Goal: Information Seeking & Learning: Learn about a topic

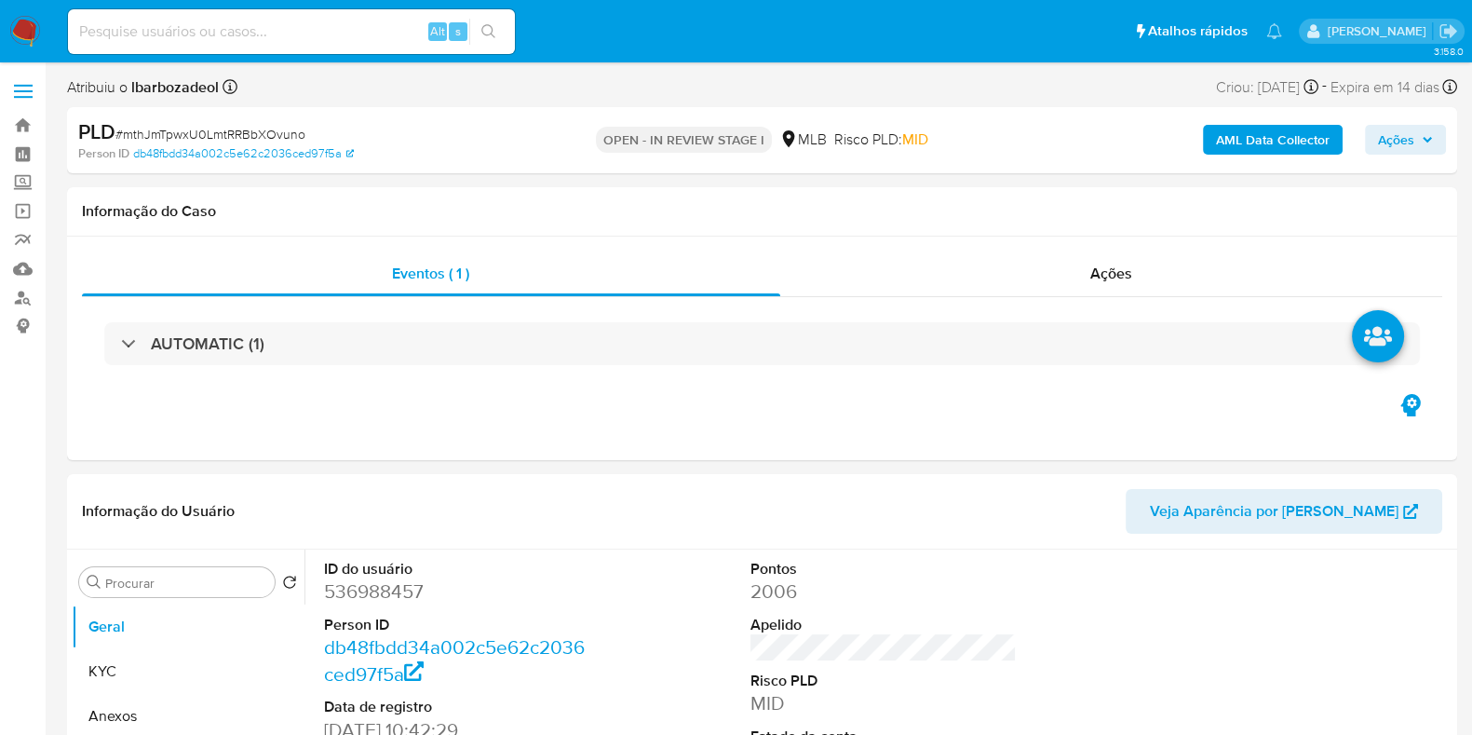
select select "10"
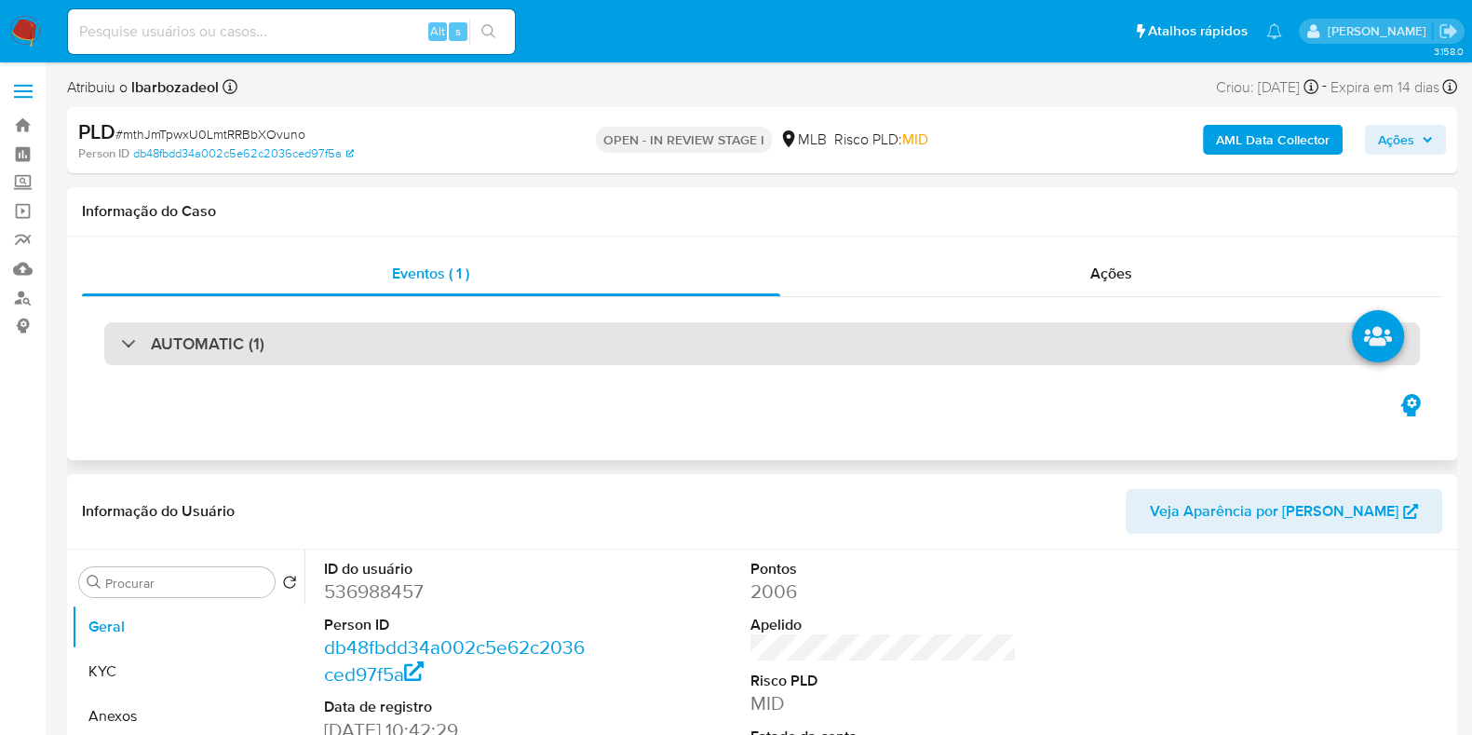
click at [545, 332] on div "AUTOMATIC (1)" at bounding box center [762, 343] width 1316 height 43
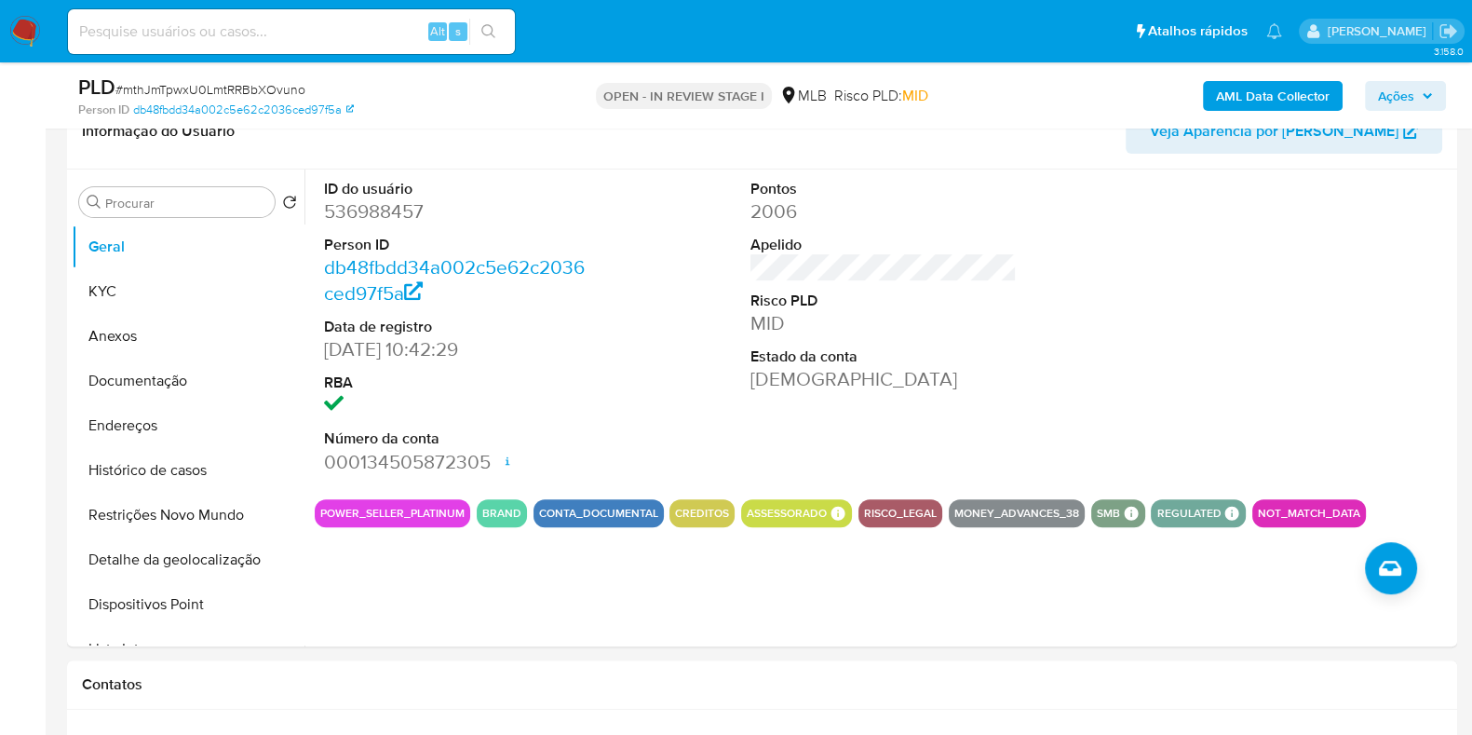
scroll to position [839, 0]
click at [182, 292] on button "KYC" at bounding box center [181, 292] width 218 height 45
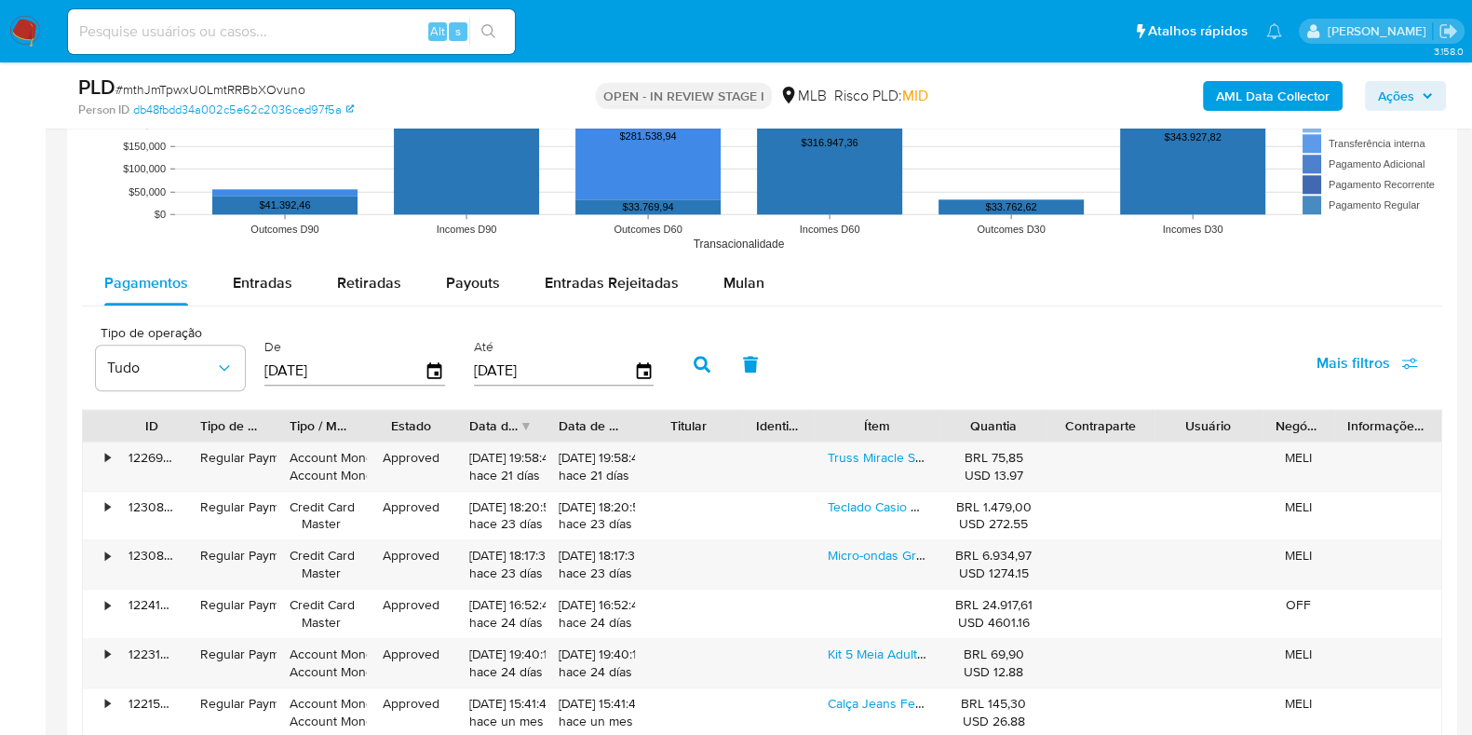
scroll to position [2416, 0]
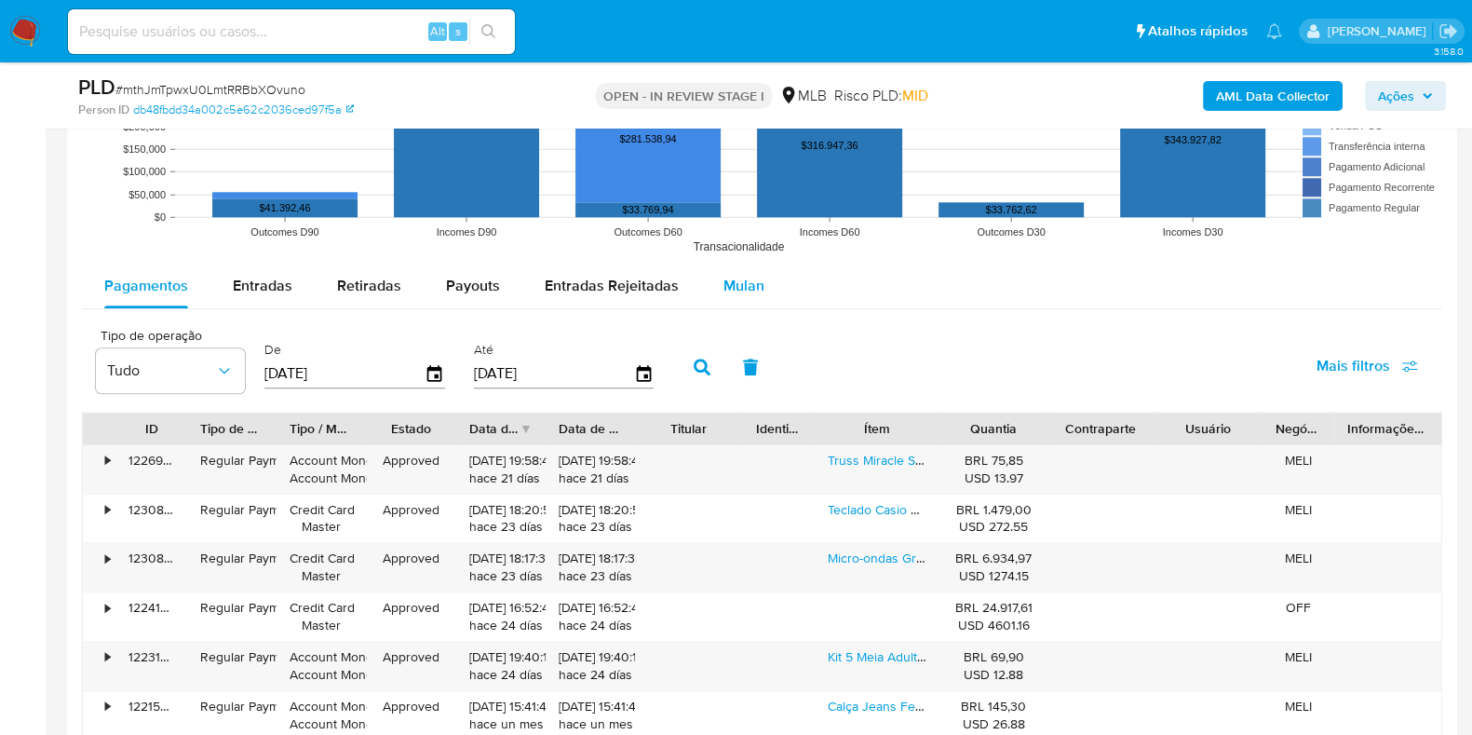
click at [754, 290] on span "Mulan" at bounding box center [744, 285] width 41 height 21
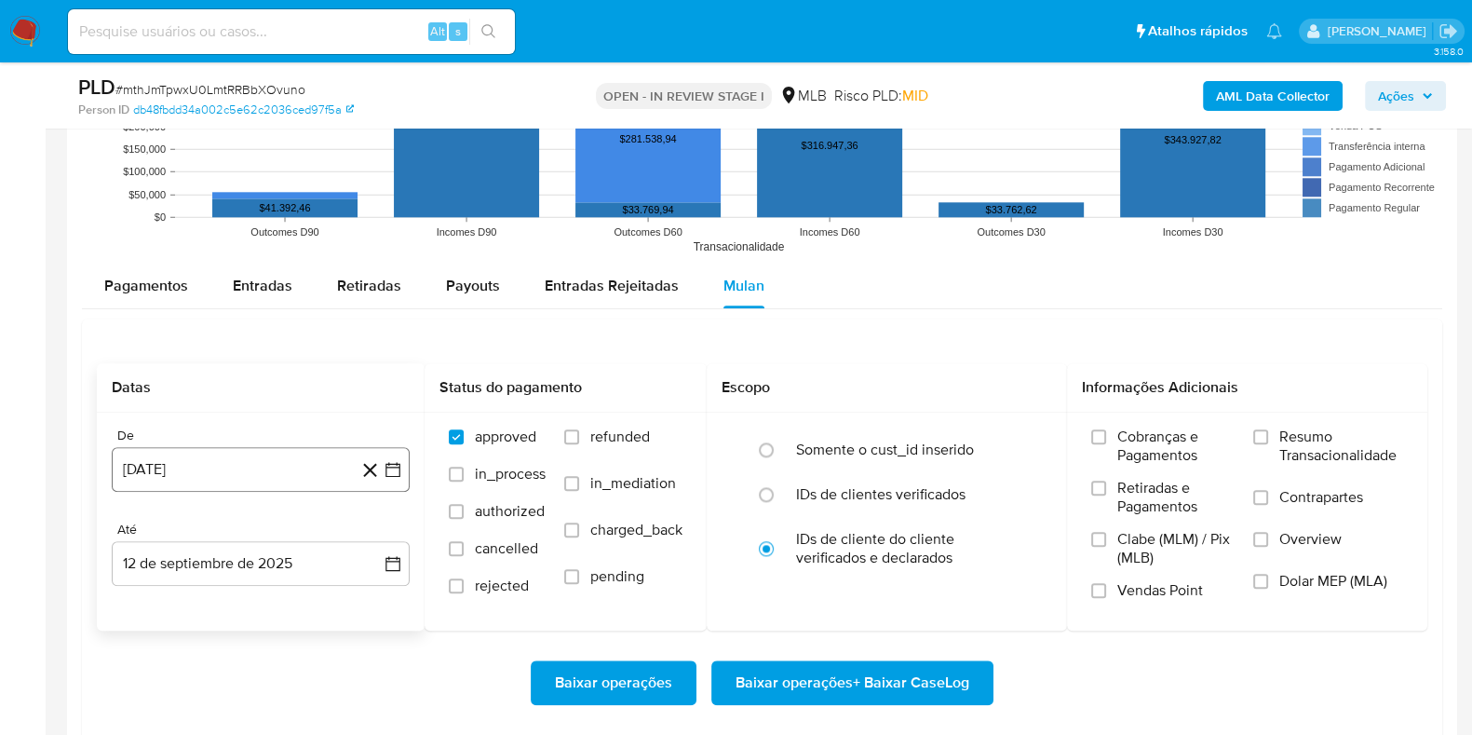
click at [261, 467] on button "12 de agosto de 2024" at bounding box center [261, 469] width 298 height 45
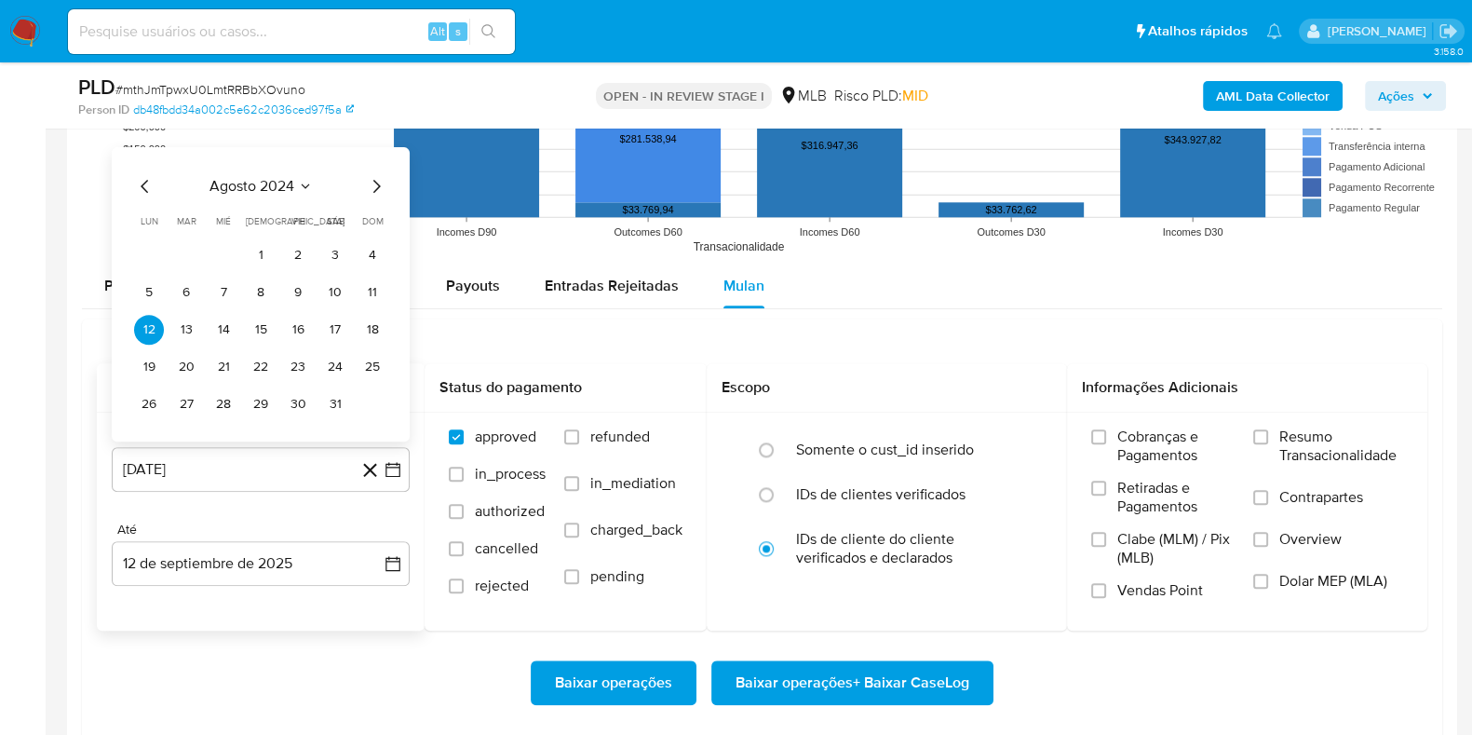
click at [265, 189] on span "agosto 2024" at bounding box center [252, 186] width 85 height 19
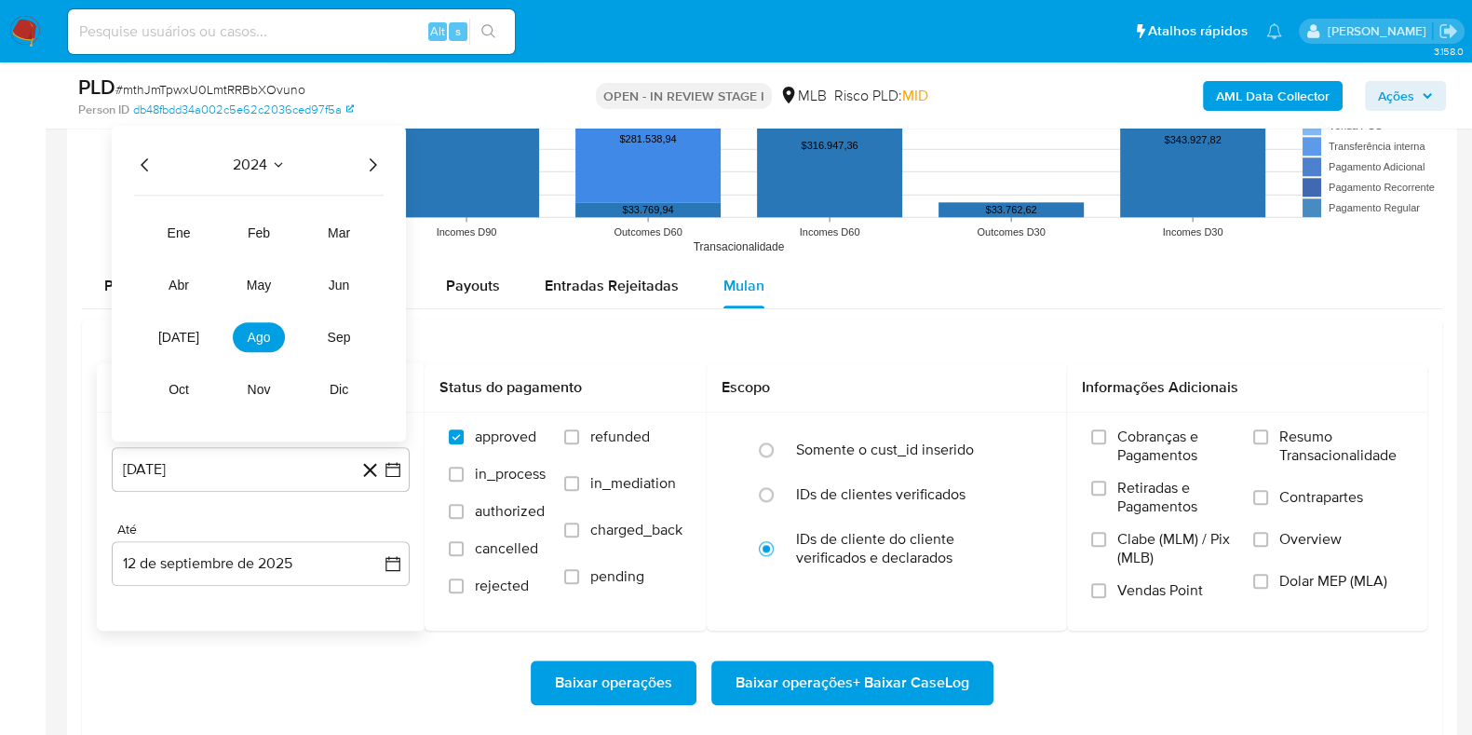
click at [377, 163] on icon "Año siguiente" at bounding box center [372, 165] width 22 height 22
click at [191, 333] on button "jul" at bounding box center [179, 337] width 52 height 30
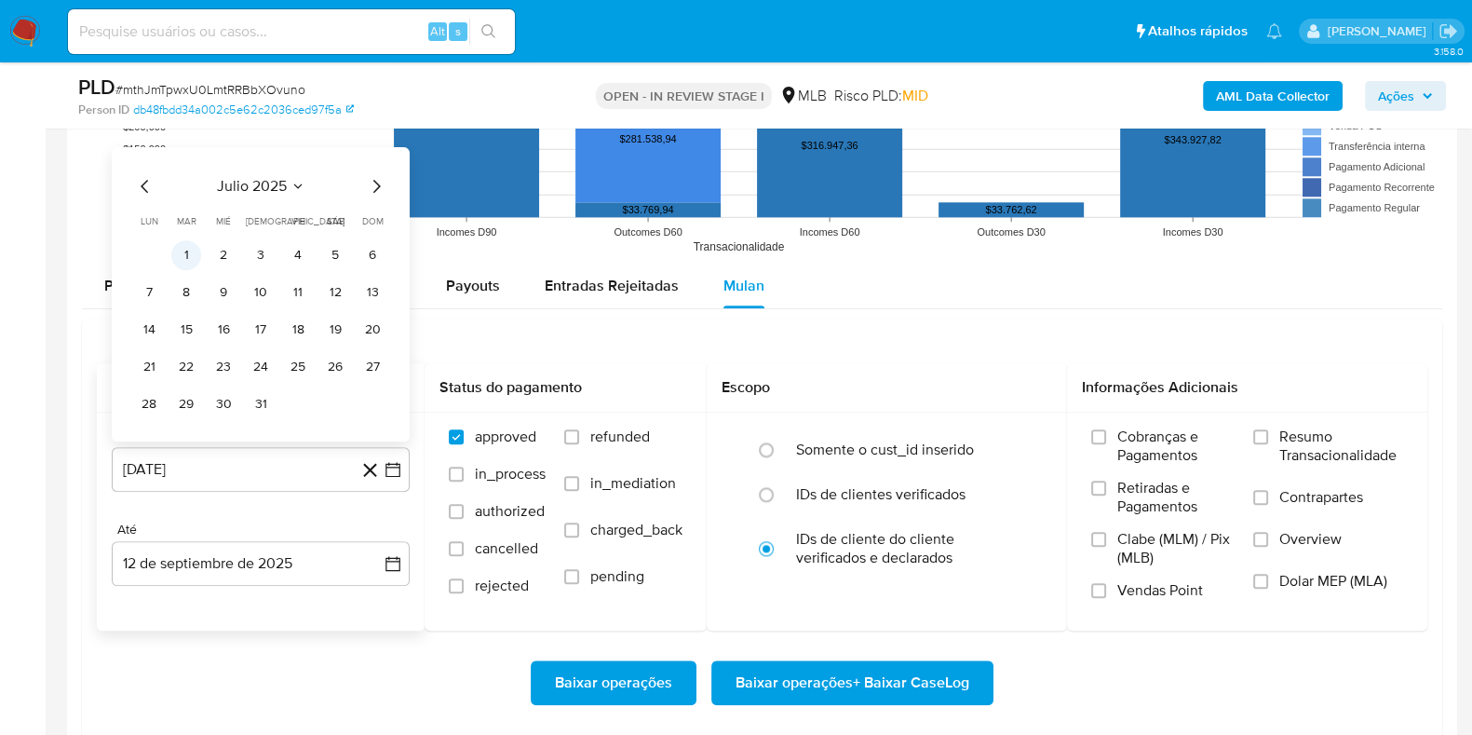
click at [186, 250] on button "1" at bounding box center [186, 255] width 30 height 30
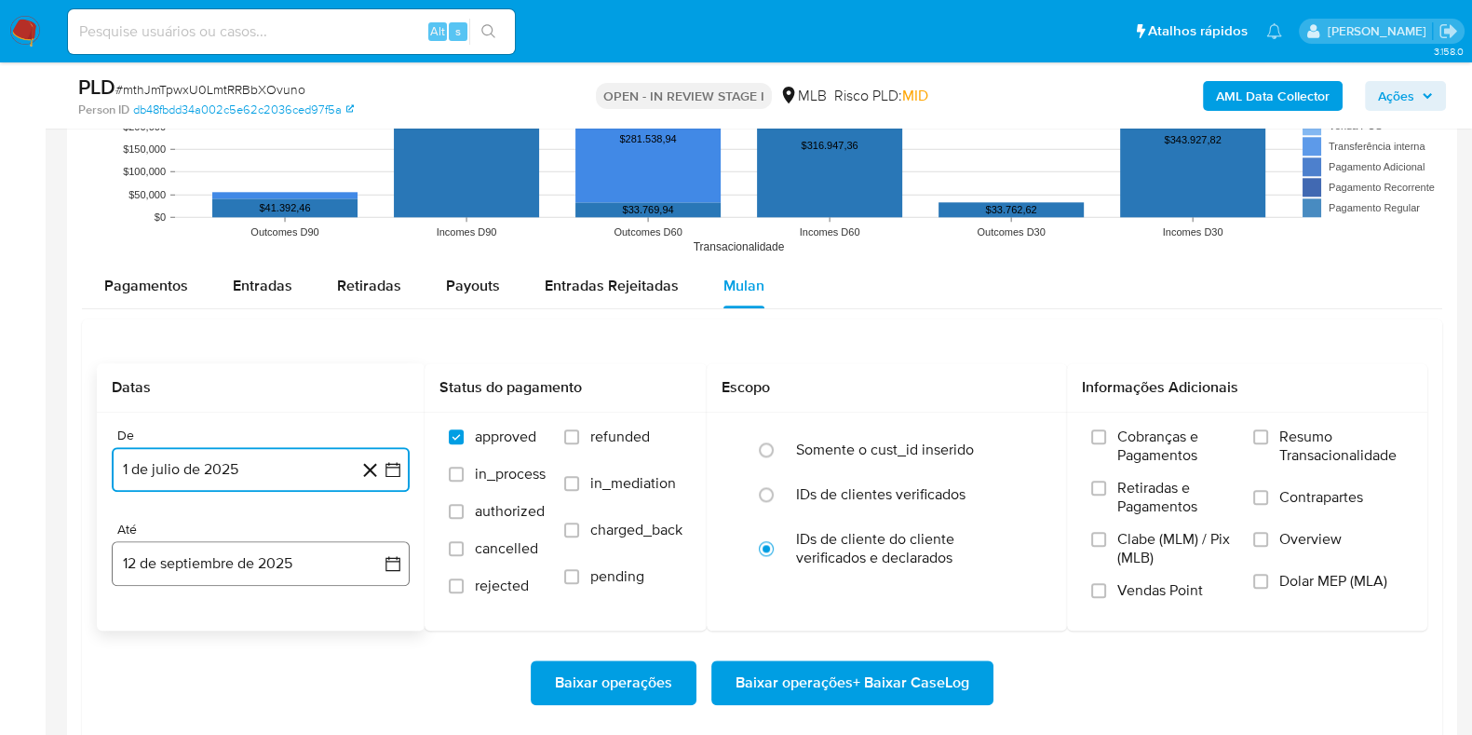
click at [287, 562] on button "12 de septiembre de 2025" at bounding box center [261, 563] width 298 height 45
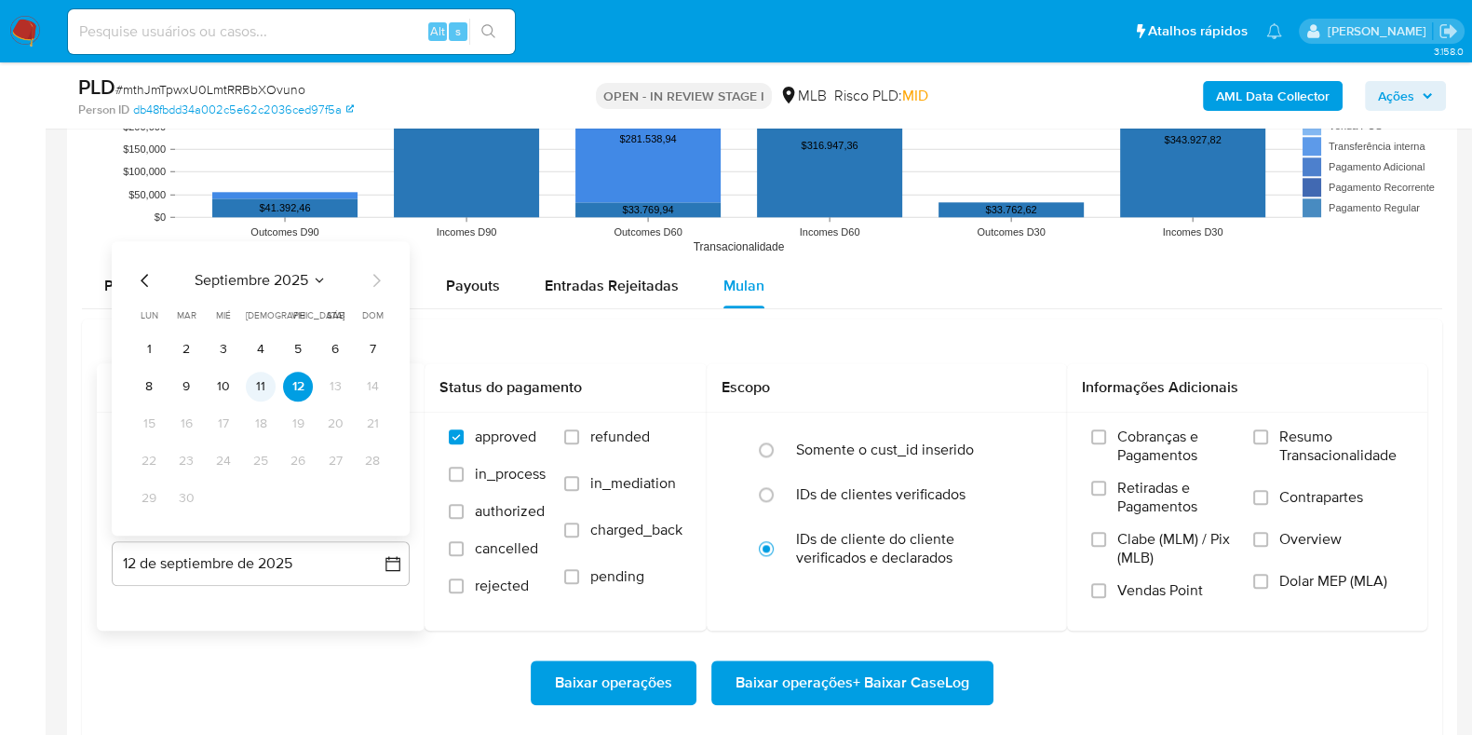
click at [260, 380] on button "11" at bounding box center [261, 387] width 30 height 30
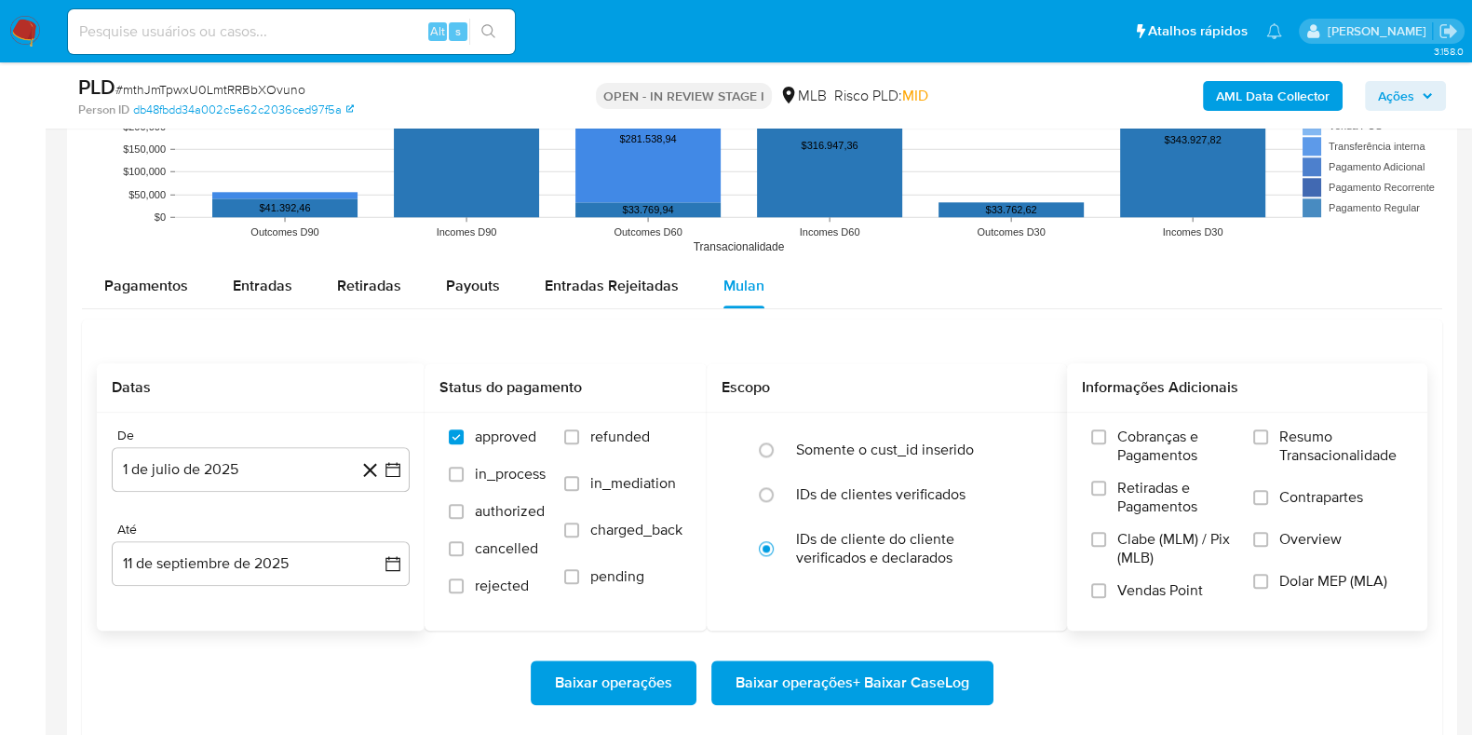
click at [1334, 454] on span "Resumo Transacionalidade" at bounding box center [1342, 445] width 124 height 37
click at [1268, 444] on input "Resumo Transacionalidade" at bounding box center [1260, 436] width 15 height 15
click at [925, 684] on span "Baixar operações + Baixar CaseLog" at bounding box center [853, 682] width 234 height 41
click at [801, 667] on span "Baixar operações + Baixar CaseLog" at bounding box center [853, 682] width 234 height 41
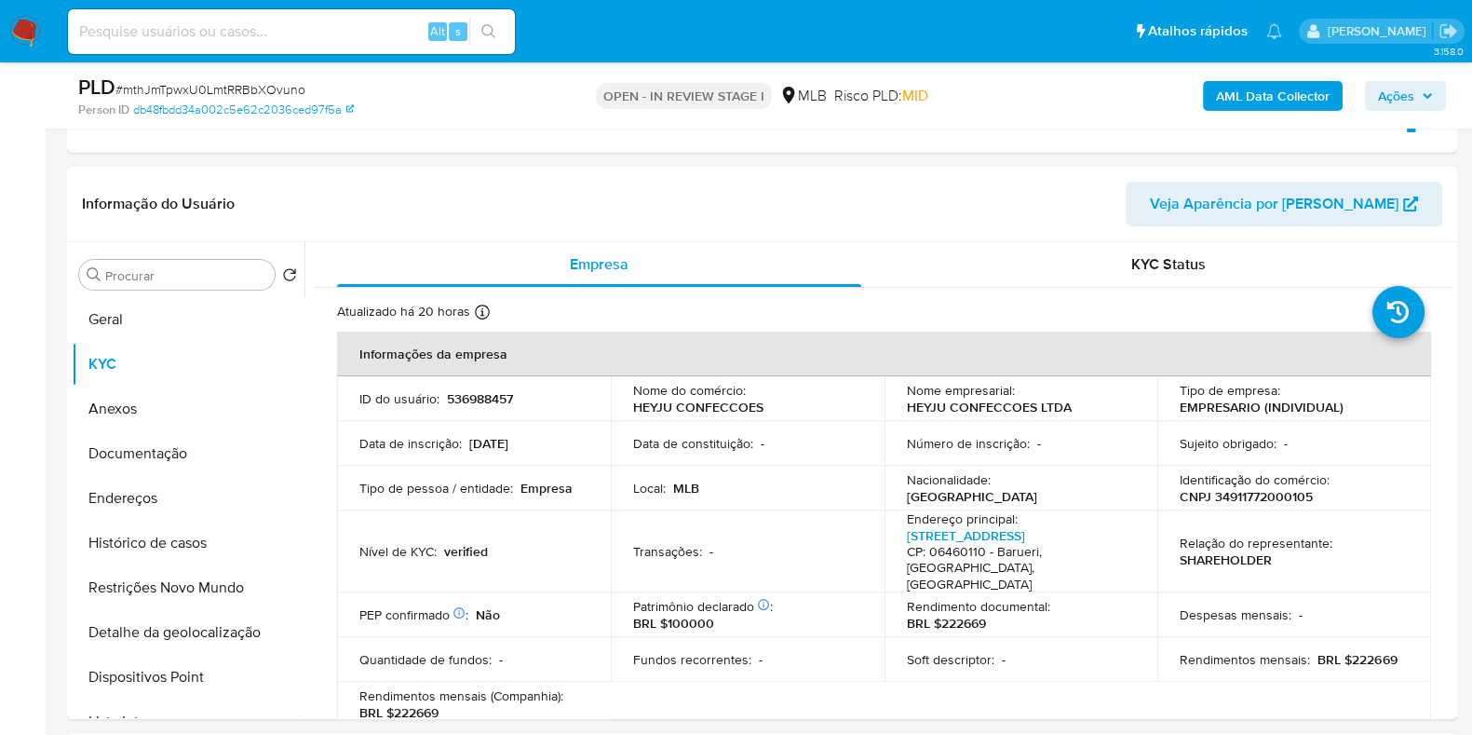
scroll to position [769, 0]
click at [1259, 490] on p "CNPJ 34911772000105" at bounding box center [1246, 494] width 133 height 17
copy p "34911772000105"
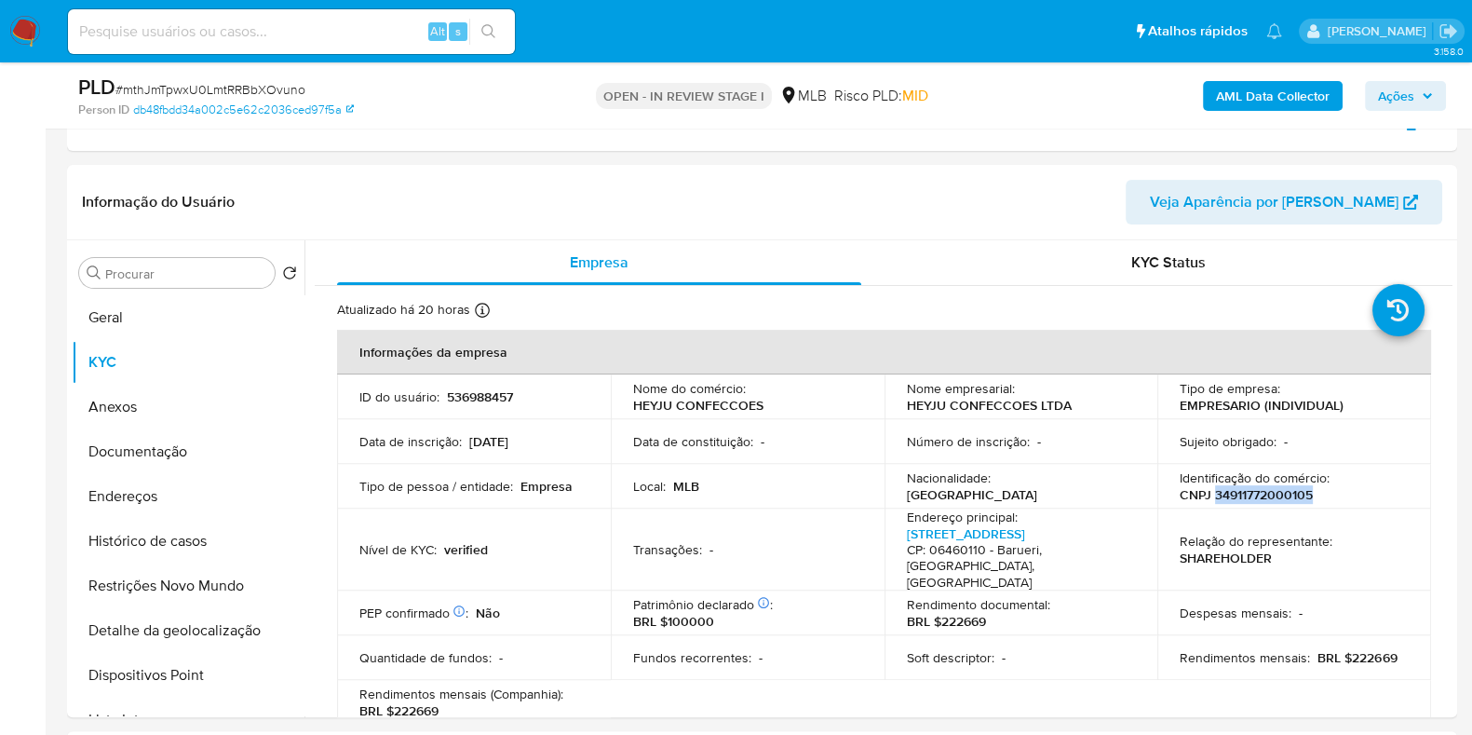
click at [1406, 92] on span "Ações" at bounding box center [1396, 96] width 36 height 30
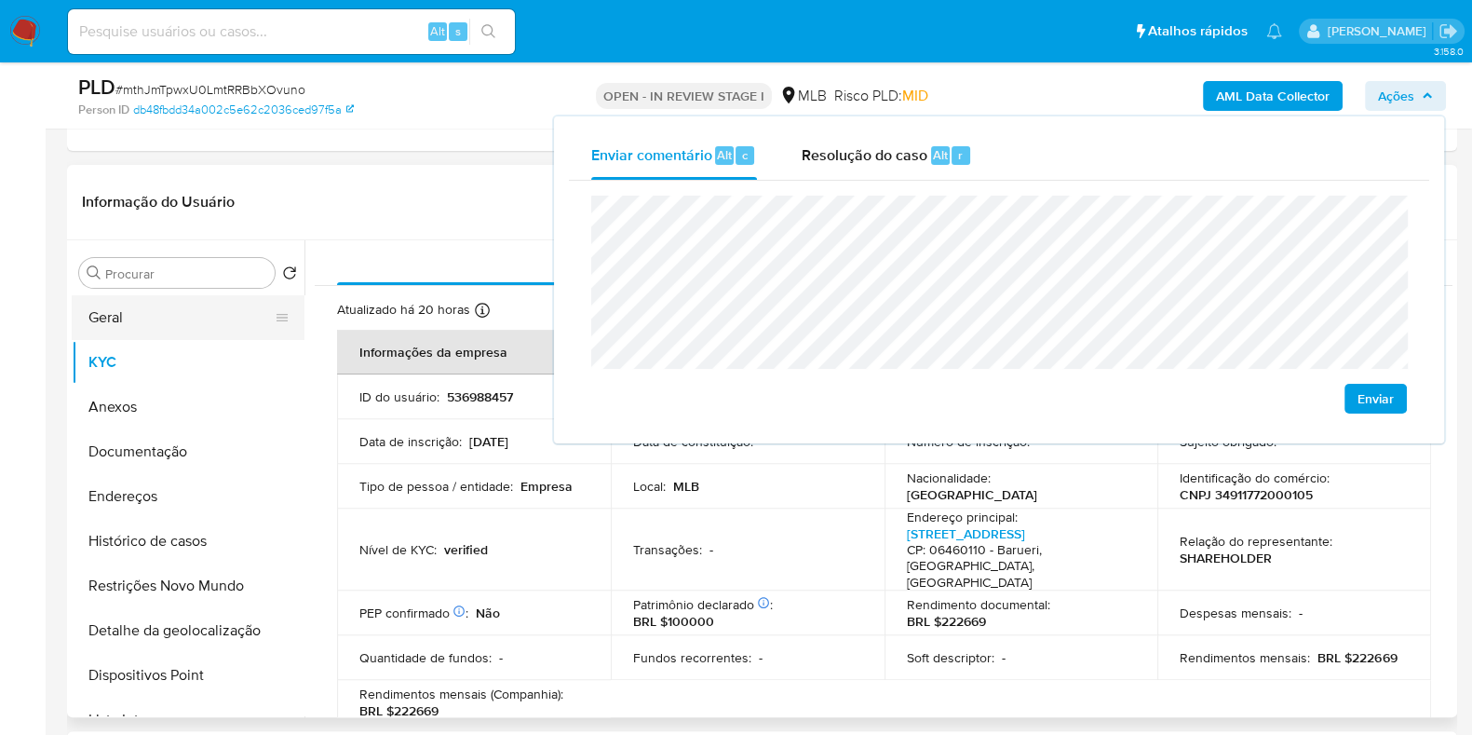
click at [160, 324] on button "Geral" at bounding box center [181, 317] width 218 height 45
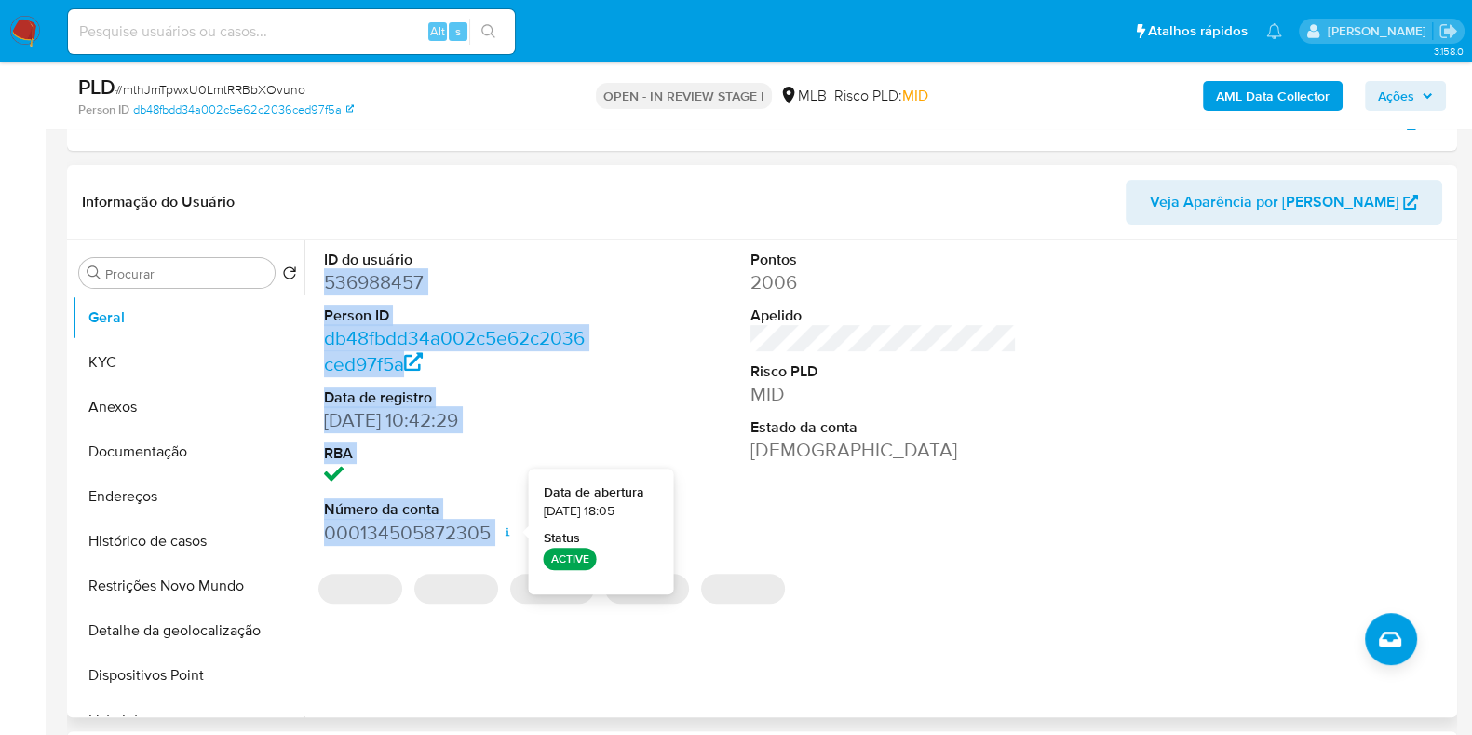
drag, startPoint x: 324, startPoint y: 286, endPoint x: 503, endPoint y: 520, distance: 294.3
click at [503, 520] on dl "ID do usuário 536988457 Person ID db48fbdd34a002c5e62c2036ced97f5a Data de regi…" at bounding box center [457, 398] width 266 height 296
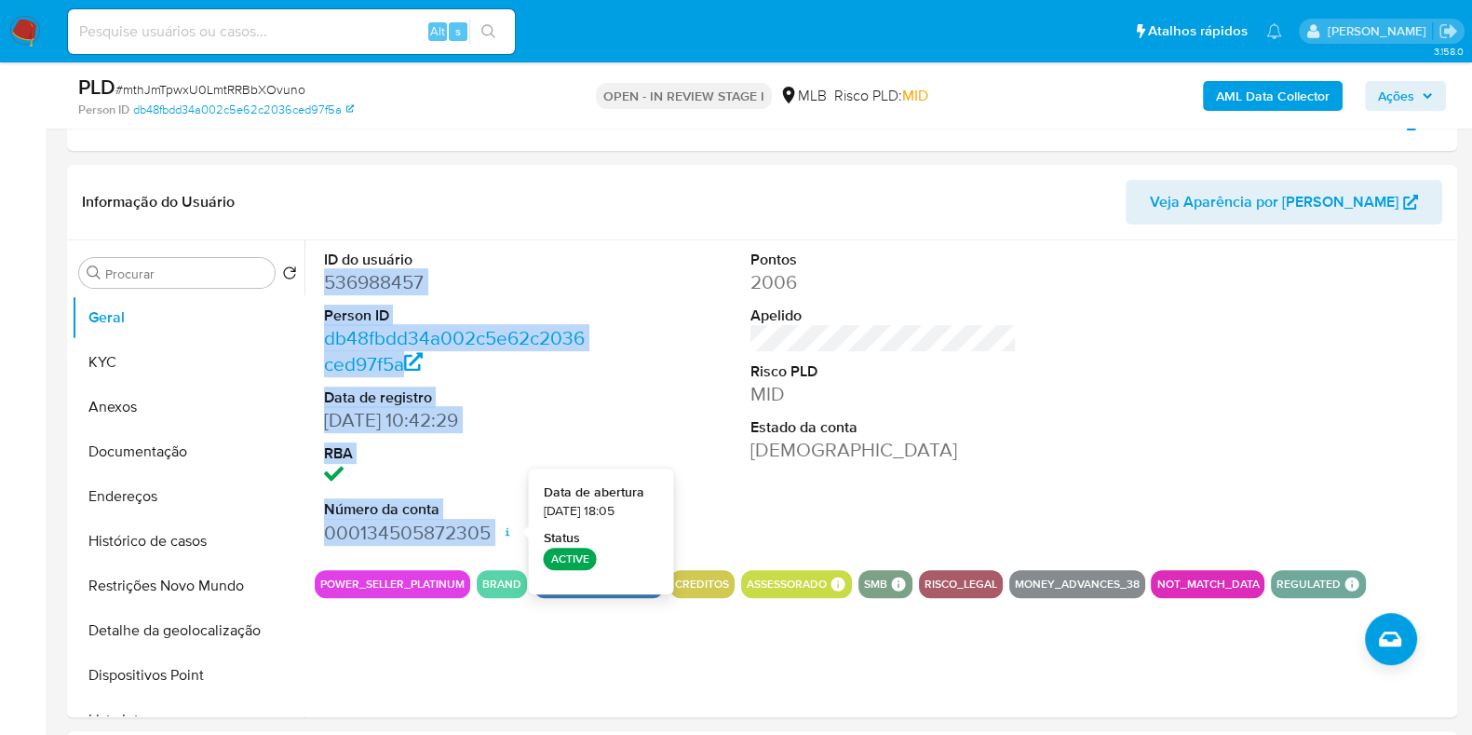
copy dl "536988457 Person ID db48fbdd34a002c5e62c2036ced97f5a Data de registro 17/03/202…"
click at [1401, 83] on span "Ações" at bounding box center [1396, 96] width 36 height 30
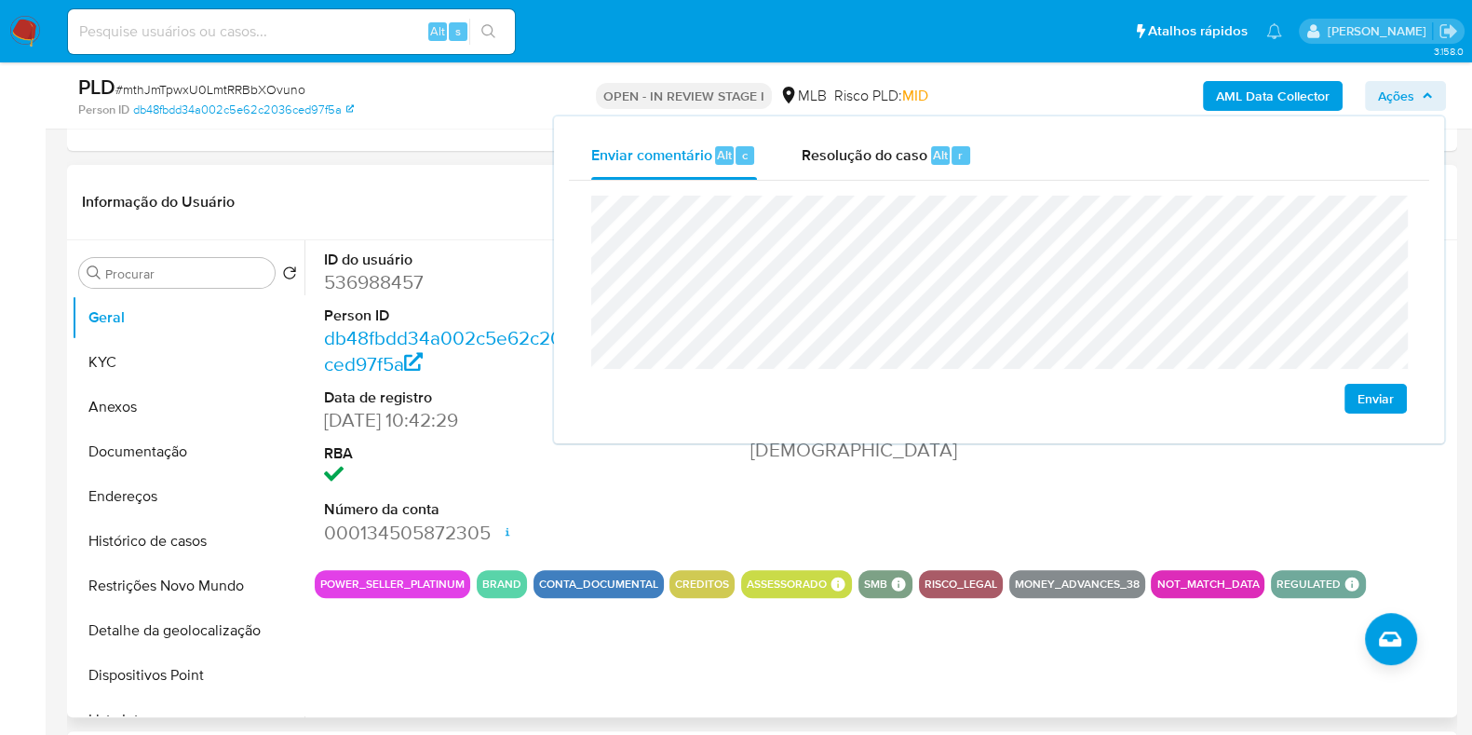
click at [476, 211] on header "Informação do Usuário Veja Aparência por Pessoa" at bounding box center [762, 202] width 1361 height 45
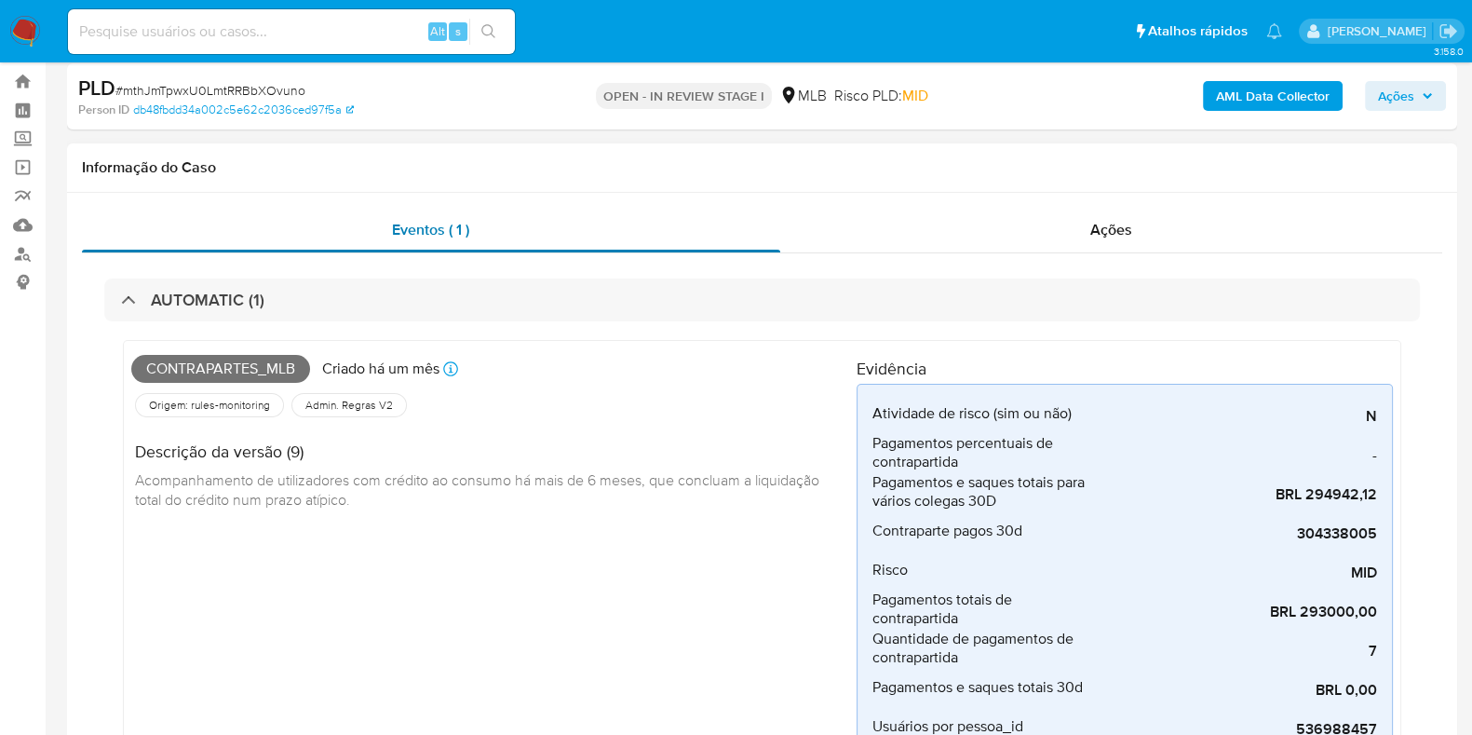
scroll to position [11, 0]
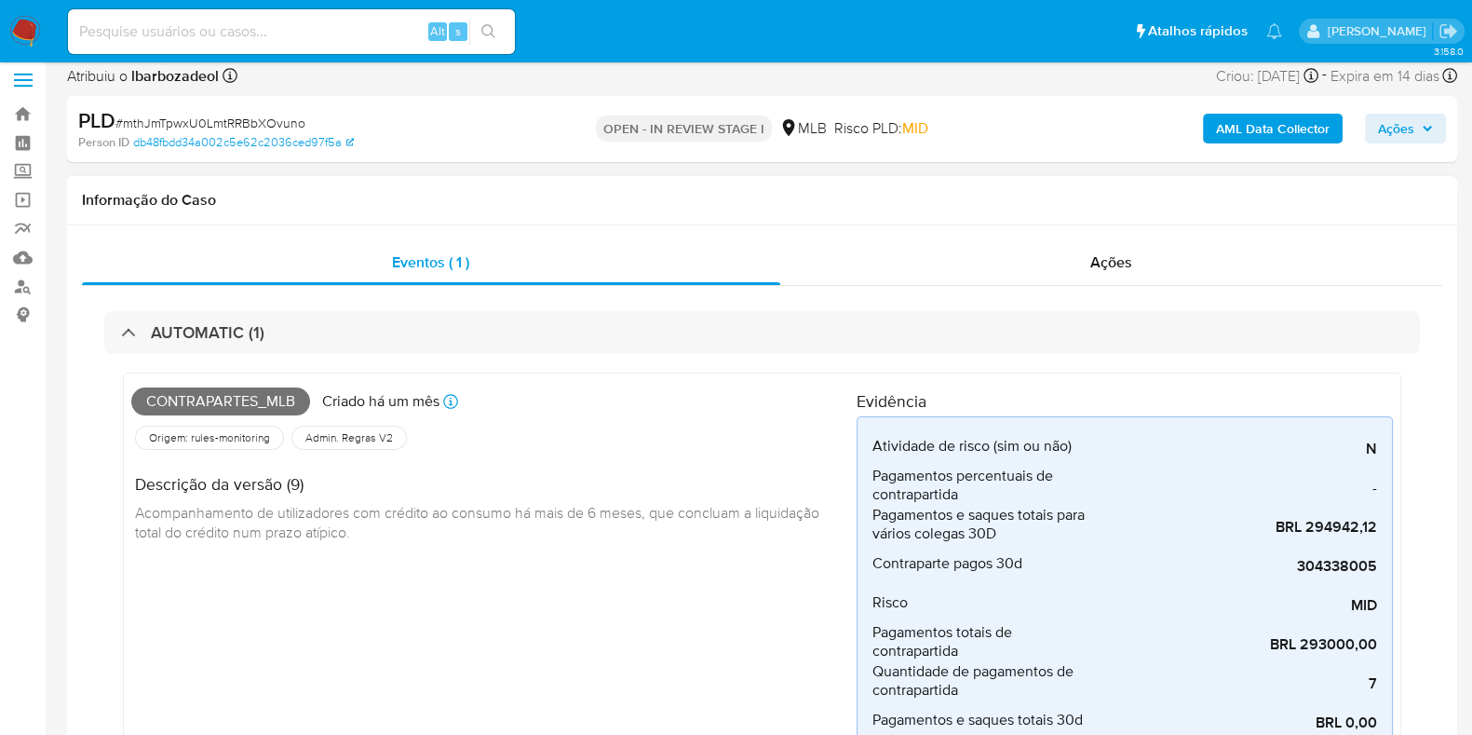
click at [237, 401] on span "Contrapartes_mlb" at bounding box center [220, 401] width 179 height 28
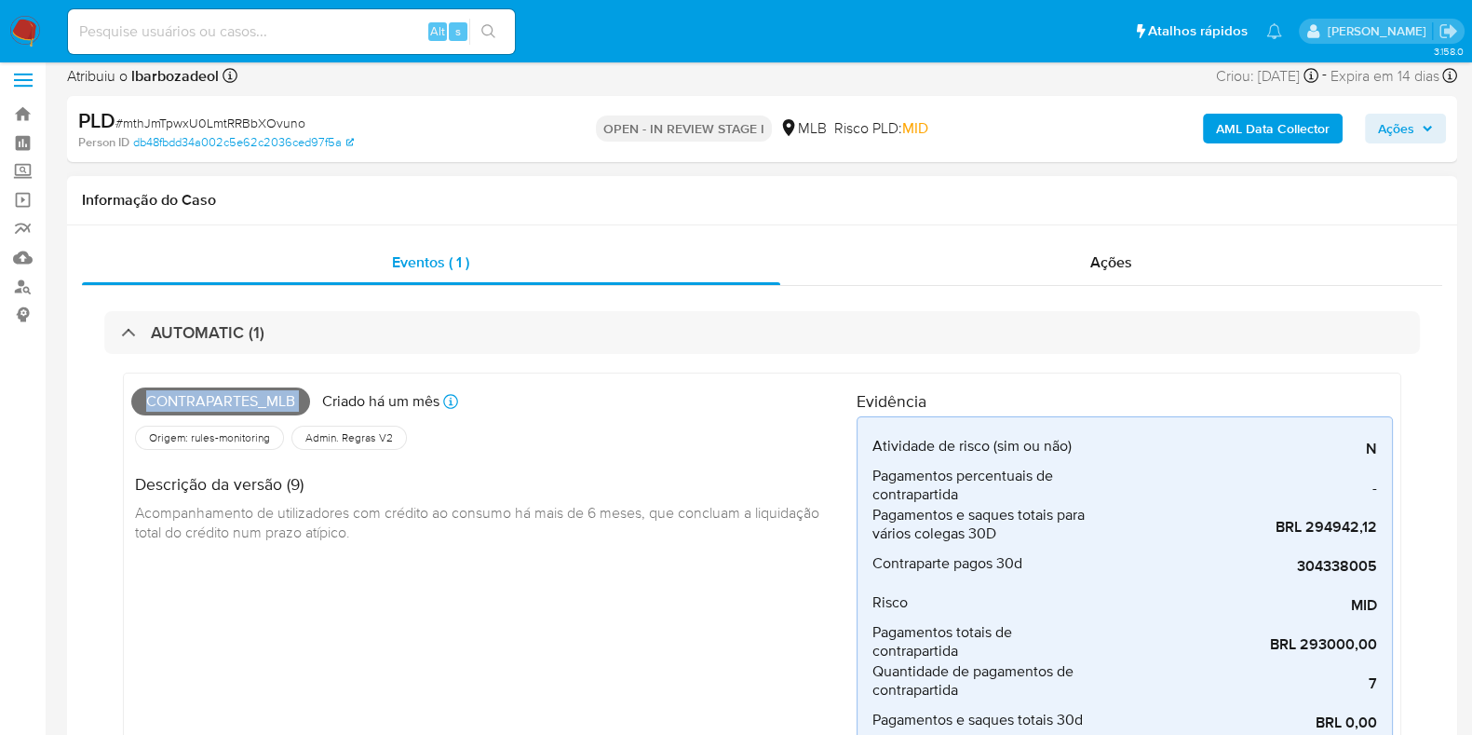
copy span "Contrapartes_mlb"
click at [1390, 122] on span "Ações" at bounding box center [1396, 129] width 36 height 30
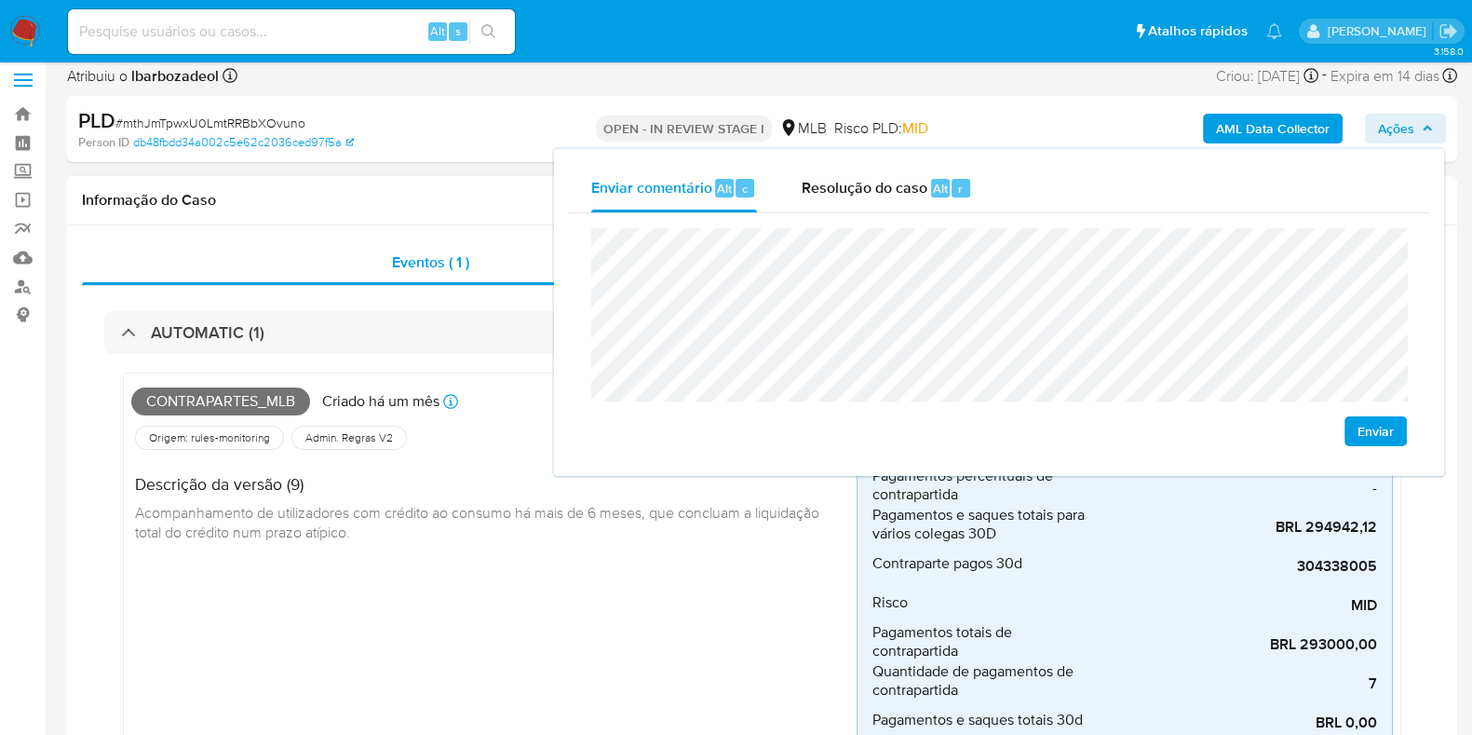
click at [420, 487] on h4 "Descrição da versão (9)" at bounding box center [488, 484] width 707 height 20
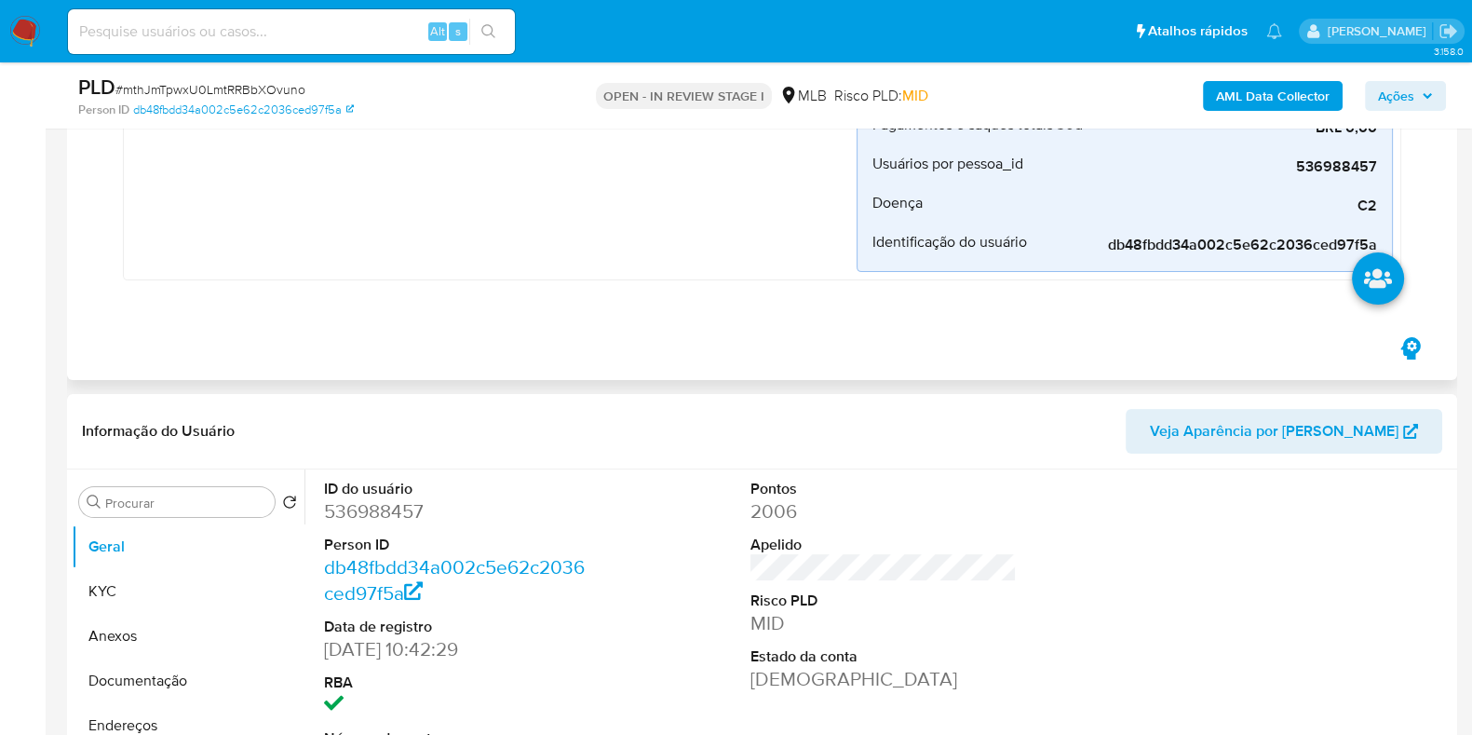
scroll to position [714, 0]
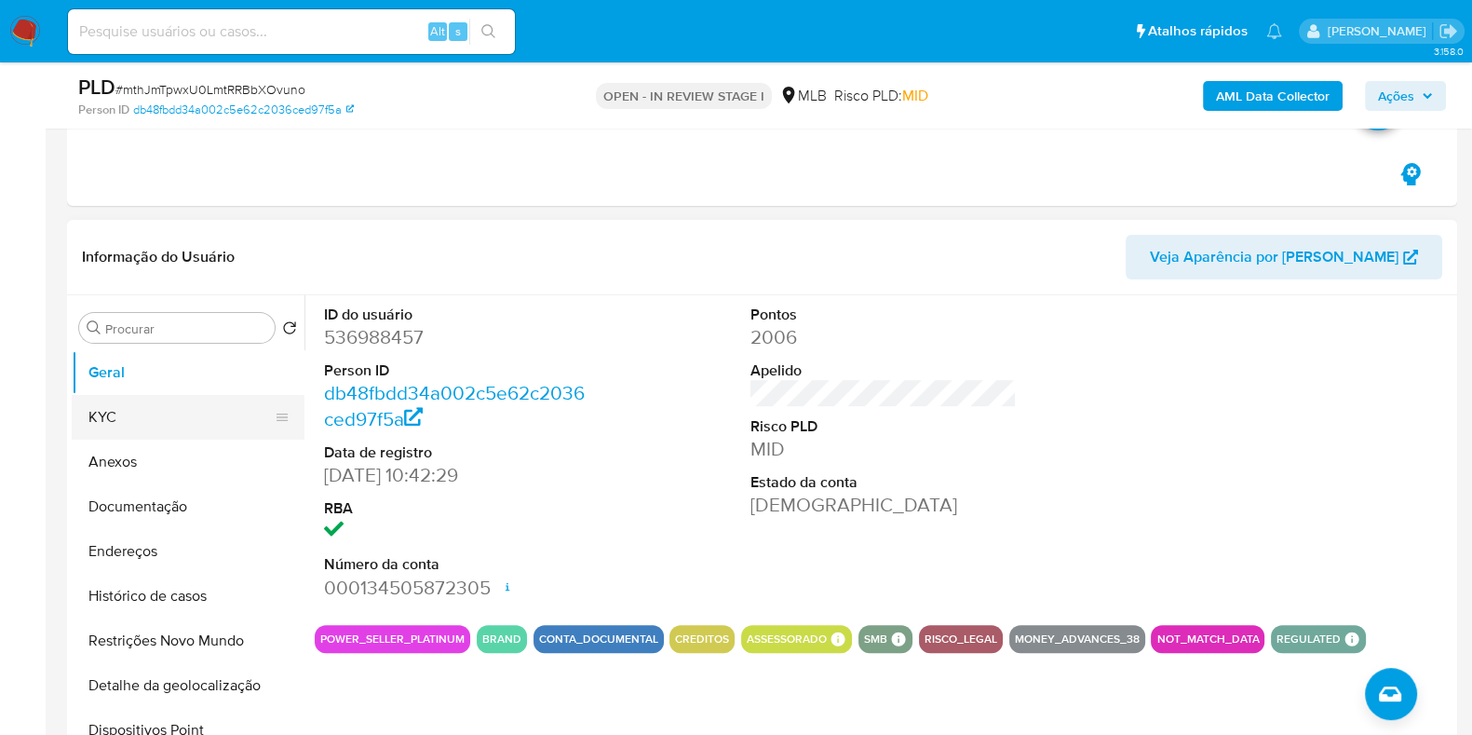
click at [170, 426] on button "KYC" at bounding box center [181, 417] width 218 height 45
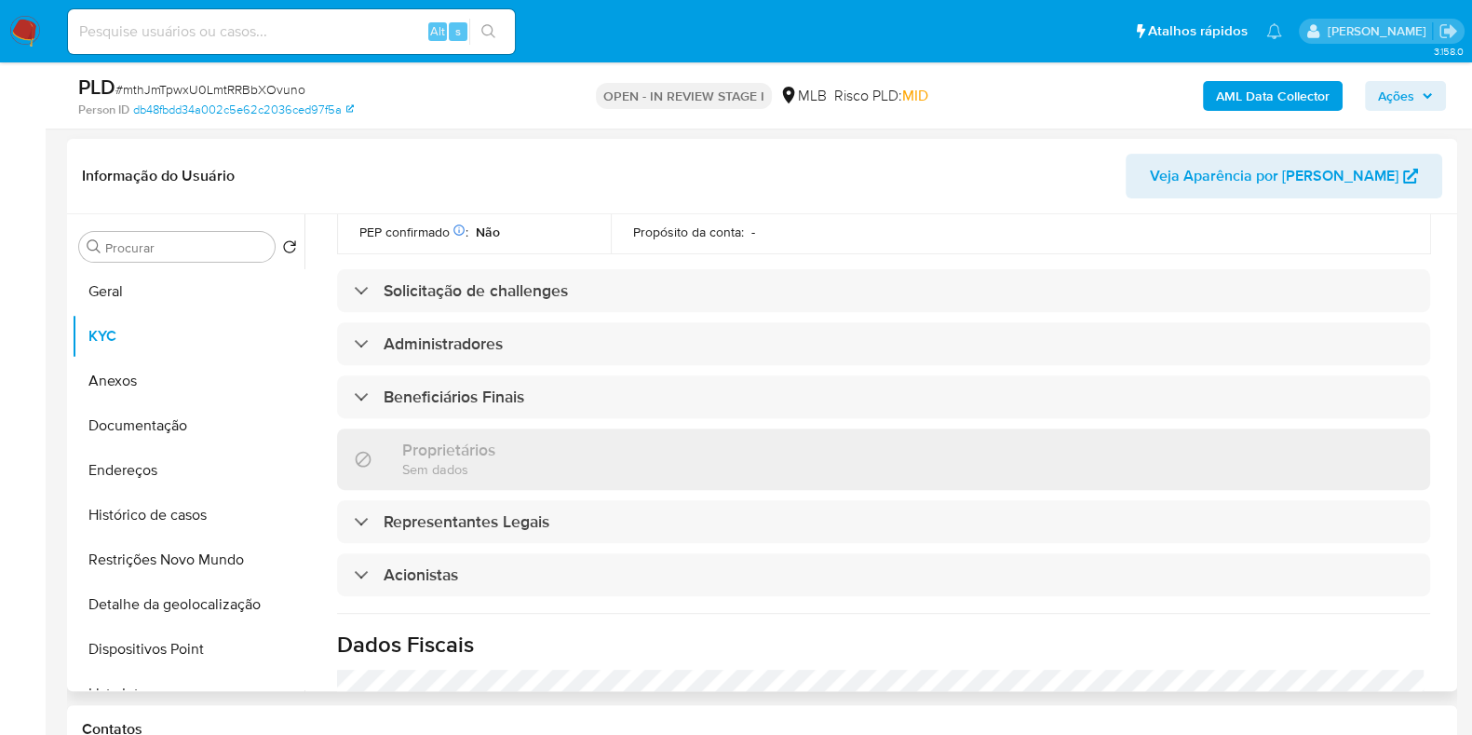
scroll to position [779, 0]
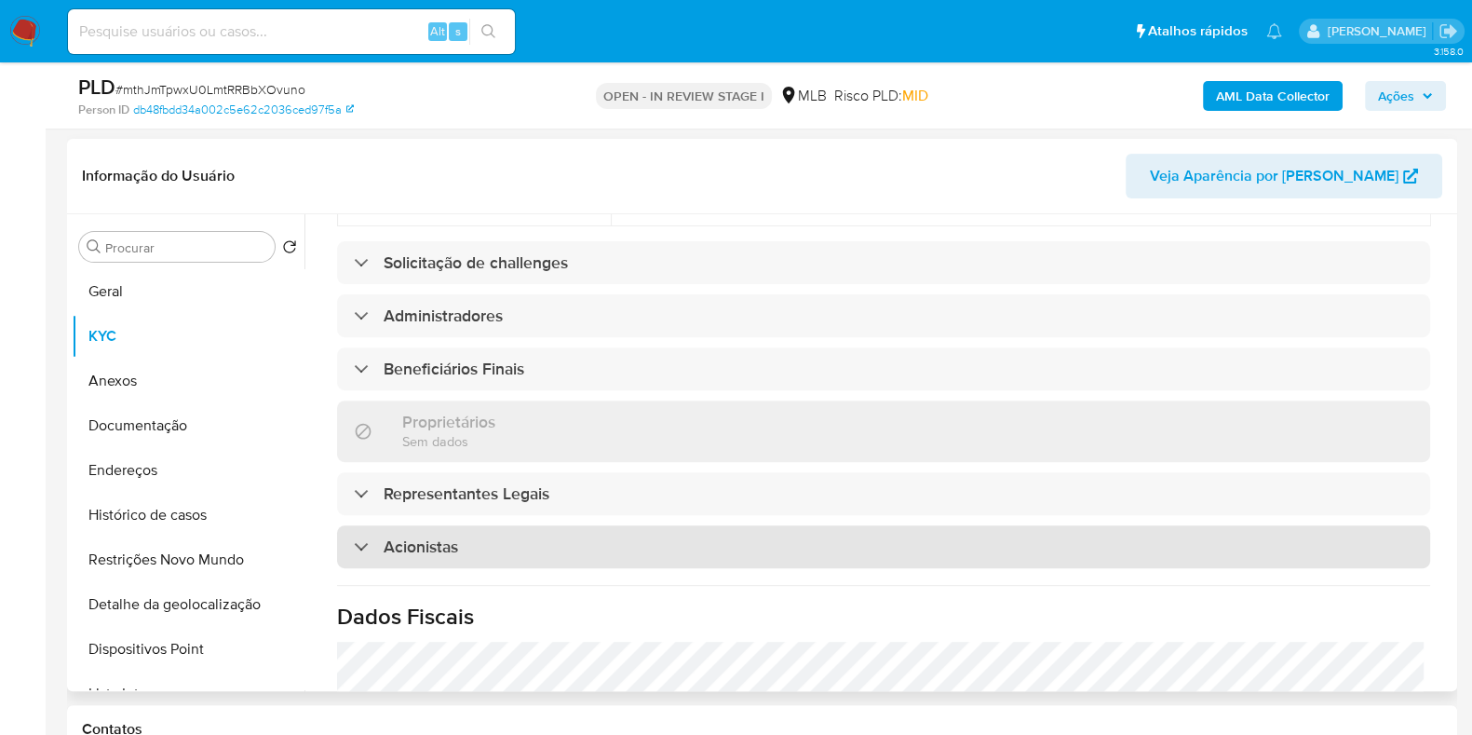
click at [644, 525] on div "Acionistas" at bounding box center [883, 546] width 1093 height 43
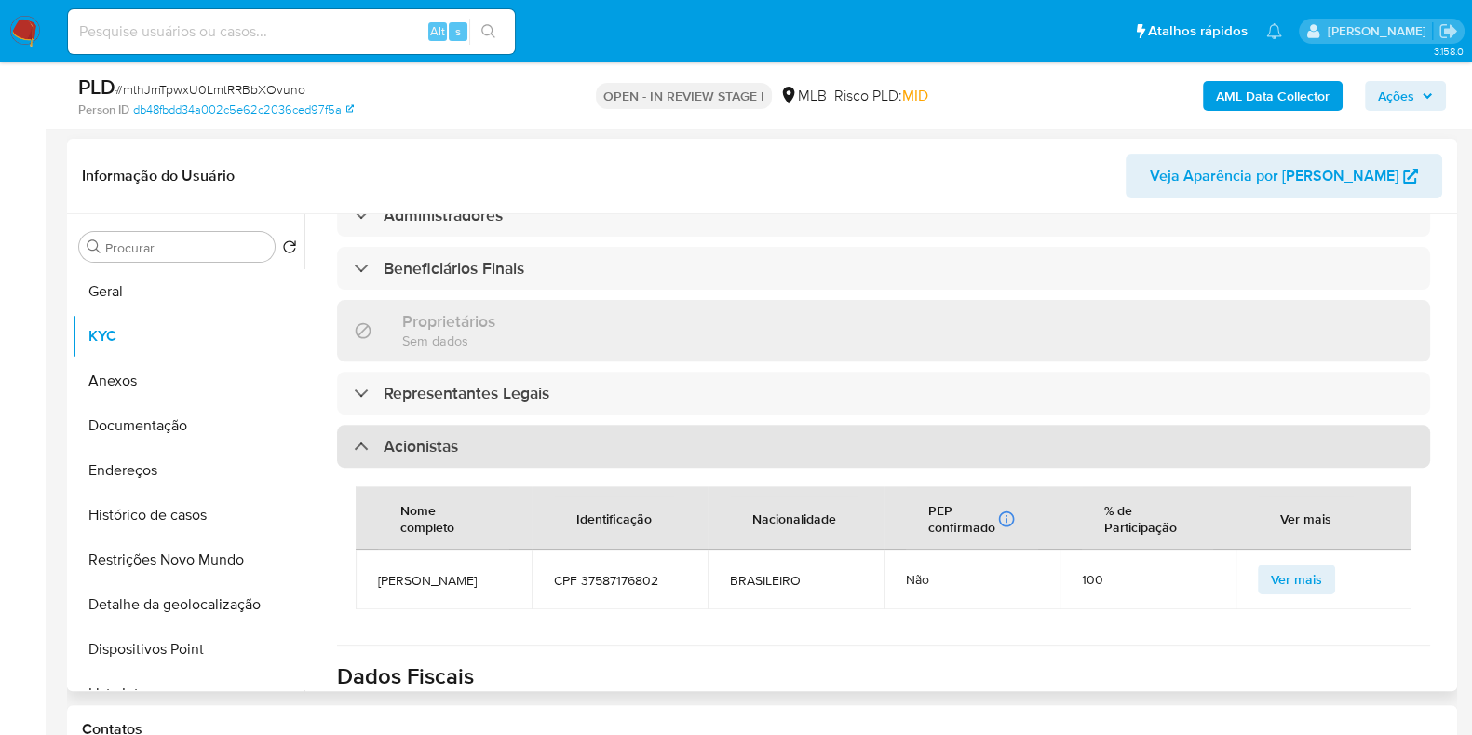
scroll to position [881, 0]
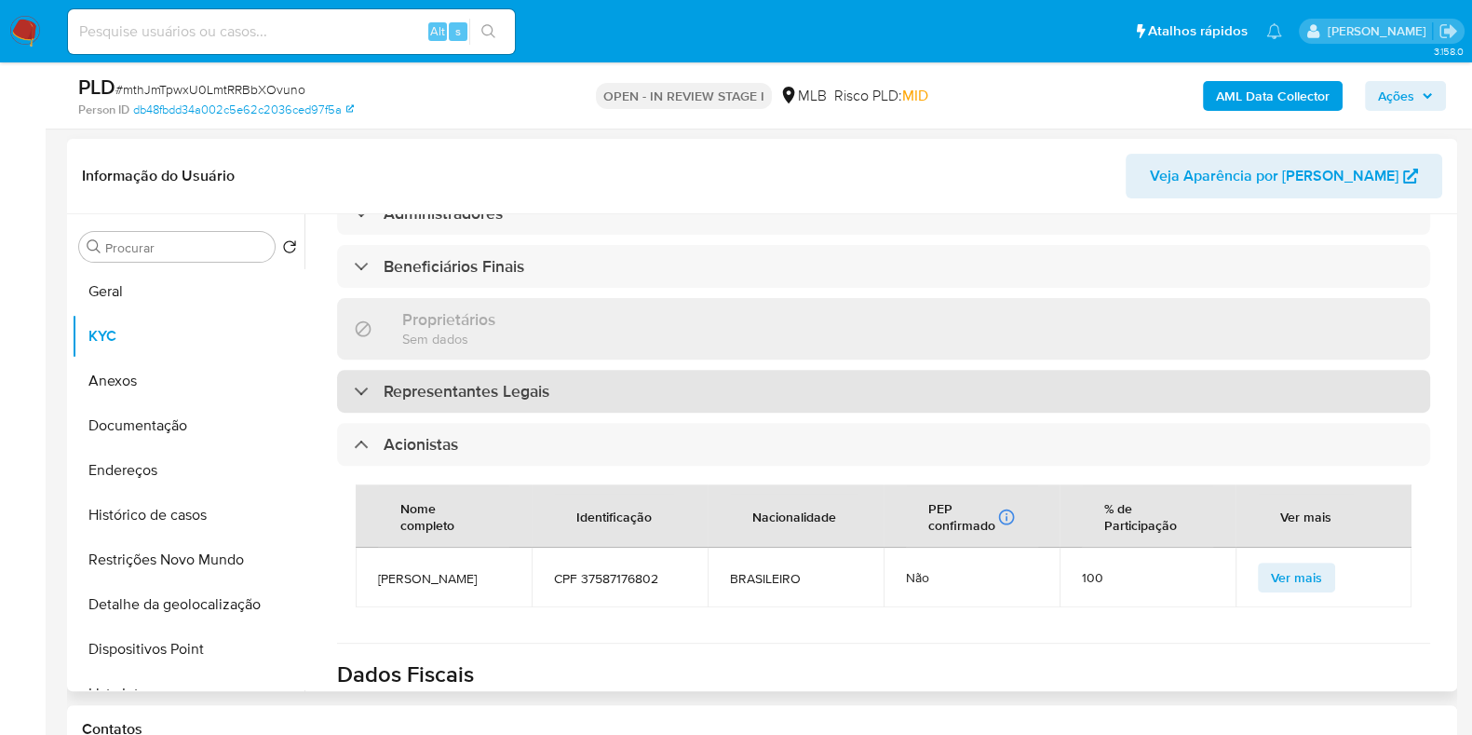
click at [681, 370] on div "Representantes Legais" at bounding box center [883, 391] width 1093 height 43
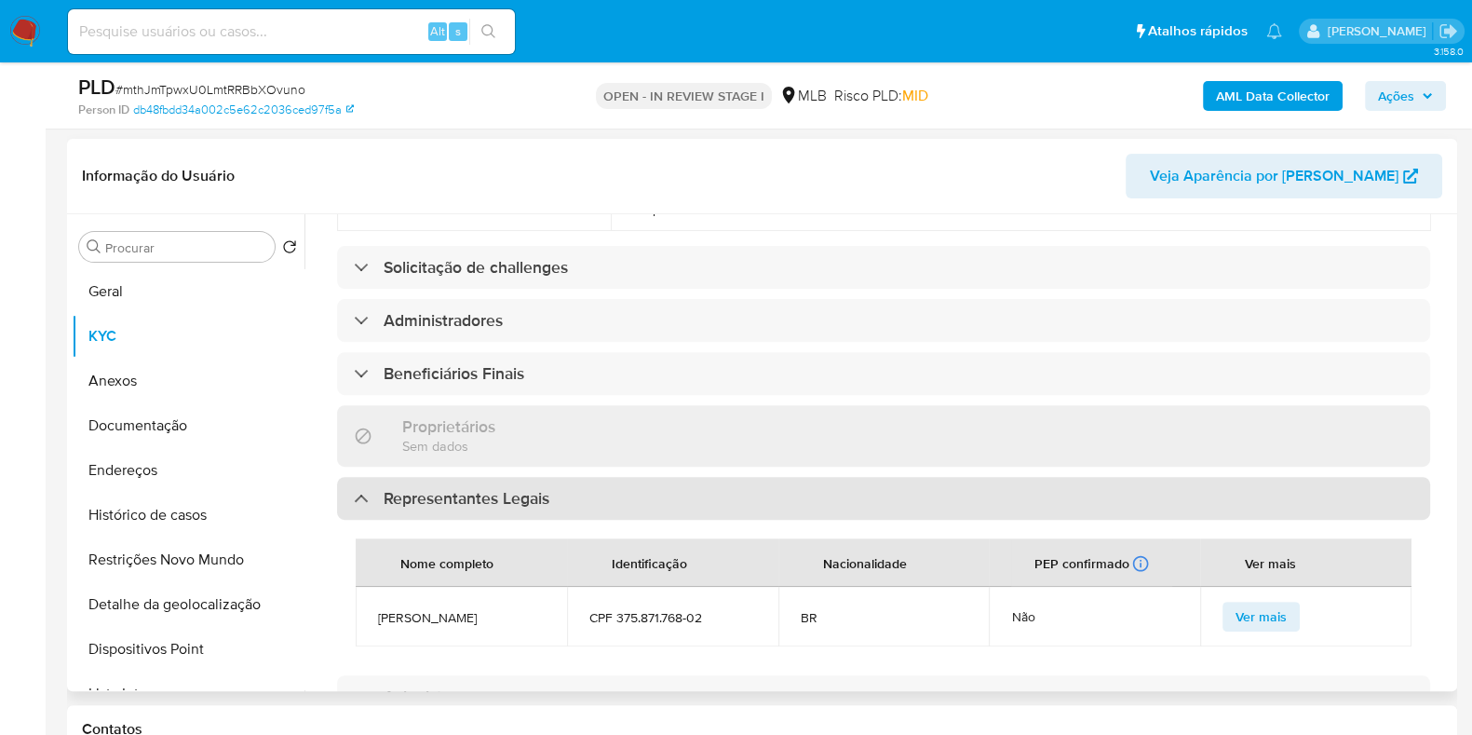
scroll to position [774, 0]
click at [681, 352] on div "Beneficiários Finais" at bounding box center [883, 373] width 1093 height 43
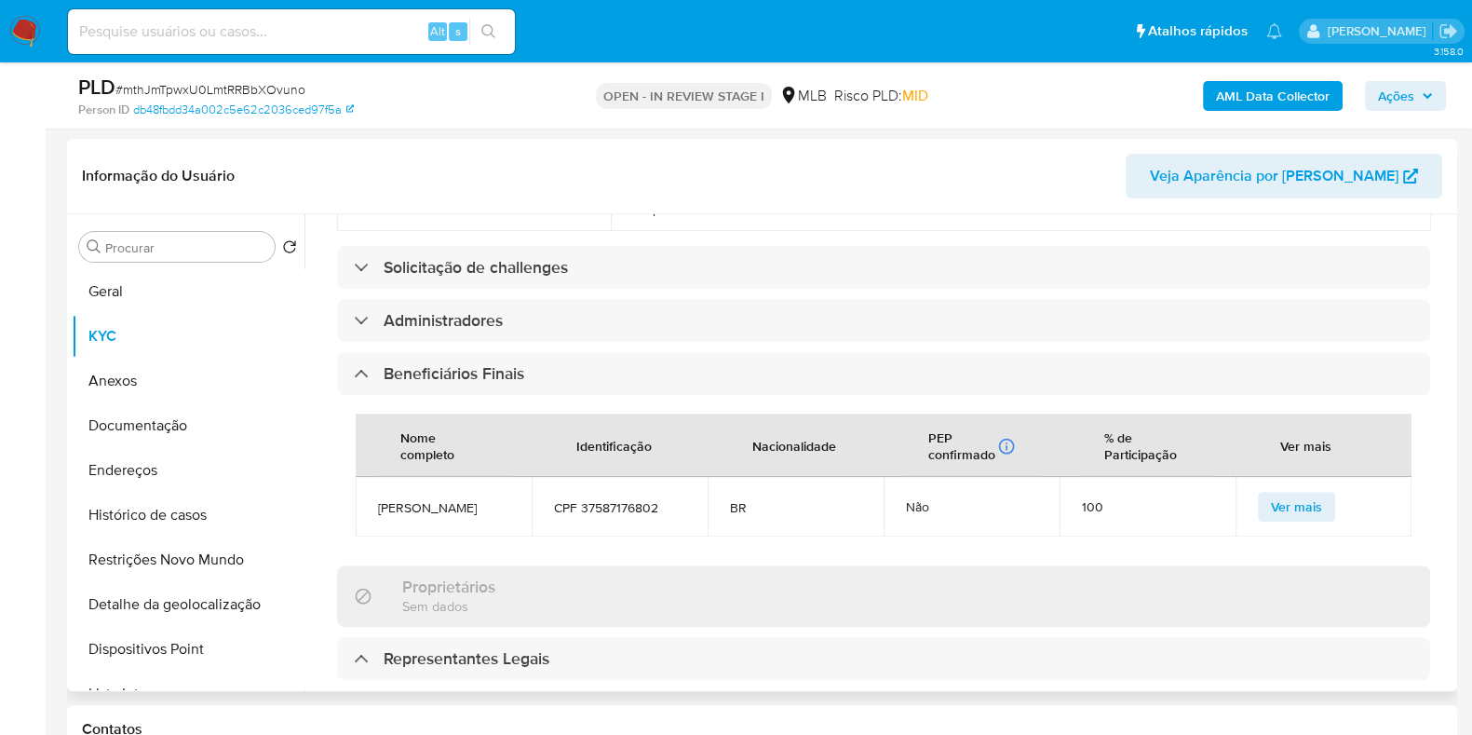
scroll to position [693, 0]
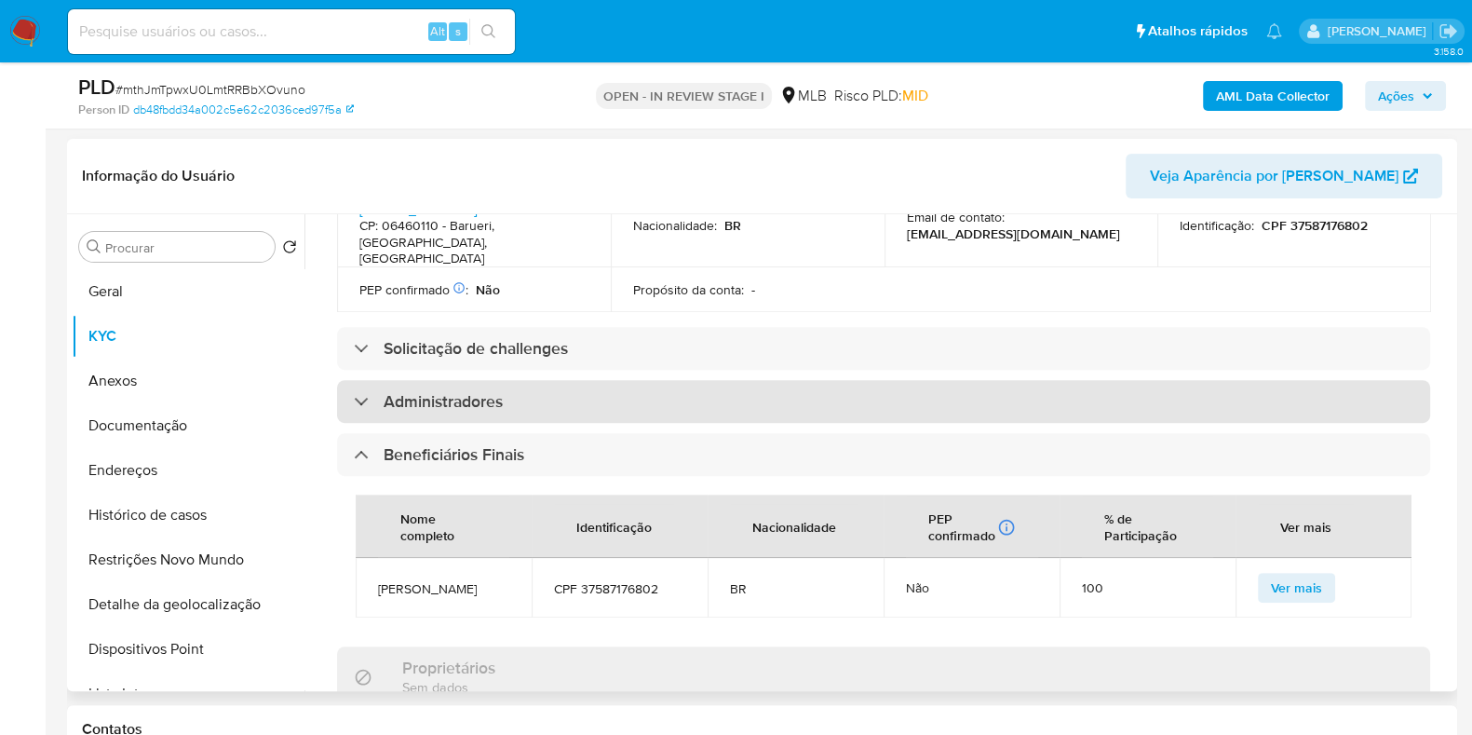
click at [759, 380] on div "Administradores" at bounding box center [883, 401] width 1093 height 43
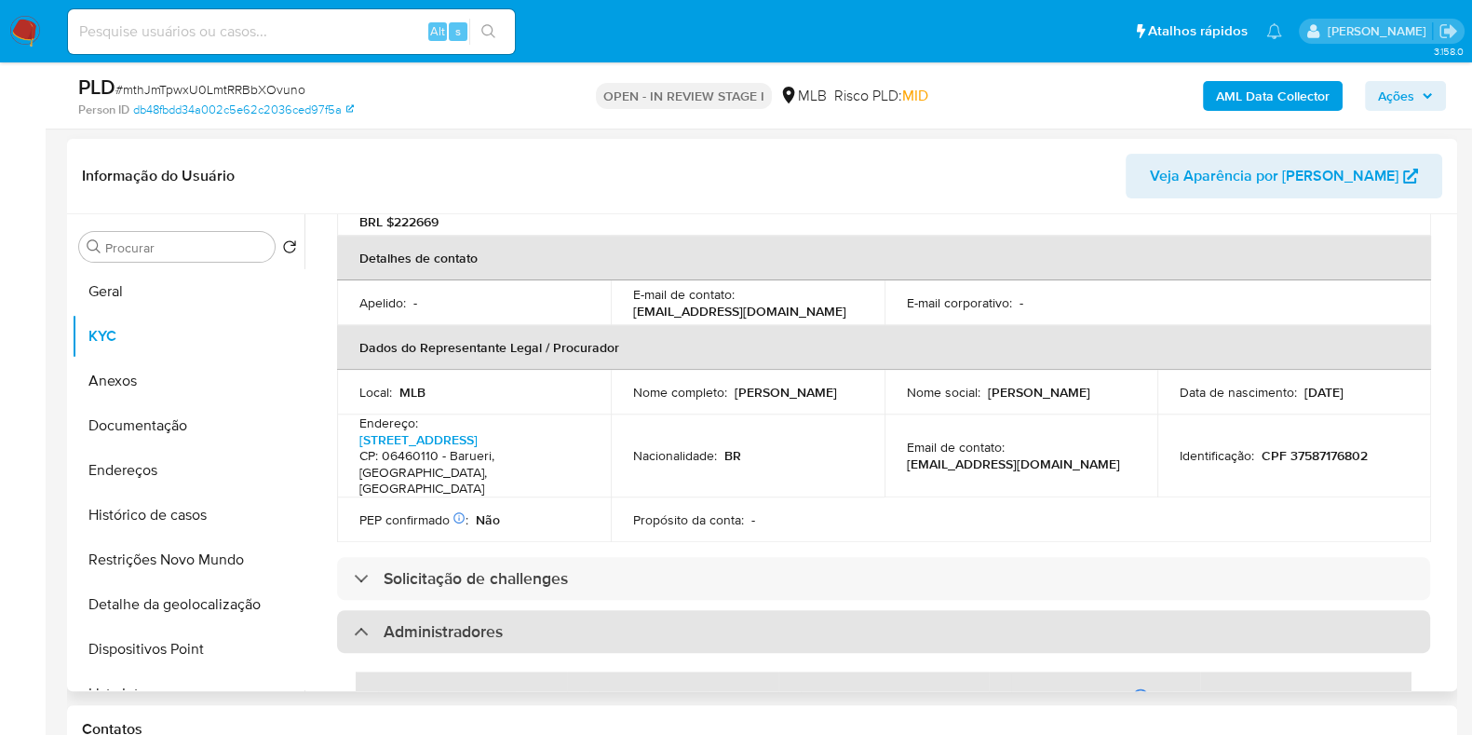
scroll to position [455, 0]
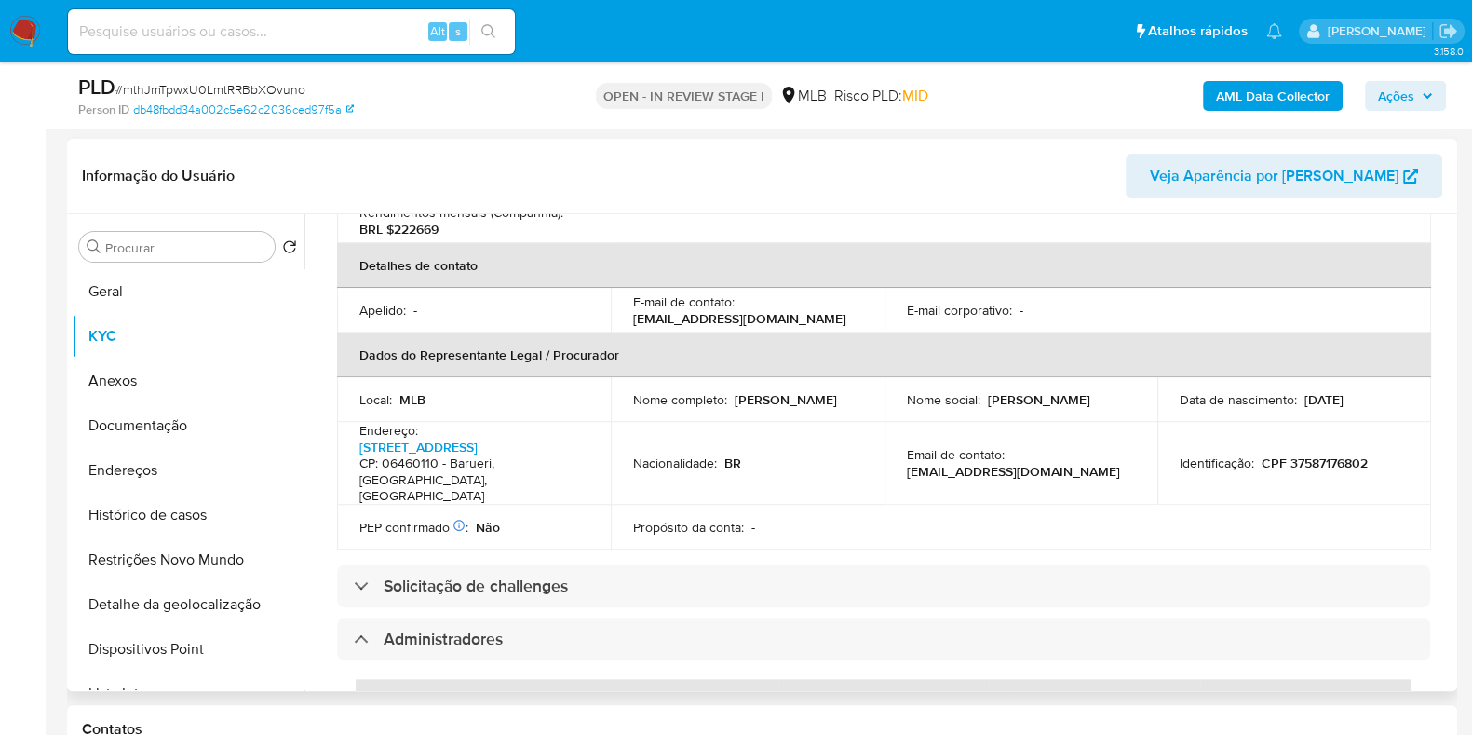
click at [1304, 454] on p "CPF 37587176802" at bounding box center [1315, 462] width 106 height 17
copy p "37587176802"
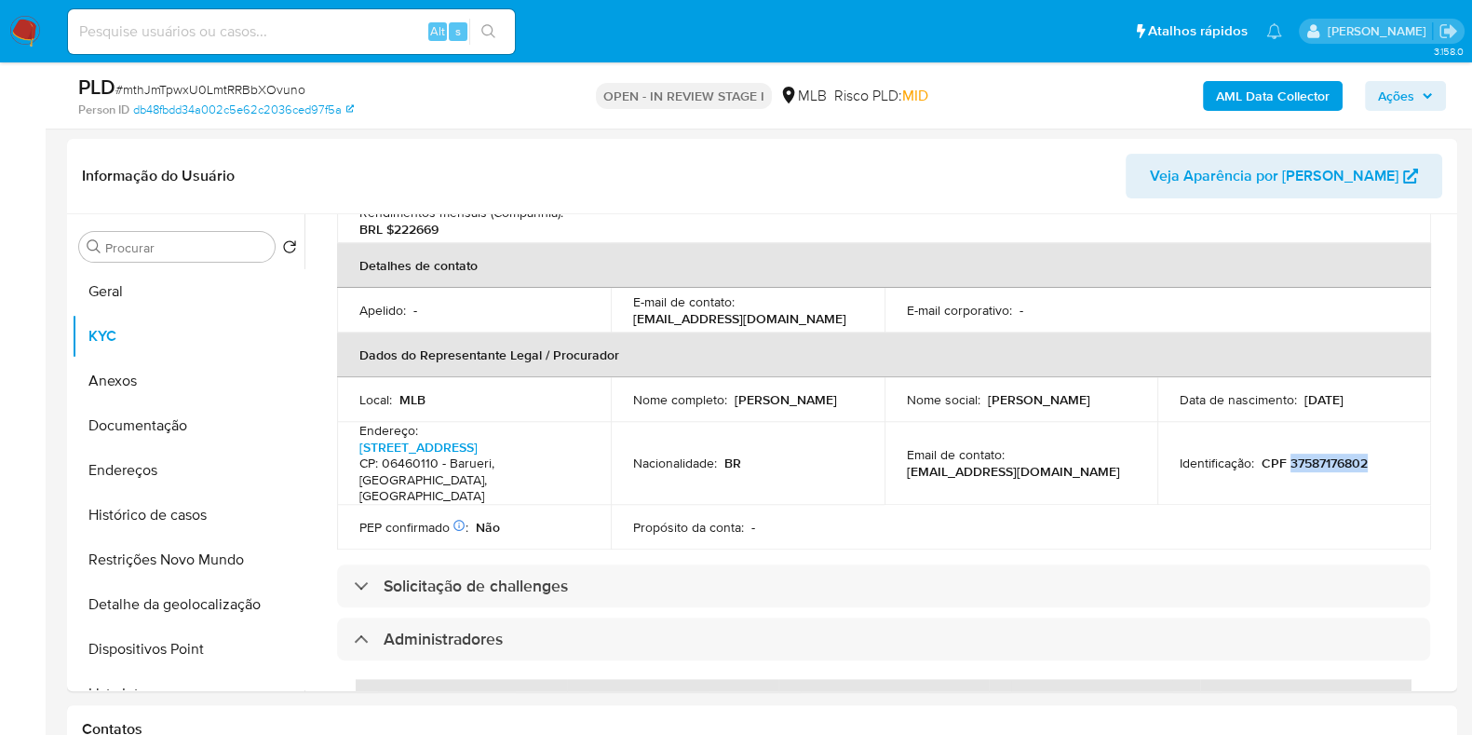
click at [1401, 99] on span "Ações" at bounding box center [1396, 96] width 36 height 30
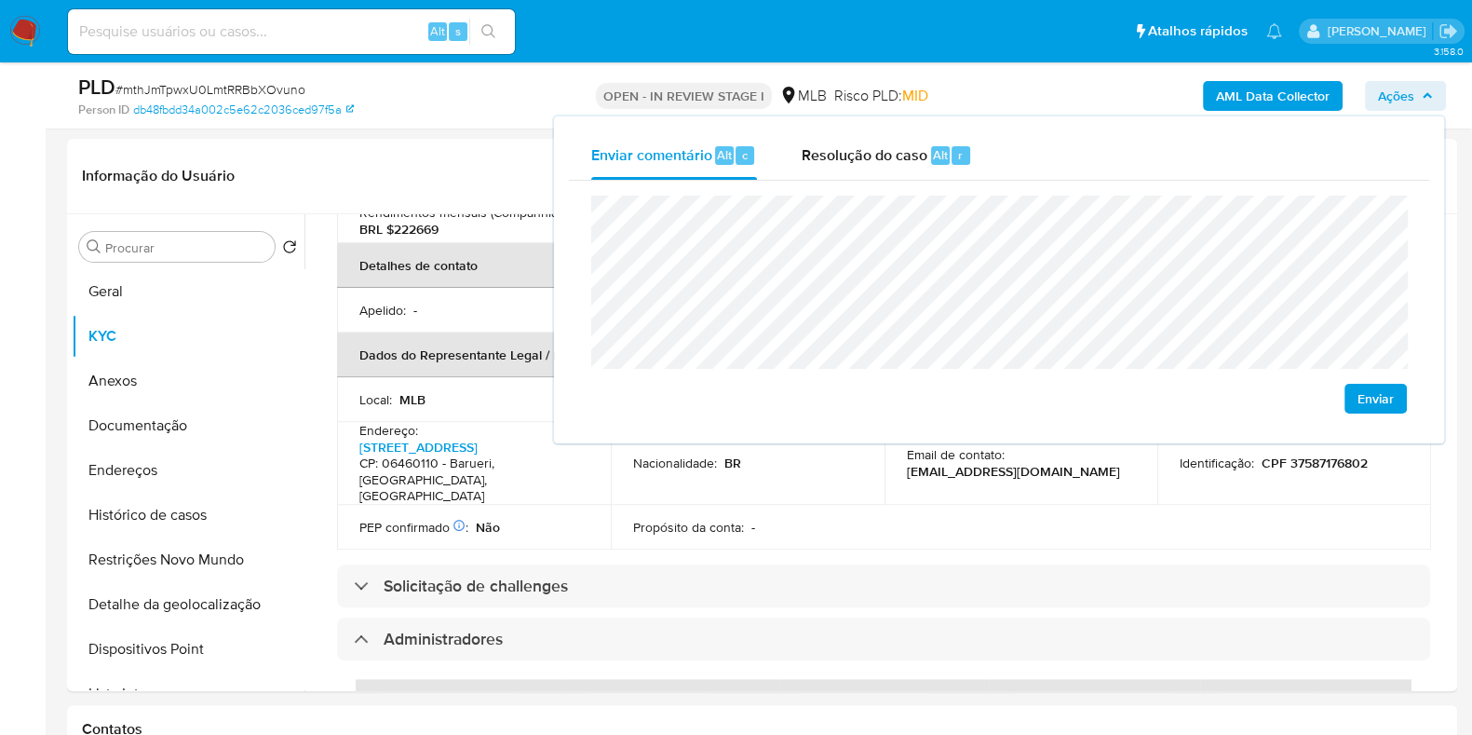
click at [0, 0] on lt-span "residente" at bounding box center [0, 0] width 0 height 0
click at [0, 0] on lt-span "econômica" at bounding box center [0, 0] width 0 height 0
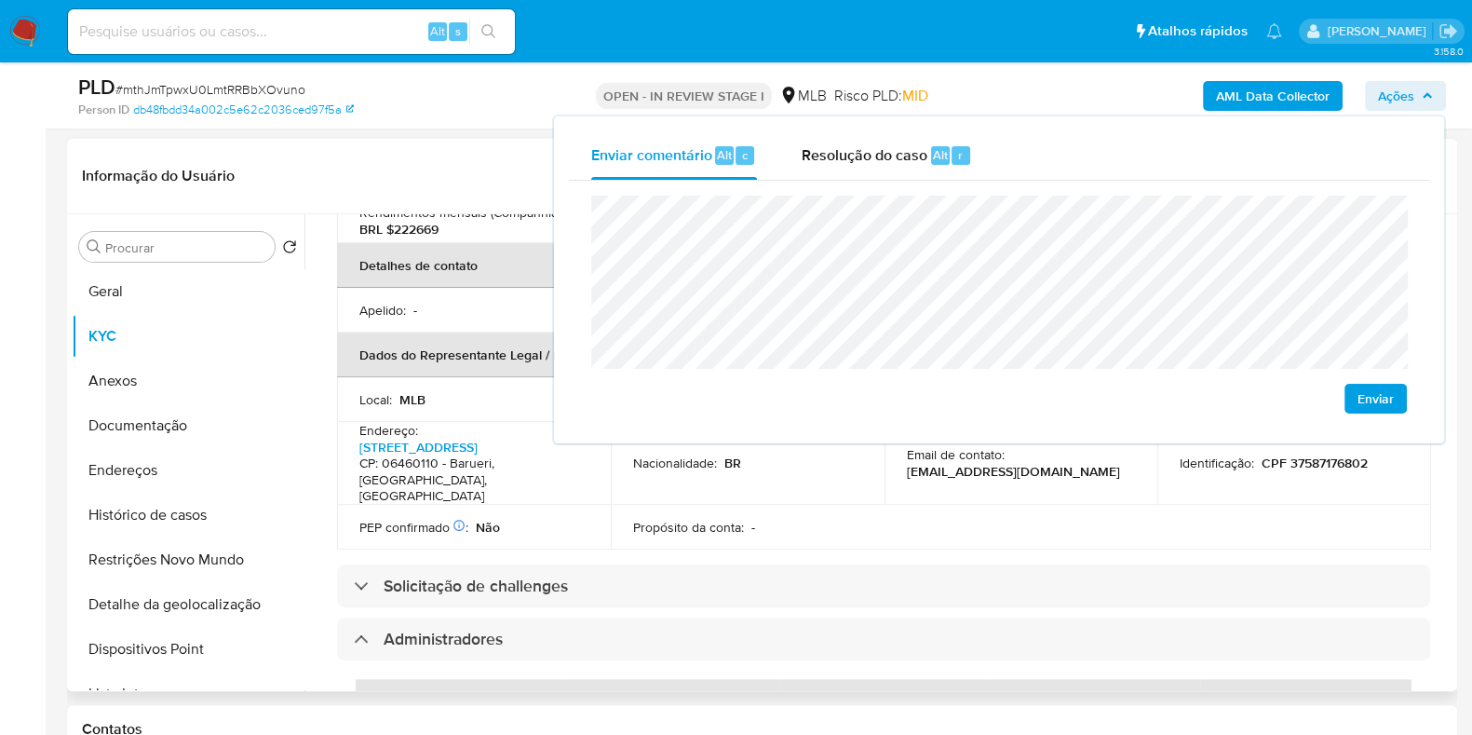
click at [1027, 483] on table "Informações da empresa ID do usuário : 536988457 Nome do comércio : HEYJU CONFE…" at bounding box center [884, 198] width 1094 height 701
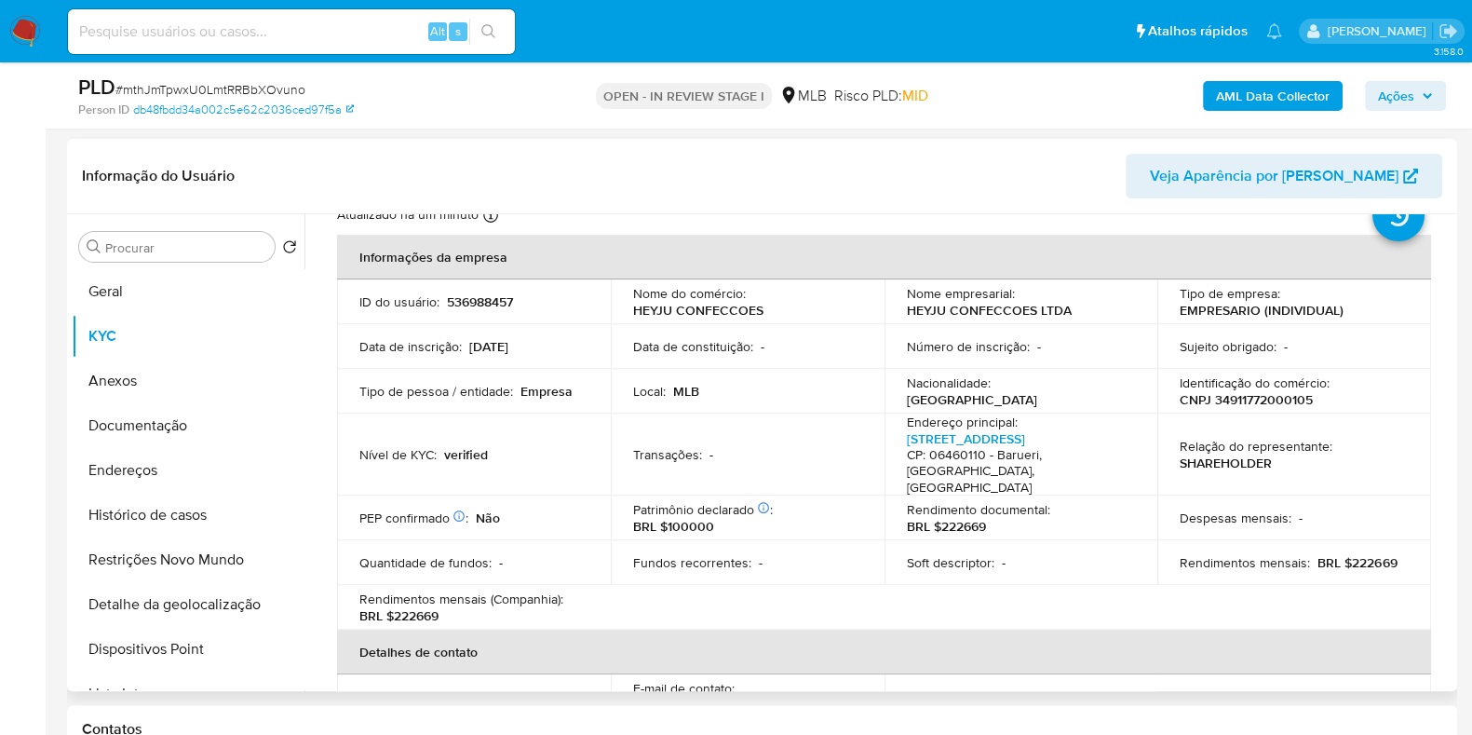
scroll to position [67, 0]
drag, startPoint x: 1368, startPoint y: 543, endPoint x: 1393, endPoint y: 546, distance: 25.3
click at [1393, 556] on div "Rendimentos mensais : BRL $222669" at bounding box center [1294, 564] width 229 height 17
copy p "222669"
click at [1401, 110] on span "Ações" at bounding box center [1396, 96] width 36 height 30
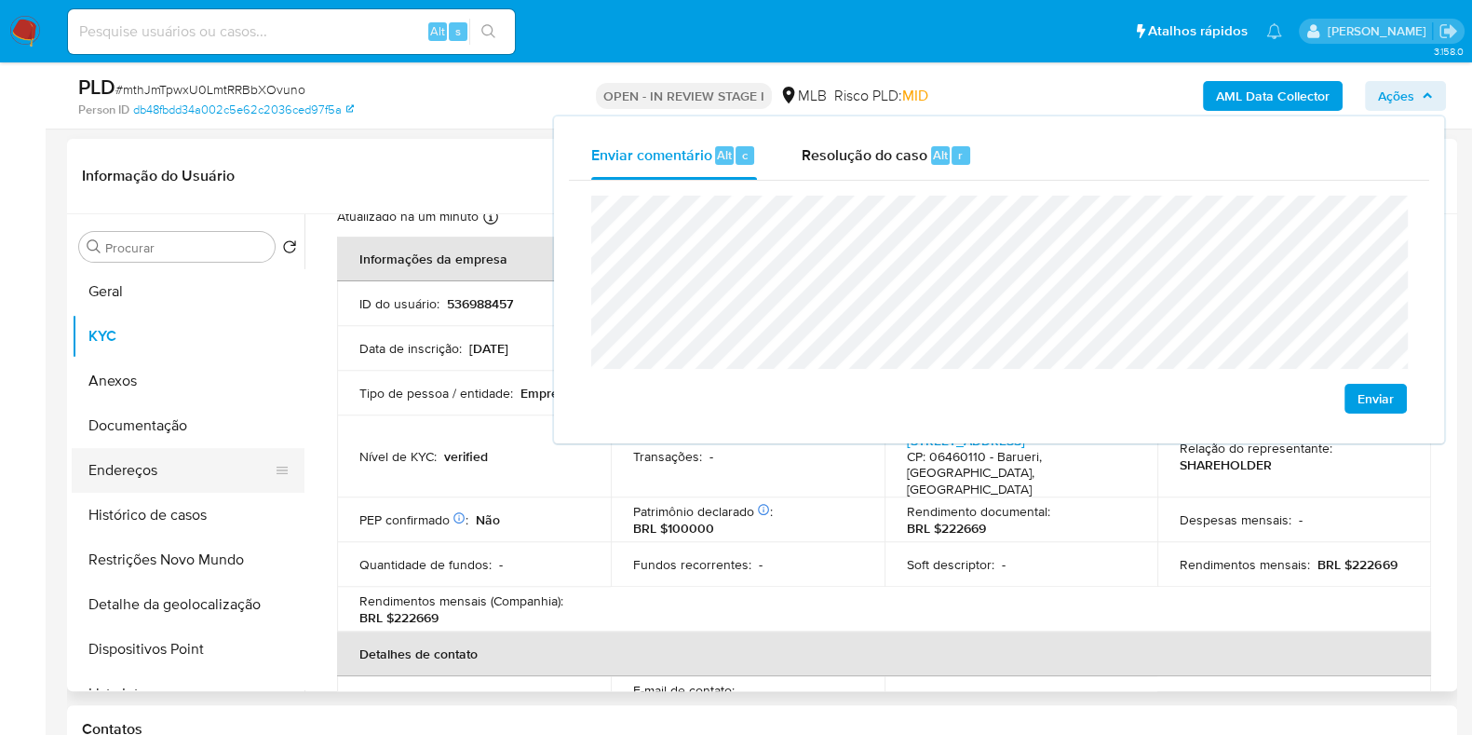
click at [234, 470] on button "Endereços" at bounding box center [181, 470] width 218 height 45
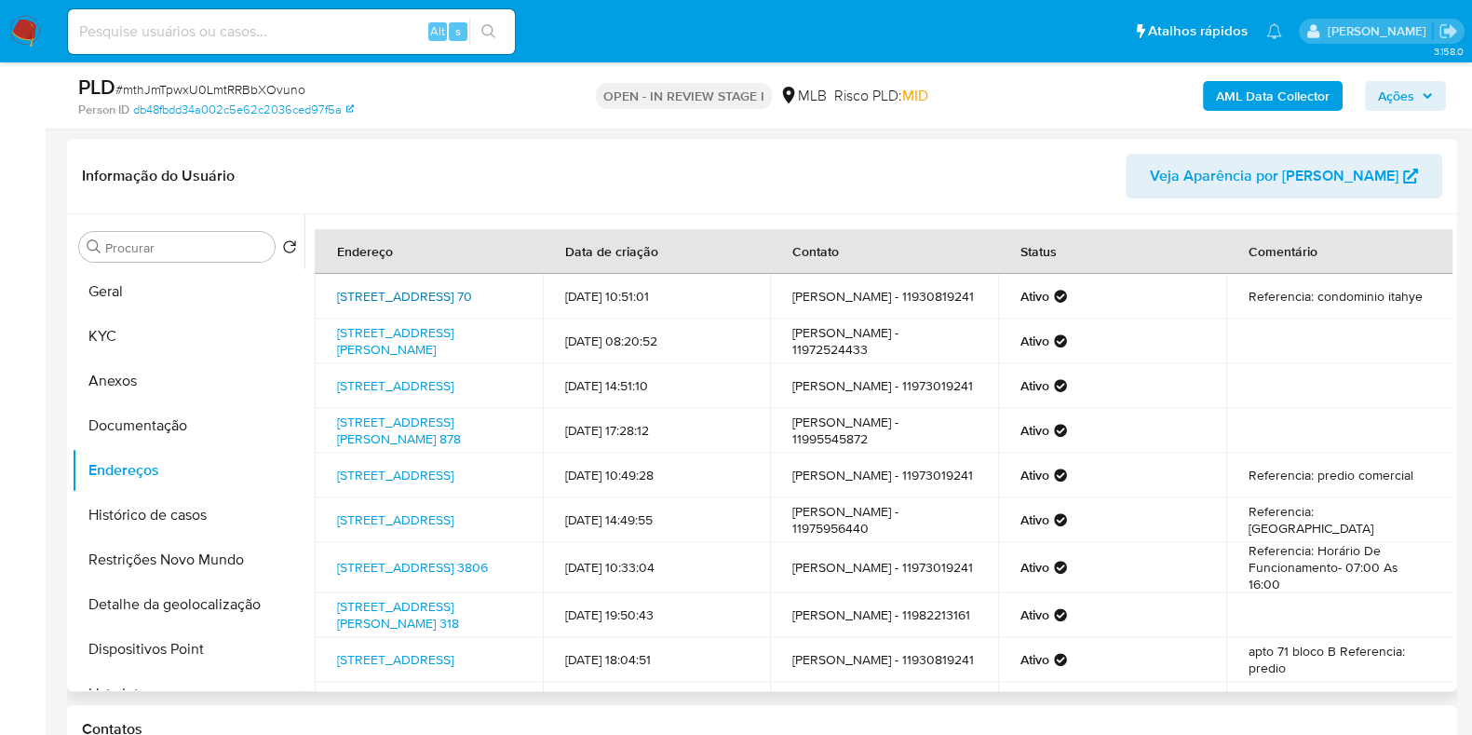
click at [402, 291] on link "Alameda Das Folhas 70, Santana De Parnaíba, São Paulo, 06537455, Brasil 70" at bounding box center [404, 296] width 135 height 19
click at [388, 340] on link "Rua Walter Fontana 14, São Paulo, São Paulo, 04634045, Brasil 14" at bounding box center [395, 340] width 116 height 35
click at [396, 395] on link "Alameda Caiapós 755, Barueri, São Paulo, 06460110, Brasil 755" at bounding box center [395, 385] width 116 height 19
click at [400, 439] on link "Avenida Deputado Emílio Carlos 878, Carapicuíba, São Paulo, 06310160, Brasil 878" at bounding box center [399, 430] width 124 height 35
click at [419, 484] on link "Alameda Caiapós 755, Barueri, São Paulo, 06460110, Brasil 755" at bounding box center [395, 475] width 116 height 19
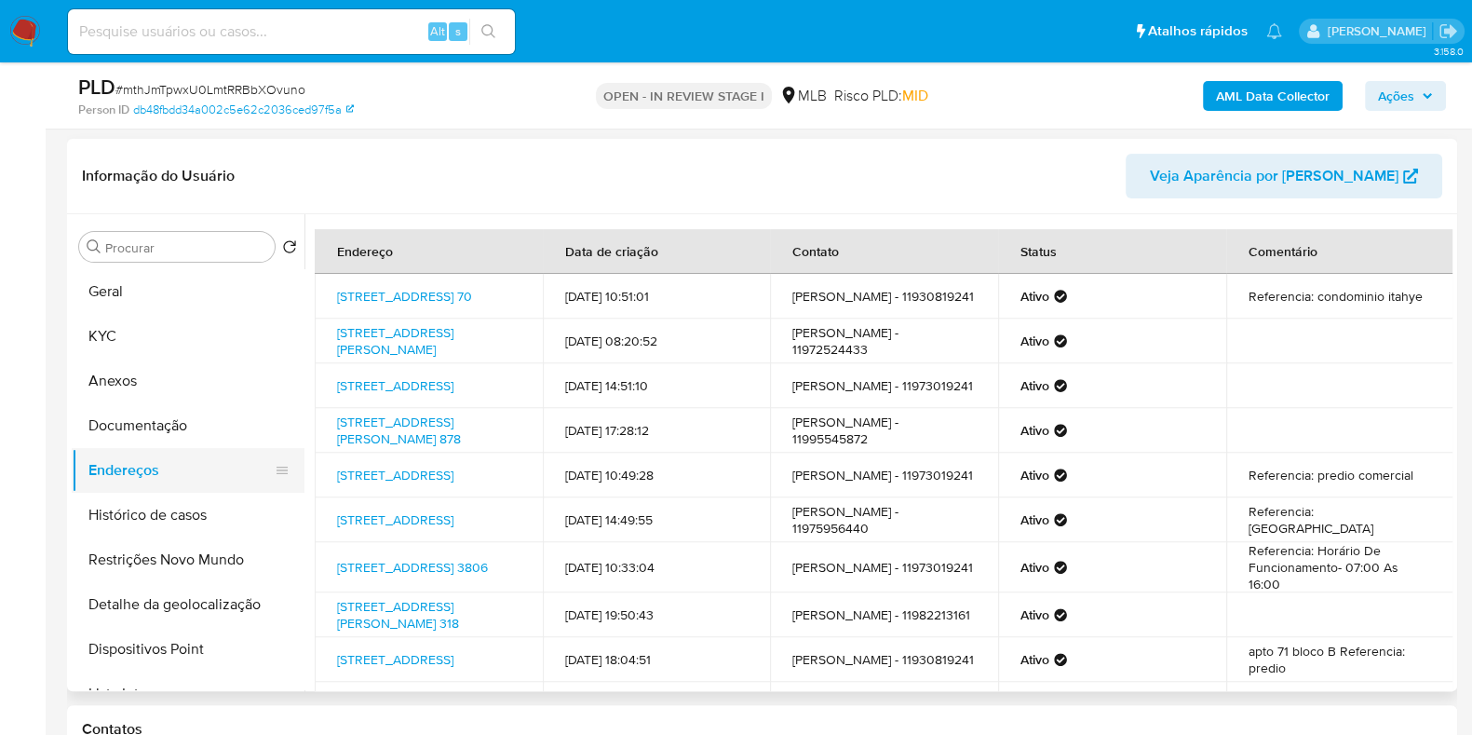
click at [178, 439] on button "Documentação" at bounding box center [188, 425] width 233 height 45
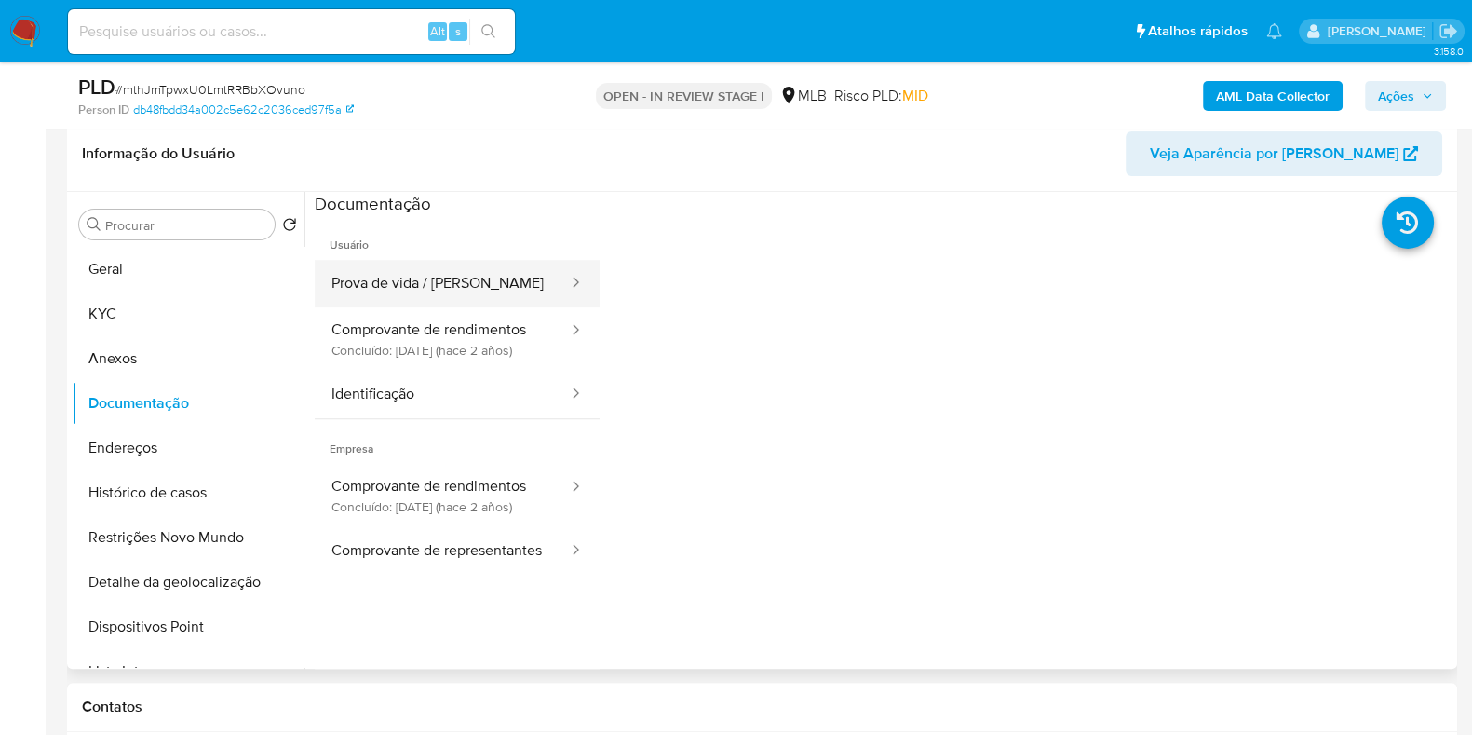
click at [480, 278] on button "Prova de vida / Selfie" at bounding box center [442, 283] width 255 height 47
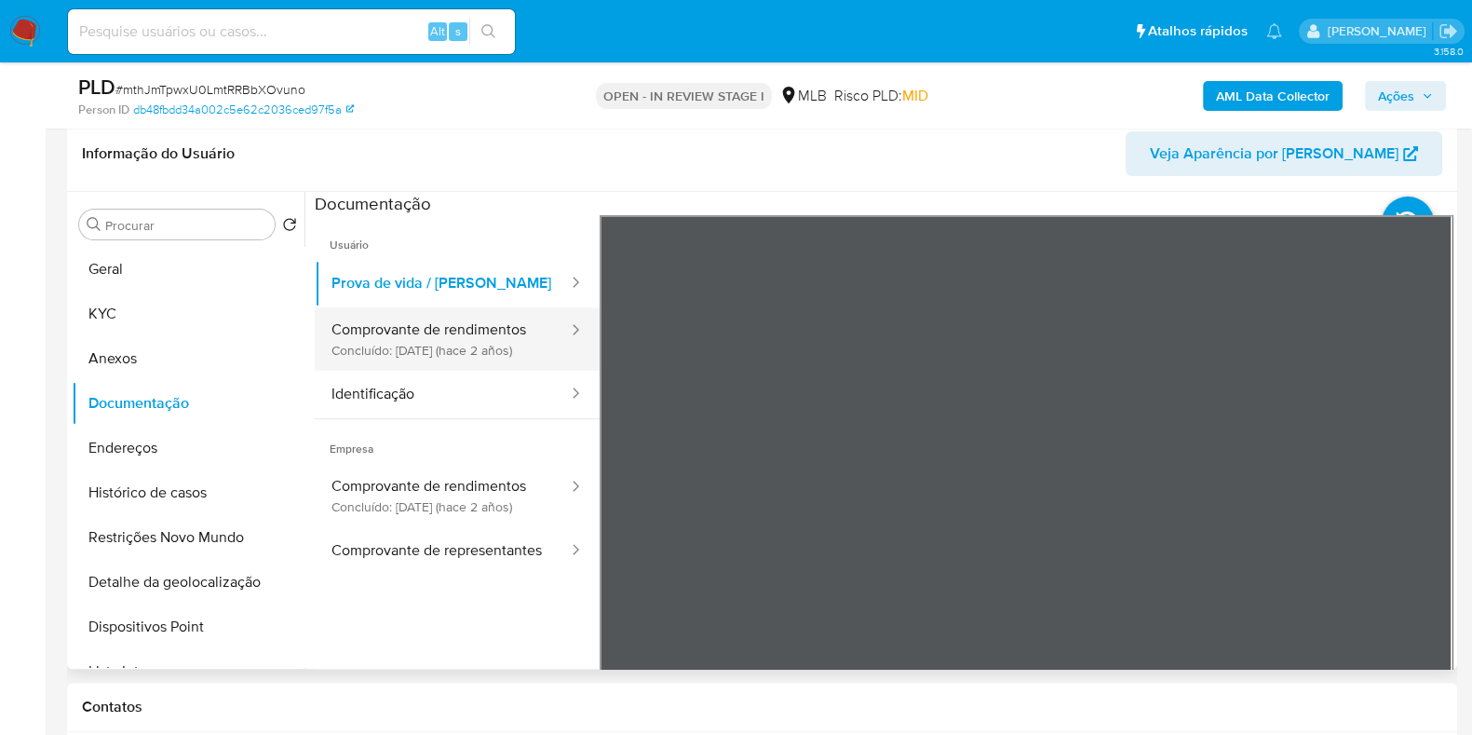
click at [454, 339] on button "Comprovante de rendimentos Concluído: 13/06/2023 (hace 2 años)" at bounding box center [442, 338] width 255 height 63
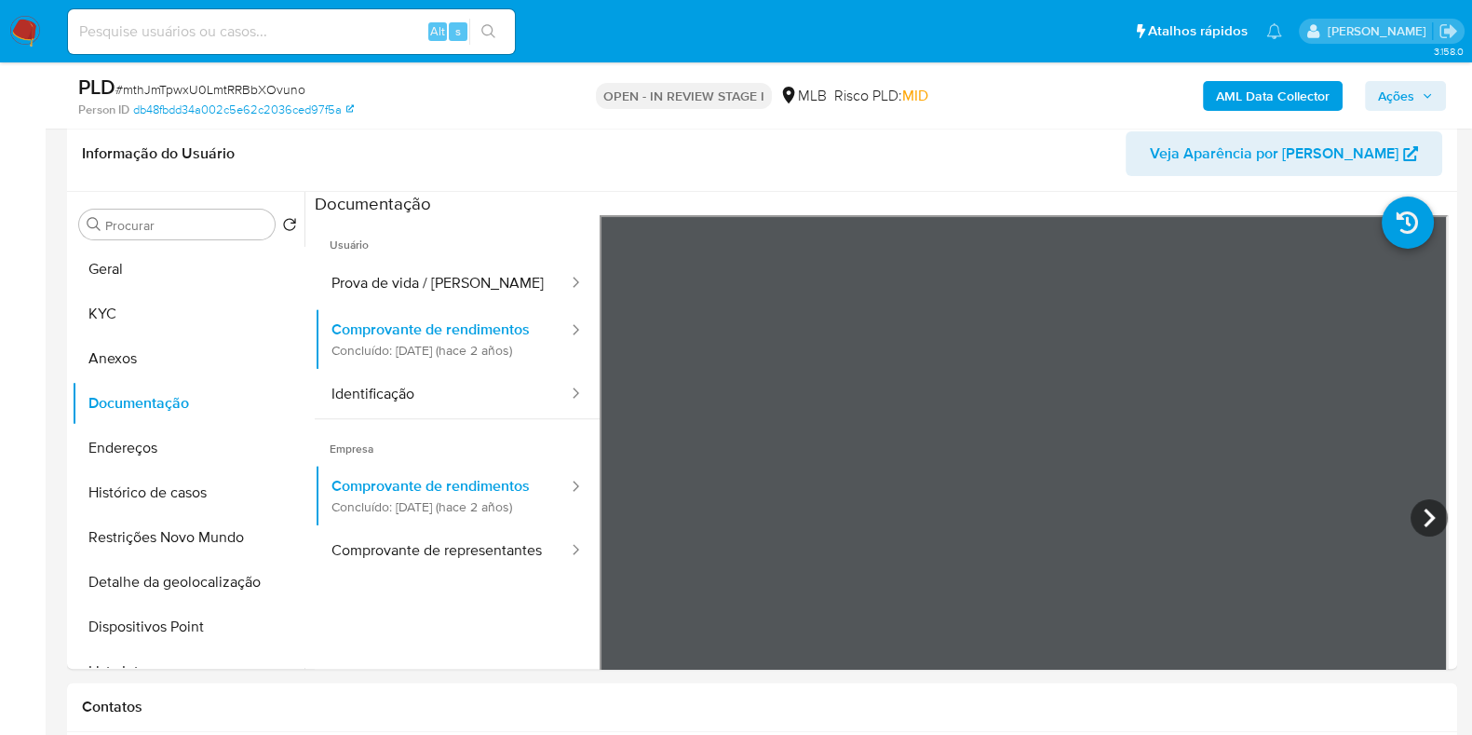
click at [1395, 89] on span "Ações" at bounding box center [1396, 96] width 36 height 30
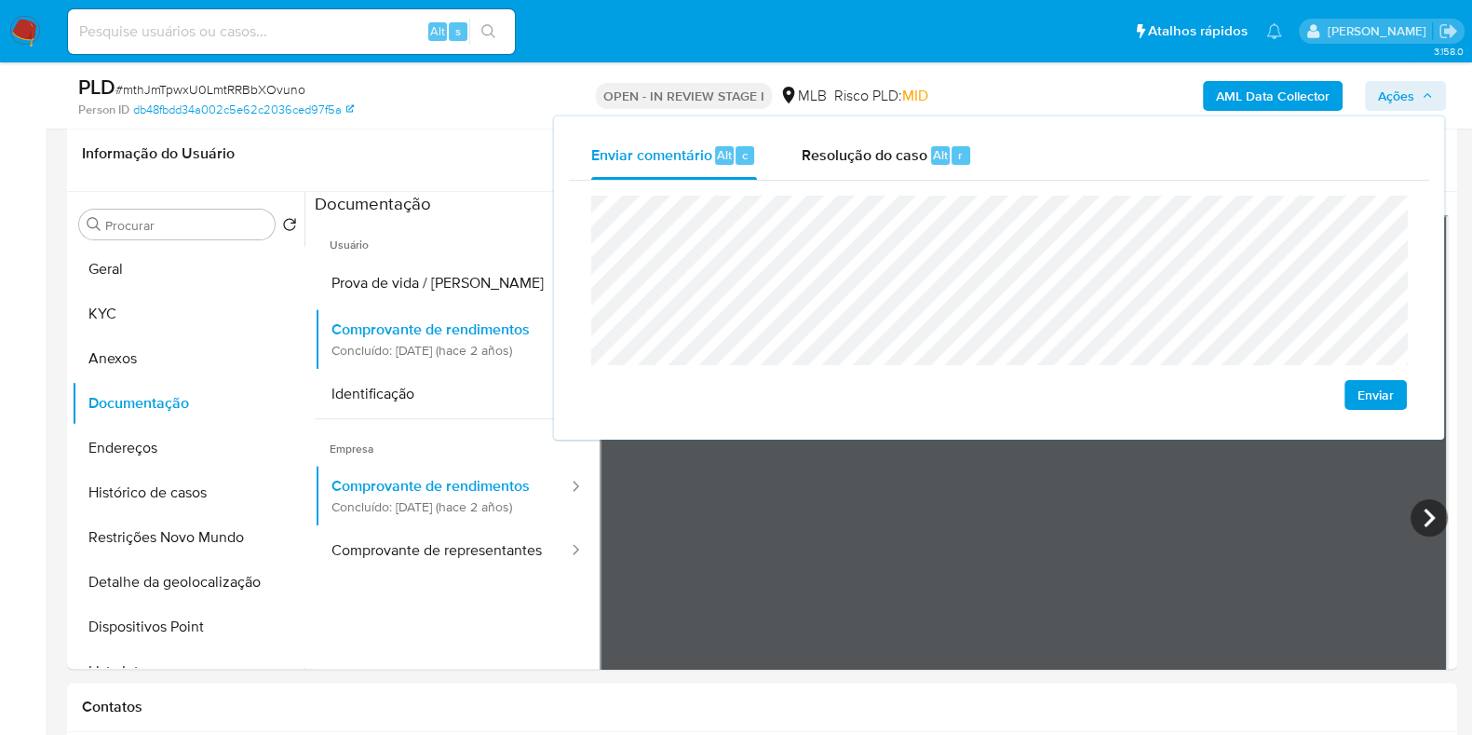
click at [1401, 380] on div "Enviar" at bounding box center [999, 303] width 816 height 214
click at [1407, 82] on span "Ações" at bounding box center [1396, 96] width 36 height 30
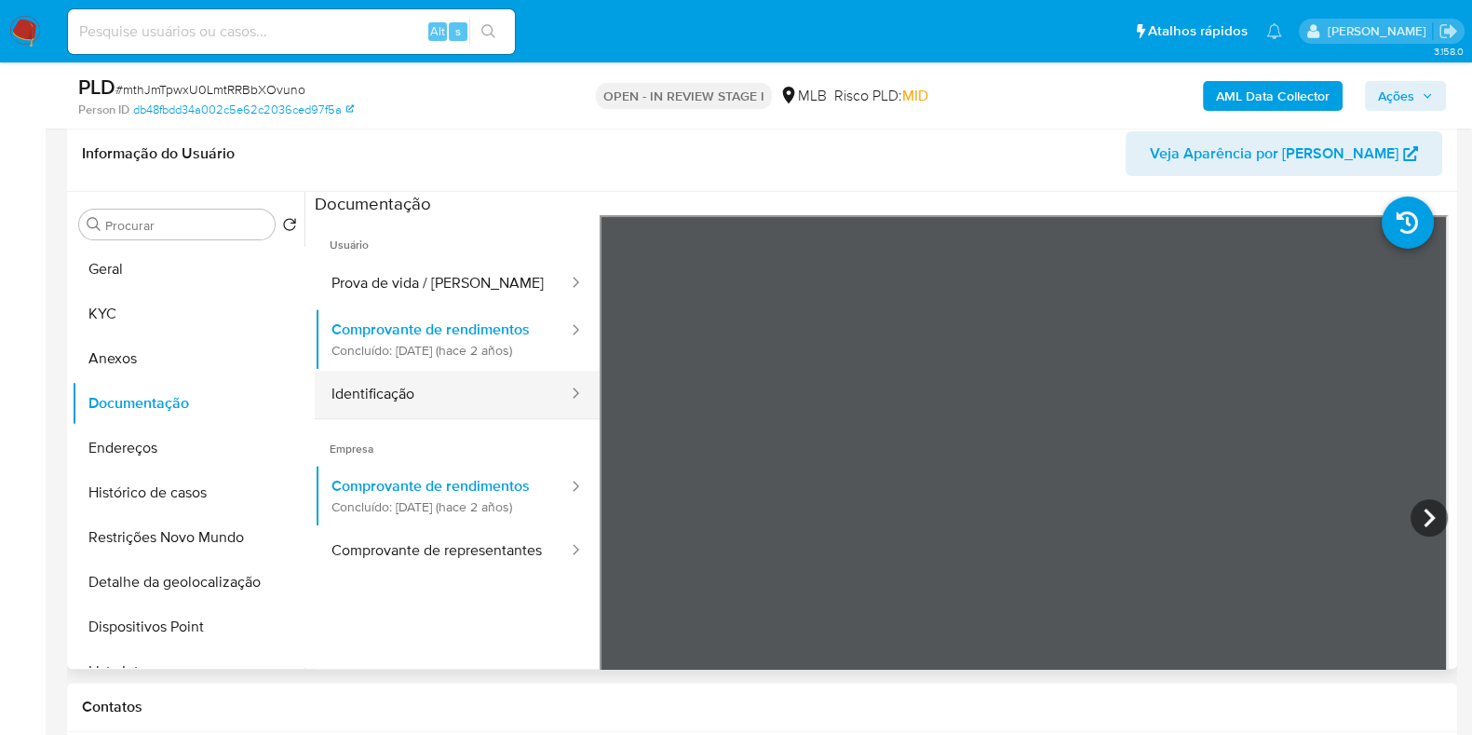
click at [501, 415] on button "Identificação" at bounding box center [442, 394] width 255 height 47
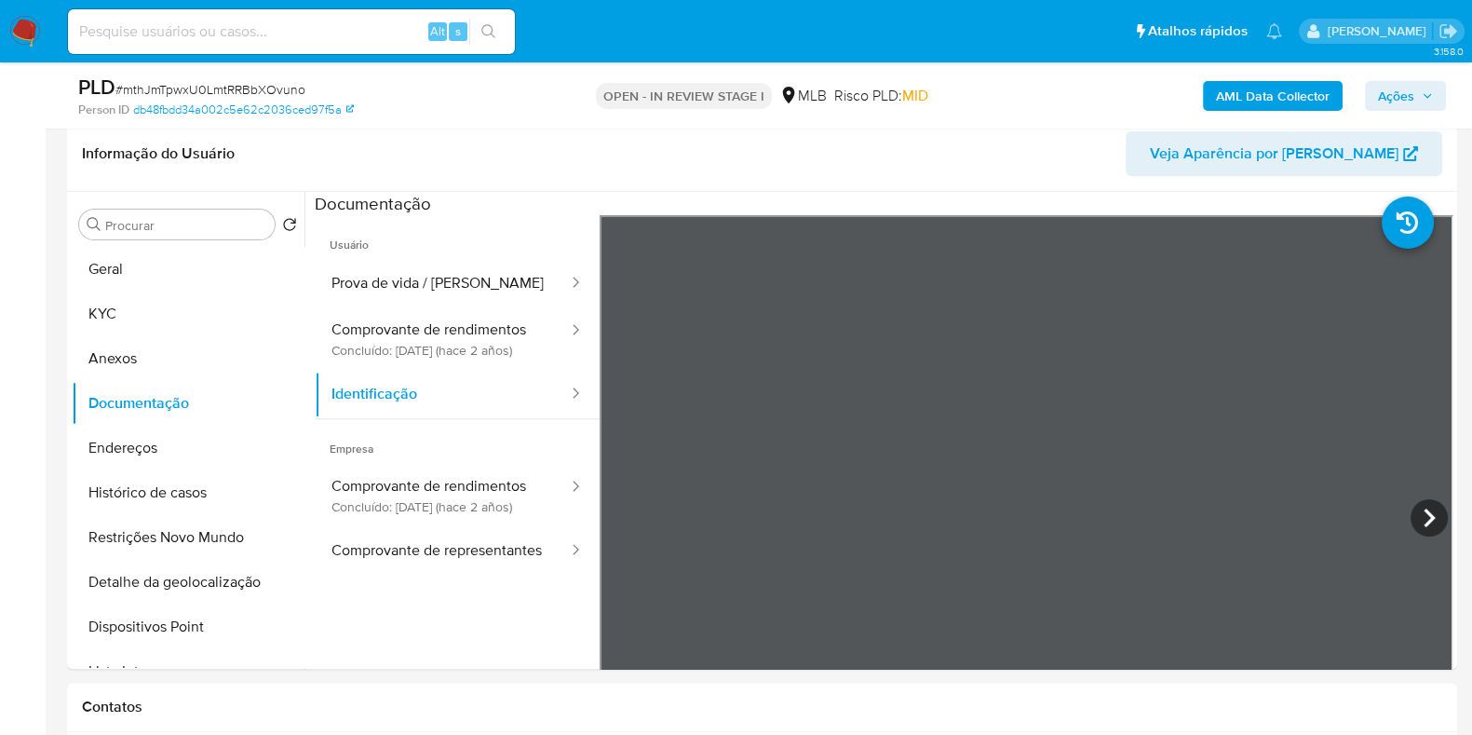
click at [1387, 98] on span "Ações" at bounding box center [1396, 96] width 36 height 30
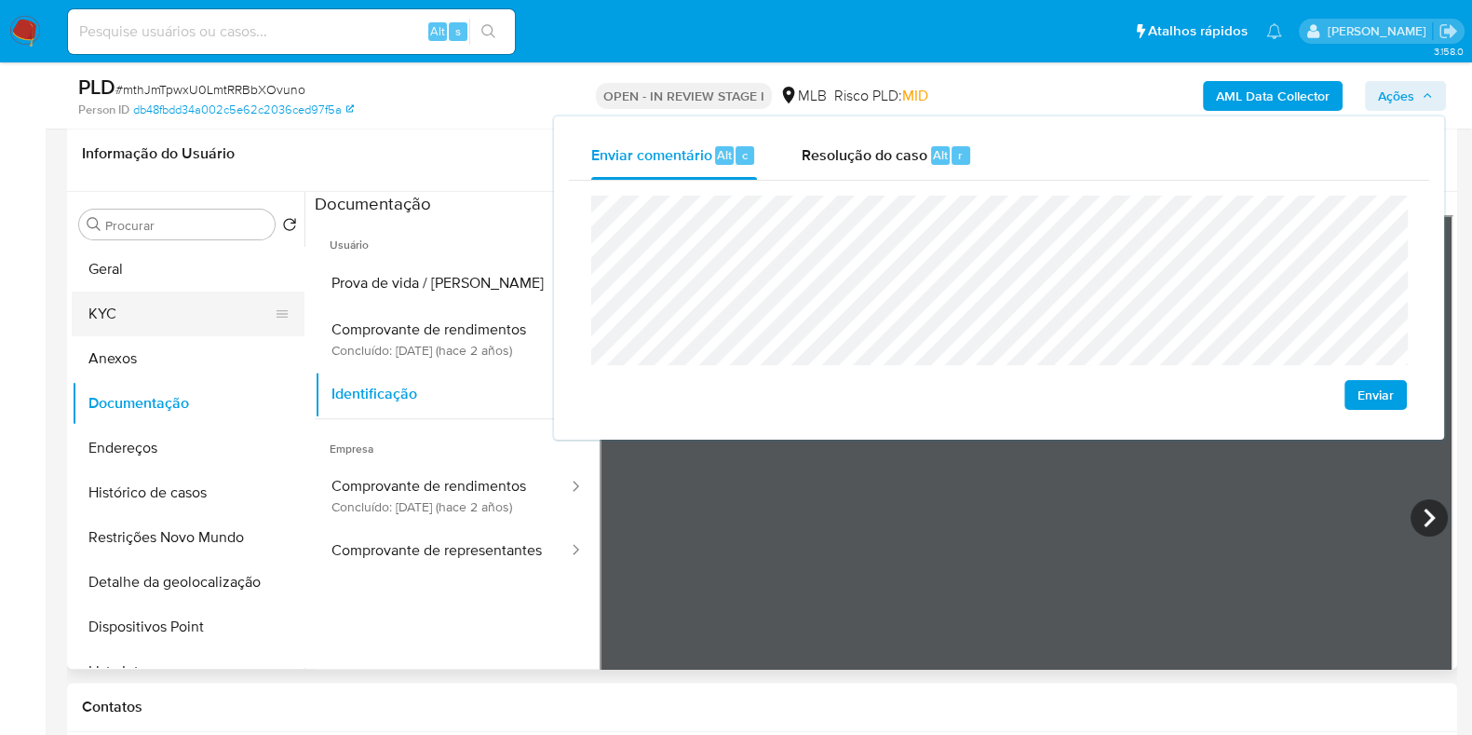
click at [128, 318] on button "KYC" at bounding box center [181, 313] width 218 height 45
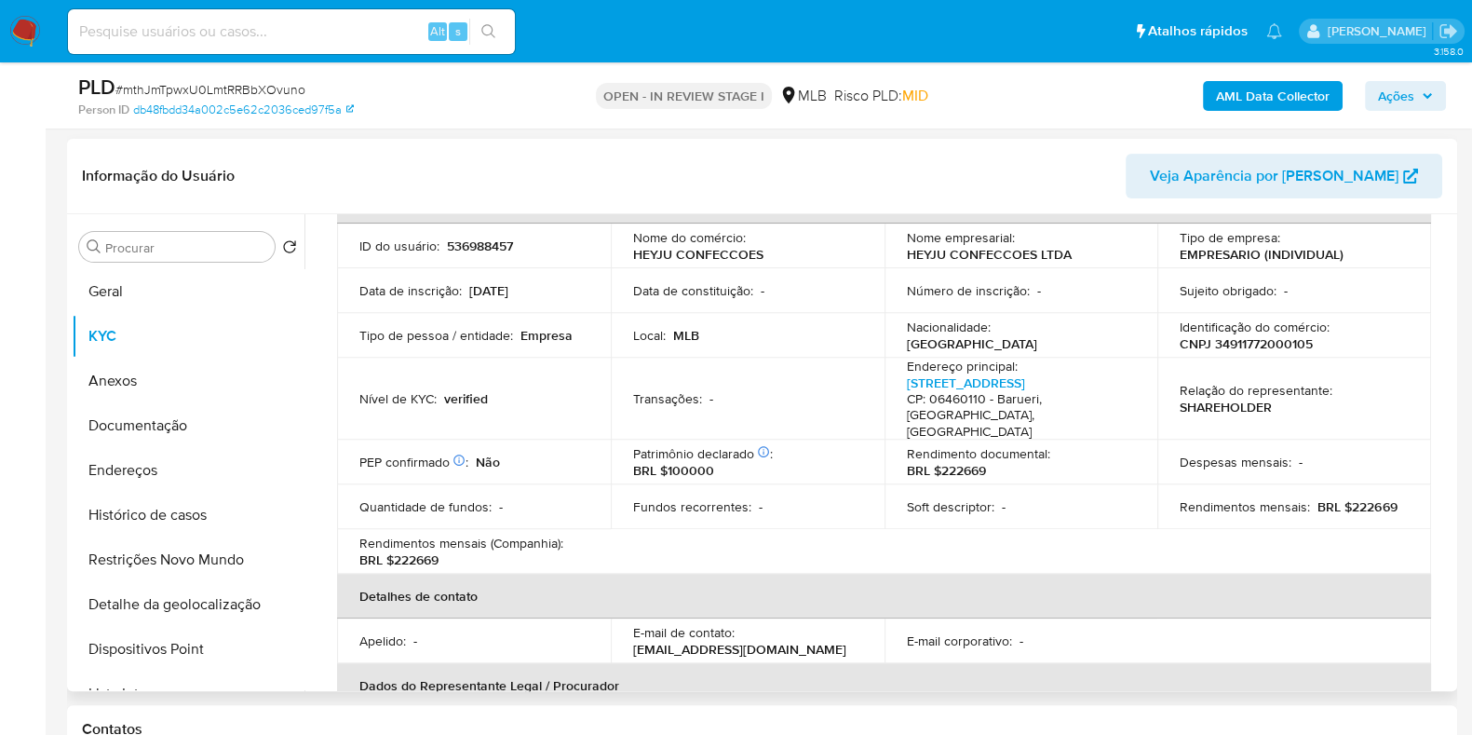
scroll to position [126, 0]
click at [938, 379] on link "Alameda Caiapós 755, Tamboré" at bounding box center [966, 381] width 118 height 19
click at [127, 480] on button "Endereços" at bounding box center [181, 470] width 218 height 45
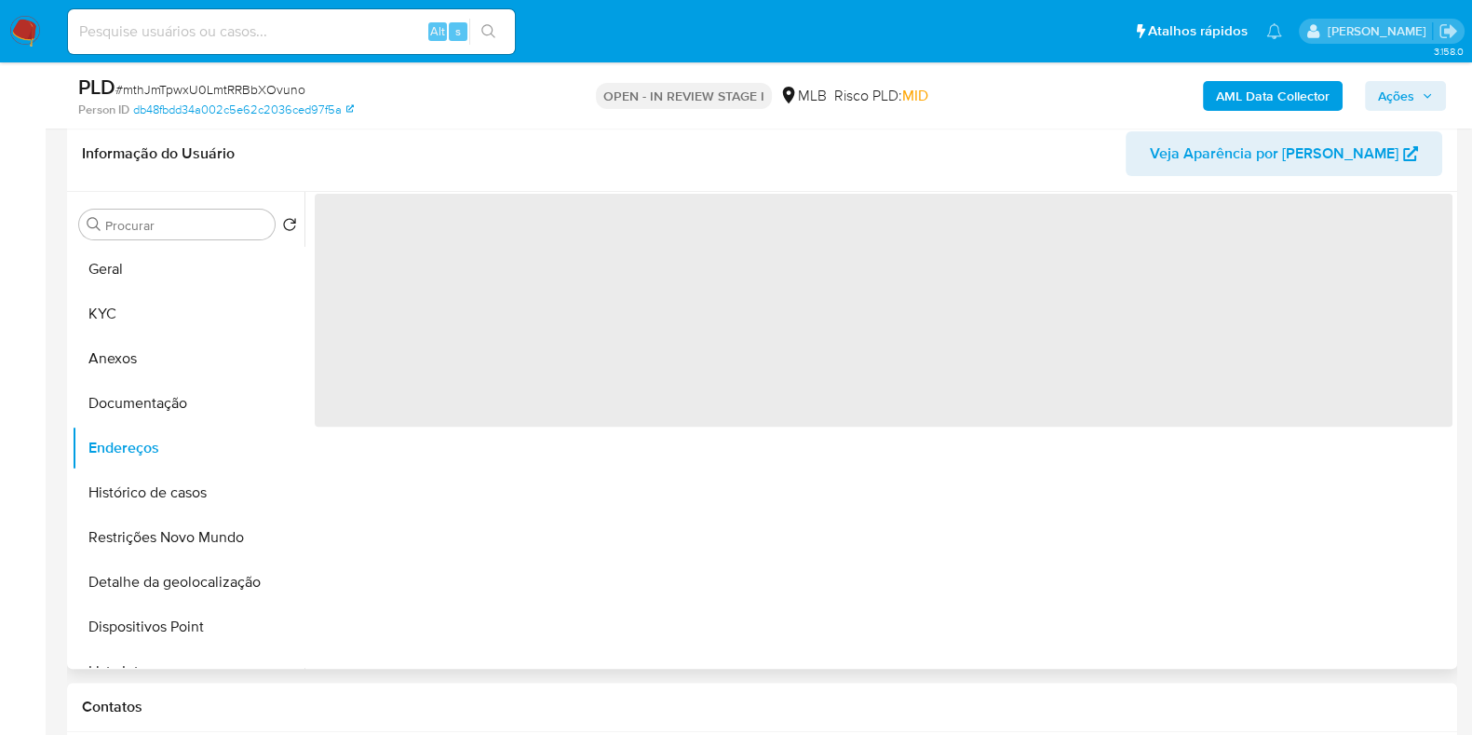
scroll to position [0, 0]
click at [154, 396] on button "Documentação" at bounding box center [181, 403] width 218 height 45
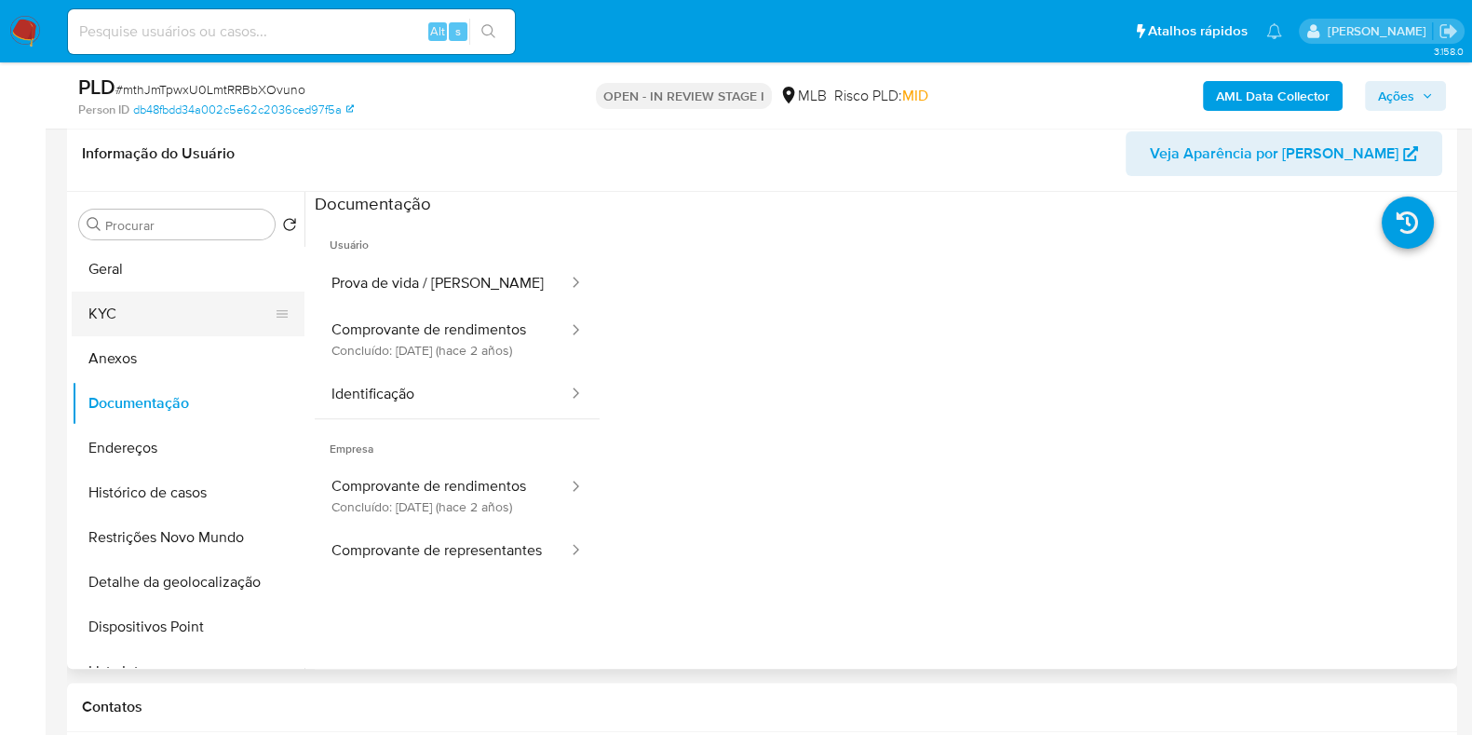
click at [159, 311] on button "KYC" at bounding box center [181, 313] width 218 height 45
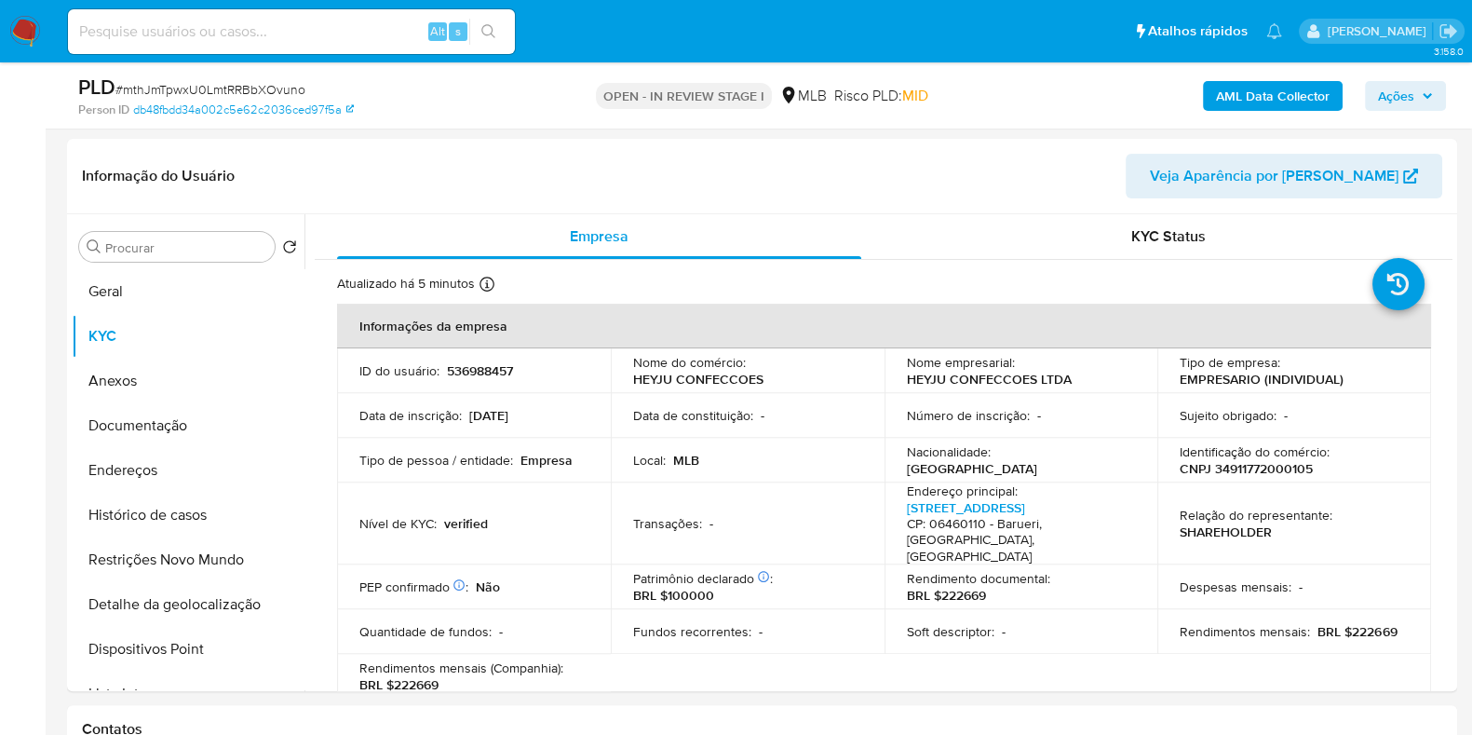
click at [1401, 90] on span "Ações" at bounding box center [1396, 96] width 36 height 30
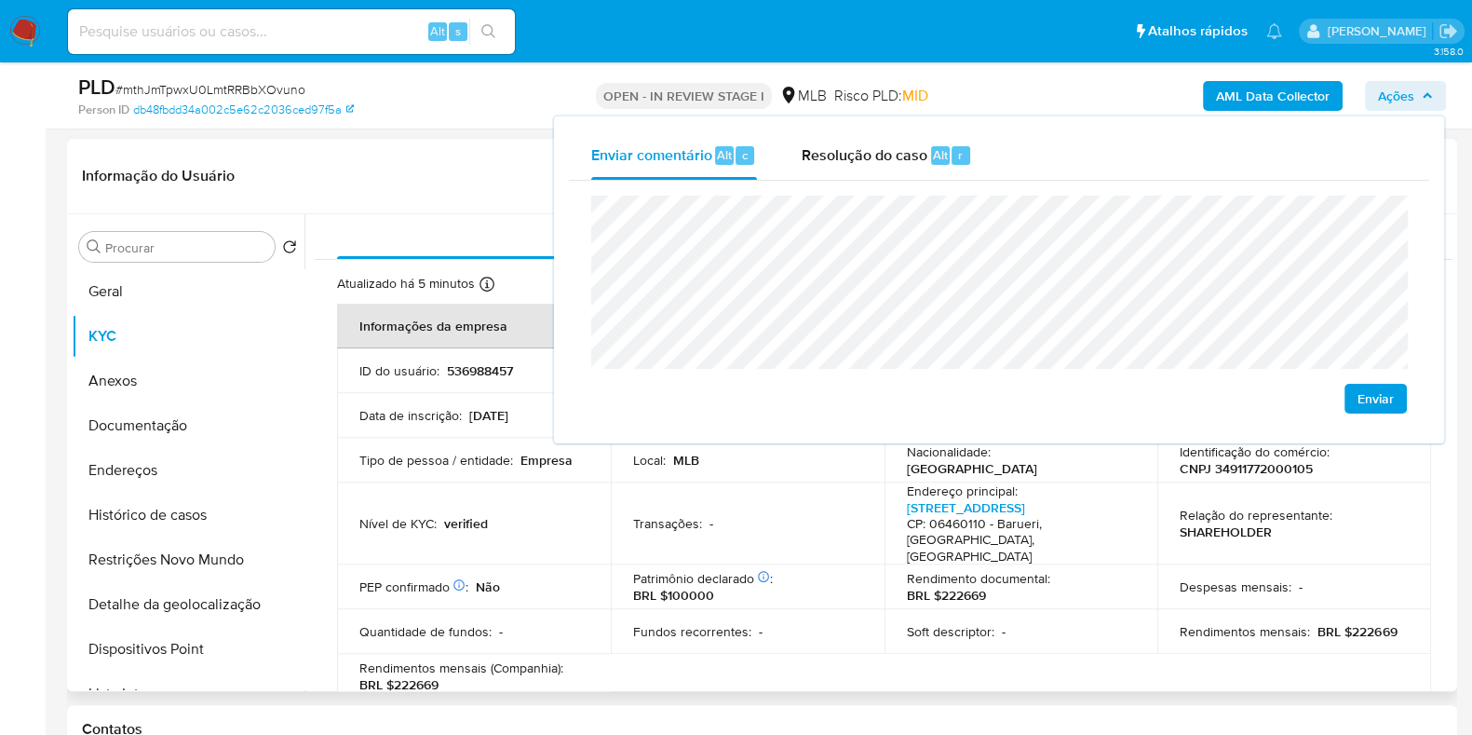
click at [407, 194] on header "Informação do Usuário Veja Aparência por Pessoa" at bounding box center [762, 176] width 1361 height 45
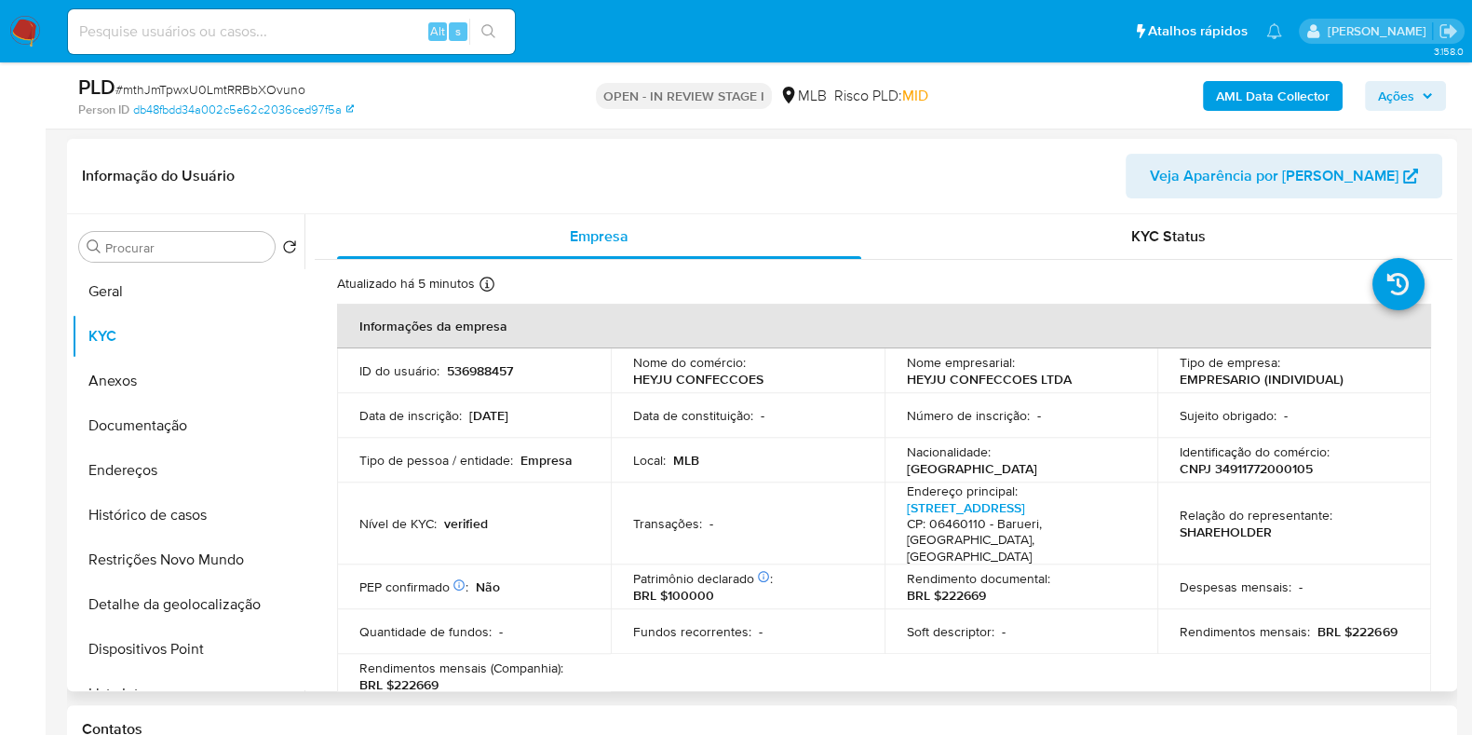
click at [407, 194] on header "Informação do Usuário Veja Aparência por Pessoa" at bounding box center [762, 176] width 1361 height 45
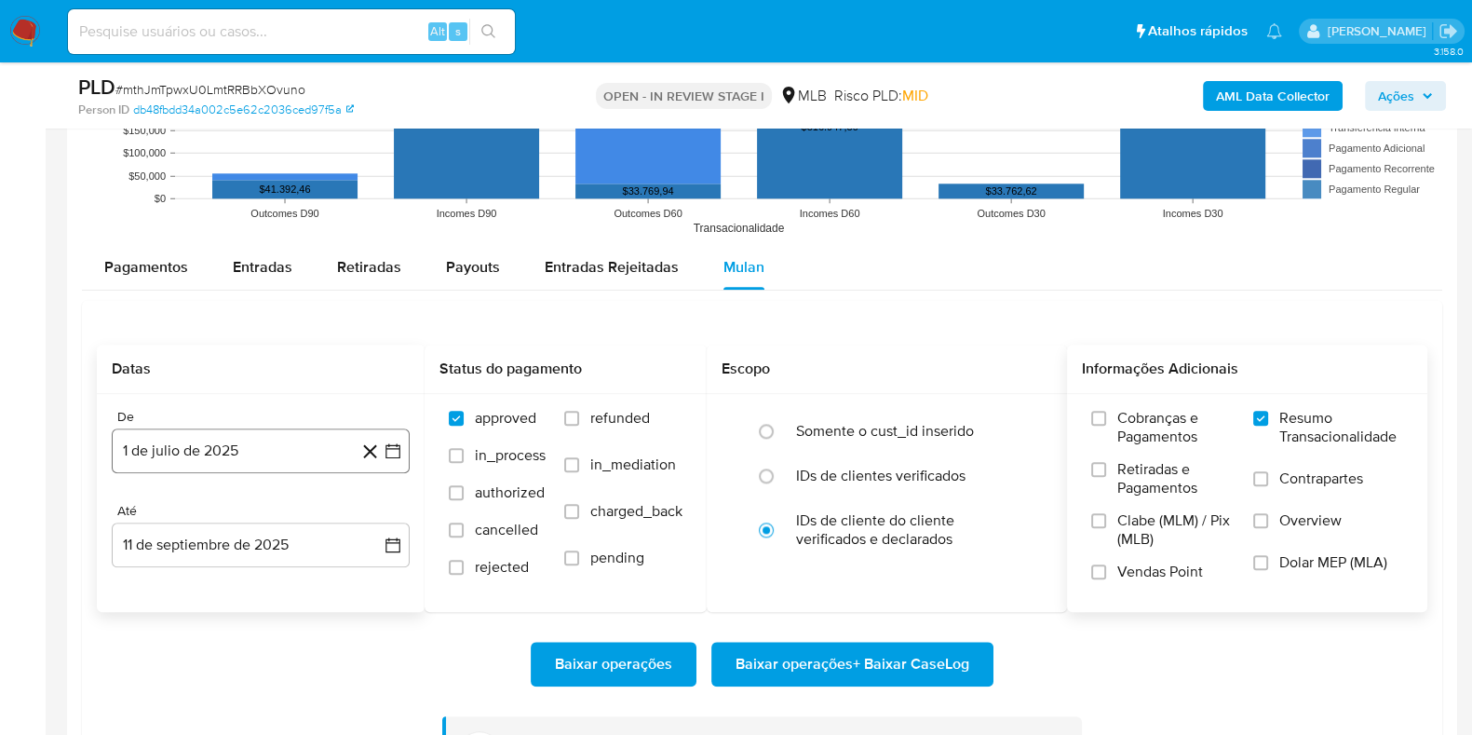
scroll to position [2435, 0]
click at [245, 276] on div "Entradas" at bounding box center [263, 266] width 60 height 45
select select "10"
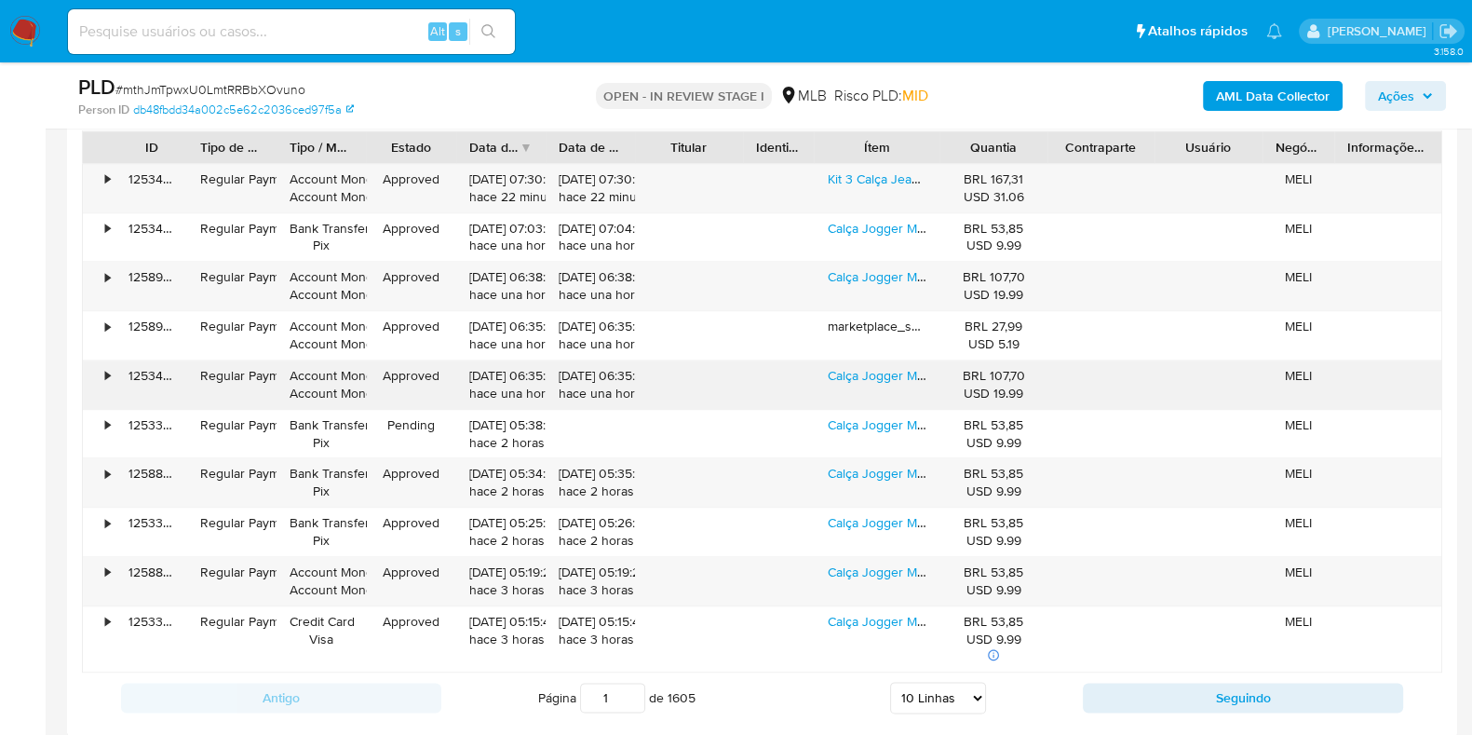
scroll to position [2688, 0]
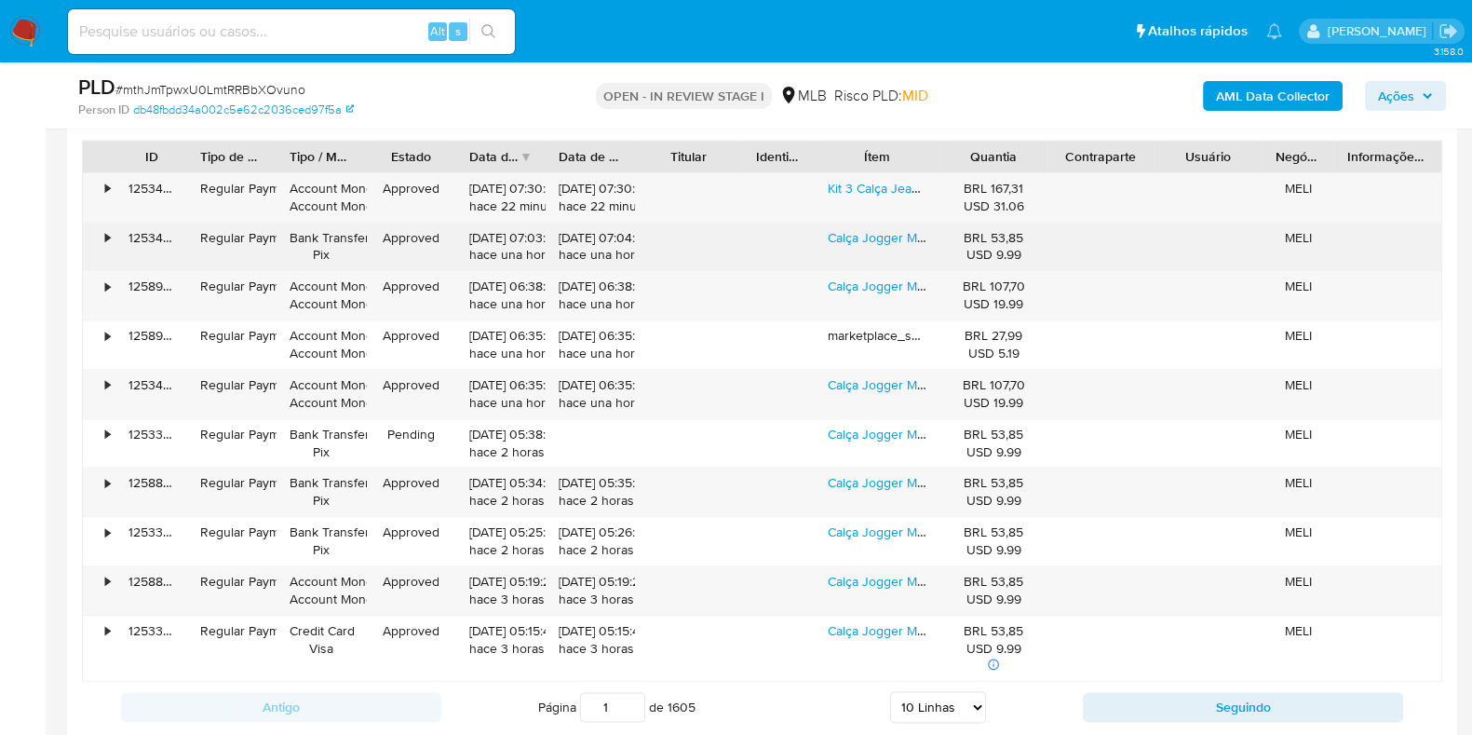
drag, startPoint x: 875, startPoint y: 288, endPoint x: 875, endPoint y: 266, distance: 21.4
click at [875, 288] on link "Calça Jogger Masculina Skinny Camufladas Ou Preta C Elastico" at bounding box center [1009, 286] width 362 height 19
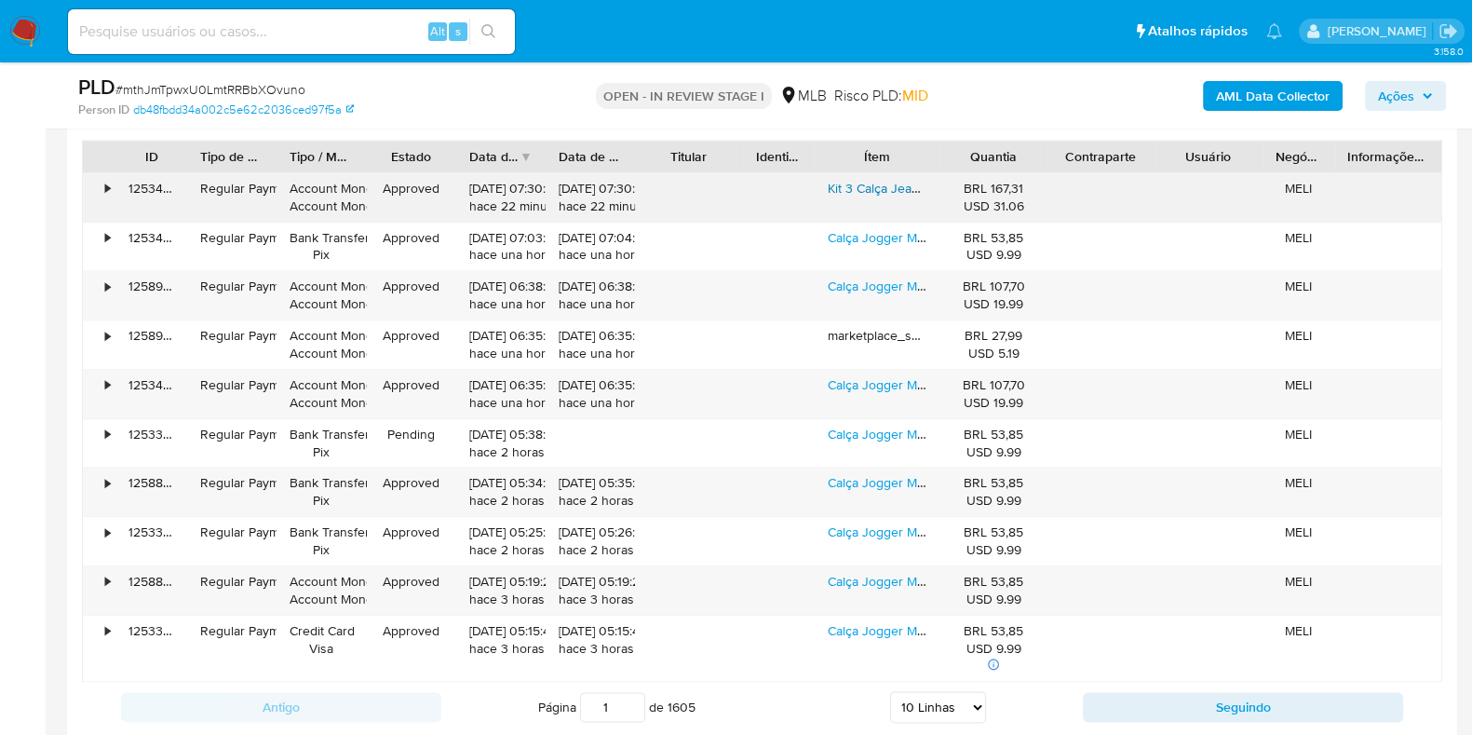
click at [866, 188] on link "Kit 3 Calça Jeans Masculina Slim Com Lycra Elastano Original" at bounding box center [1002, 188] width 349 height 19
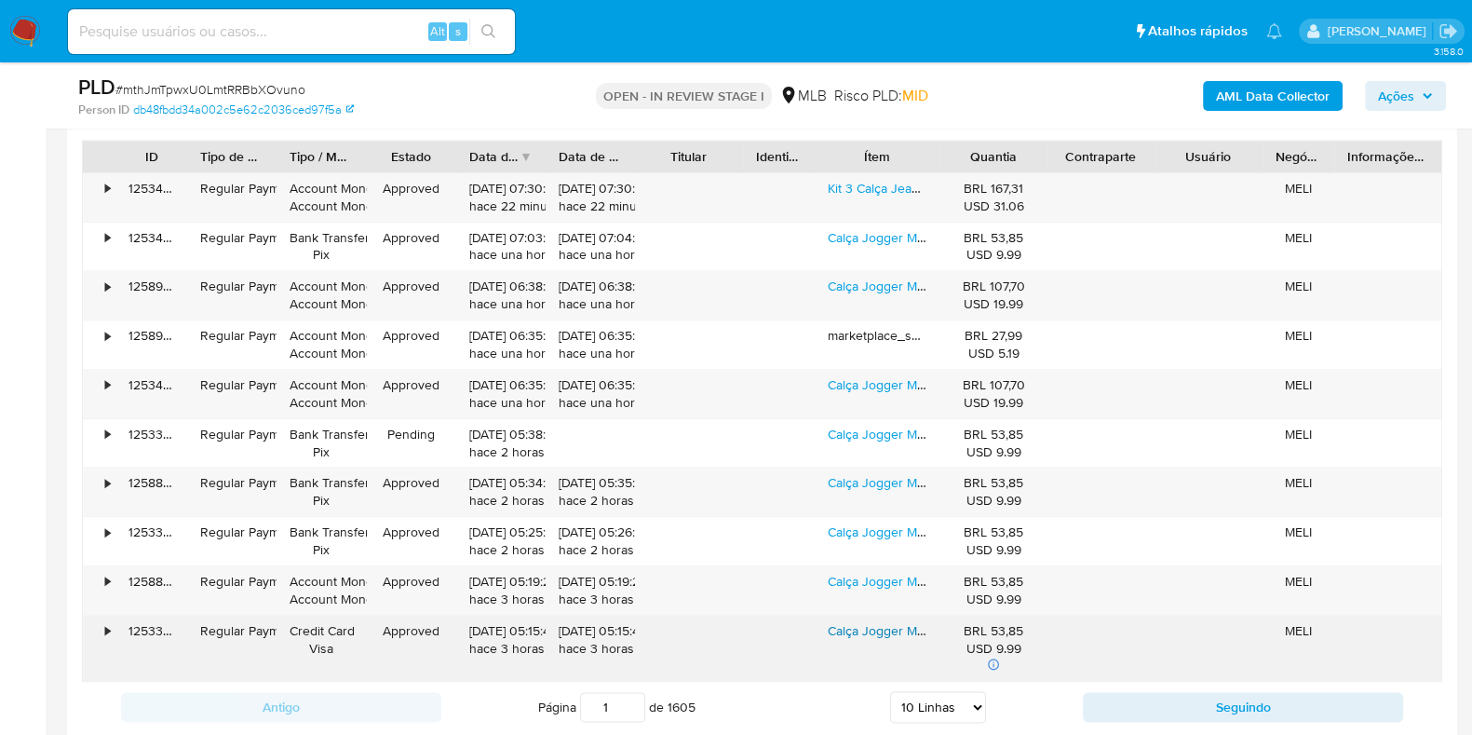
click at [866, 621] on link "Calça Jogger Masculina Skinny Camufladas Ou Preta C Elastico" at bounding box center [1009, 630] width 362 height 19
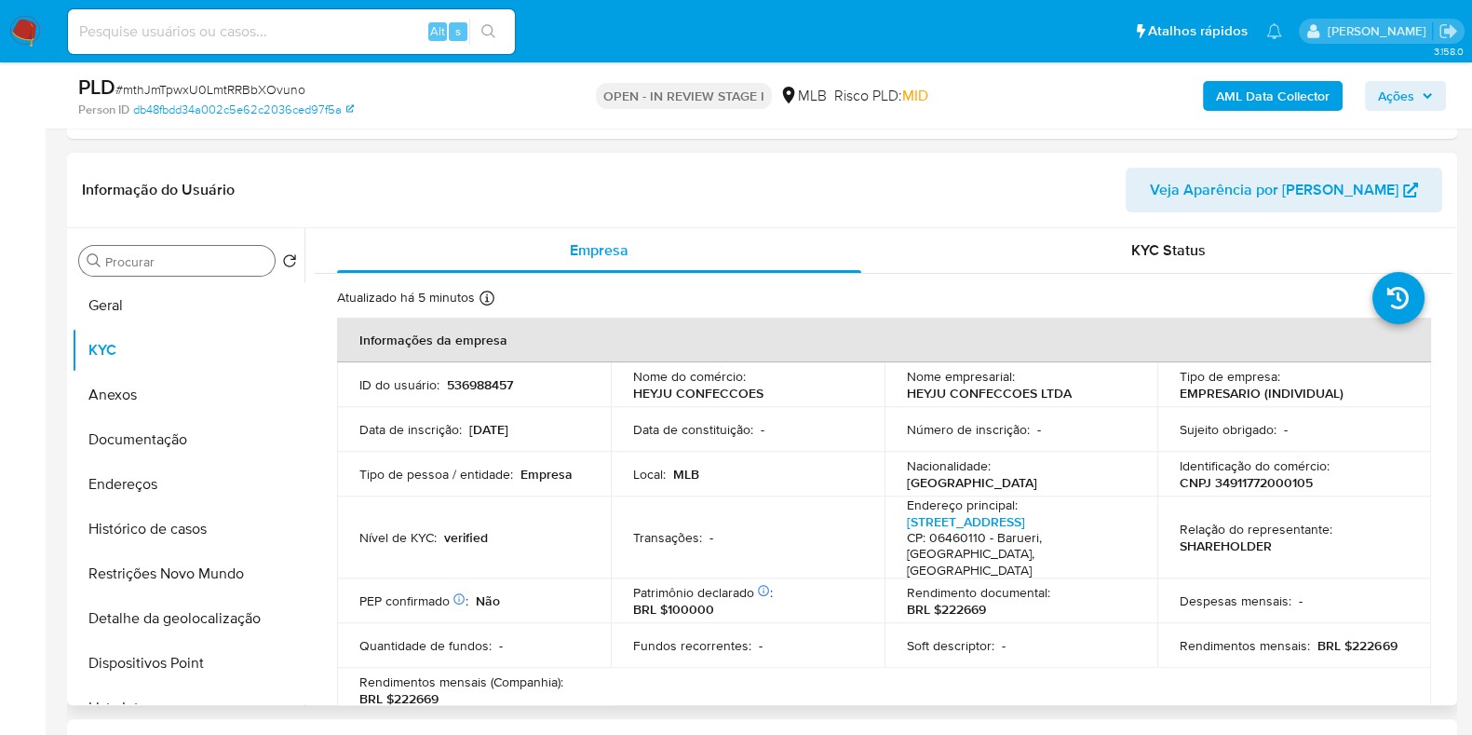
scroll to position [783, 0]
click at [149, 295] on button "Geral" at bounding box center [181, 303] width 218 height 45
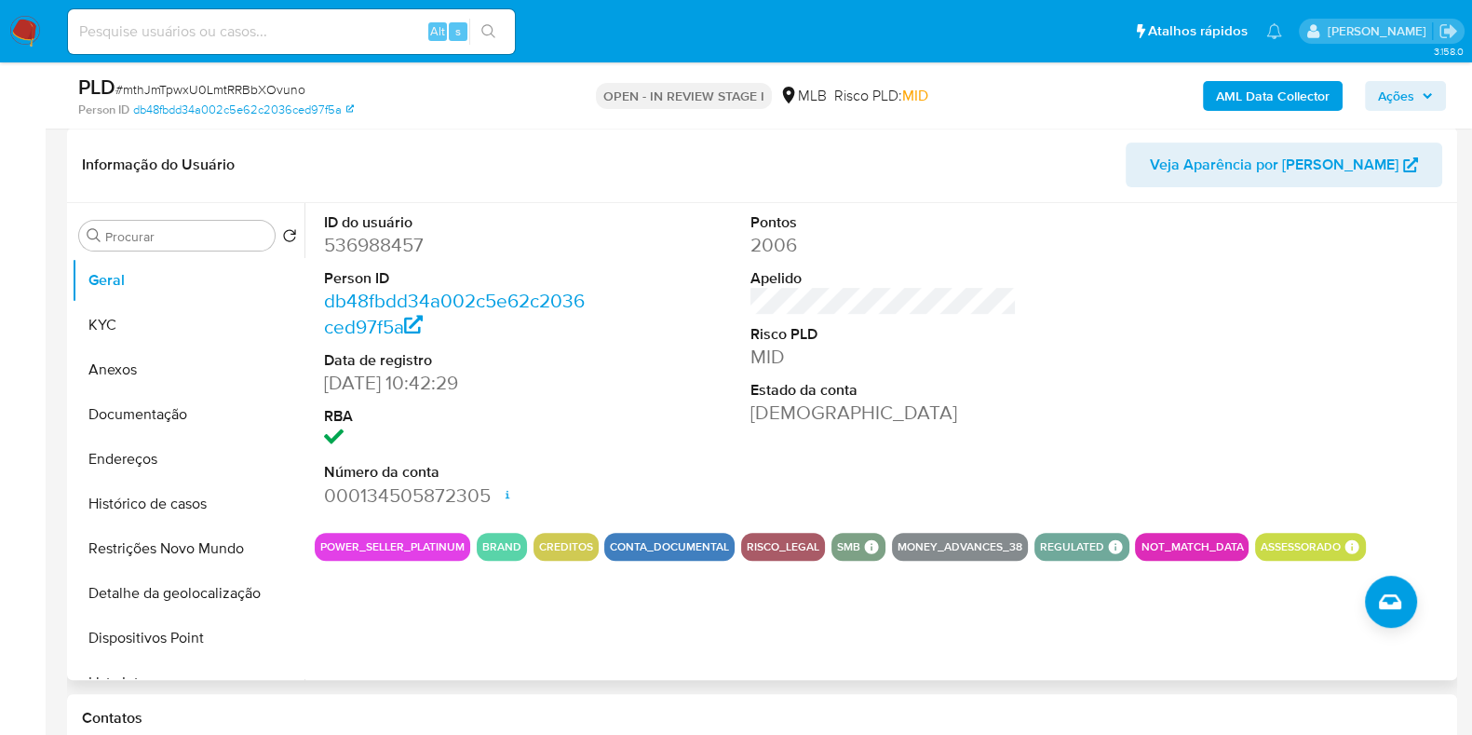
scroll to position [805, 0]
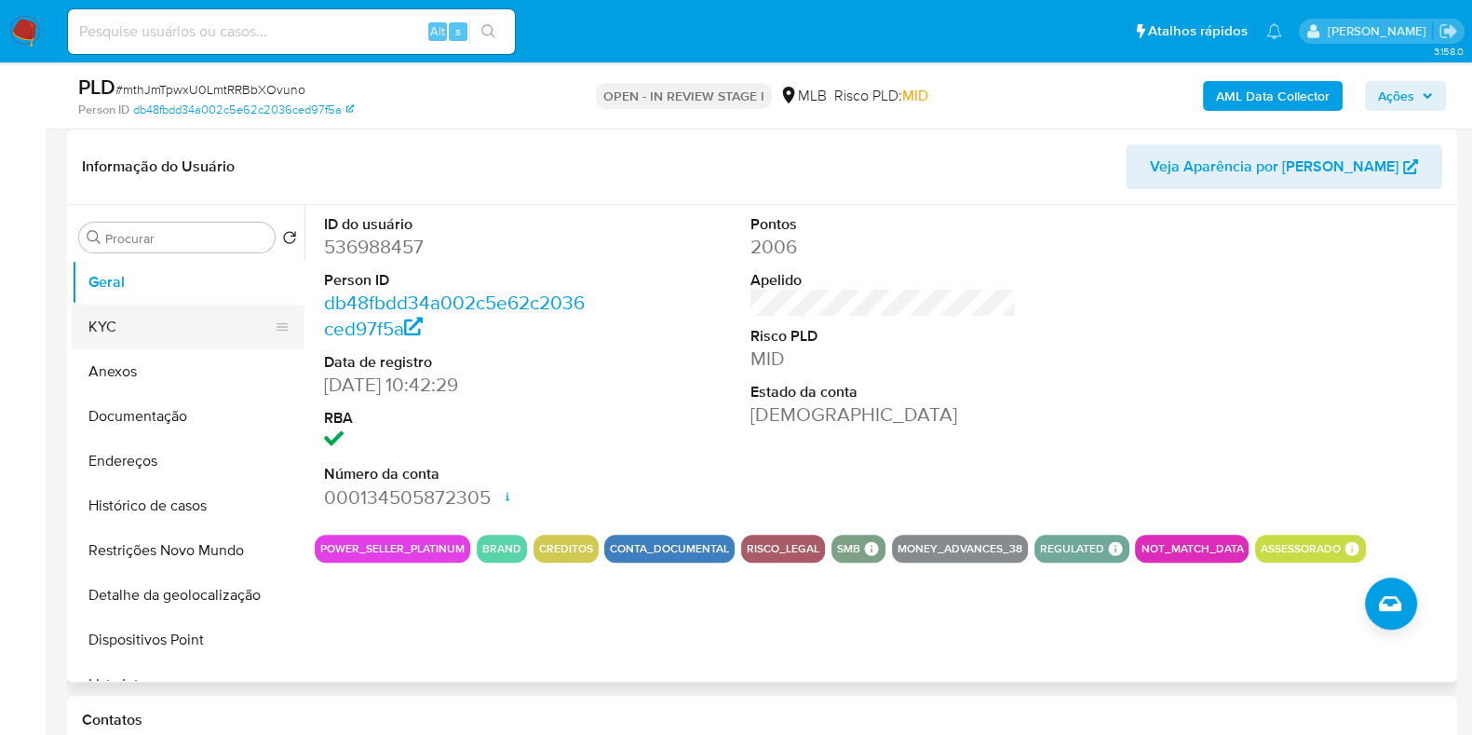
click at [175, 333] on button "KYC" at bounding box center [181, 327] width 218 height 45
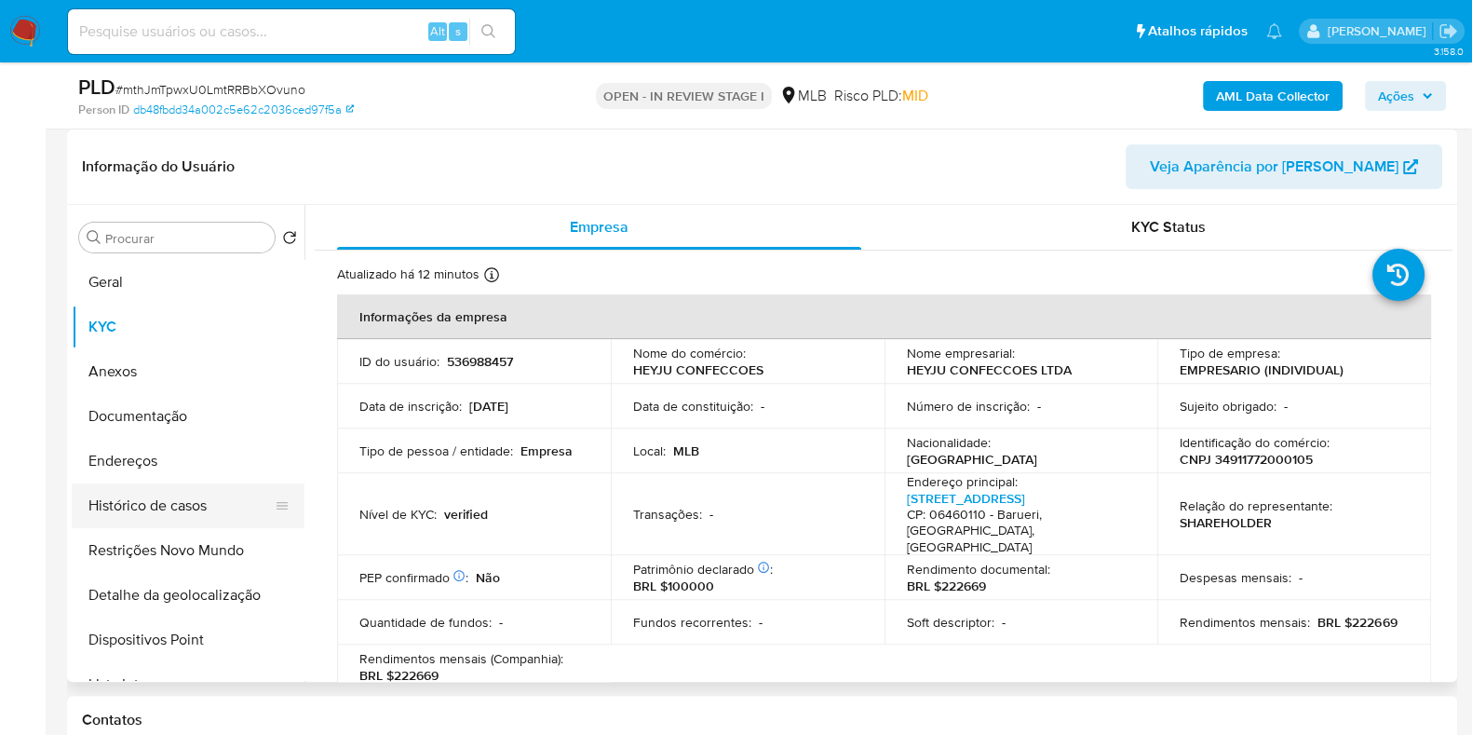
click at [129, 518] on button "Histórico de casos" at bounding box center [181, 505] width 218 height 45
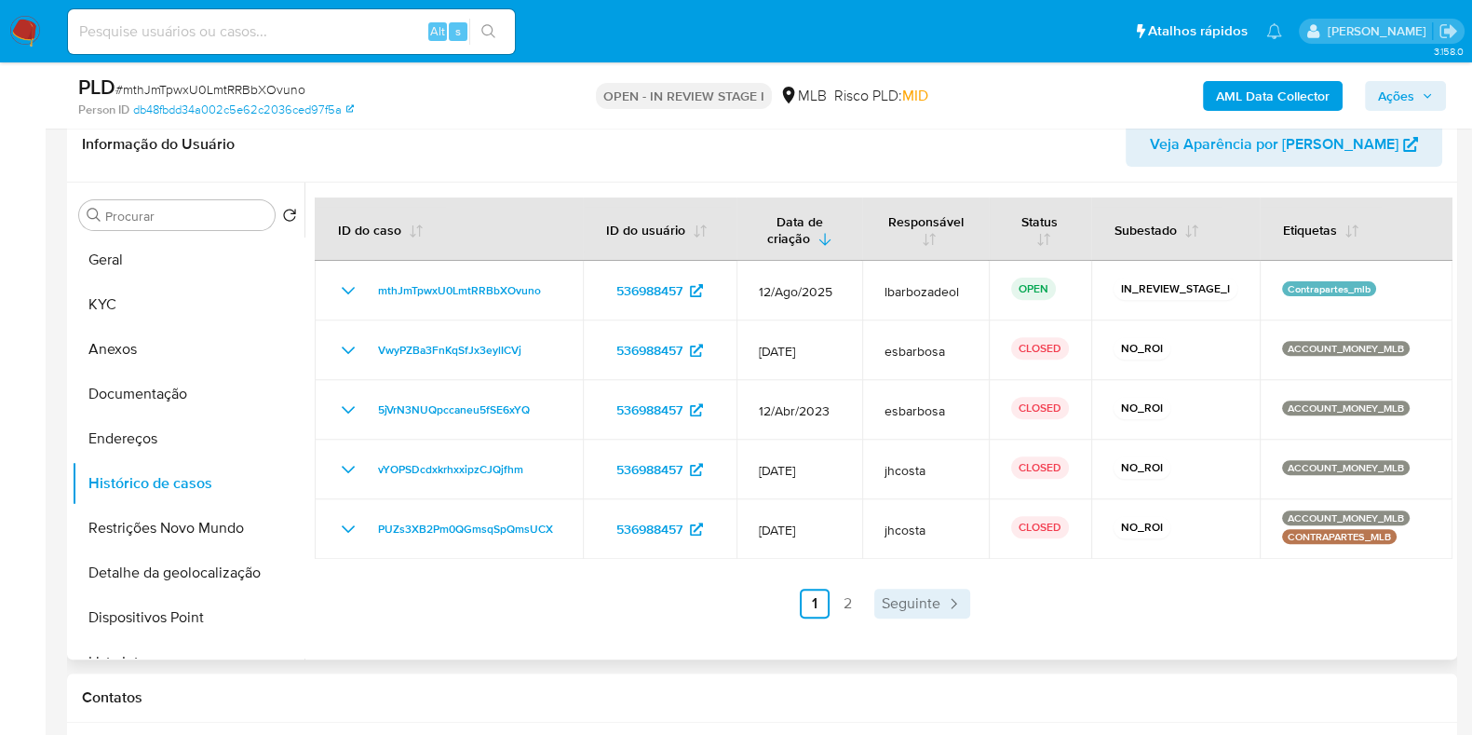
click at [917, 596] on span "Seguinte" at bounding box center [911, 603] width 59 height 15
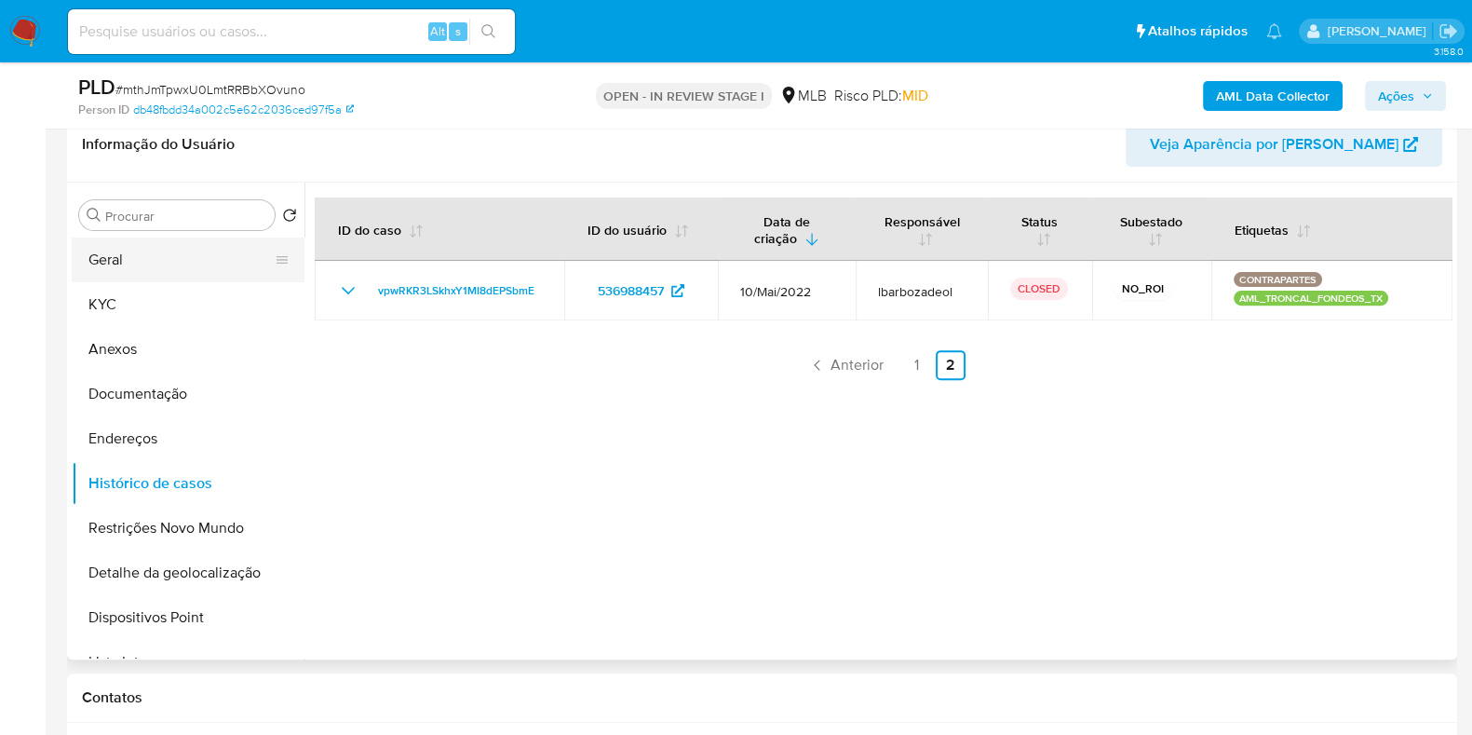
click at [197, 273] on button "Geral" at bounding box center [181, 259] width 218 height 45
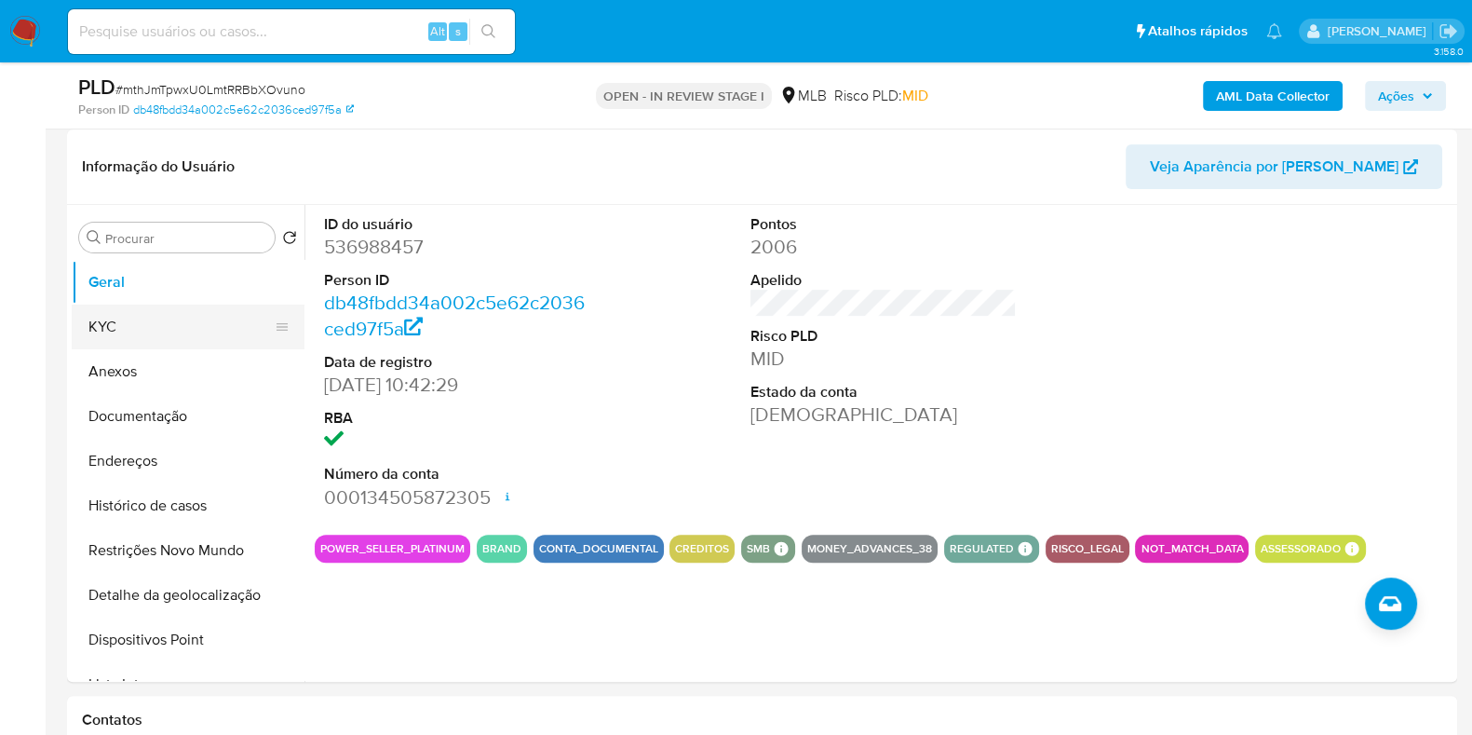
click at [130, 323] on button "KYC" at bounding box center [181, 327] width 218 height 45
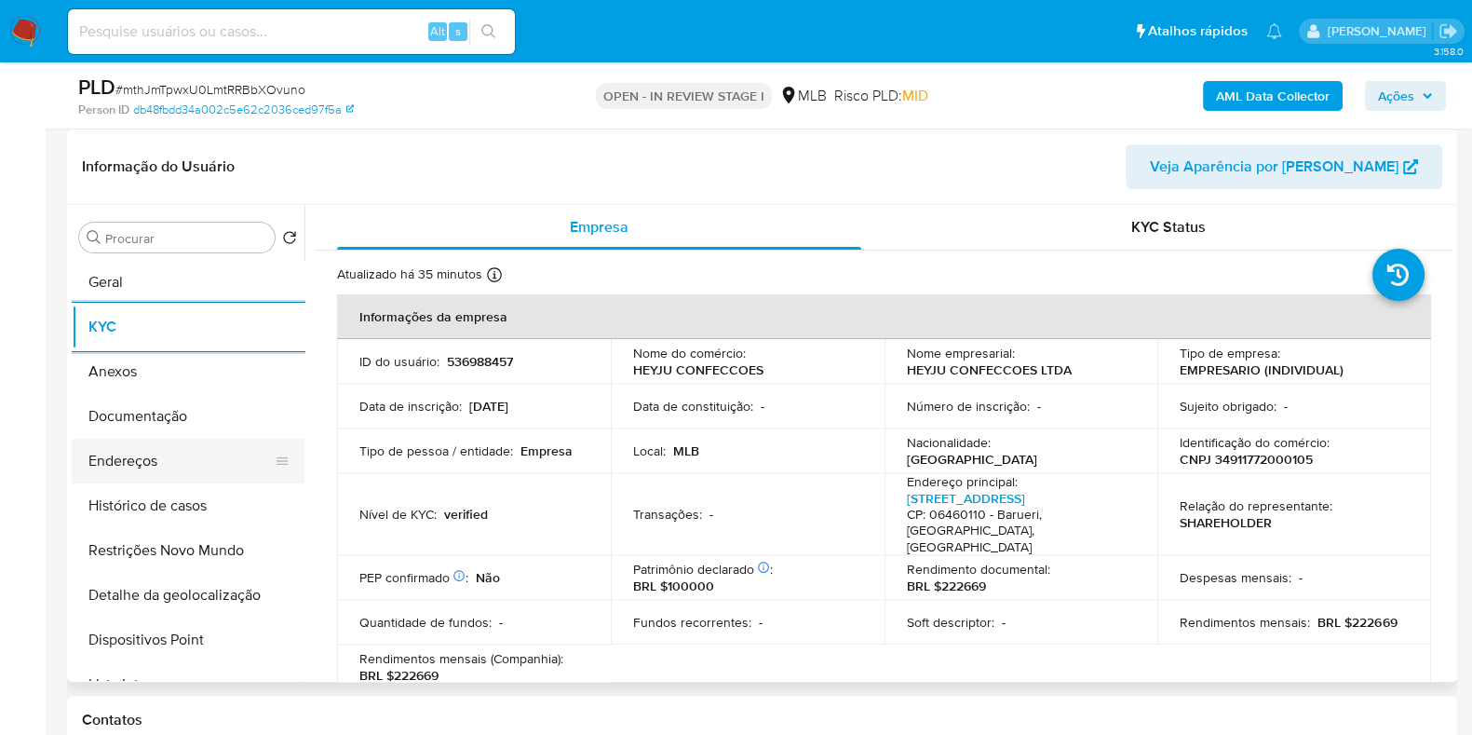
click at [157, 467] on button "Endereços" at bounding box center [181, 461] width 218 height 45
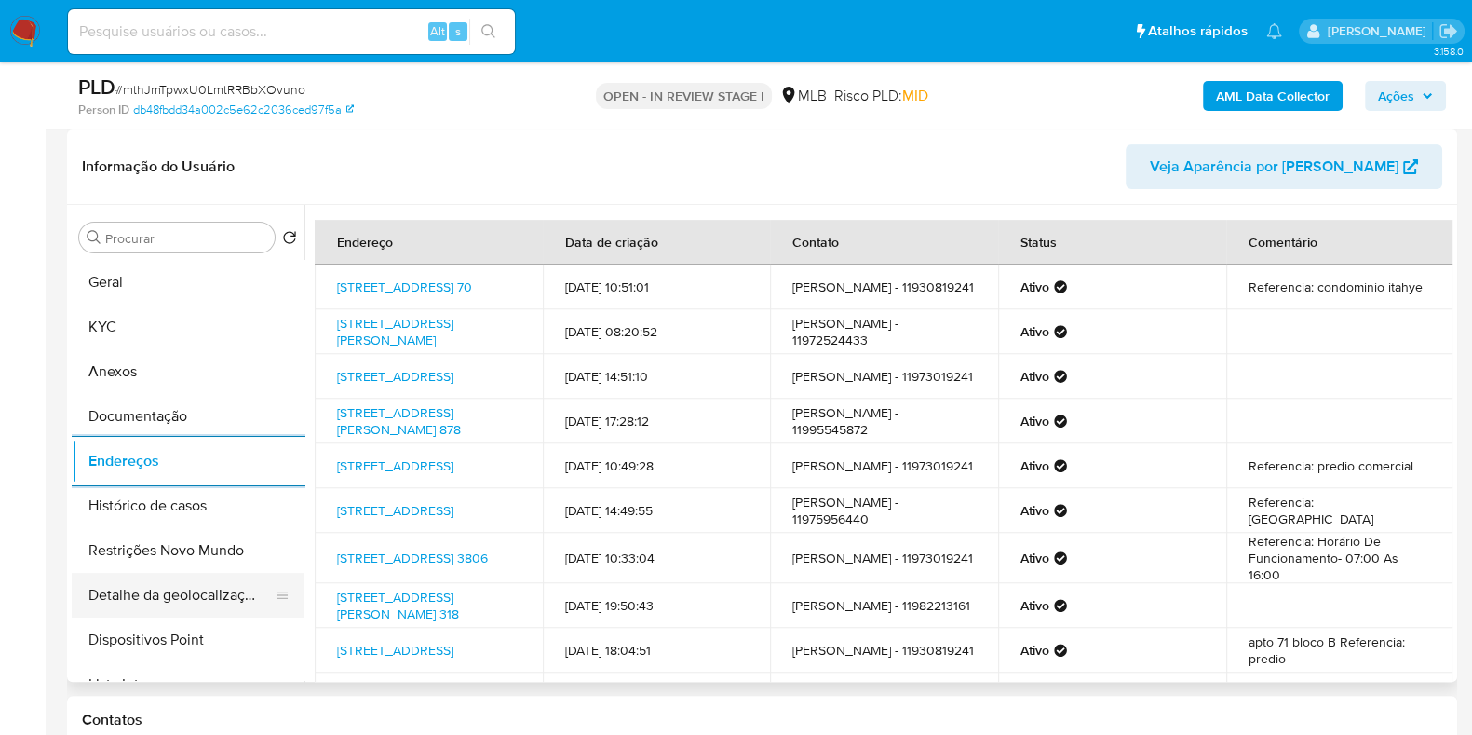
click at [207, 589] on button "Detalhe da geolocalização" at bounding box center [181, 595] width 218 height 45
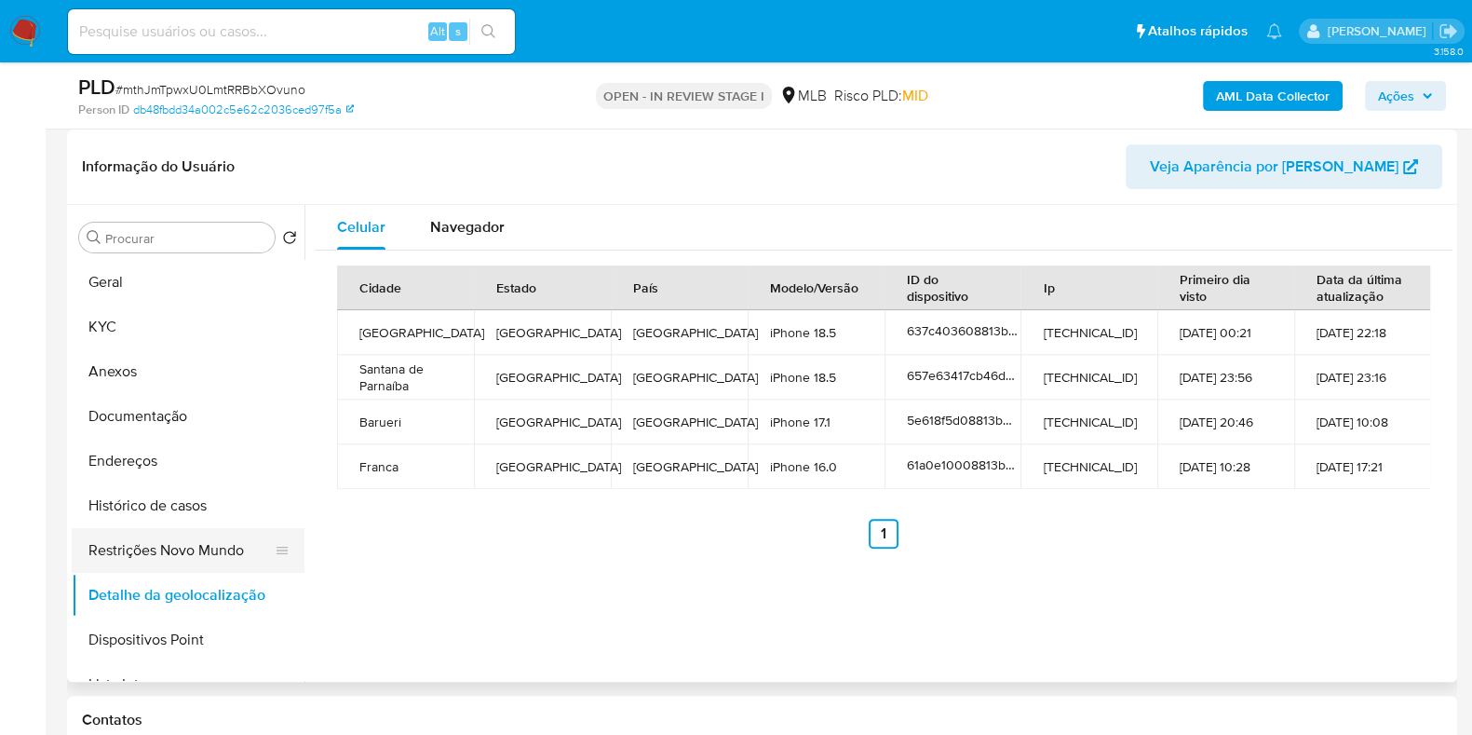
click at [158, 538] on button "Restrições Novo Mundo" at bounding box center [181, 550] width 218 height 45
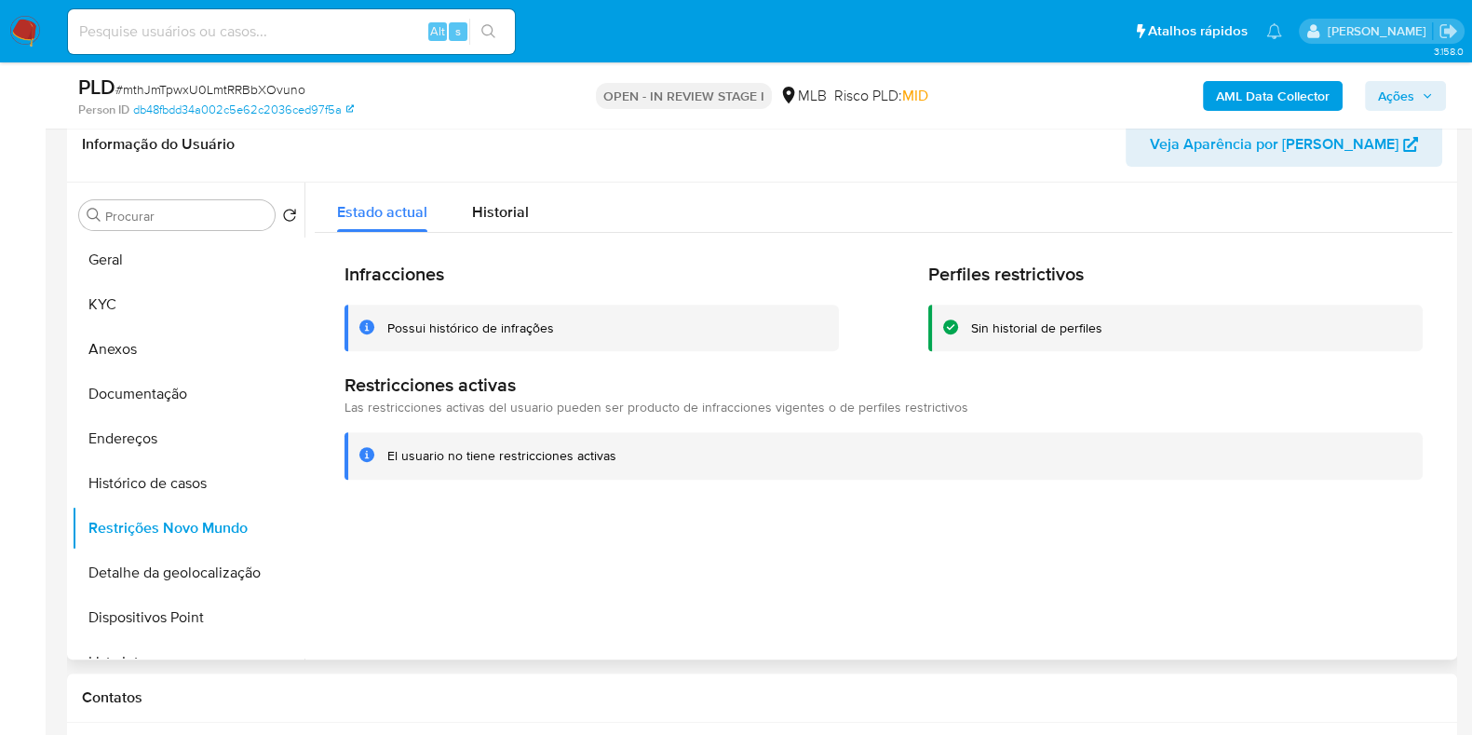
click at [831, 161] on header "Informação do Usuário Veja Aparência por Pessoa" at bounding box center [762, 144] width 1361 height 45
click at [180, 621] on button "Dispositivos Point" at bounding box center [181, 617] width 218 height 45
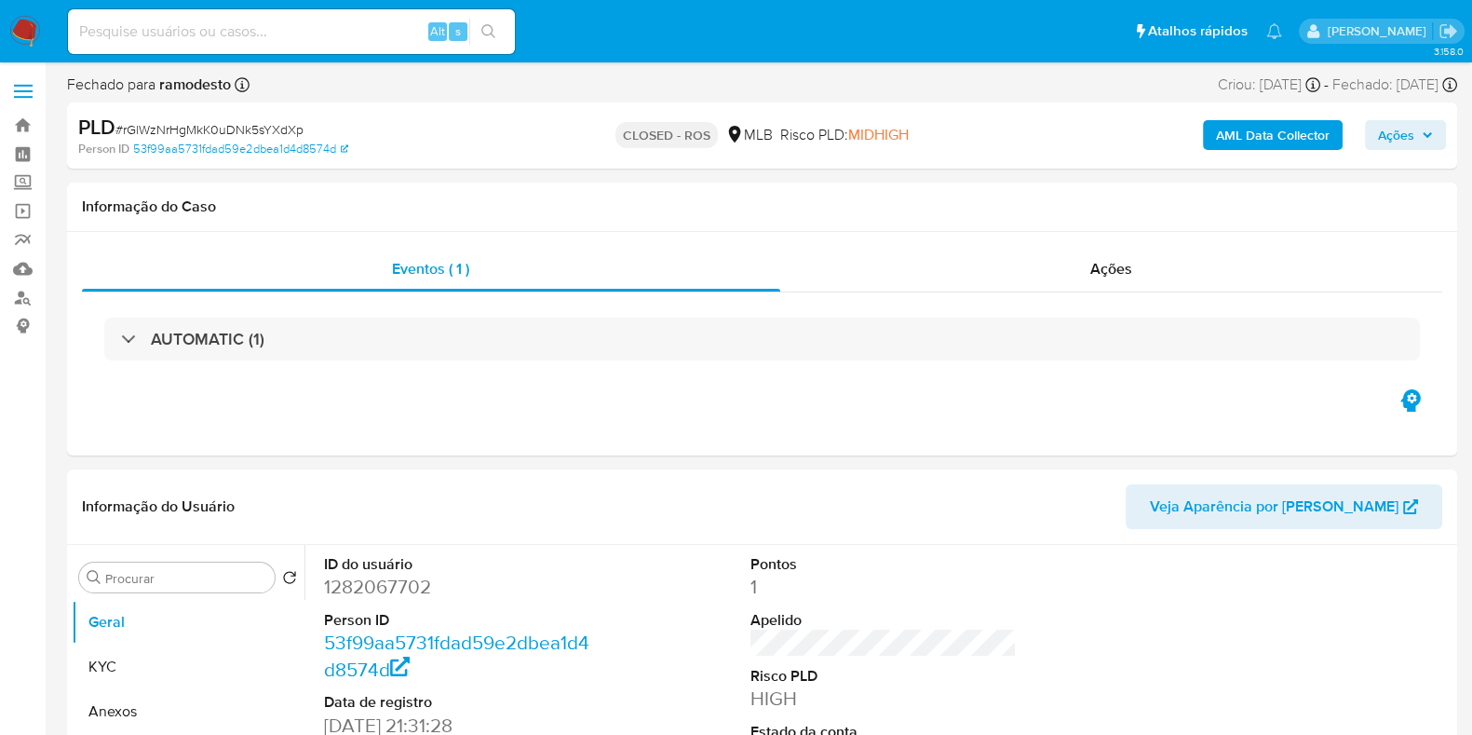
select select "10"
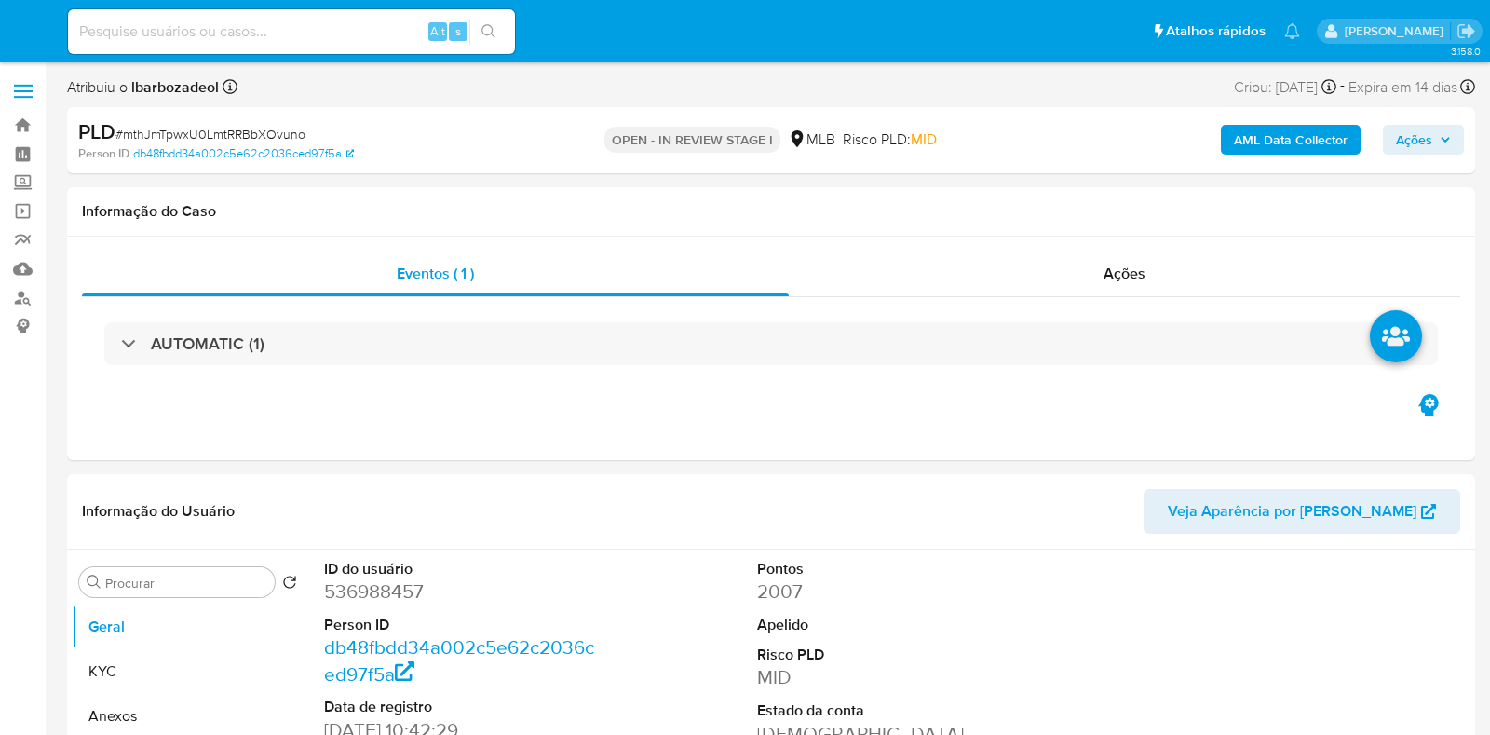
select select "10"
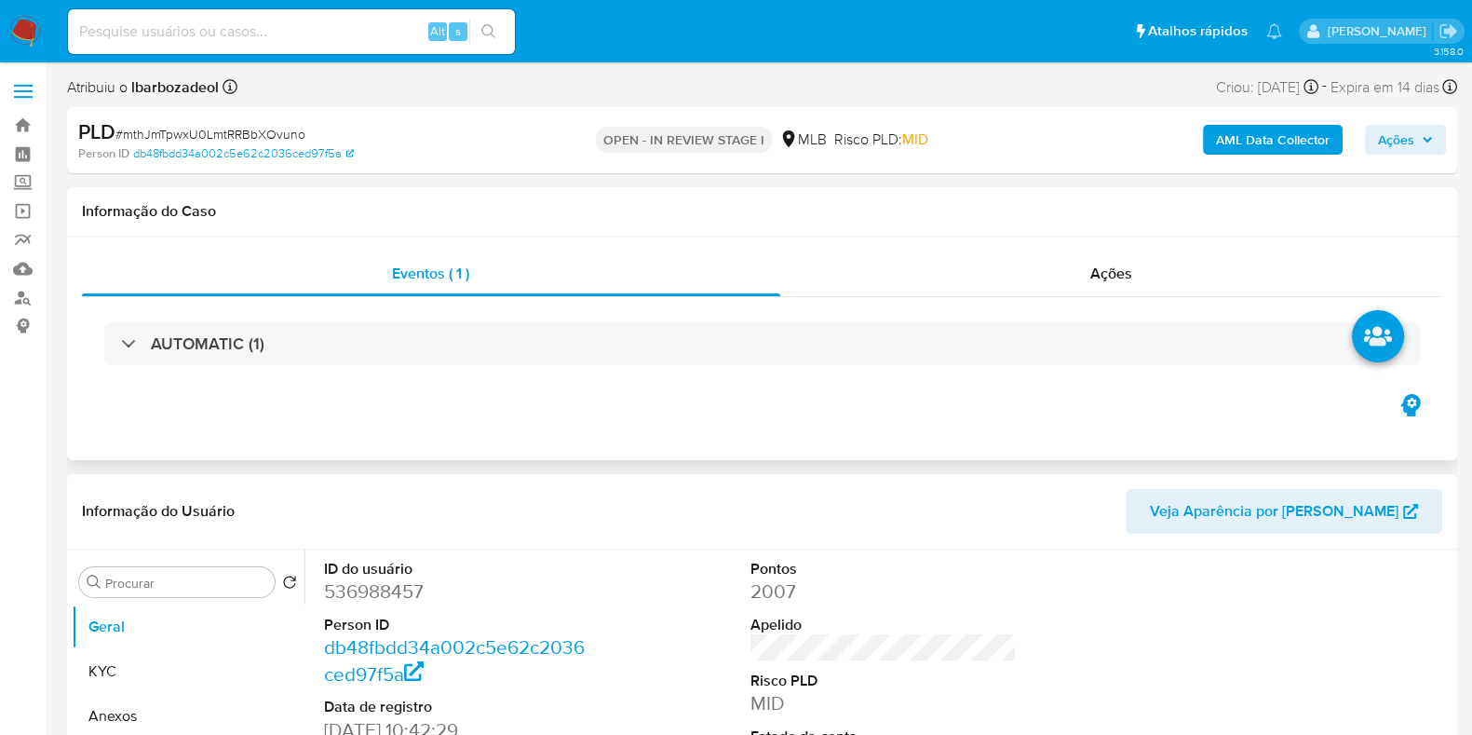
click at [186, 223] on div "Informação do Caso" at bounding box center [762, 211] width 1390 height 49
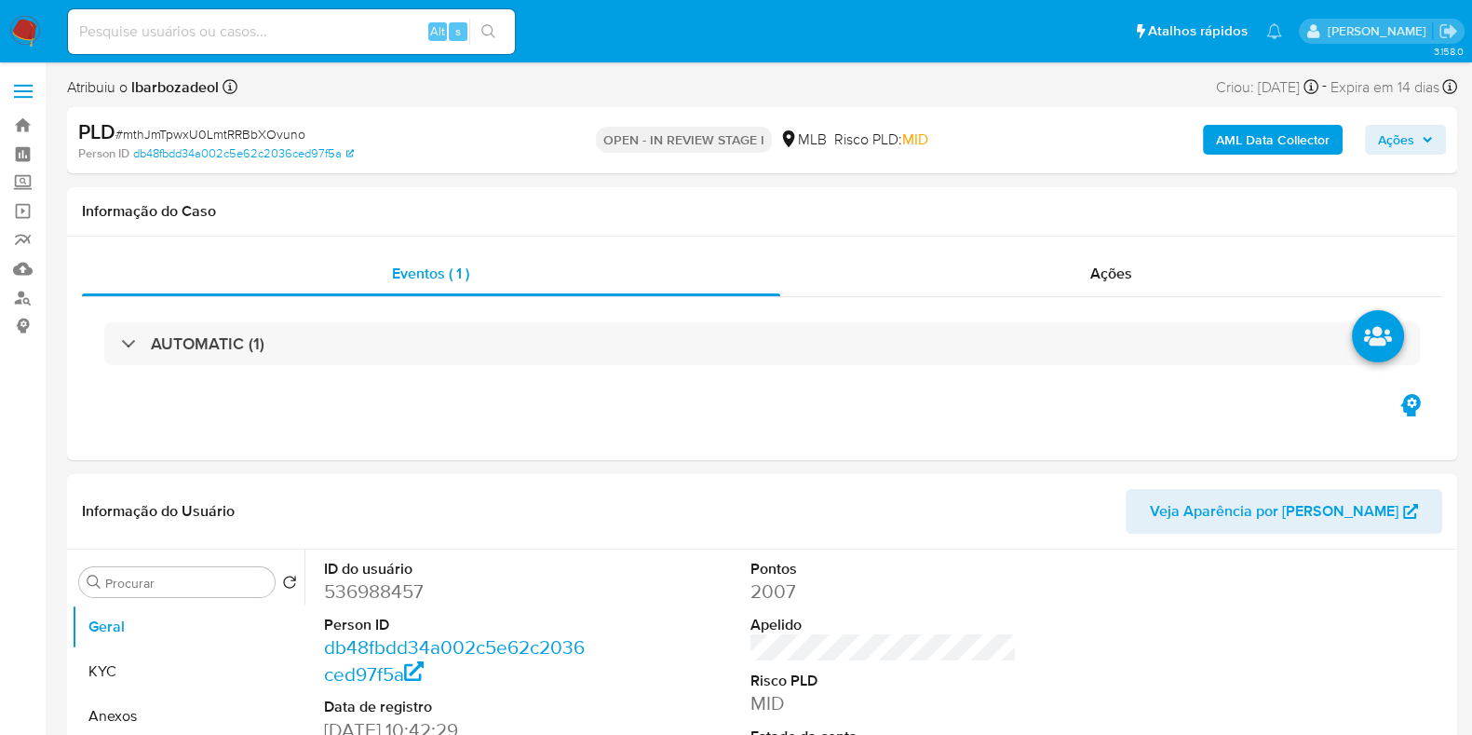
click at [1239, 140] on b "AML Data Collector" at bounding box center [1273, 140] width 114 height 30
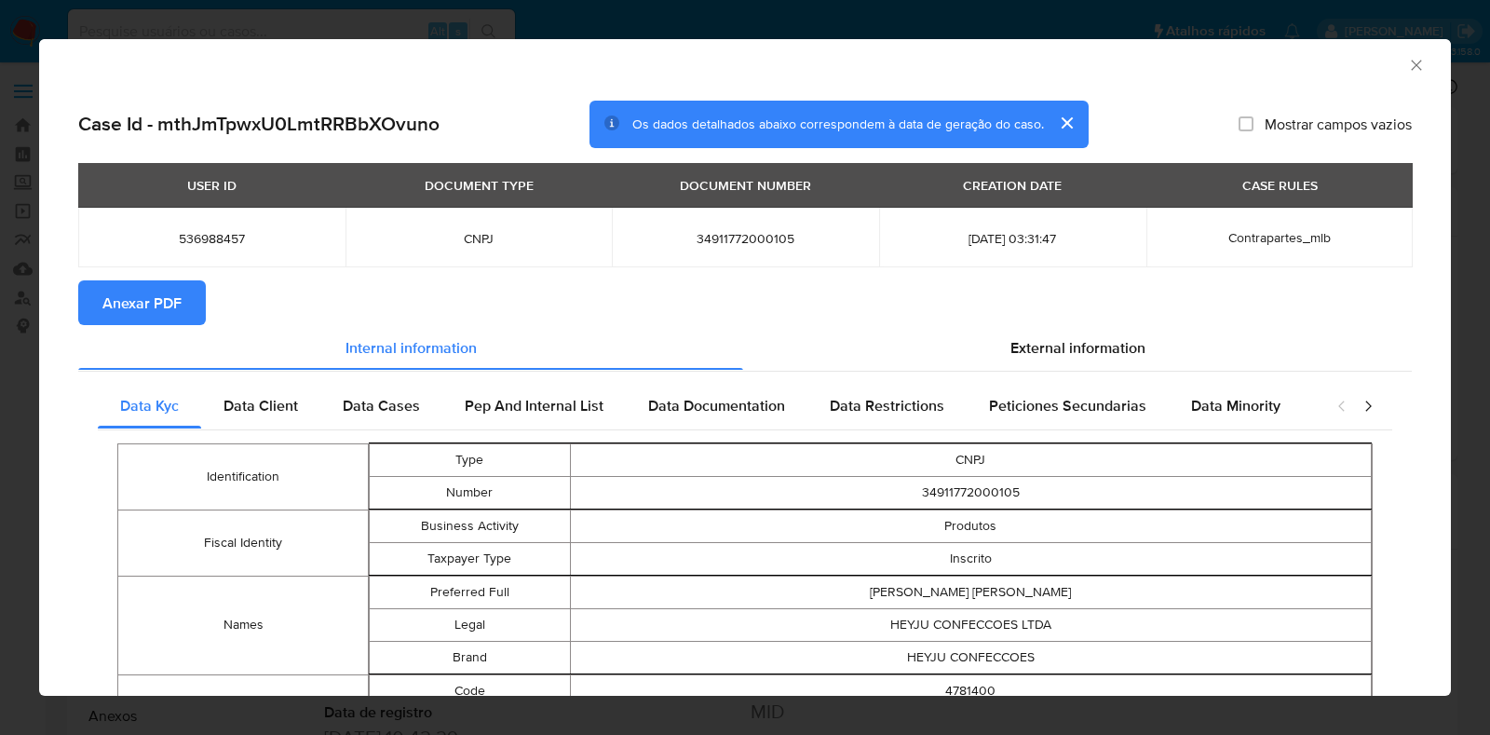
click at [178, 291] on span "Anexar PDF" at bounding box center [141, 302] width 79 height 41
click at [1411, 62] on icon "Fechar a janela" at bounding box center [1416, 65] width 10 height 10
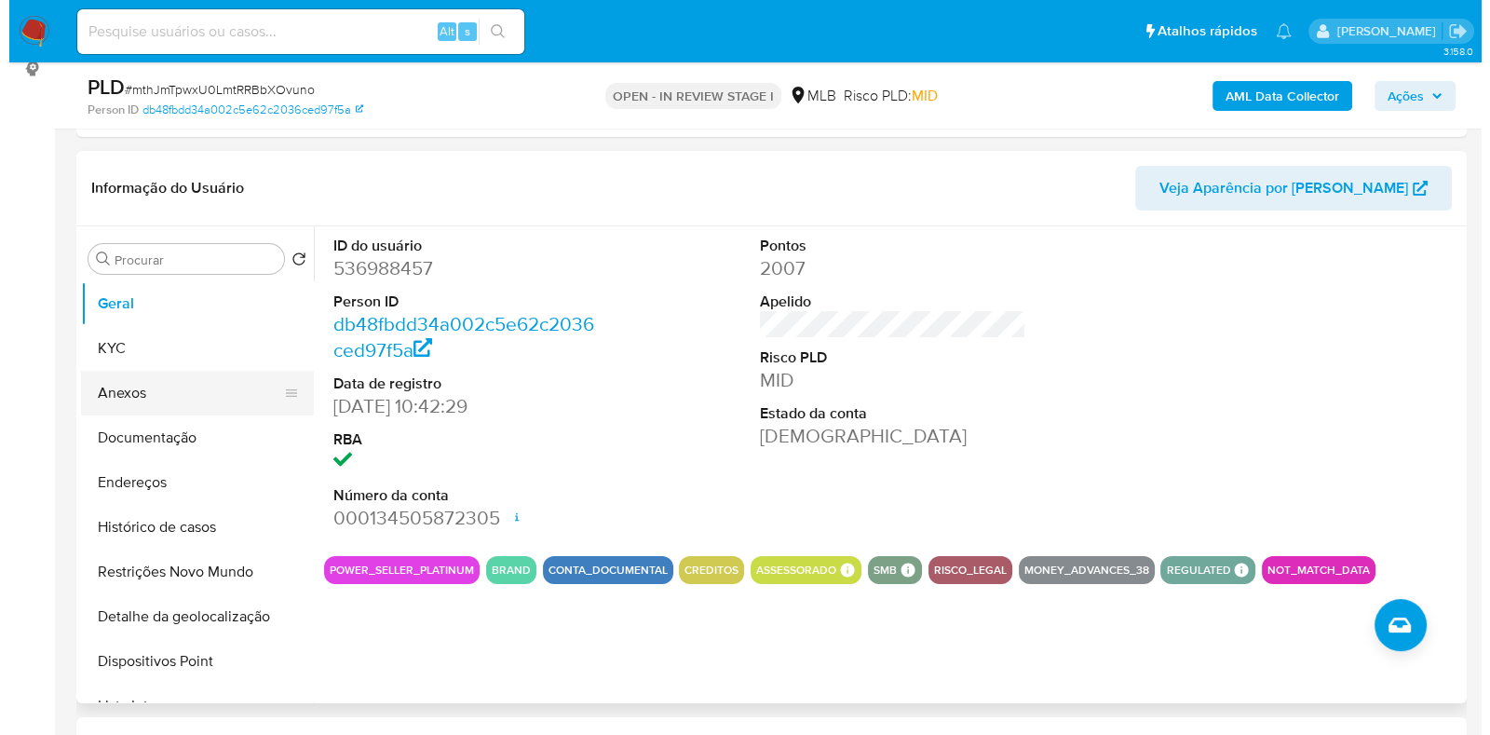
scroll to position [258, 0]
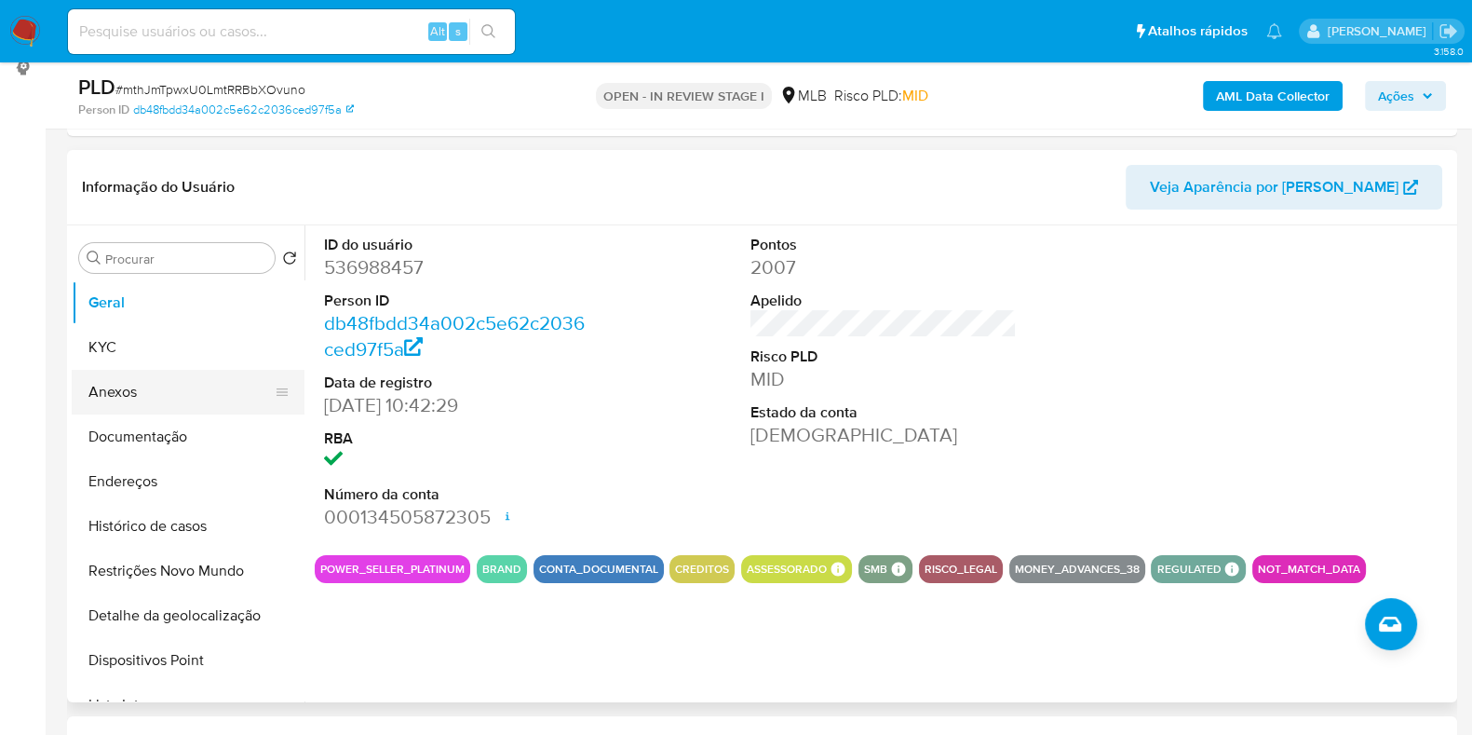
click at [191, 400] on button "Anexos" at bounding box center [181, 392] width 218 height 45
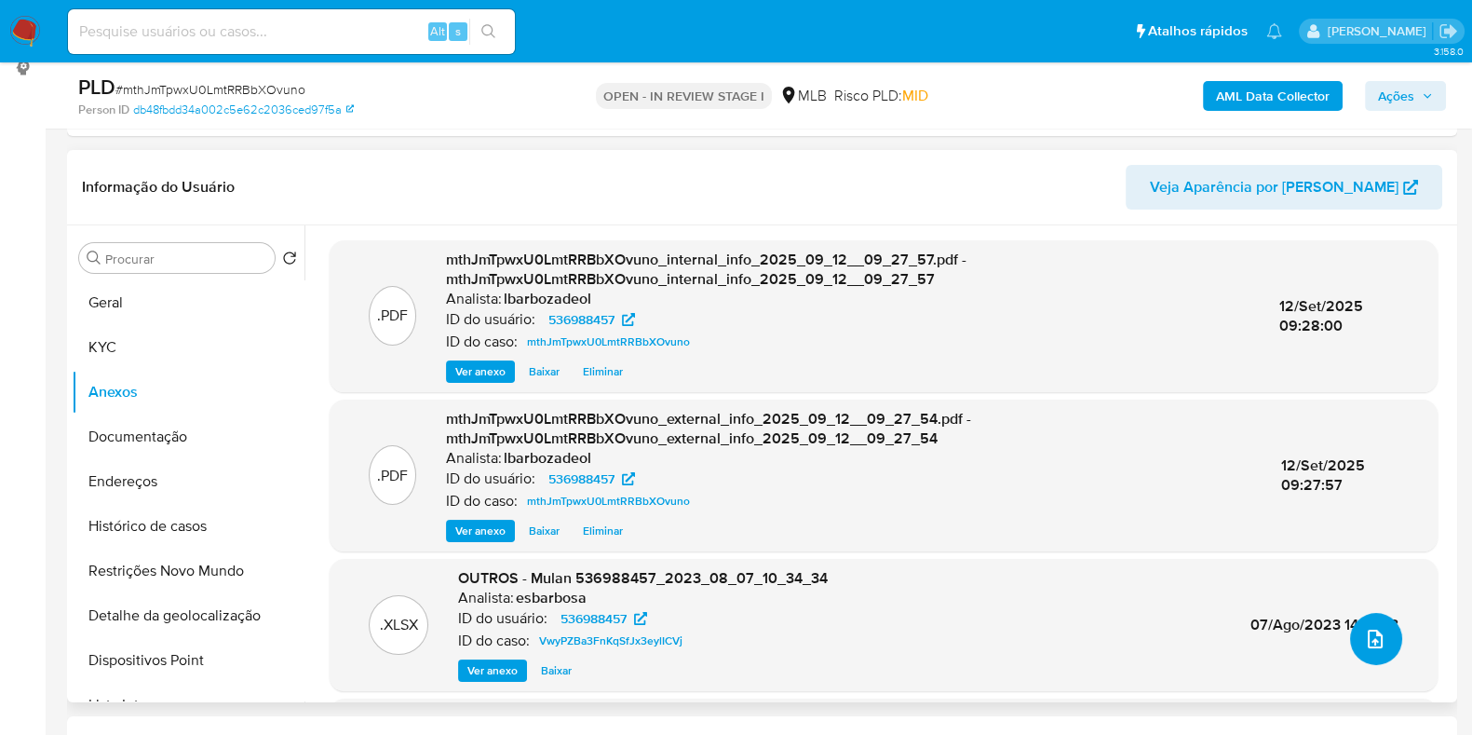
click at [1366, 631] on icon "upload-file" at bounding box center [1375, 639] width 22 height 22
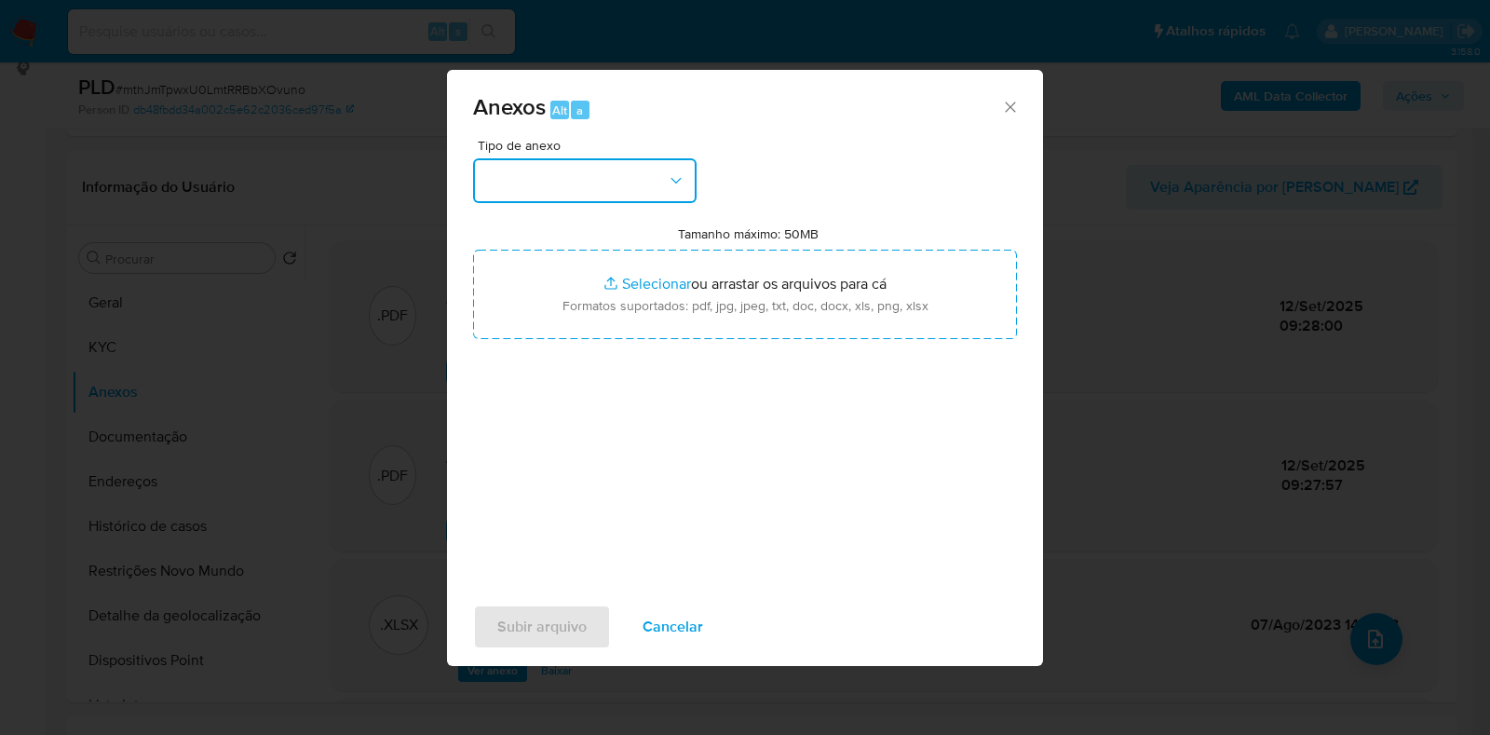
click at [651, 174] on button "button" at bounding box center [584, 180] width 223 height 45
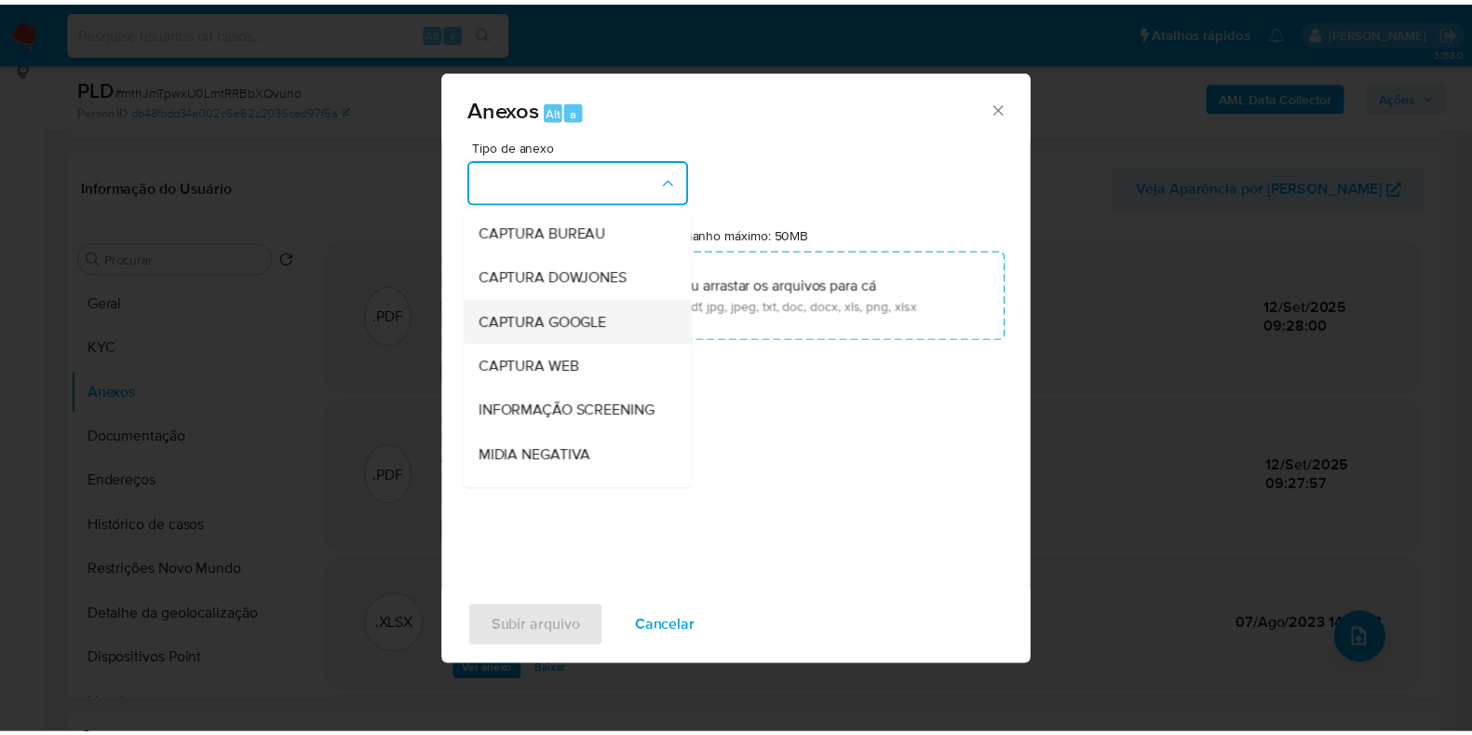
scroll to position [287, 0]
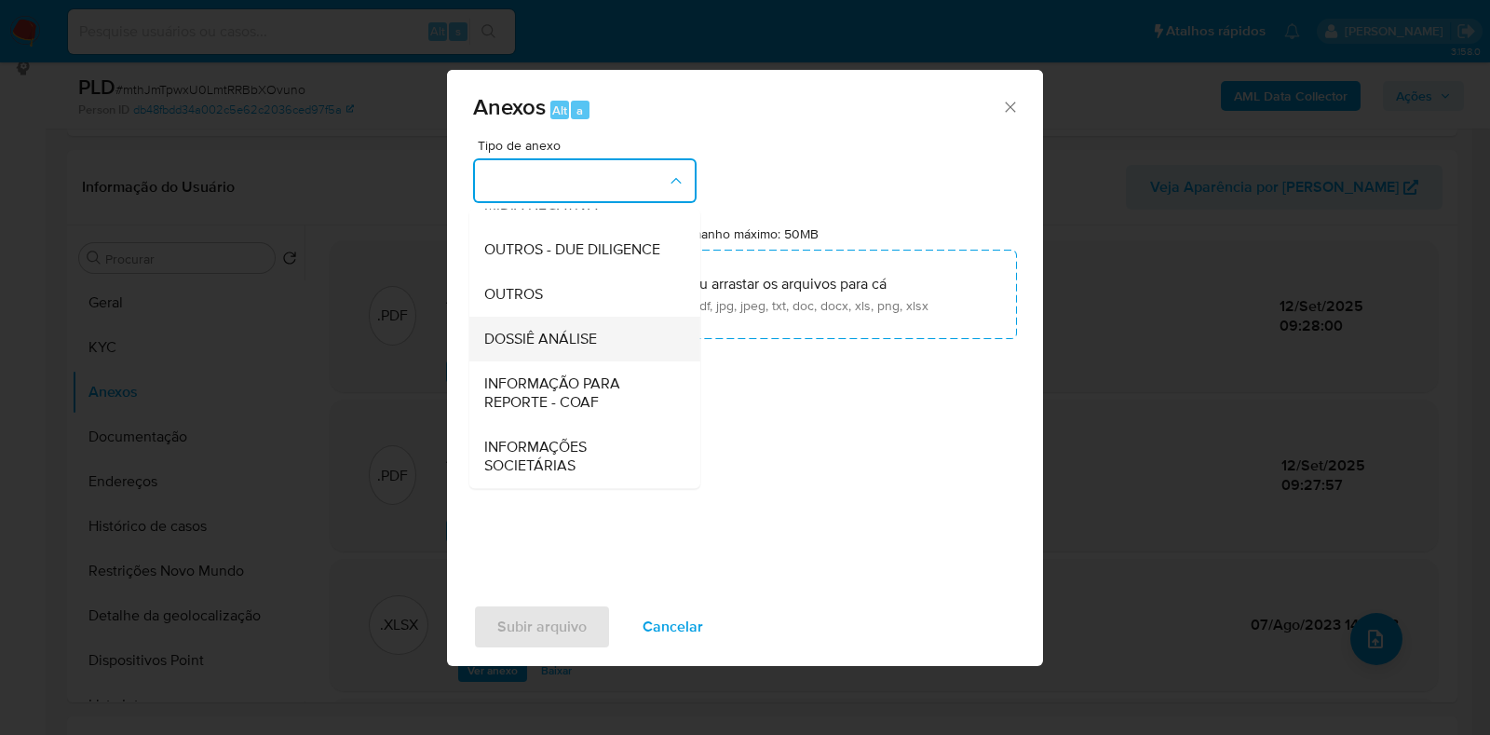
click at [578, 335] on span "DOSSIÊ ANÁLISE" at bounding box center [540, 339] width 113 height 19
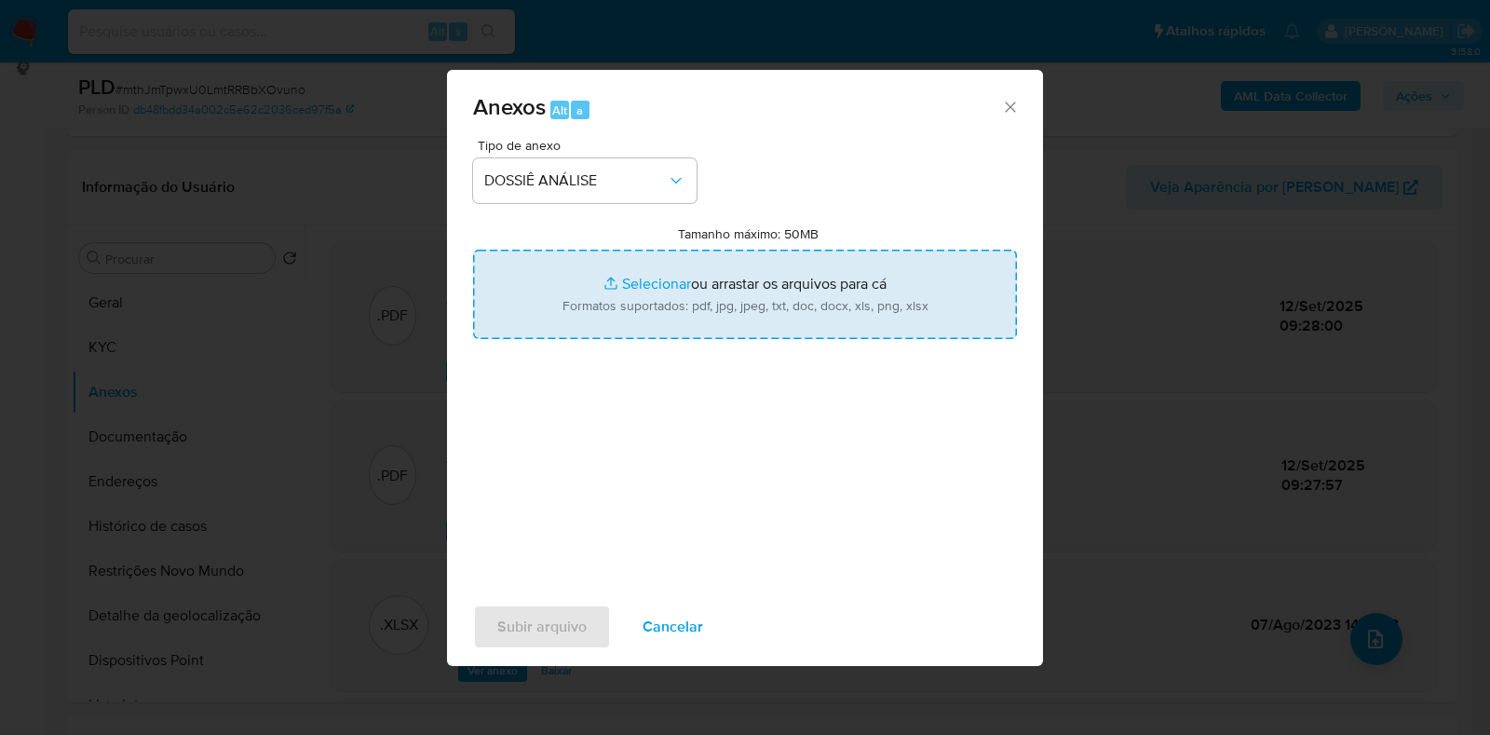
click at [608, 308] on input "Tamanho máximo: 50MB Selecionar arquivos" at bounding box center [745, 294] width 544 height 89
type input "C:\fakepath\Declinio - XXXX - CNPJ 34911772000105 - HEYJU CONFECCOES LTDA.pdf"
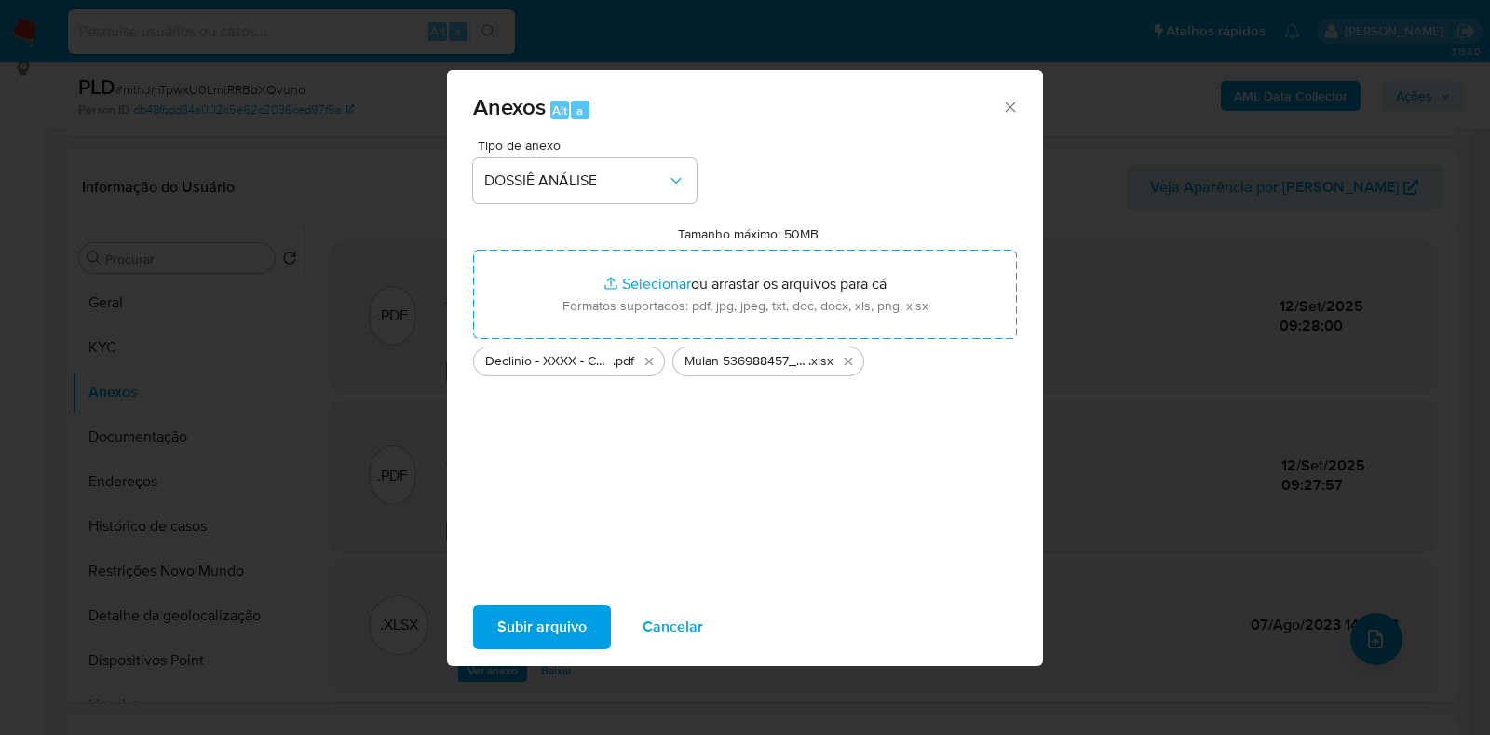
click at [573, 631] on span "Subir arquivo" at bounding box center [541, 626] width 89 height 41
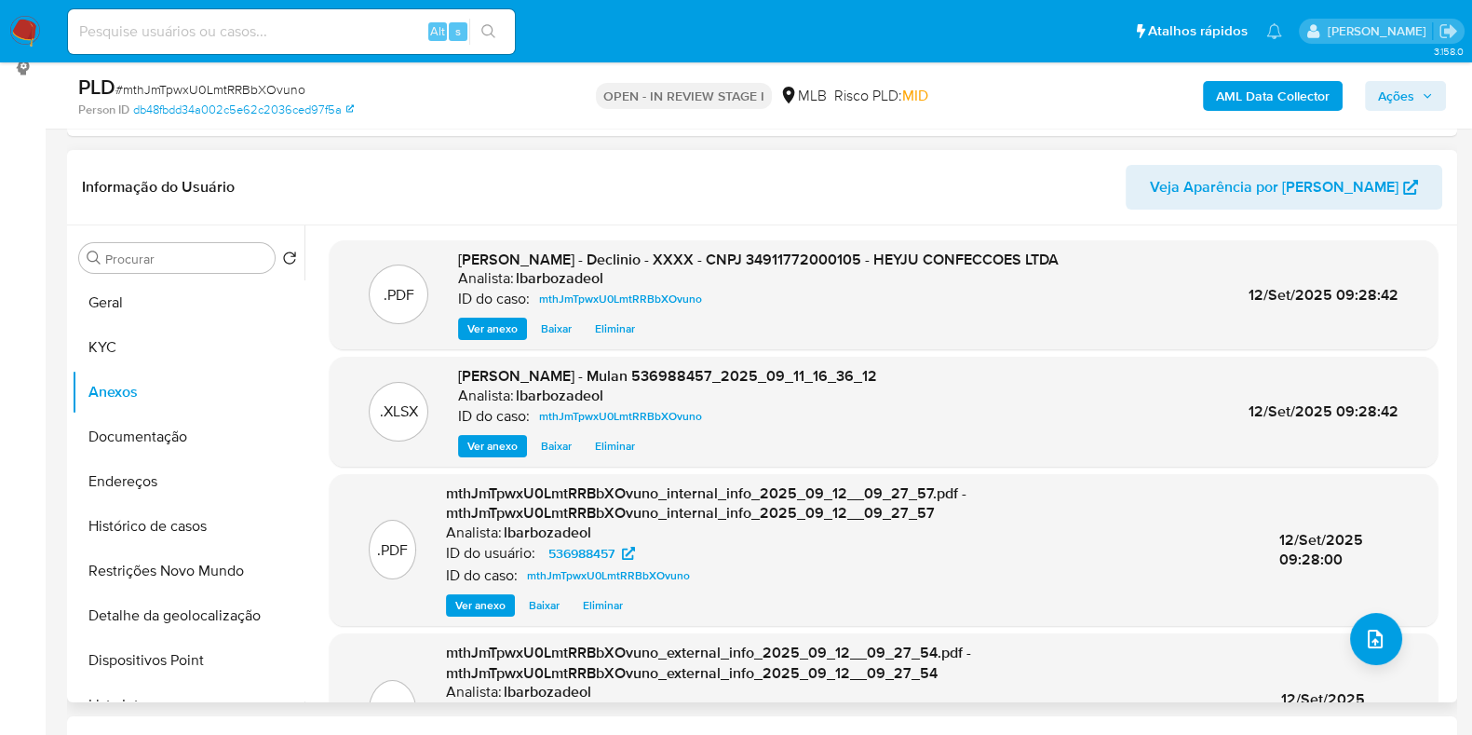
drag, startPoint x: 1406, startPoint y: 95, endPoint x: 883, endPoint y: 180, distance: 530.2
click at [883, 180] on header "Informação do Usuário Veja Aparência por Pessoa" at bounding box center [762, 187] width 1361 height 45
click at [1406, 94] on span "Ações" at bounding box center [1396, 96] width 36 height 30
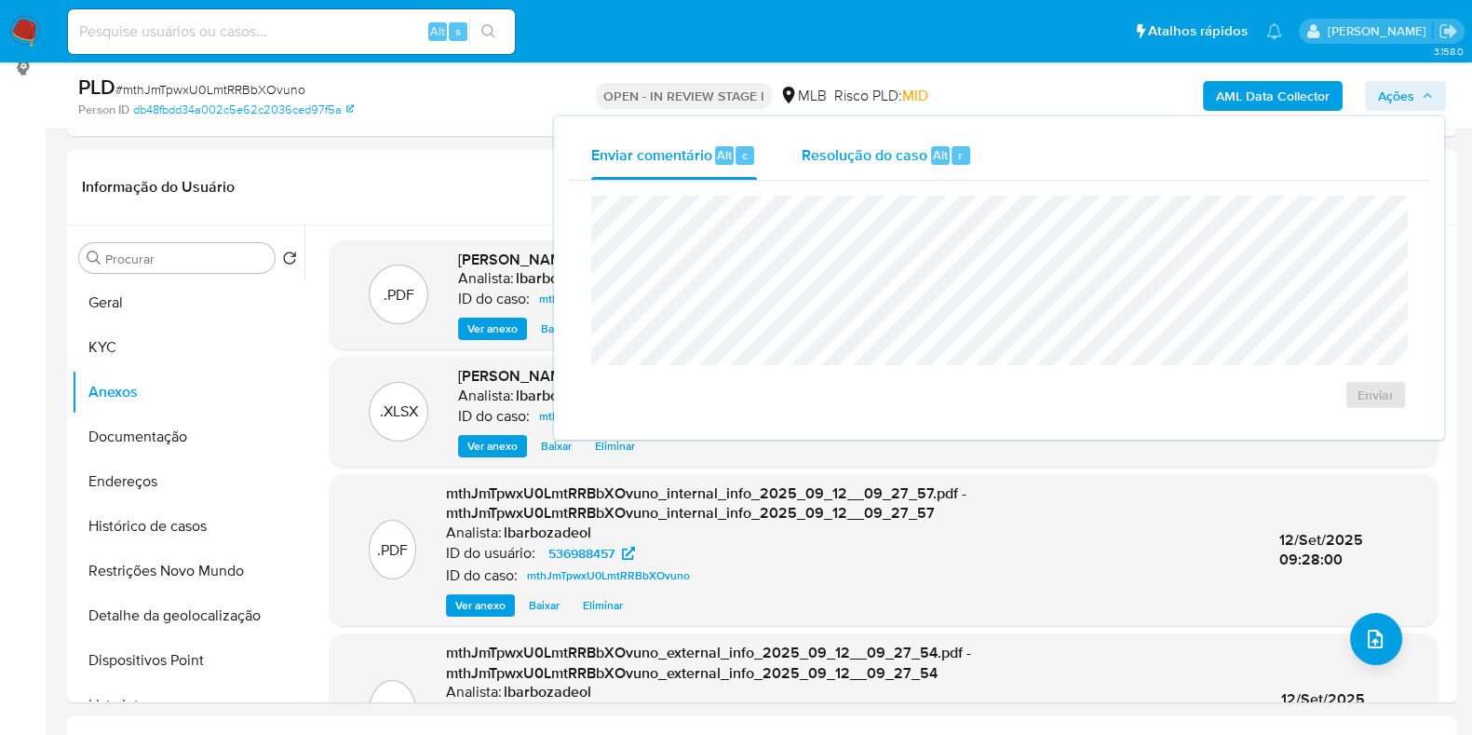
click at [952, 158] on div "r" at bounding box center [961, 155] width 19 height 19
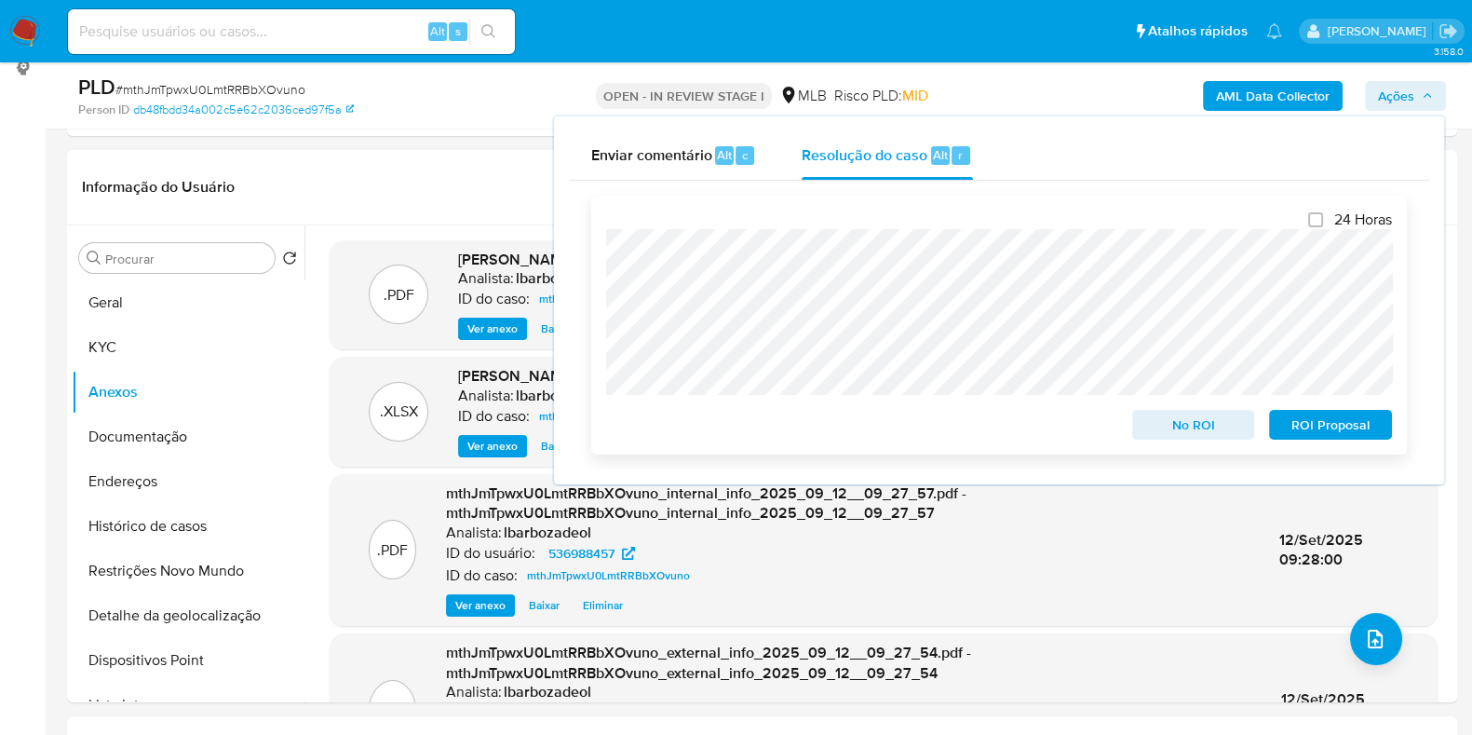
click at [1172, 432] on span "No ROI" at bounding box center [1193, 425] width 97 height 26
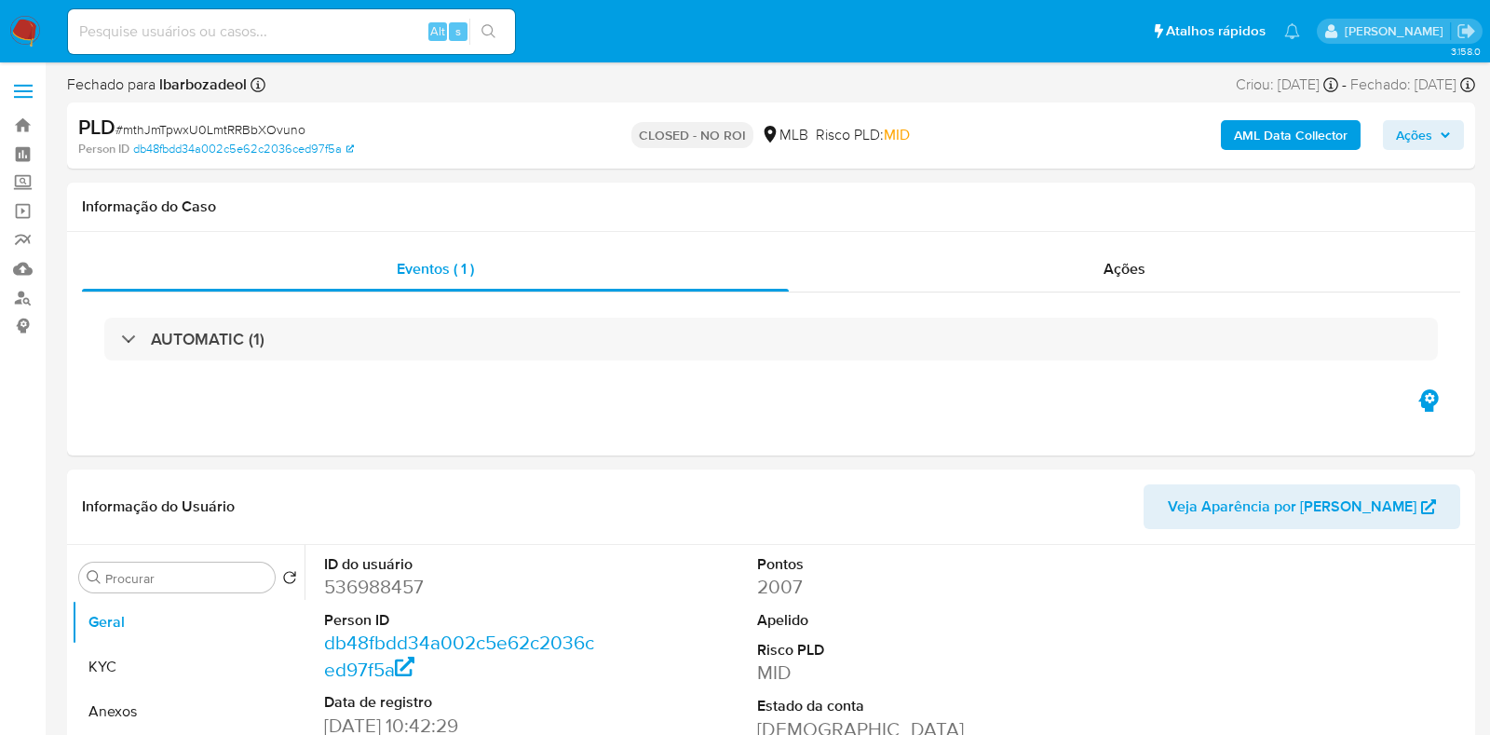
select select "10"
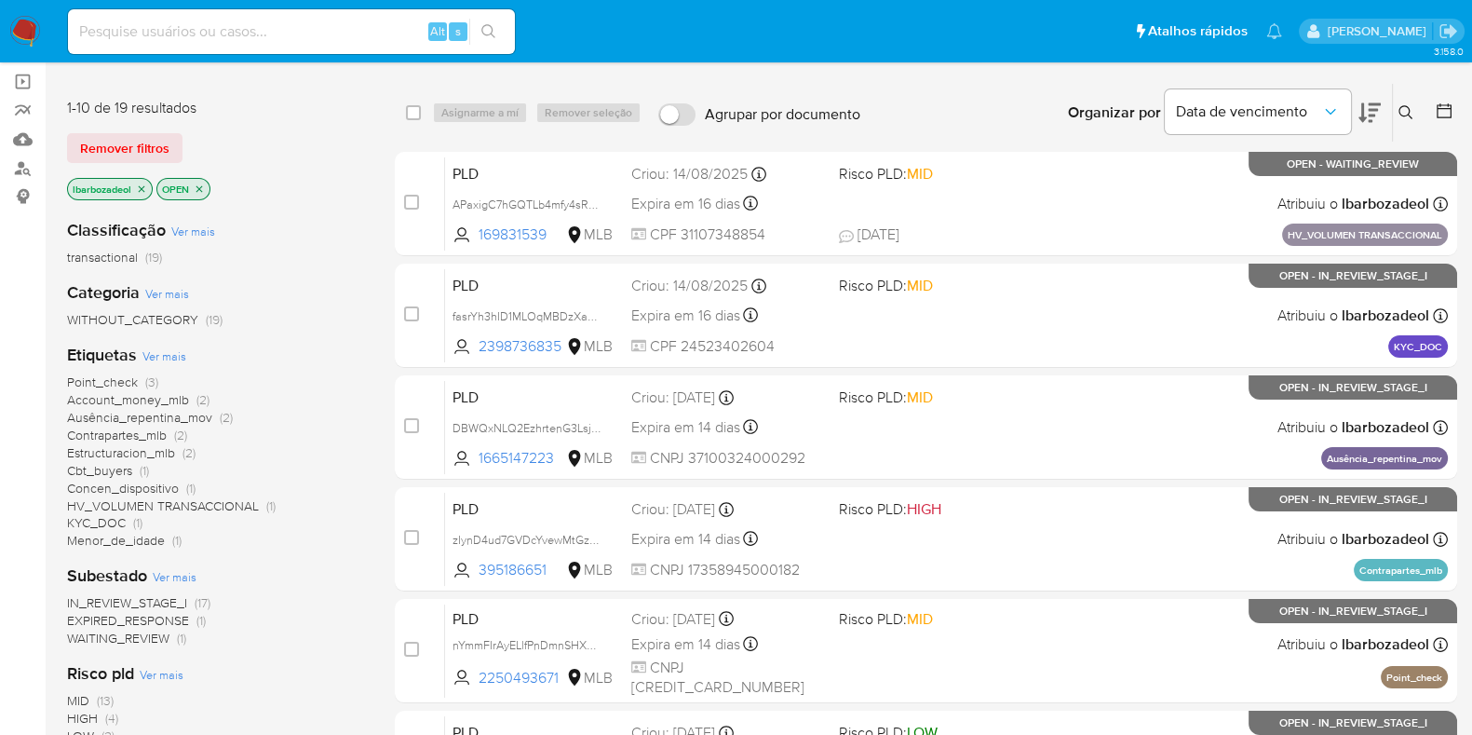
scroll to position [127, 0]
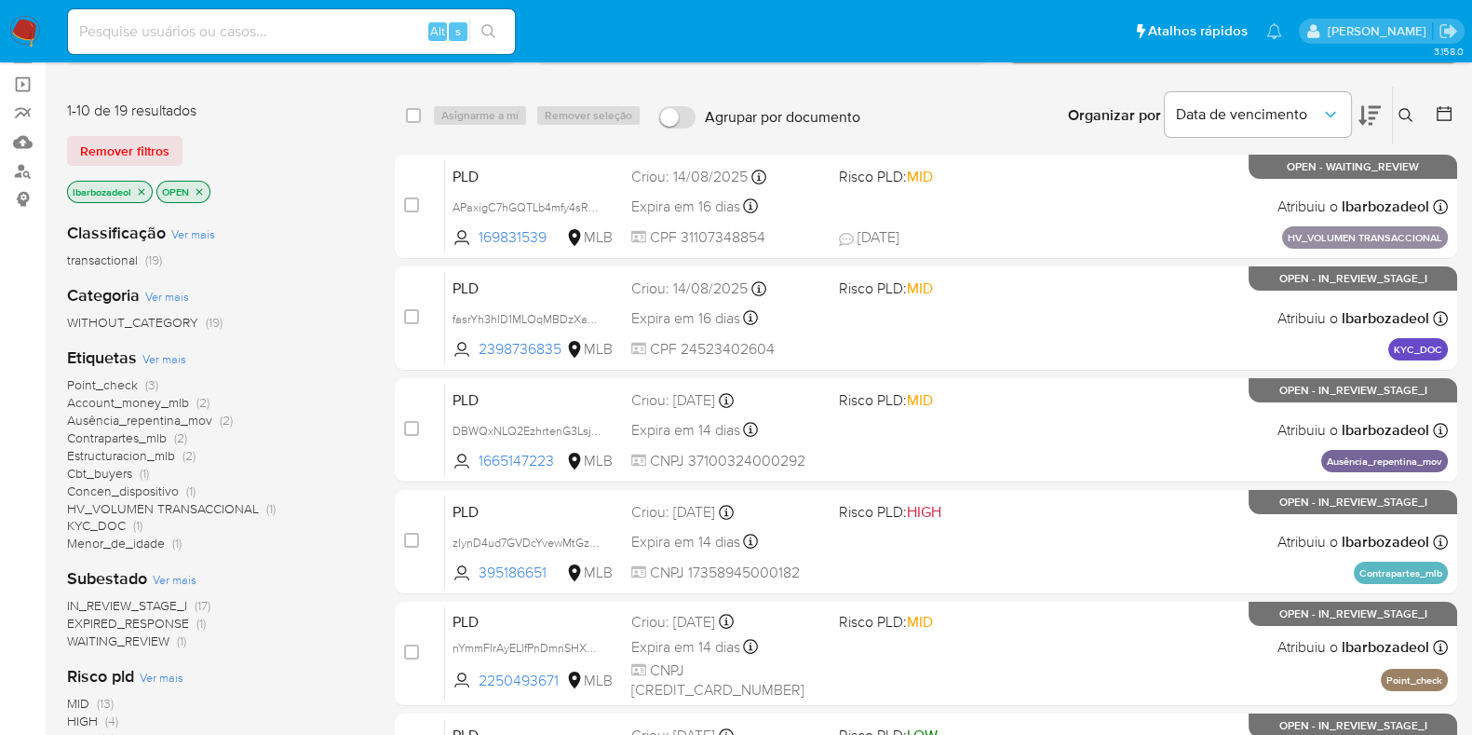
click at [102, 385] on span "Point_check" at bounding box center [102, 384] width 71 height 19
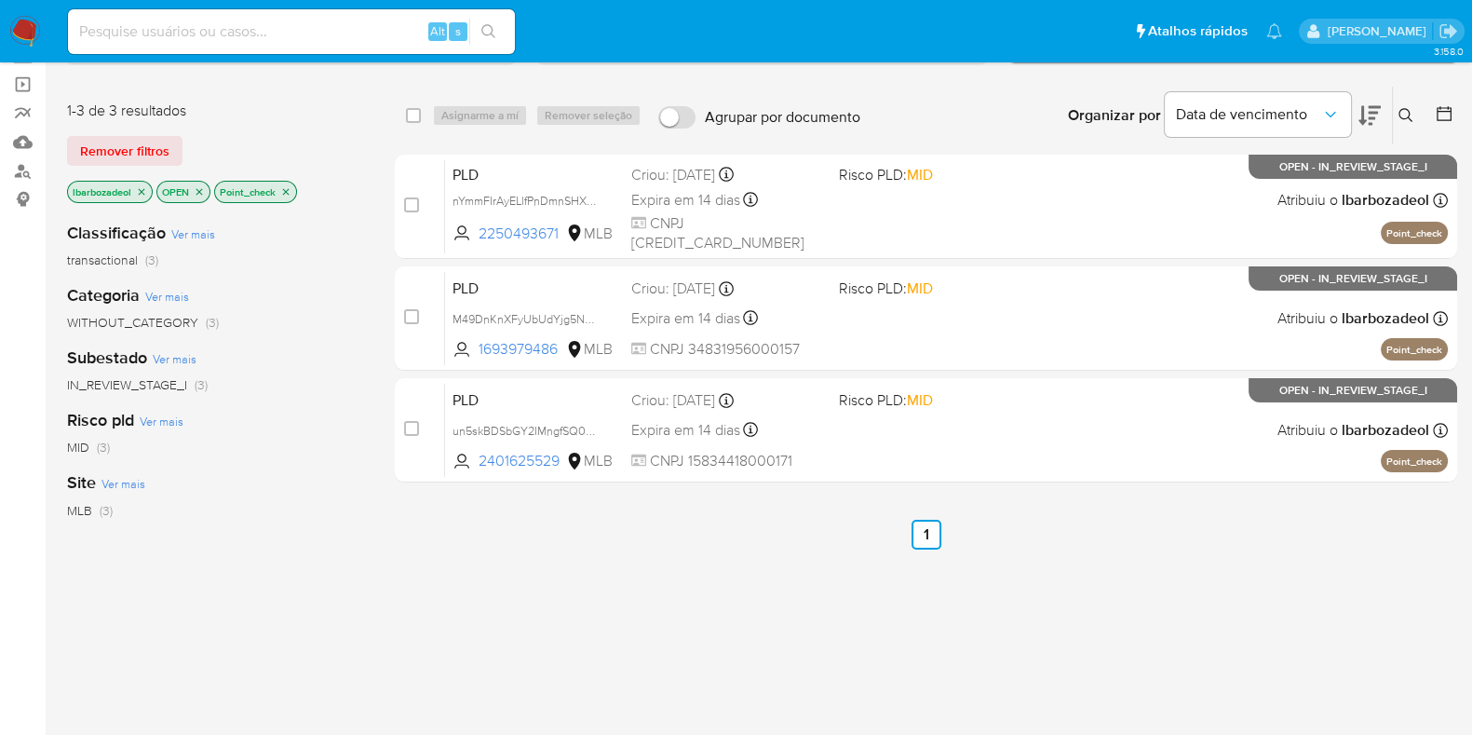
click at [289, 186] on icon "close-filter" at bounding box center [285, 191] width 11 height 11
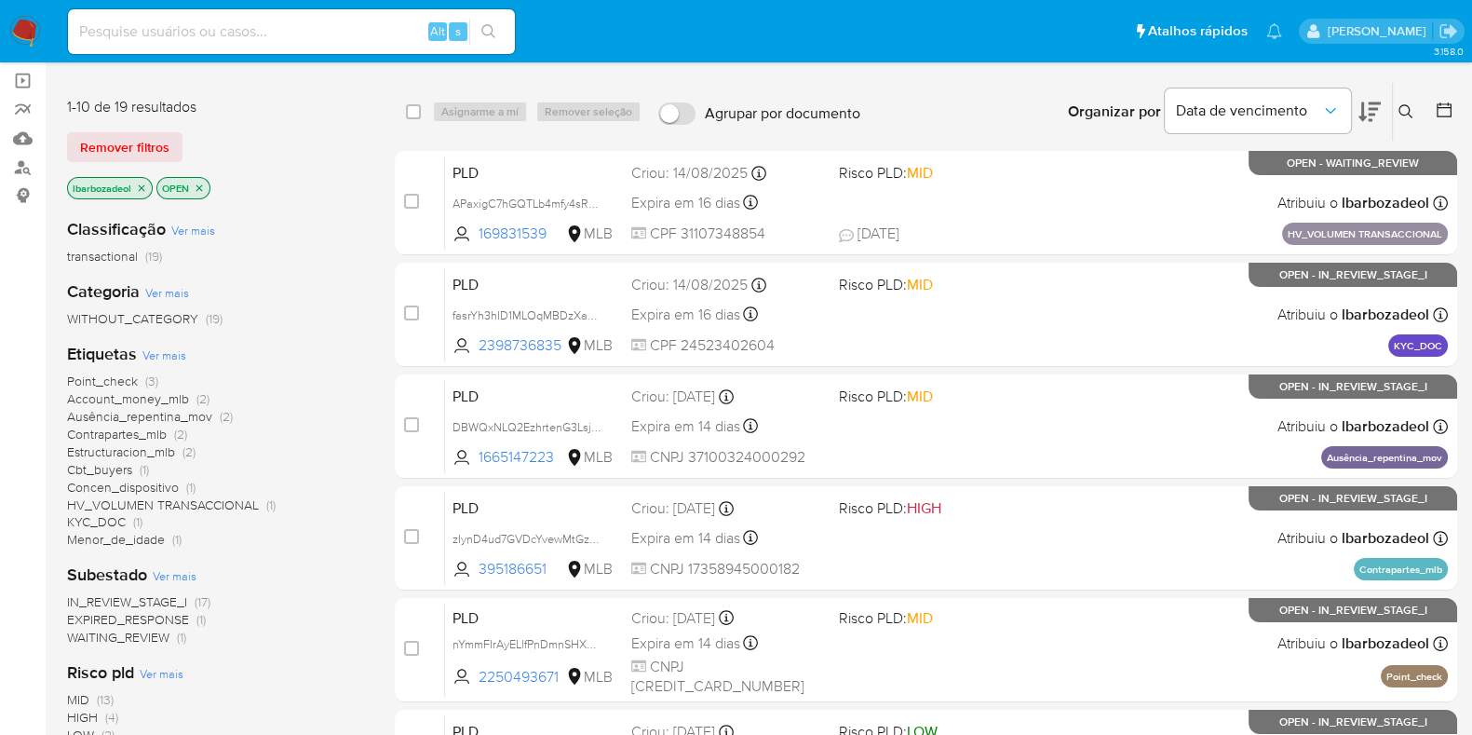
scroll to position [129, 0]
click at [121, 379] on span "Point_check" at bounding box center [102, 381] width 71 height 19
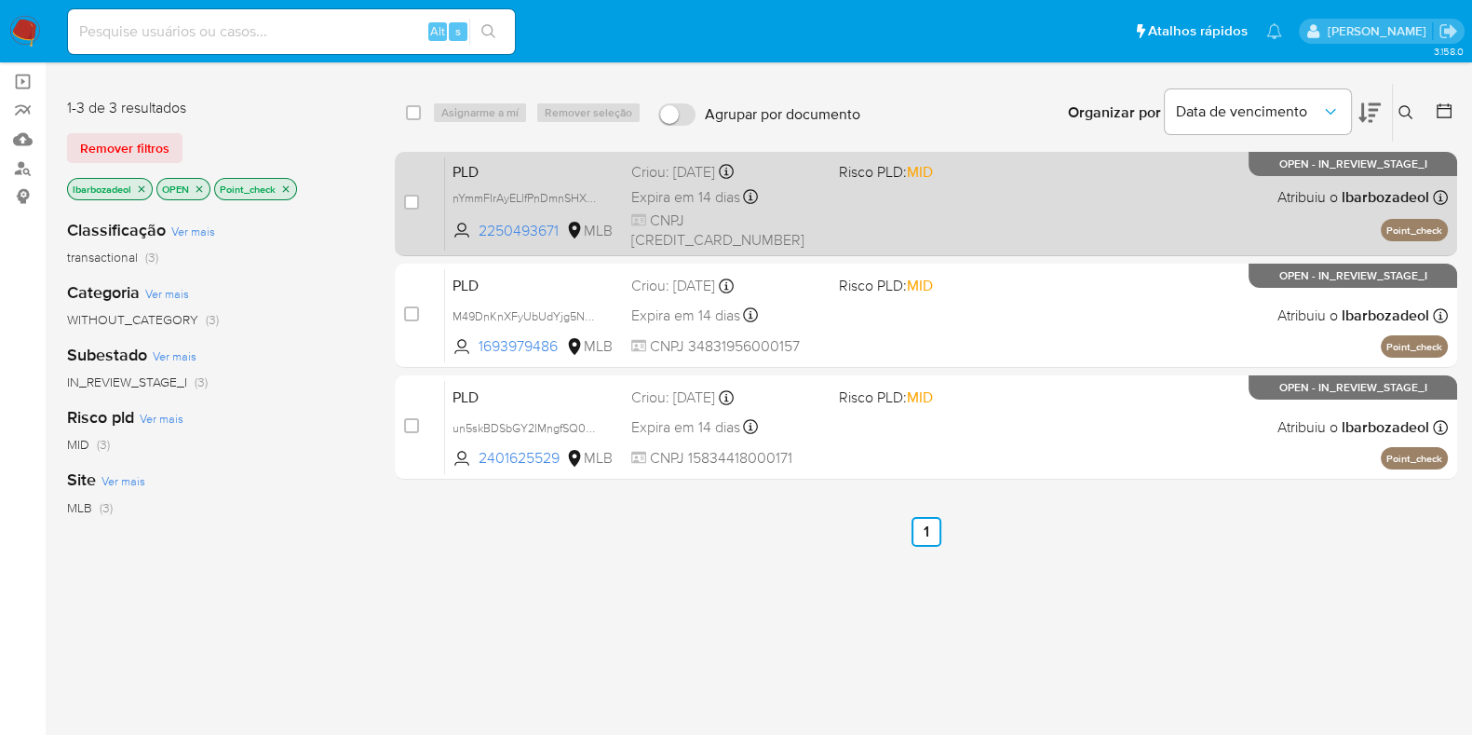
click at [1085, 182] on div "PLD nYmmFIrAyELlfPnDmnSHXbXl 2250493671 MLB Risco PLD: MID Criou: 12/08/2025 Cr…" at bounding box center [946, 203] width 1003 height 94
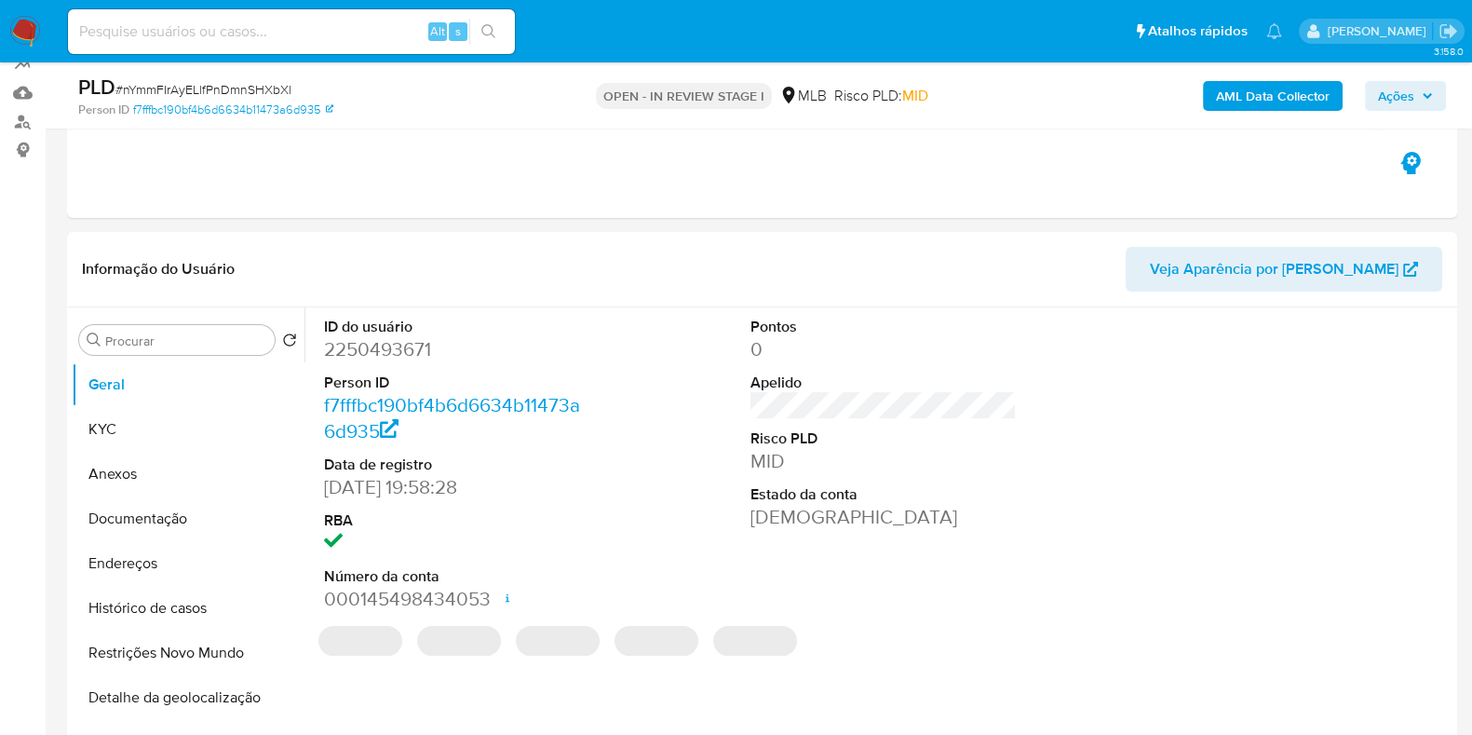
select select "10"
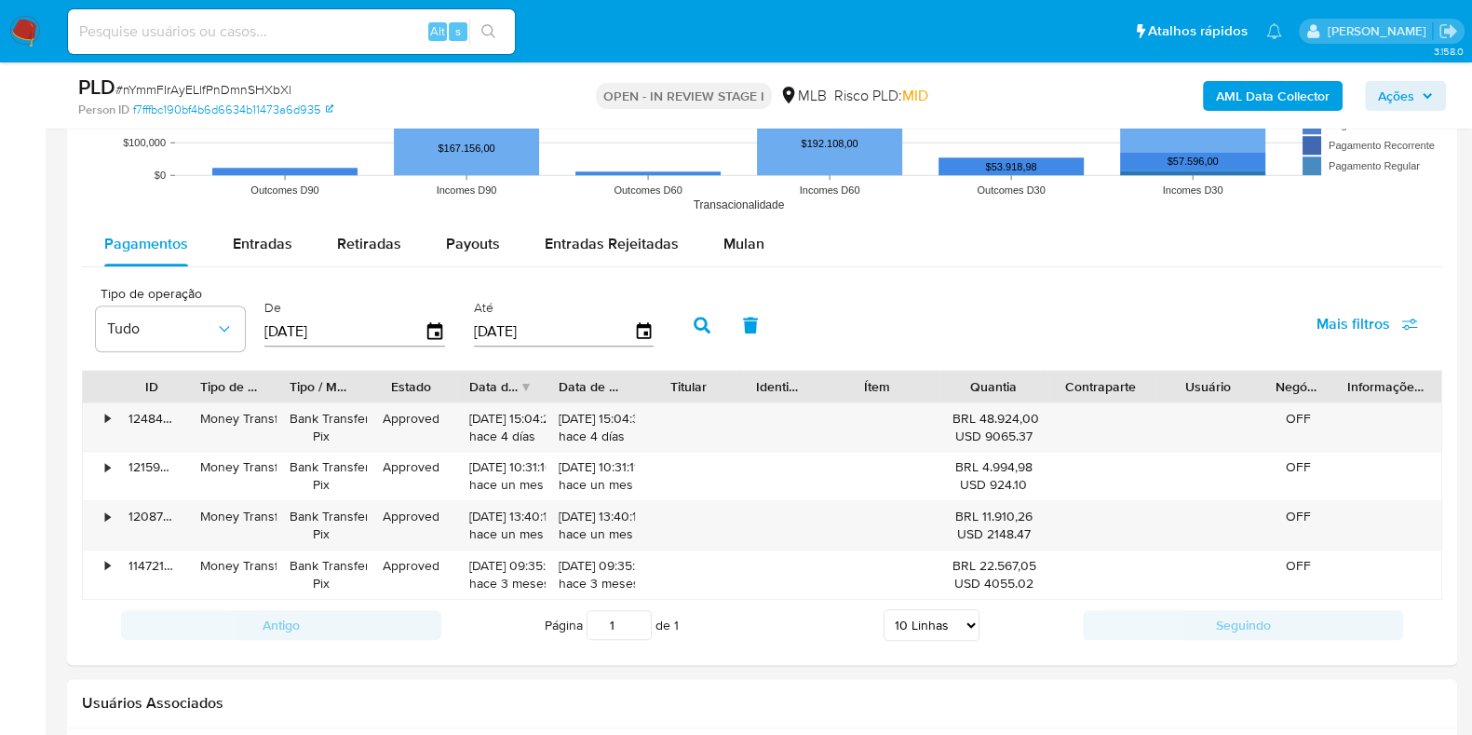
scroll to position [1946, 0]
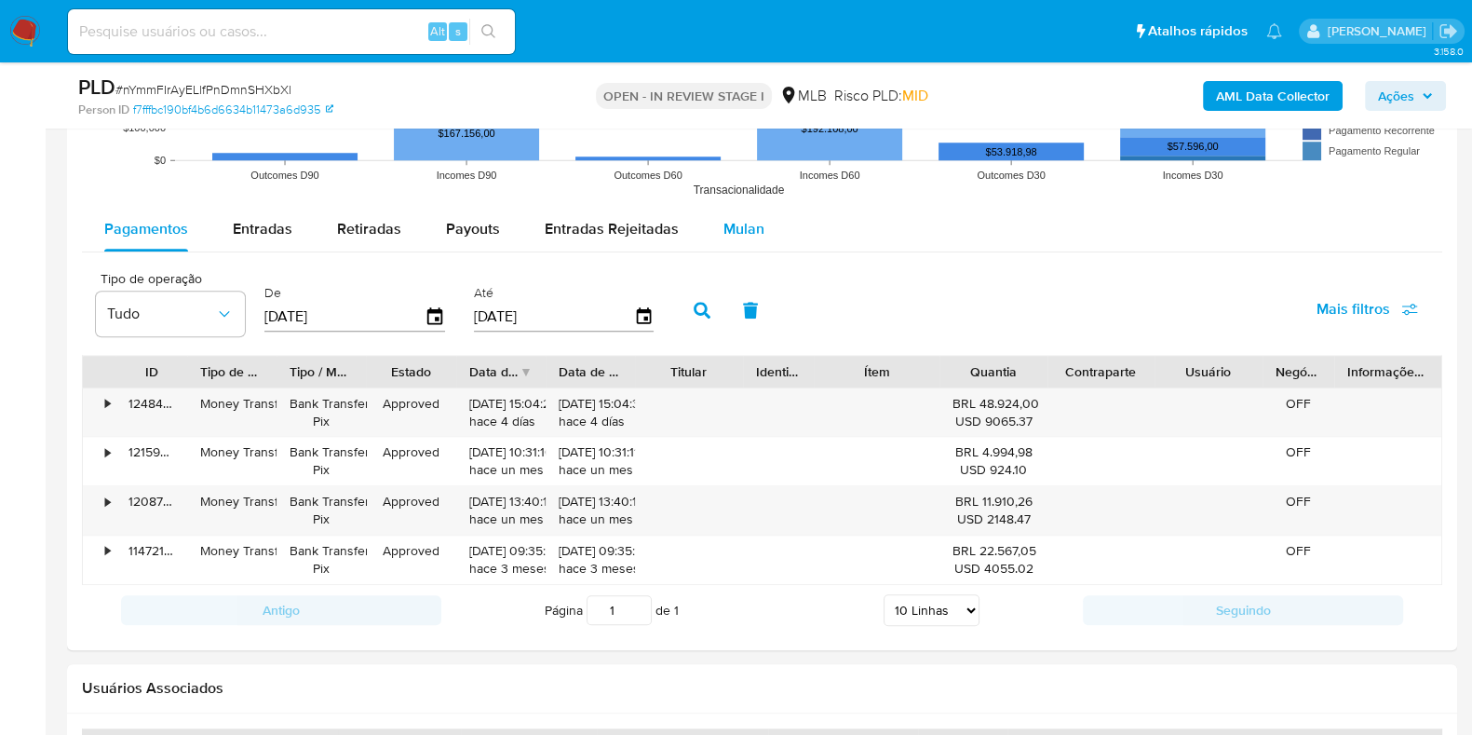
click at [757, 235] on button "Mulan" at bounding box center [744, 229] width 86 height 45
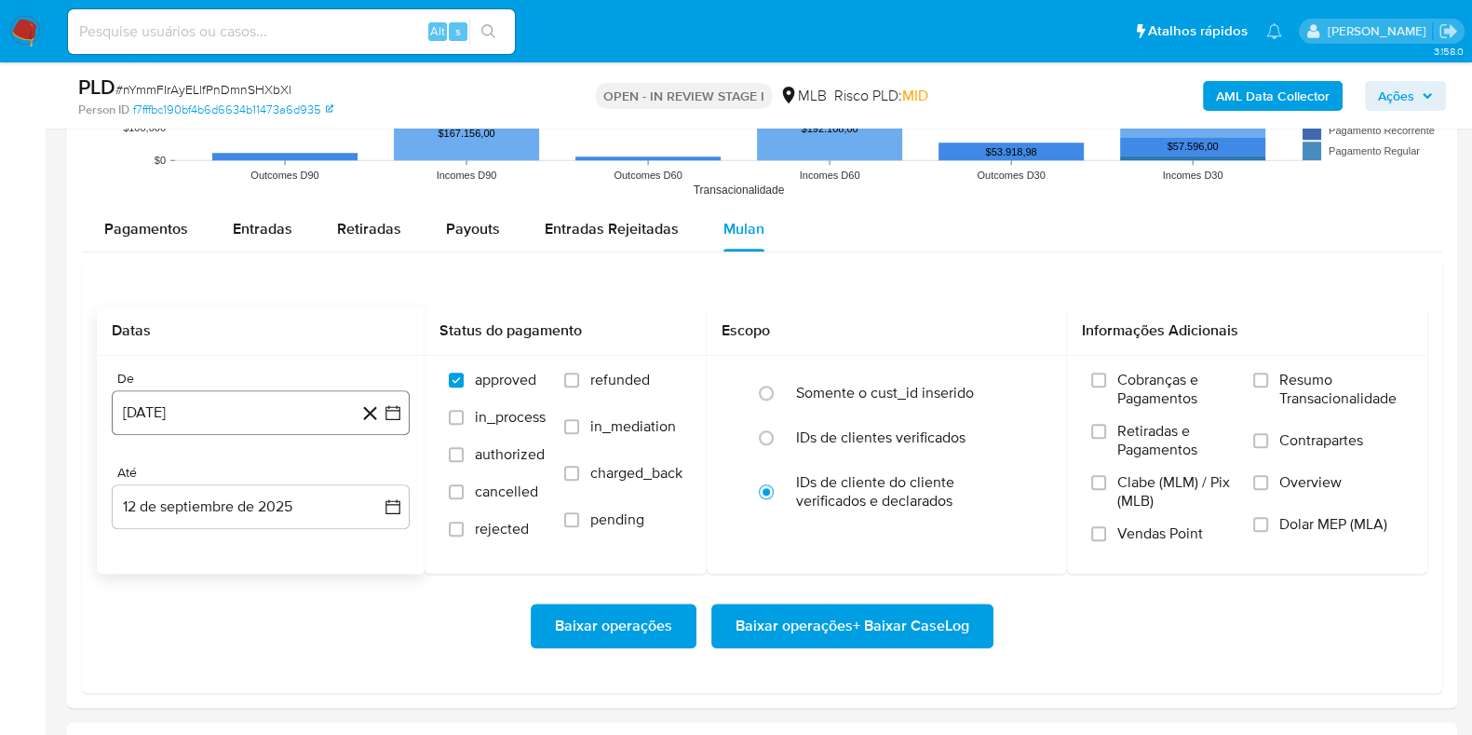
click at [188, 413] on button "[DATE]" at bounding box center [261, 412] width 298 height 45
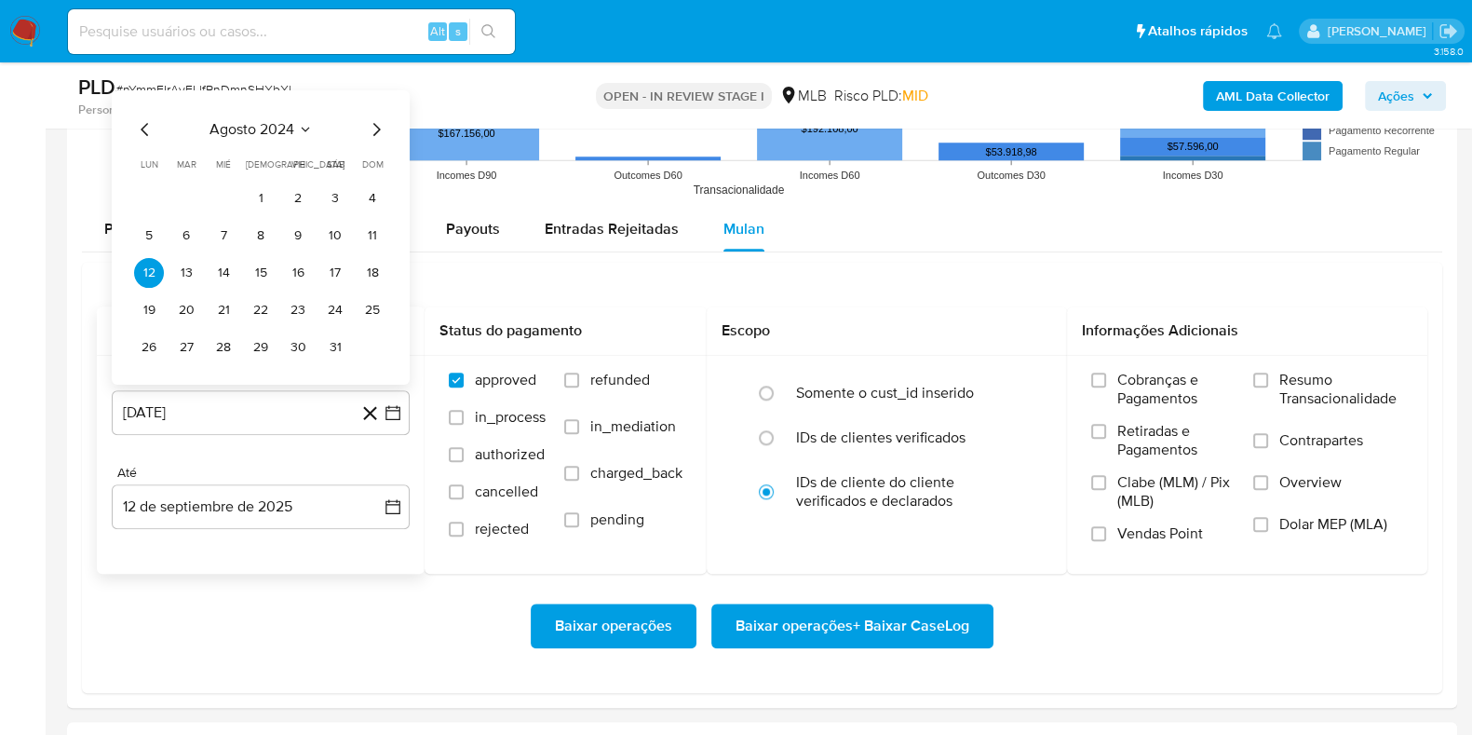
click at [264, 129] on span "agosto 2024" at bounding box center [252, 128] width 85 height 19
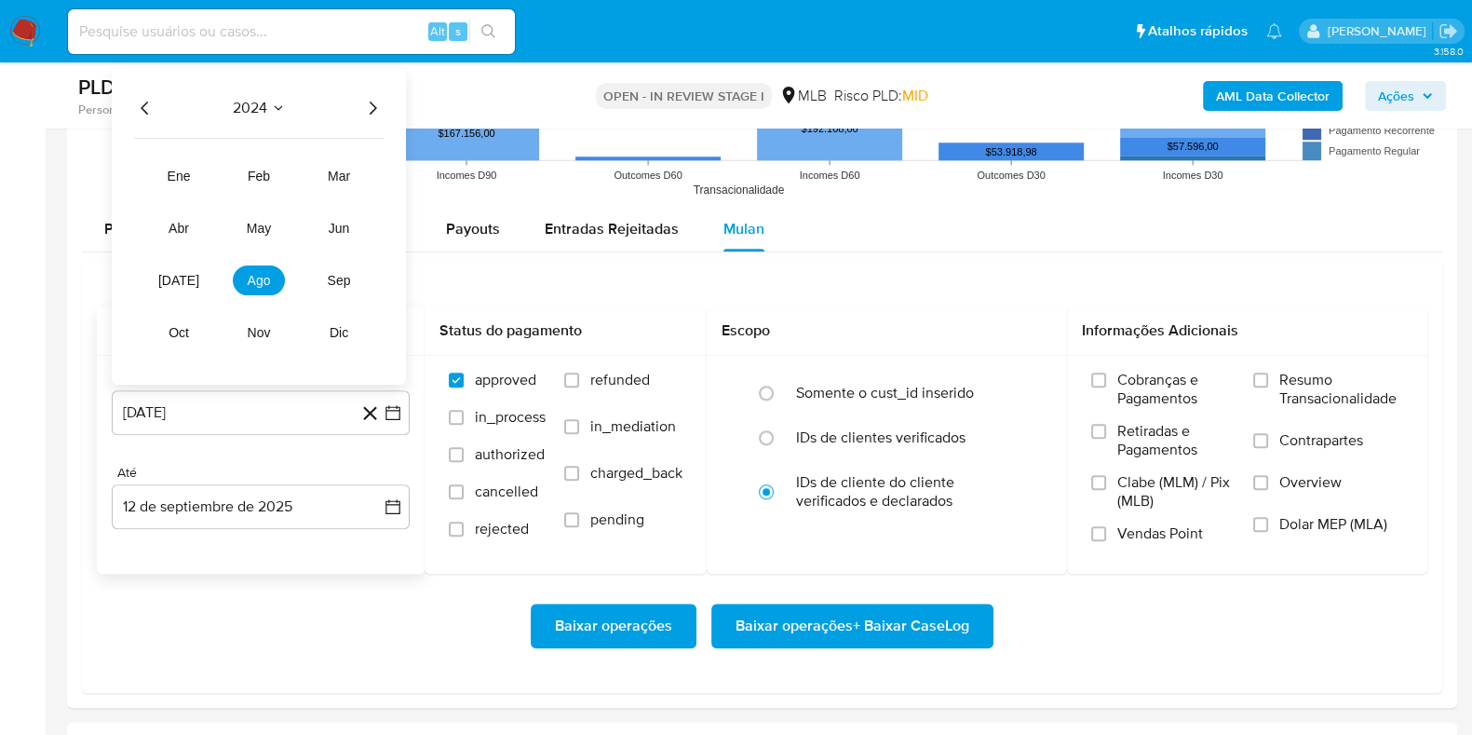
click at [371, 104] on icon "Año siguiente" at bounding box center [372, 107] width 22 height 22
click at [183, 286] on button "[DATE]" at bounding box center [179, 279] width 52 height 30
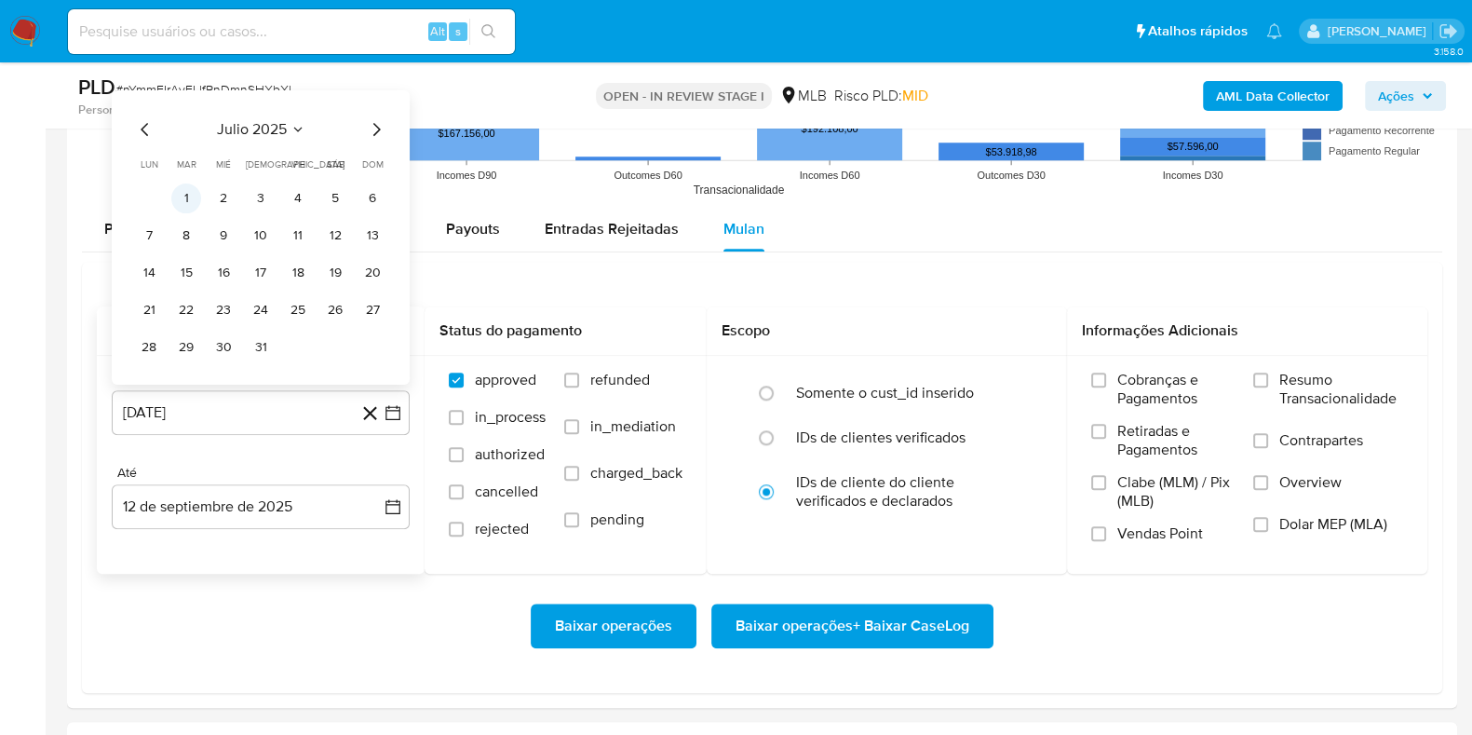
click at [188, 201] on button "1" at bounding box center [186, 198] width 30 height 30
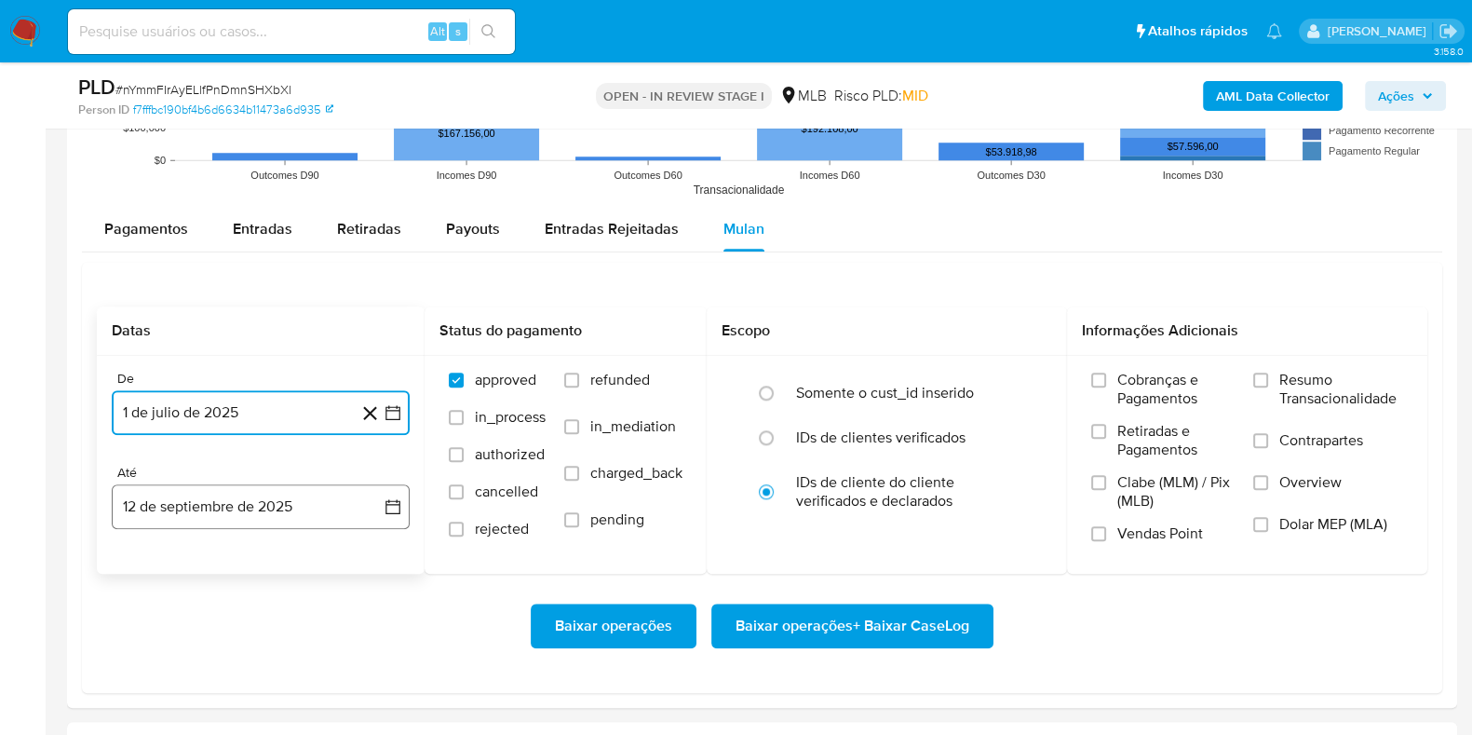
click at [253, 510] on button "12 de septiembre de 2025" at bounding box center [261, 506] width 298 height 45
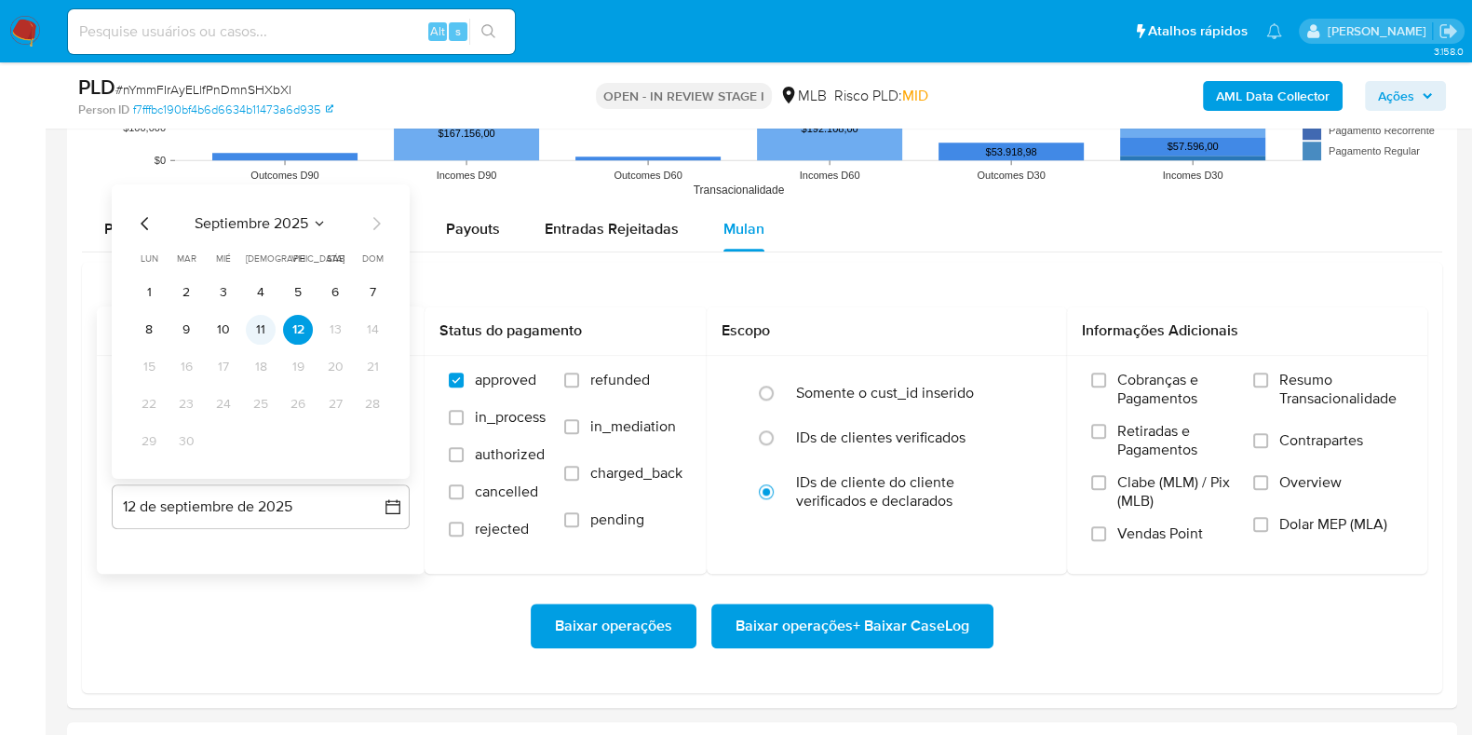
click at [260, 335] on button "11" at bounding box center [261, 329] width 30 height 30
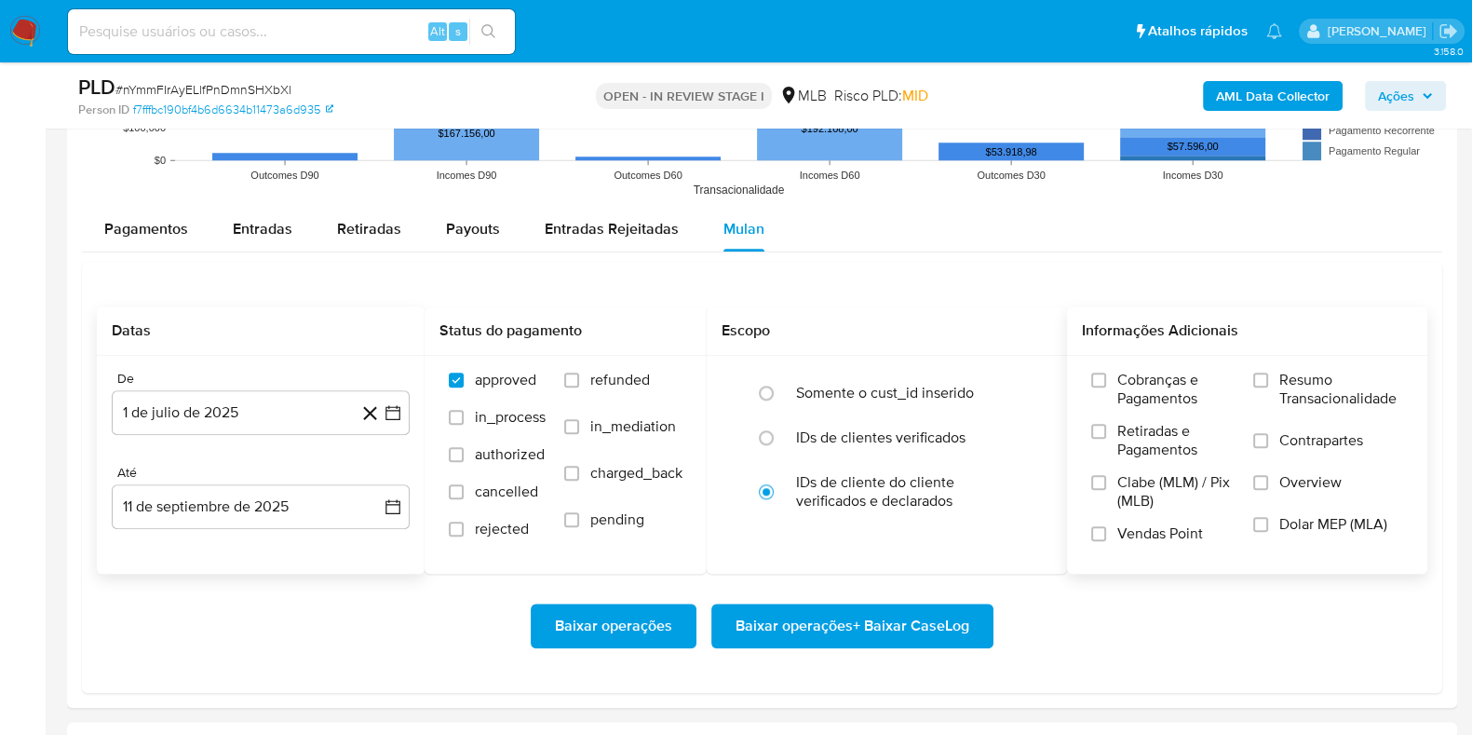
click at [1301, 379] on span "Resumo Transacionalidade" at bounding box center [1342, 389] width 124 height 37
click at [1268, 379] on input "Resumo Transacionalidade" at bounding box center [1260, 379] width 15 height 15
click at [779, 629] on span "Baixar operações + Baixar CaseLog" at bounding box center [853, 625] width 234 height 41
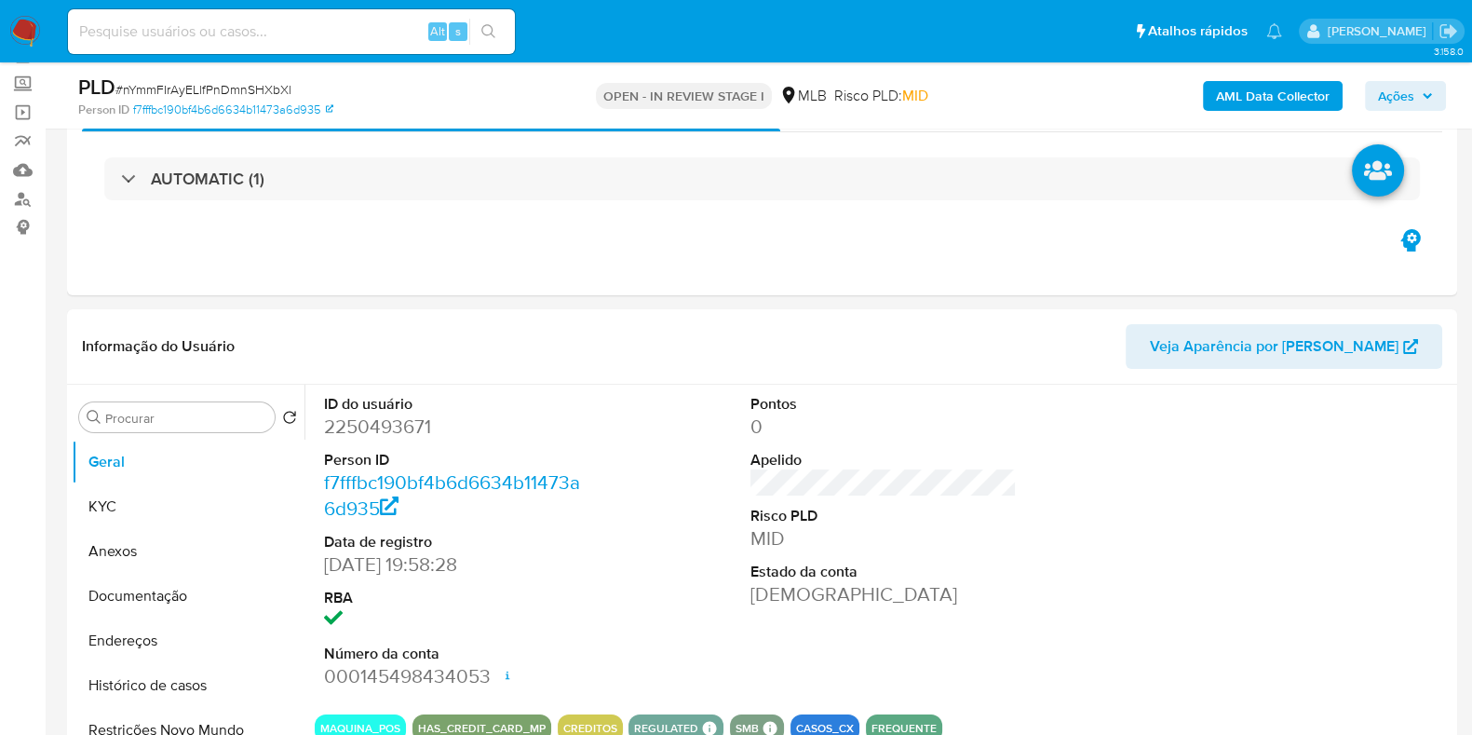
scroll to position [37, 0]
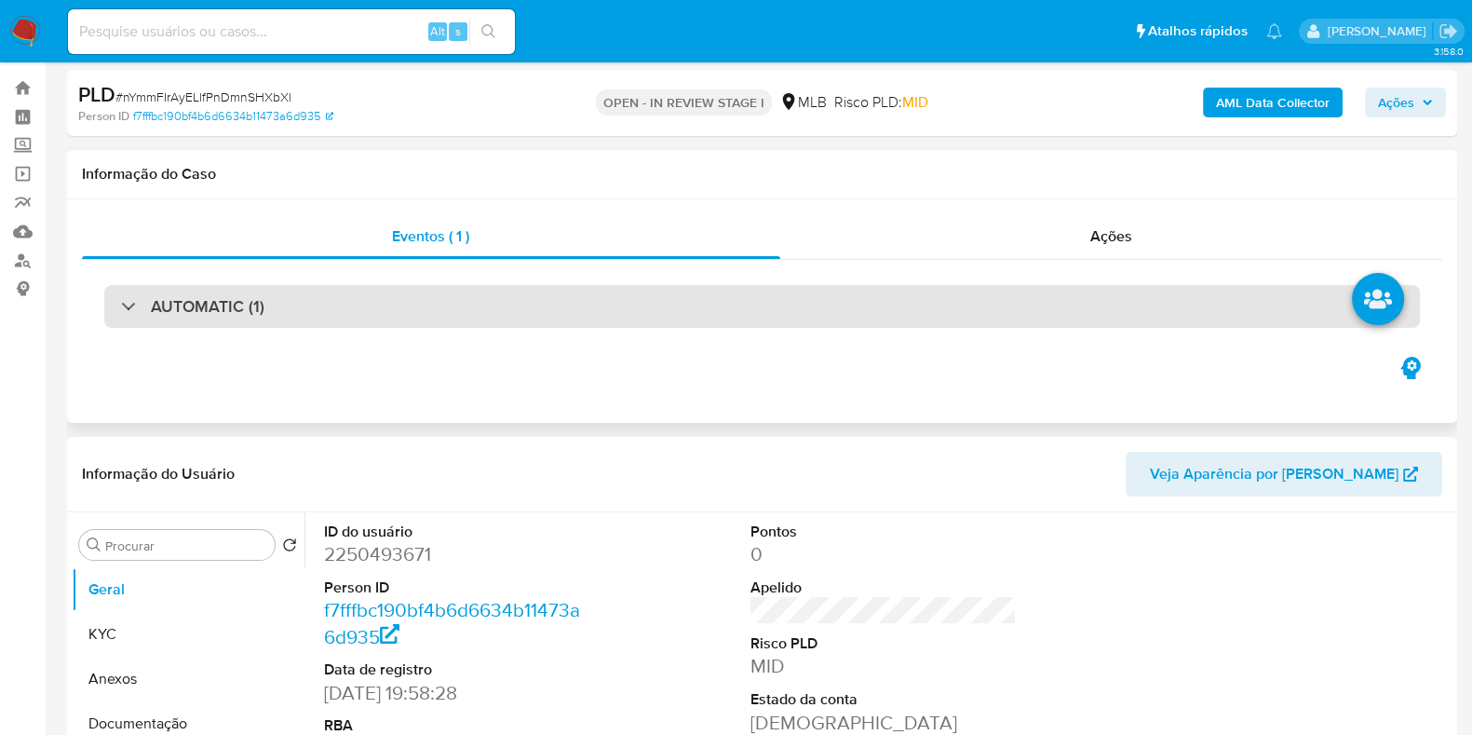
click at [694, 318] on div "AUTOMATIC (1)" at bounding box center [762, 306] width 1316 height 43
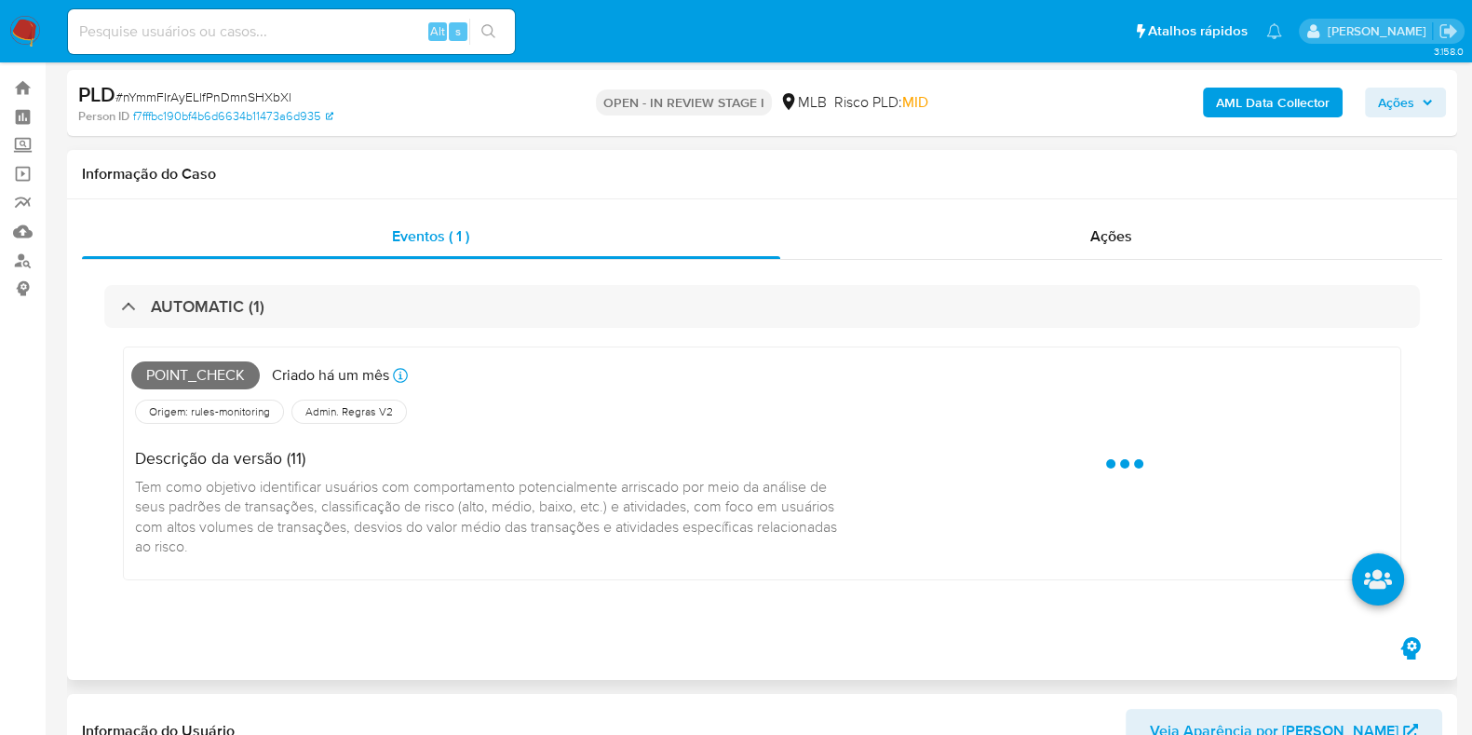
click at [219, 369] on span "Point_check" at bounding box center [195, 375] width 129 height 28
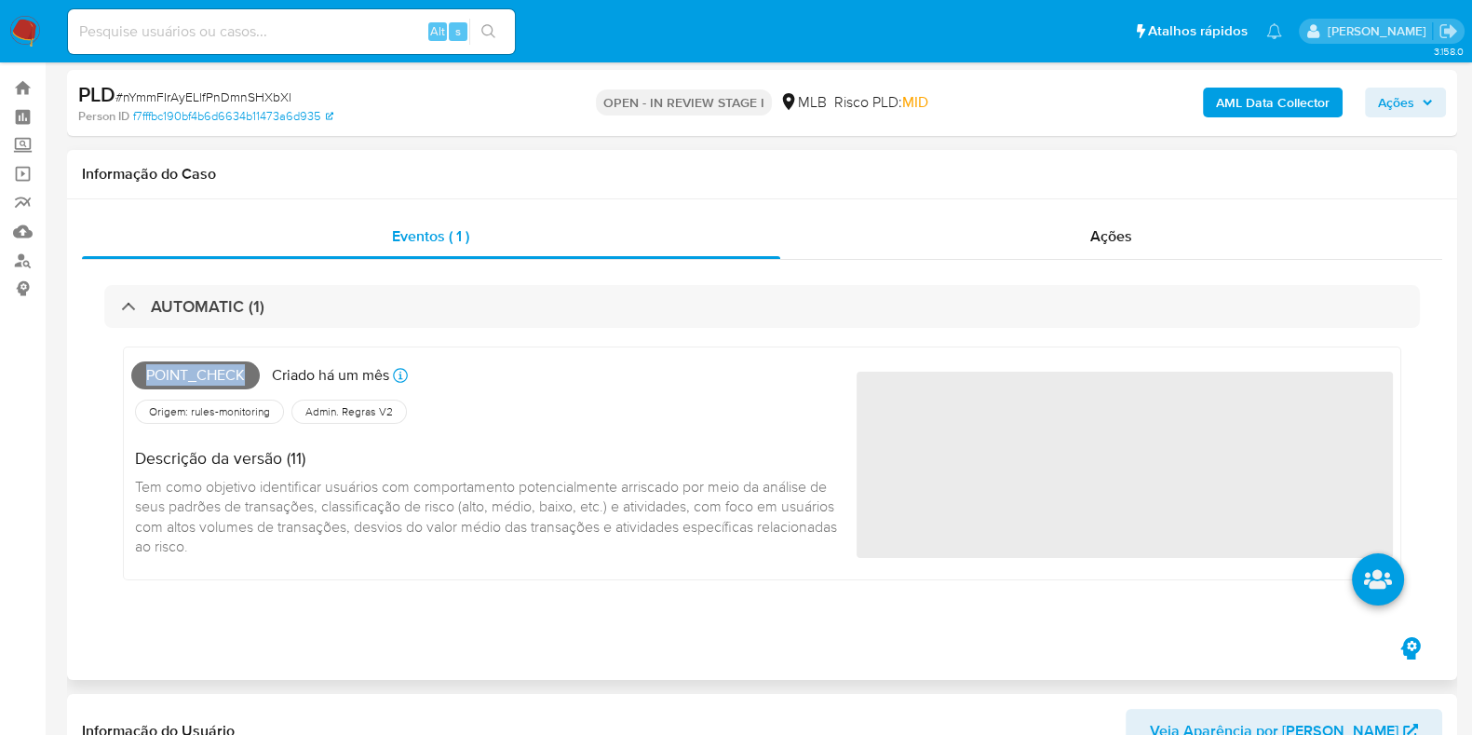
click at [219, 369] on span "Point_check" at bounding box center [195, 375] width 129 height 28
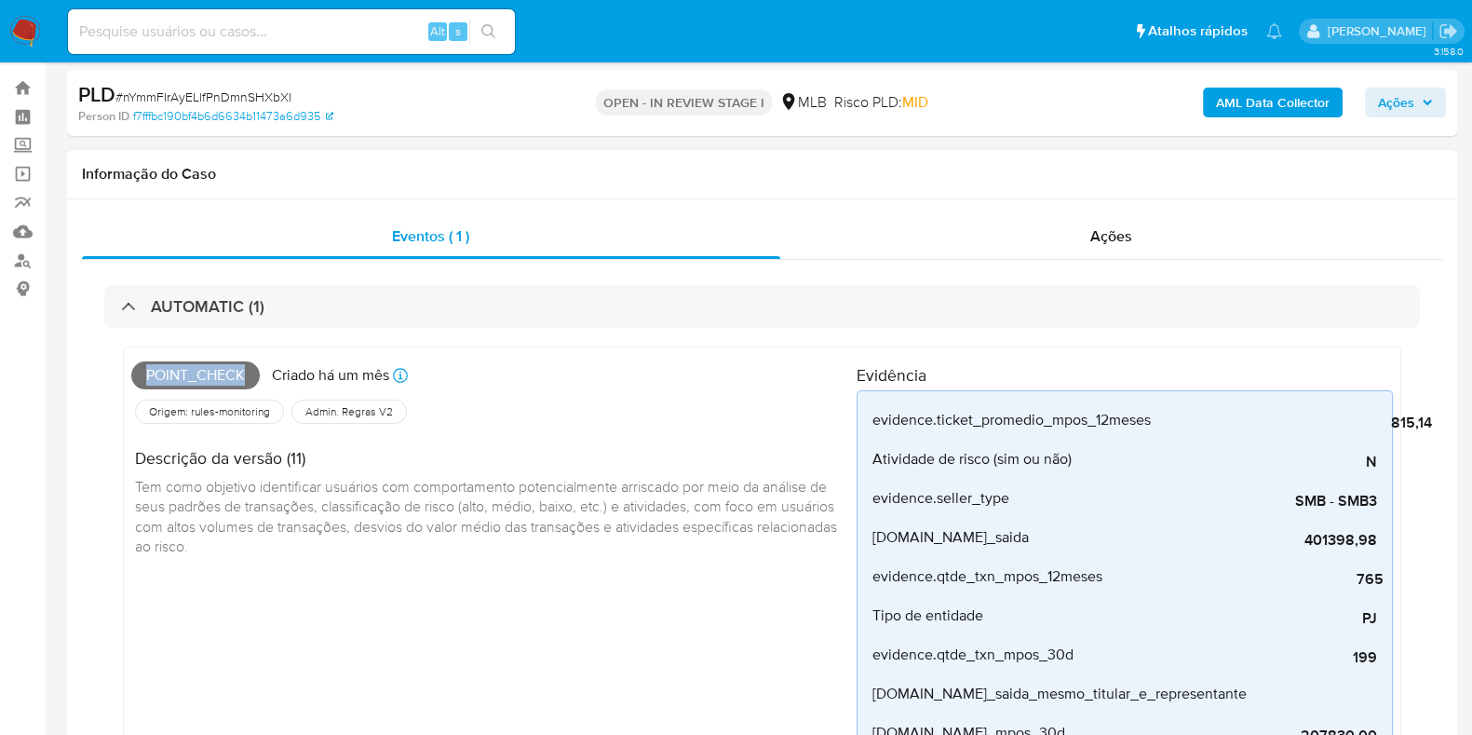
copy span "Point_check"
click at [1406, 114] on span "Ações" at bounding box center [1396, 103] width 36 height 30
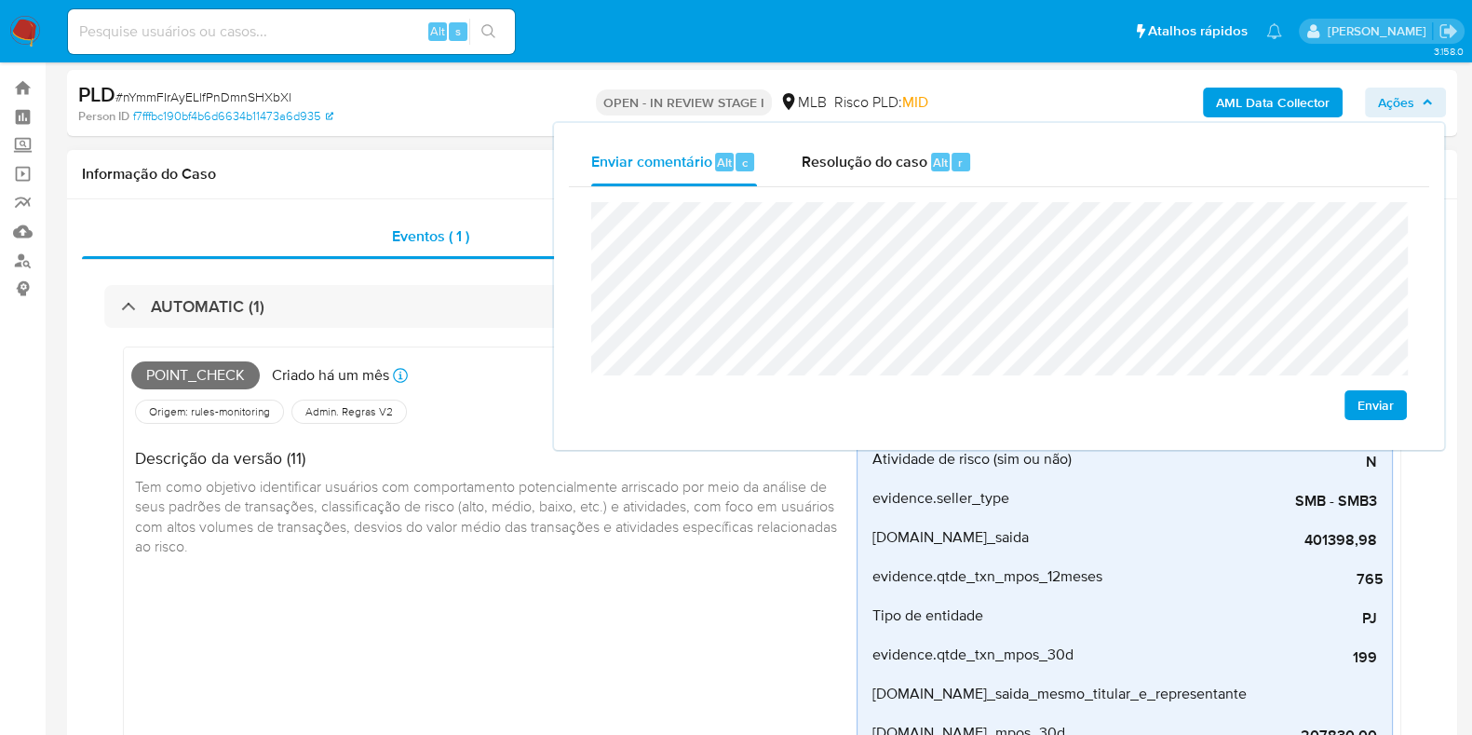
click at [448, 169] on h1 "Informação do Caso" at bounding box center [762, 174] width 1361 height 19
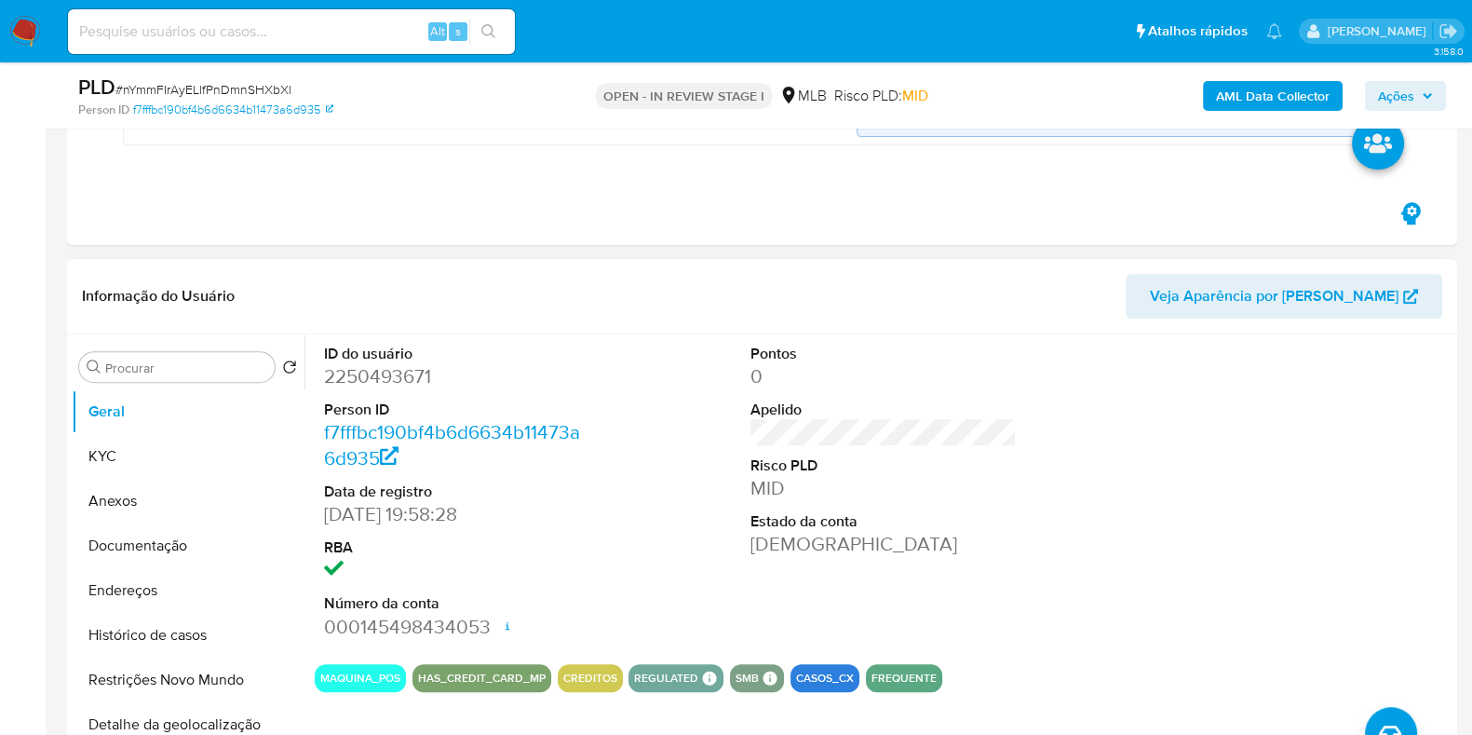
scroll to position [911, 0]
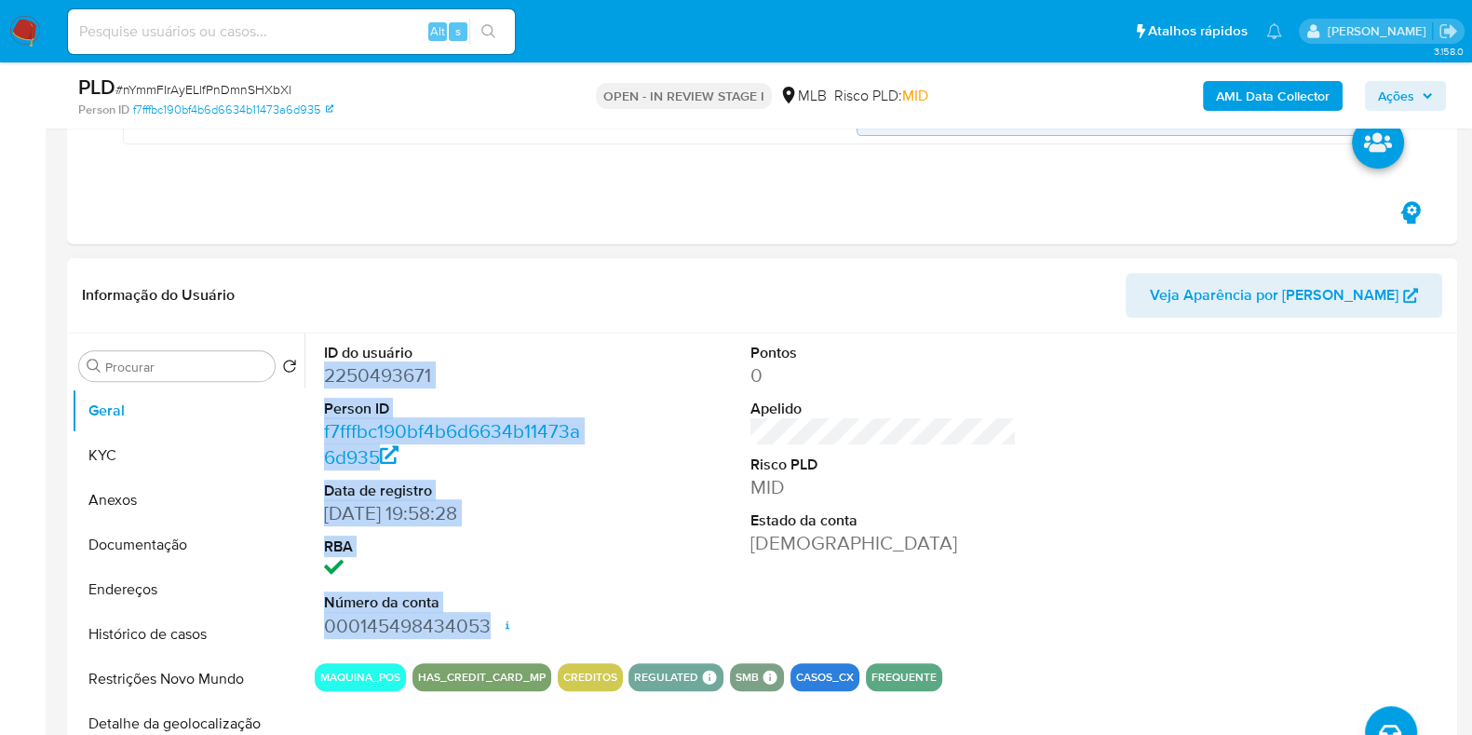
drag, startPoint x: 321, startPoint y: 372, endPoint x: 516, endPoint y: 626, distance: 320.2
click at [516, 626] on div "ID do usuário 2250493671 Person ID f7fffbc190bf4b6d6634b11473a6d935 Data de reg…" at bounding box center [457, 490] width 285 height 315
copy dl "2250493671 Person ID f7fffbc190bf4b6d6634b11473a6d935 Data de registro [DATE] 1…"
drag, startPoint x: 1396, startPoint y: 92, endPoint x: 1388, endPoint y: 97, distance: 9.6
click at [1396, 92] on span "Ações" at bounding box center [1396, 96] width 36 height 30
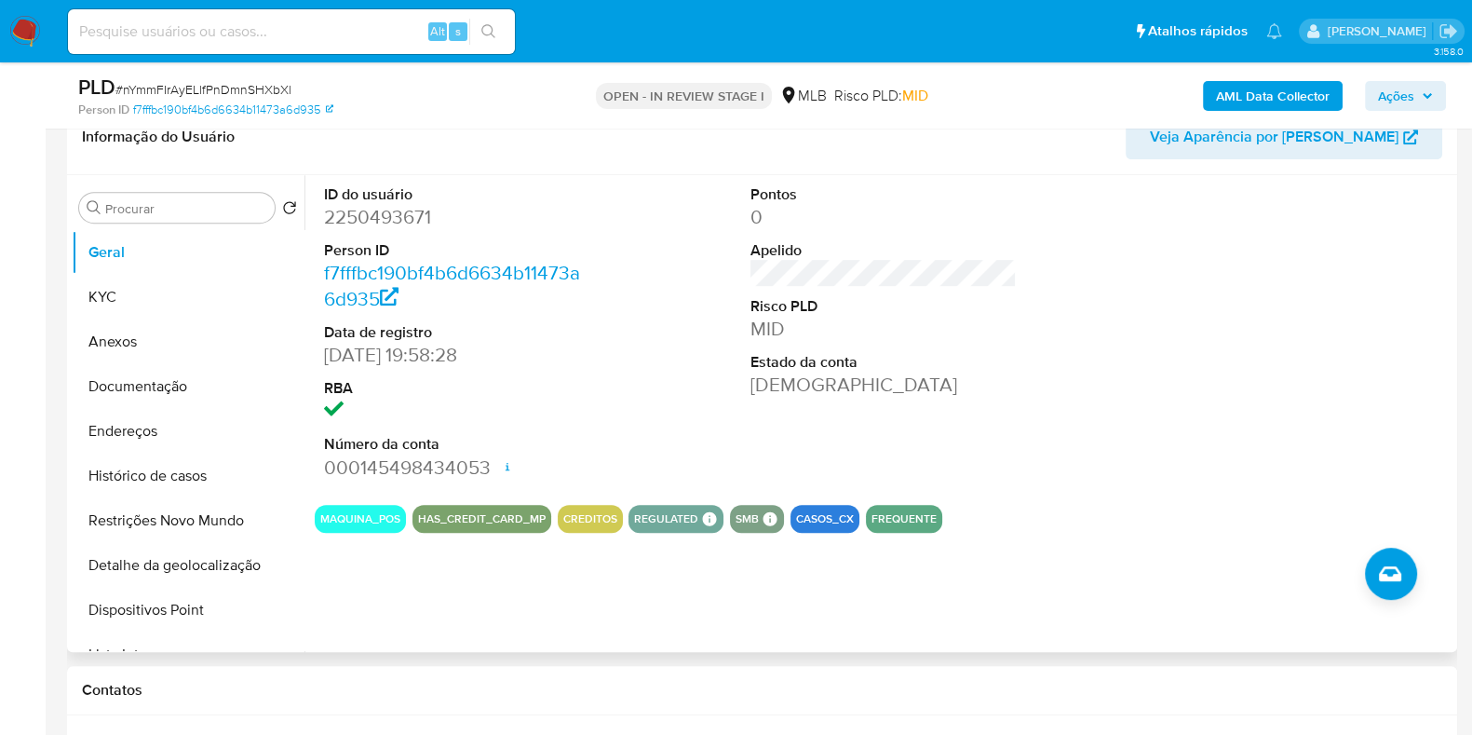
scroll to position [1068, 0]
click at [1441, 97] on button "Ações" at bounding box center [1405, 96] width 81 height 30
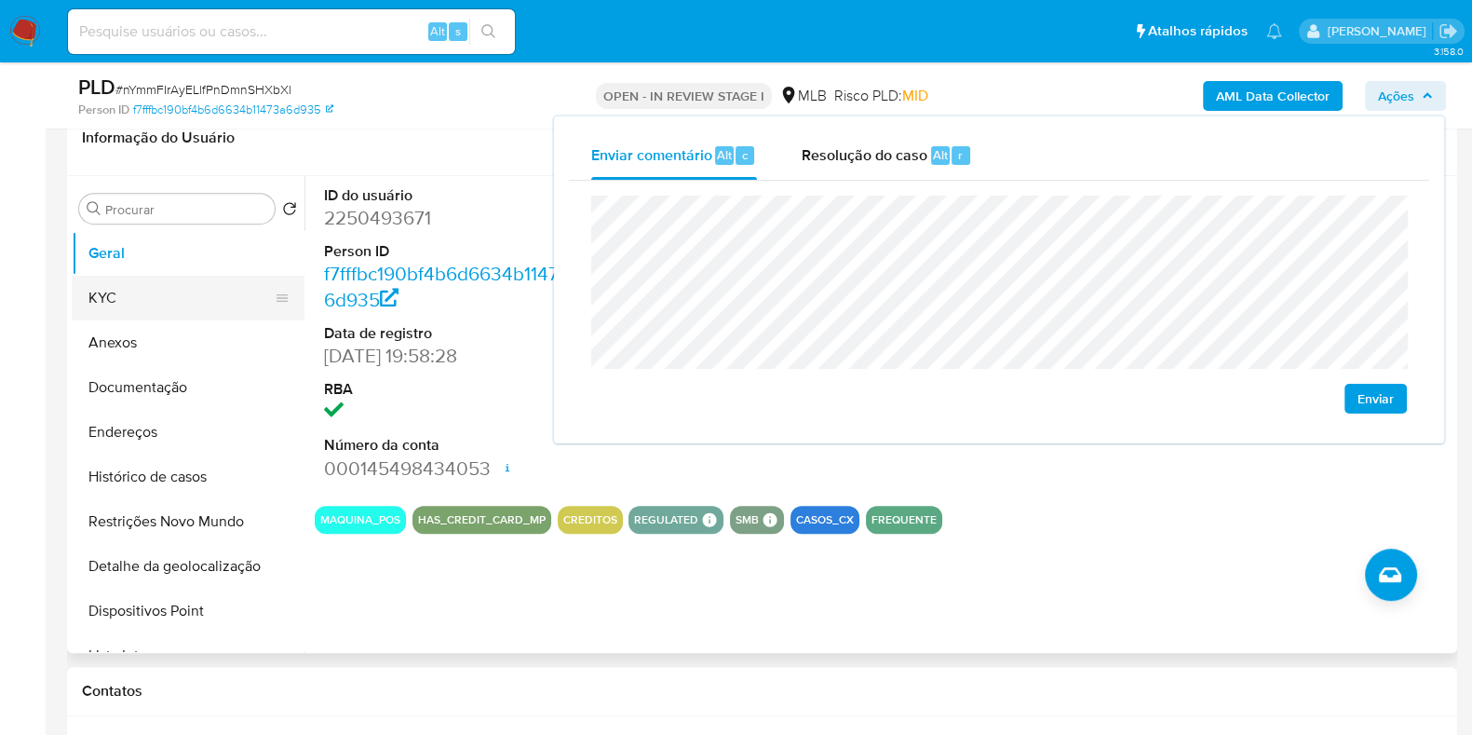
click at [153, 295] on button "KYC" at bounding box center [181, 298] width 218 height 45
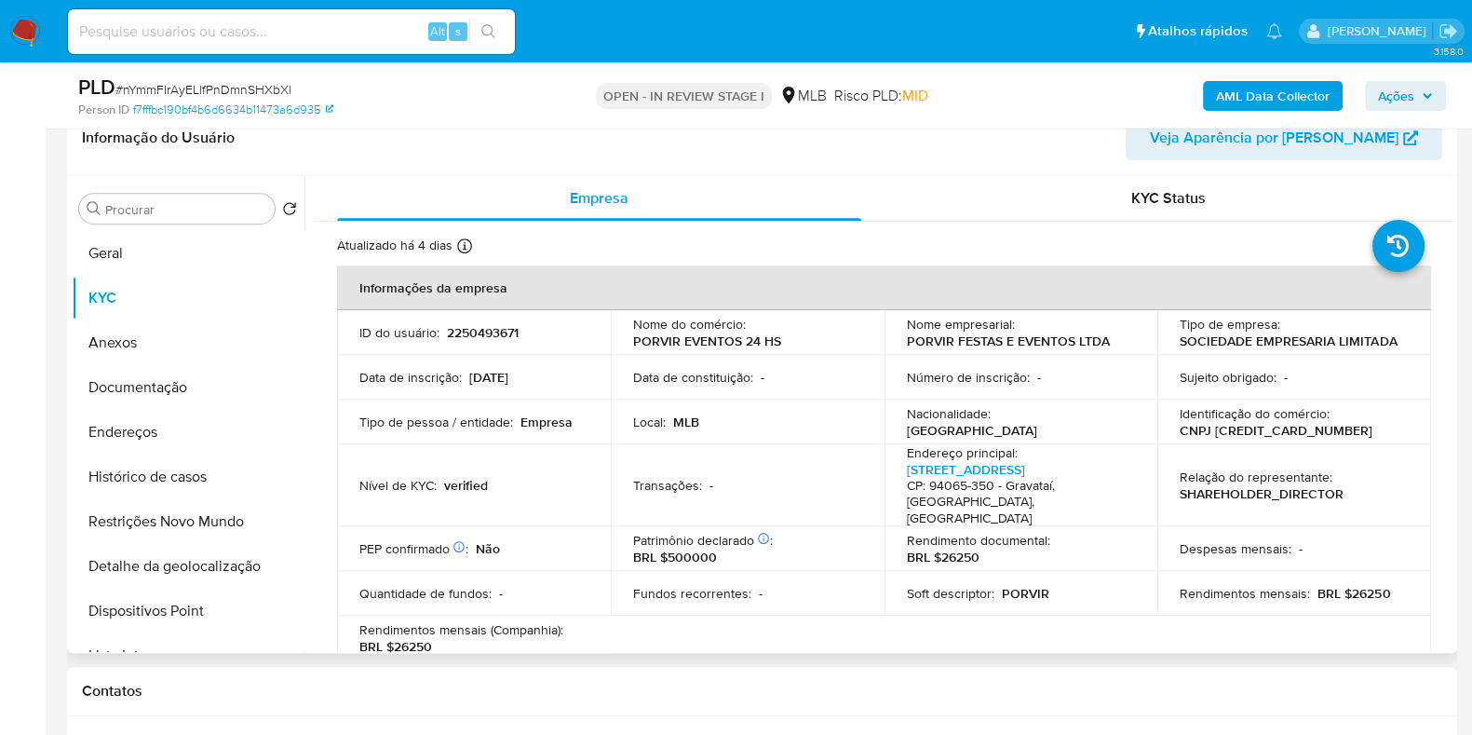
click at [1270, 430] on p "CNPJ [CREDIT_CARD_NUMBER]" at bounding box center [1276, 430] width 193 height 17
copy p "[CREDIT_CARD_NUMBER]"
click at [1412, 90] on span "Ações" at bounding box center [1396, 96] width 36 height 30
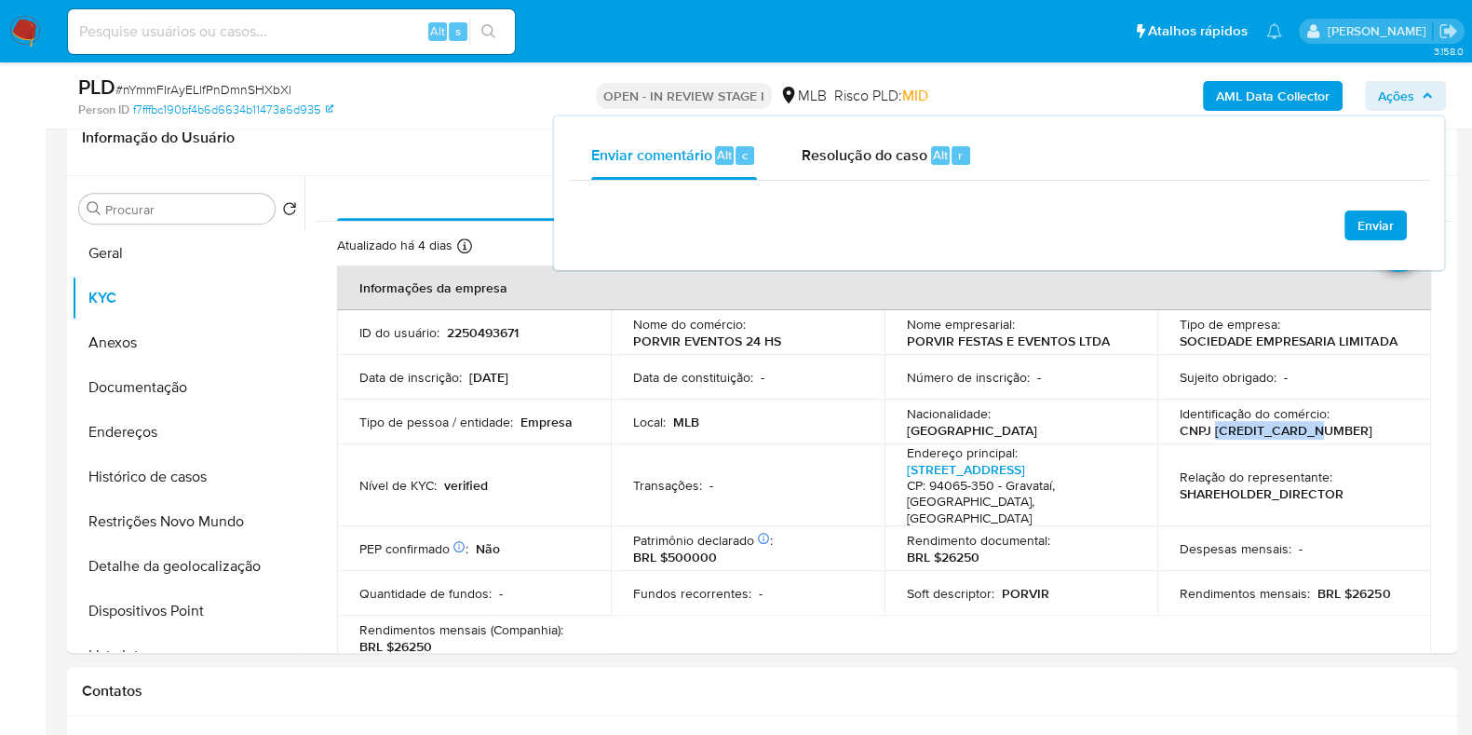
click at [1412, 90] on span "Ações" at bounding box center [1396, 96] width 36 height 30
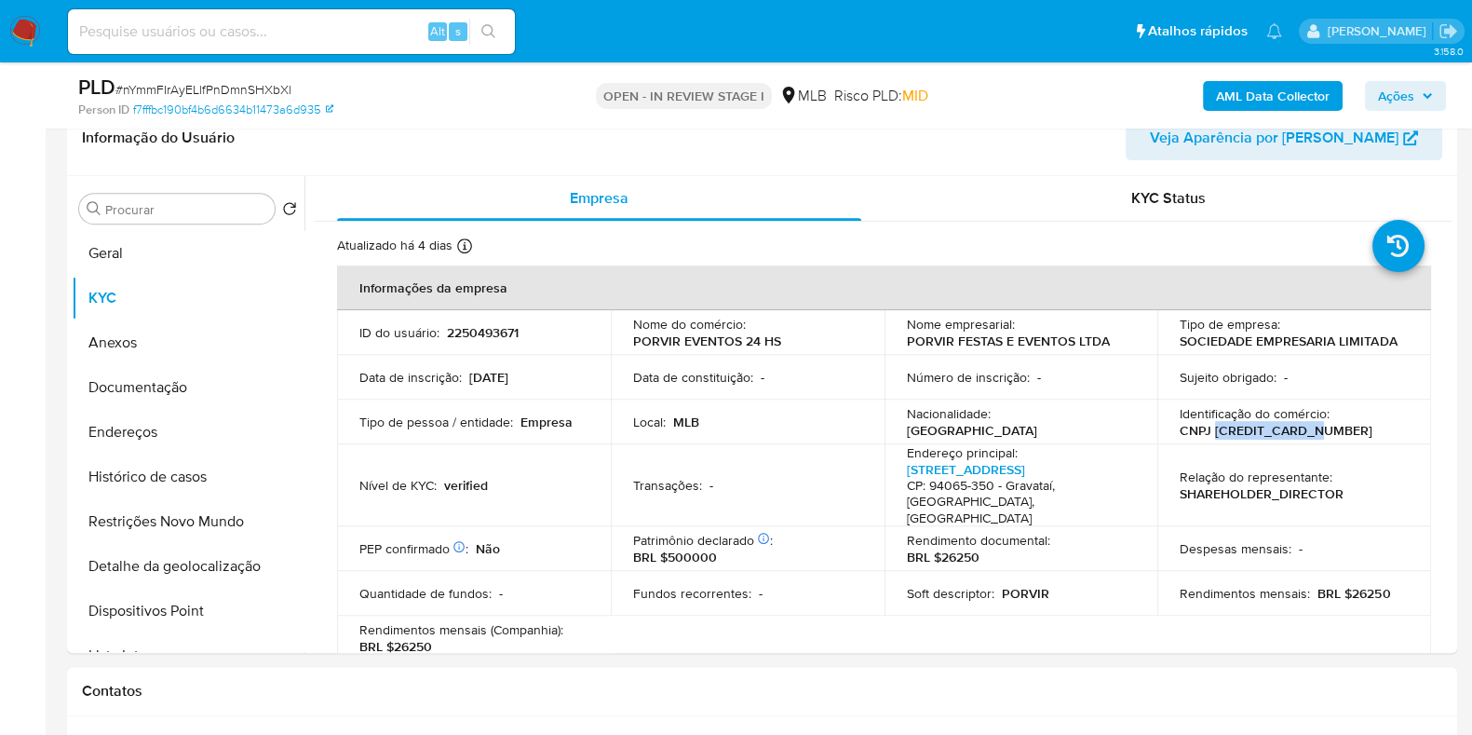
click at [1418, 96] on span "Ações" at bounding box center [1405, 96] width 55 height 26
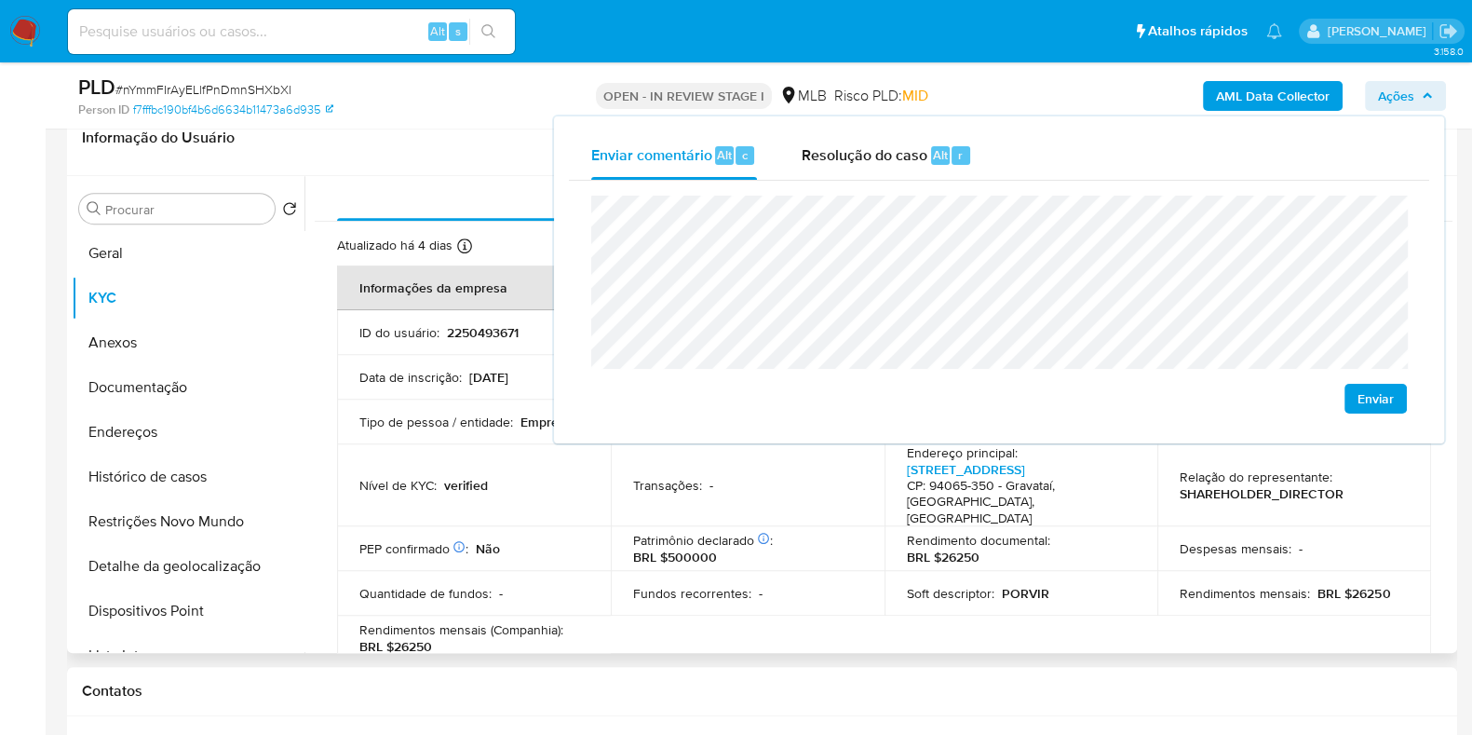
click at [539, 506] on td "Nível de KYC : verified" at bounding box center [474, 485] width 274 height 83
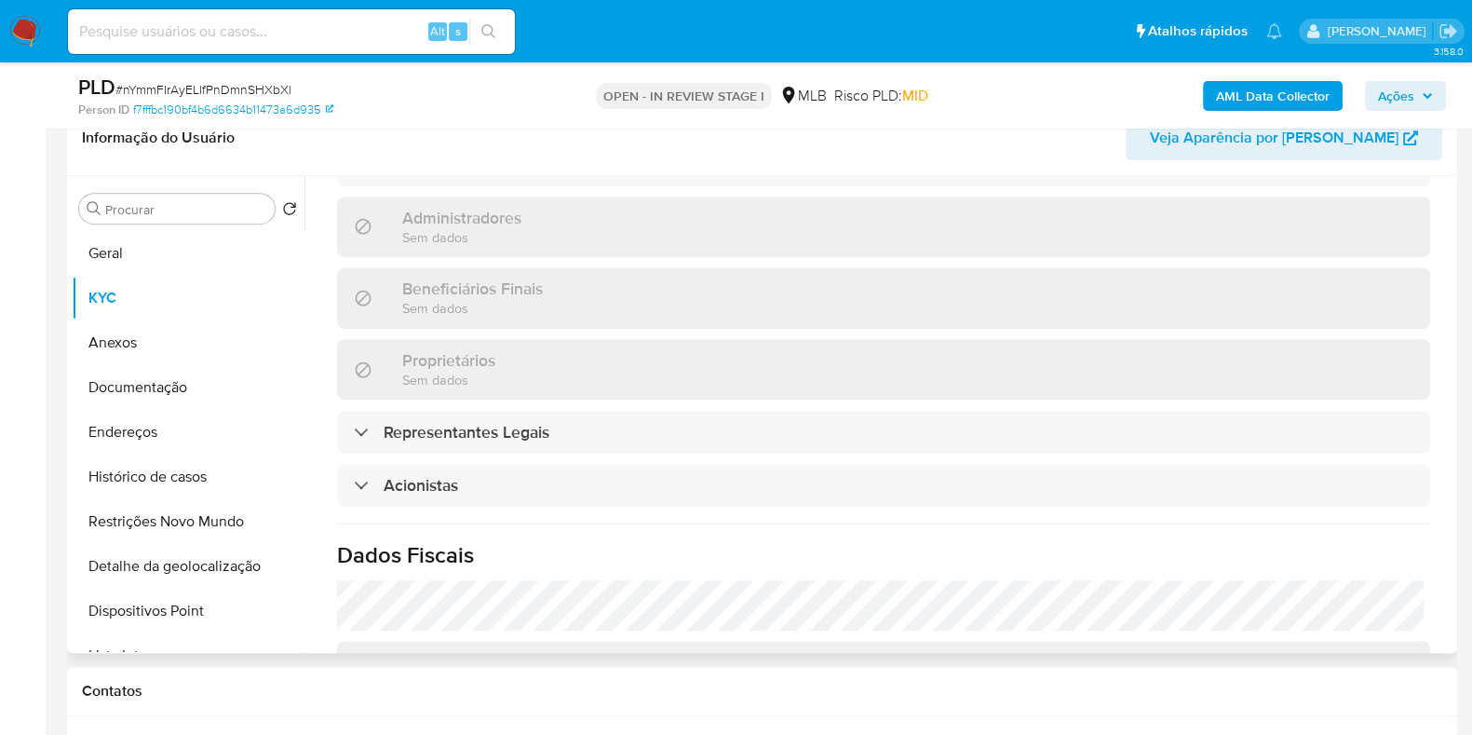
scroll to position [851, 0]
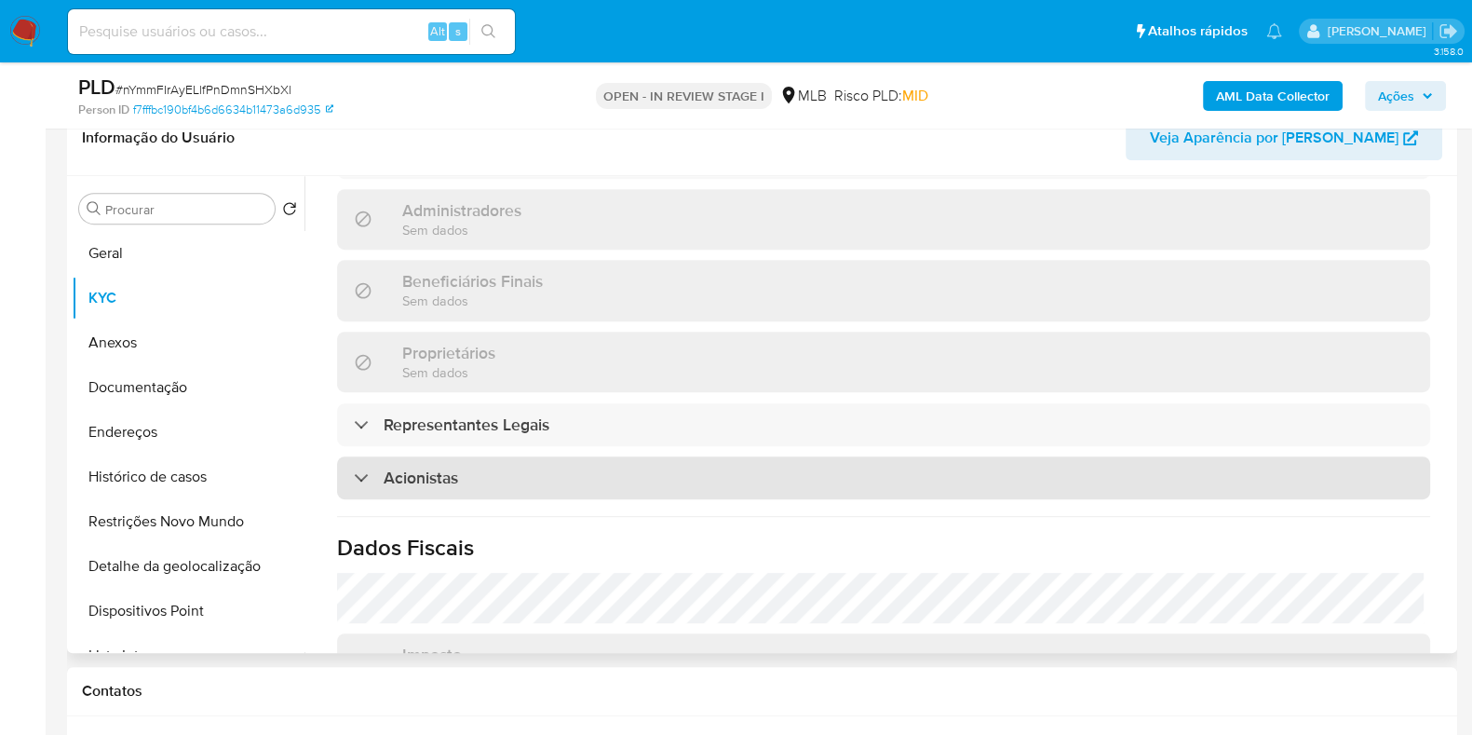
click at [539, 477] on div "Acionistas" at bounding box center [883, 477] width 1093 height 43
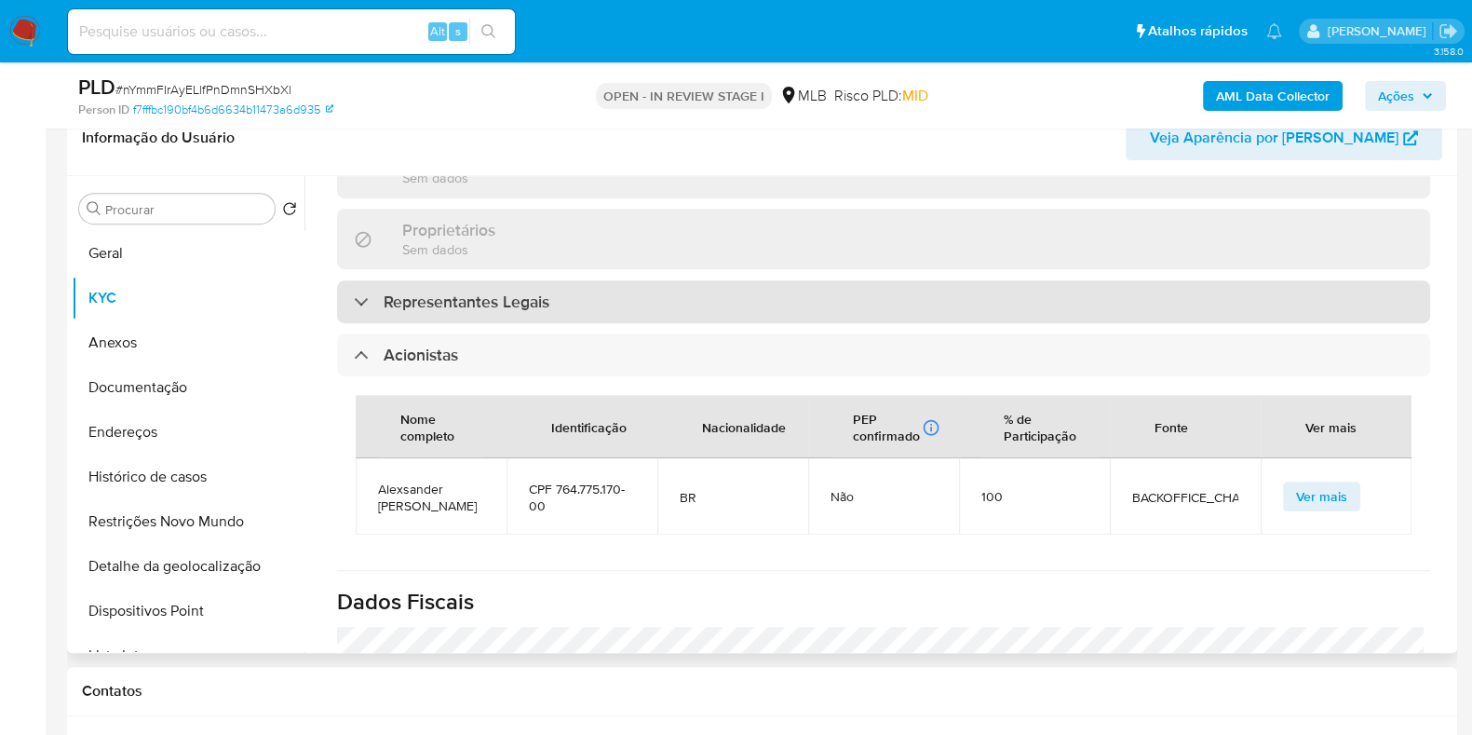
scroll to position [983, 0]
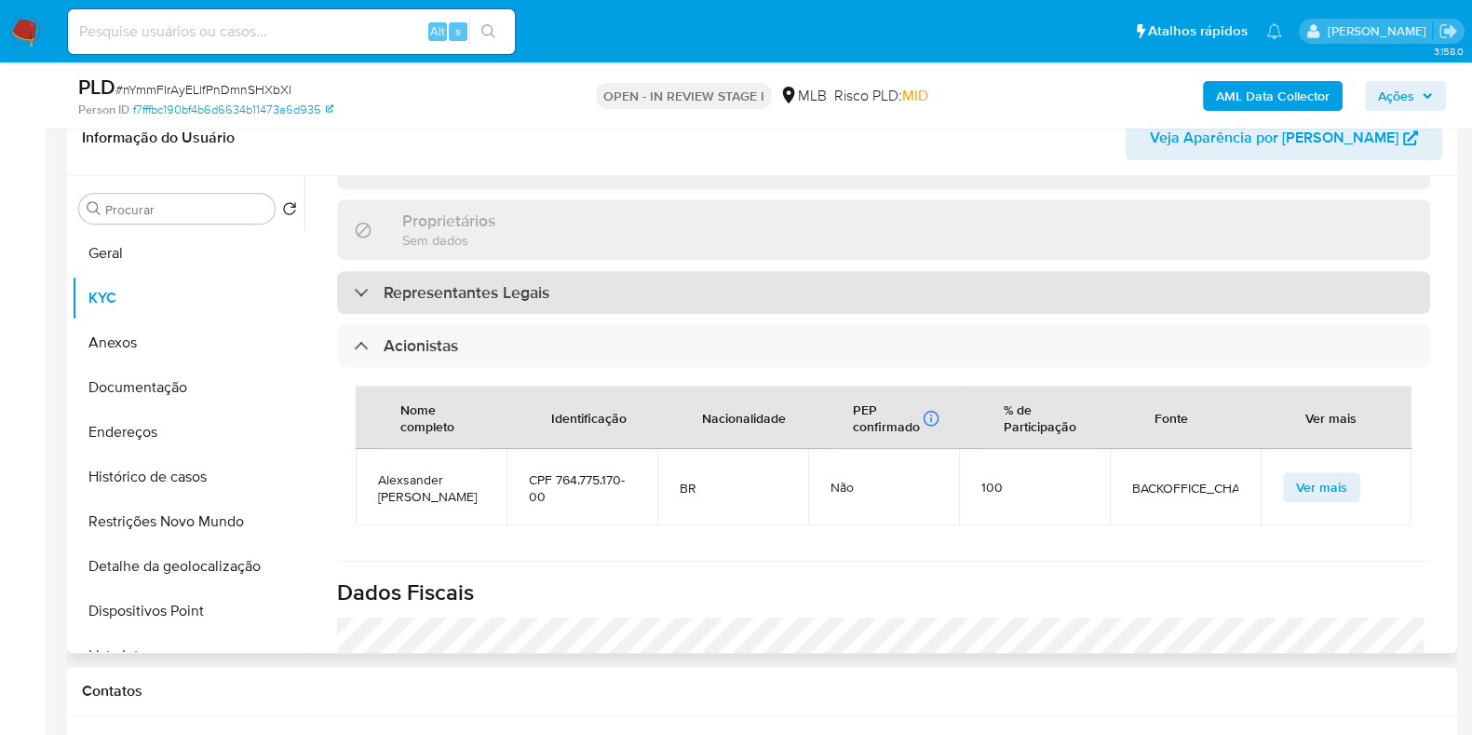
click at [560, 277] on div "Representantes Legais" at bounding box center [883, 292] width 1093 height 43
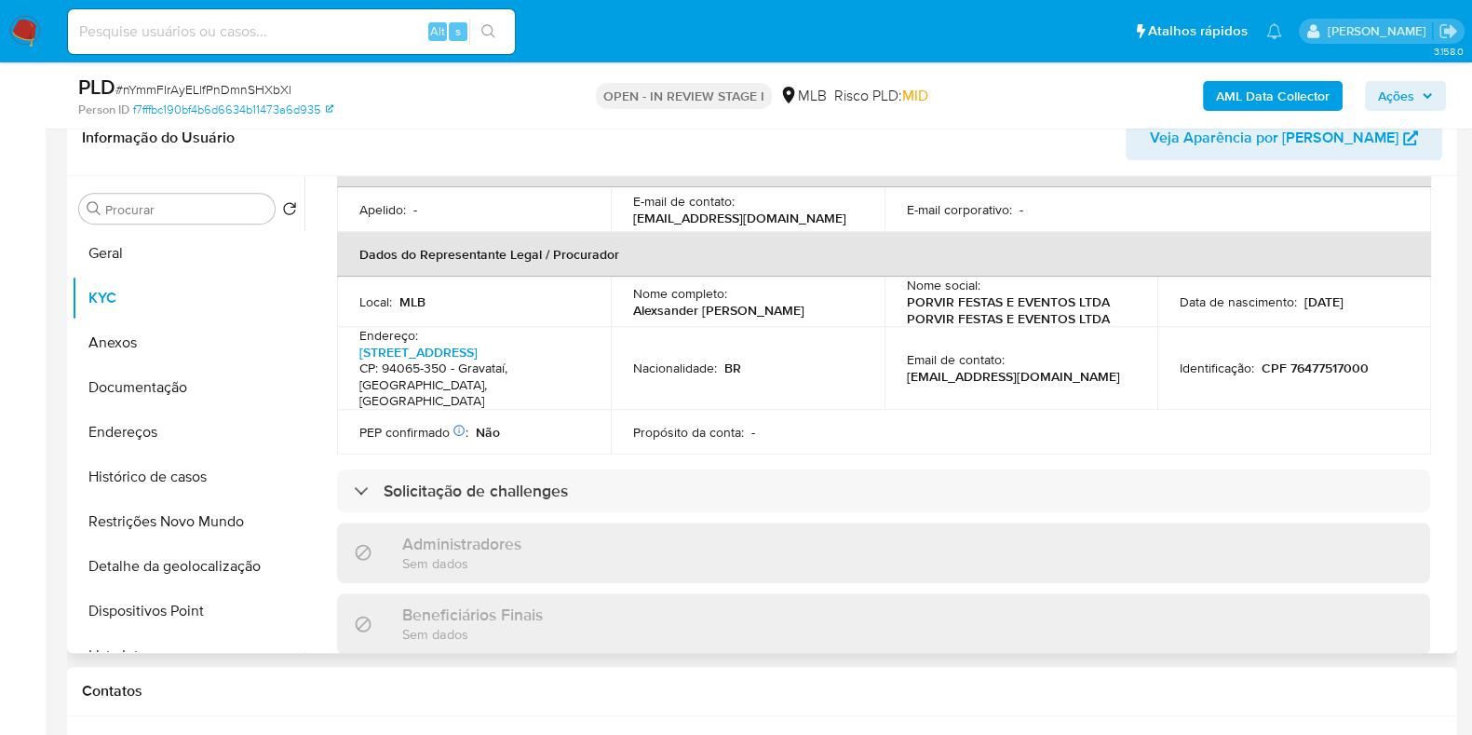
scroll to position [517, 0]
click at [1325, 370] on p "CPF 76477517000" at bounding box center [1315, 368] width 107 height 17
copy p "76477517000"
click at [1415, 90] on span "Ações" at bounding box center [1405, 96] width 55 height 26
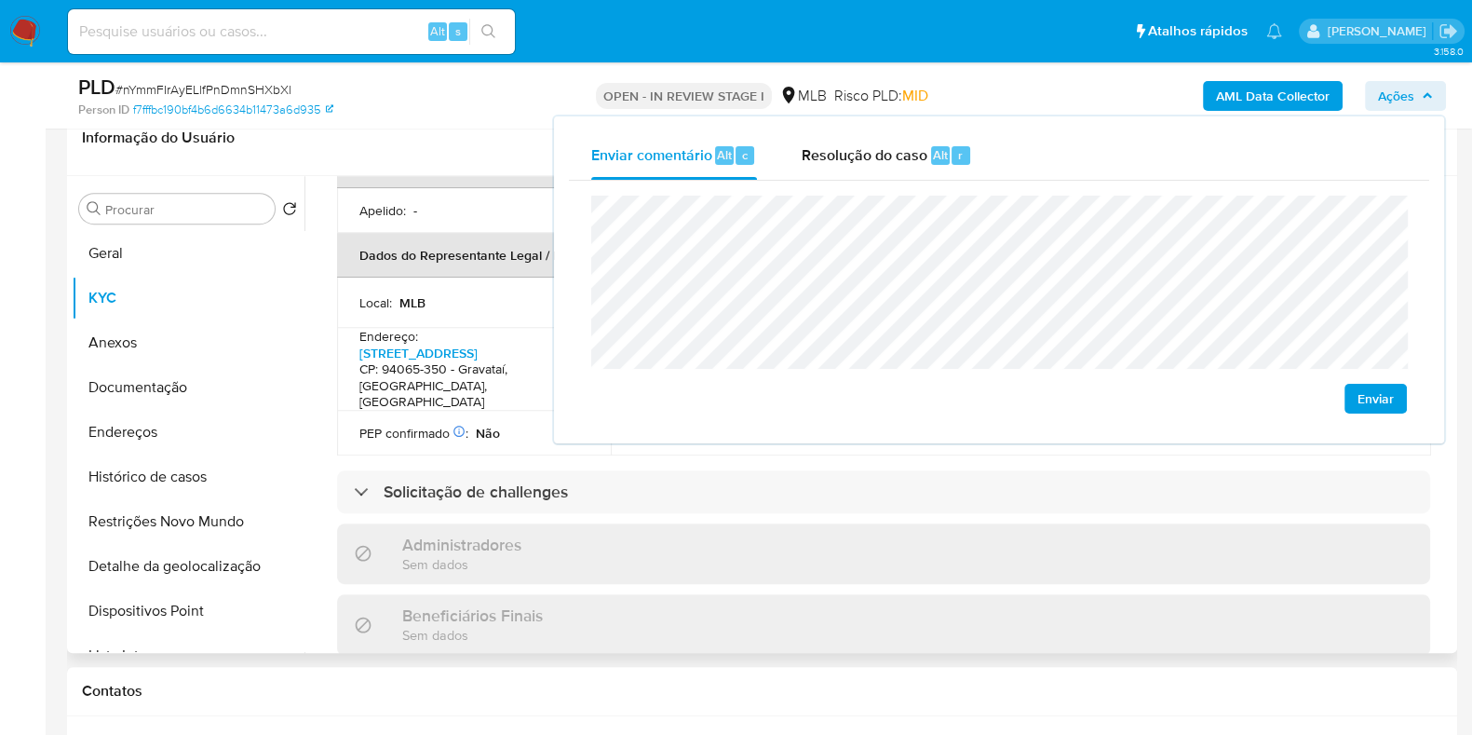
scroll to position [471, 0]
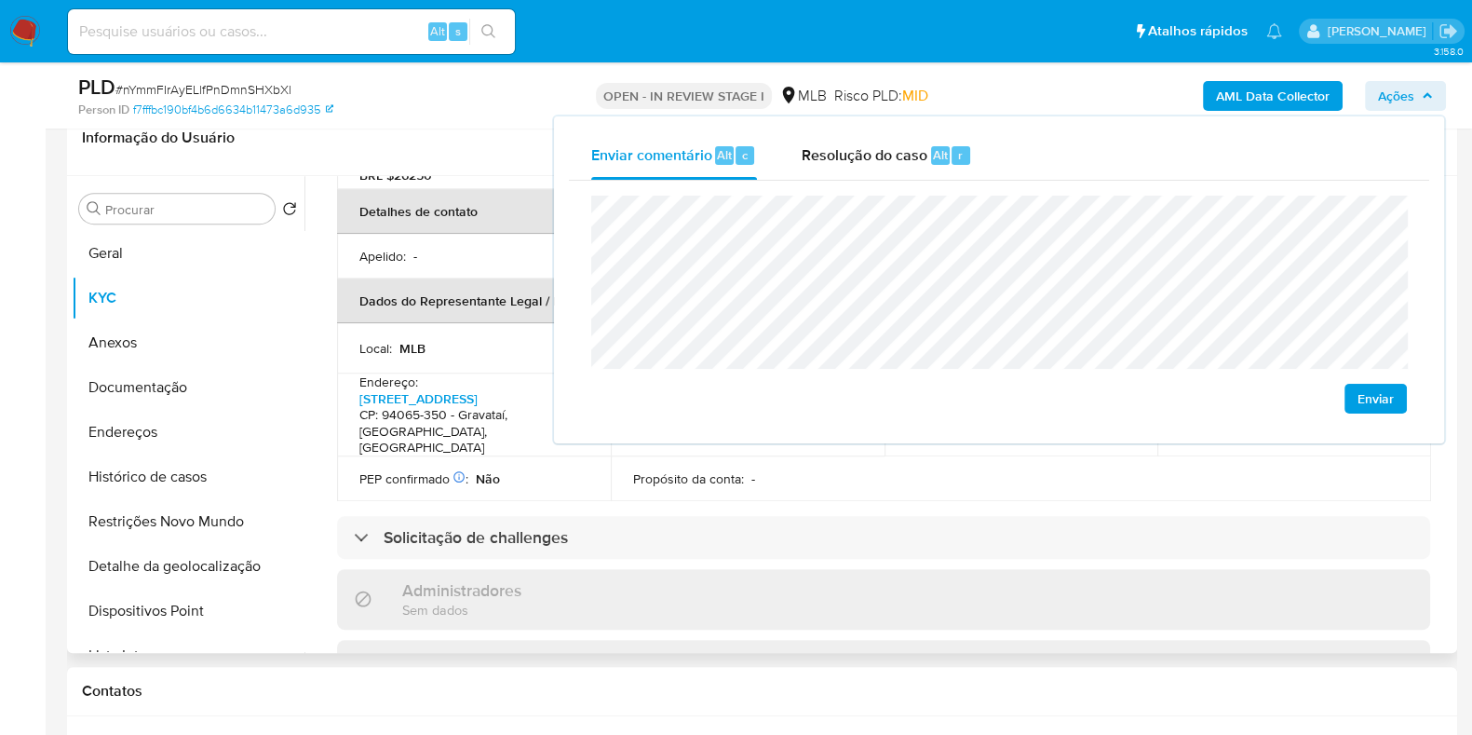
click at [520, 485] on div "PEP confirmado Obtido de listas internas : Não" at bounding box center [473, 478] width 229 height 17
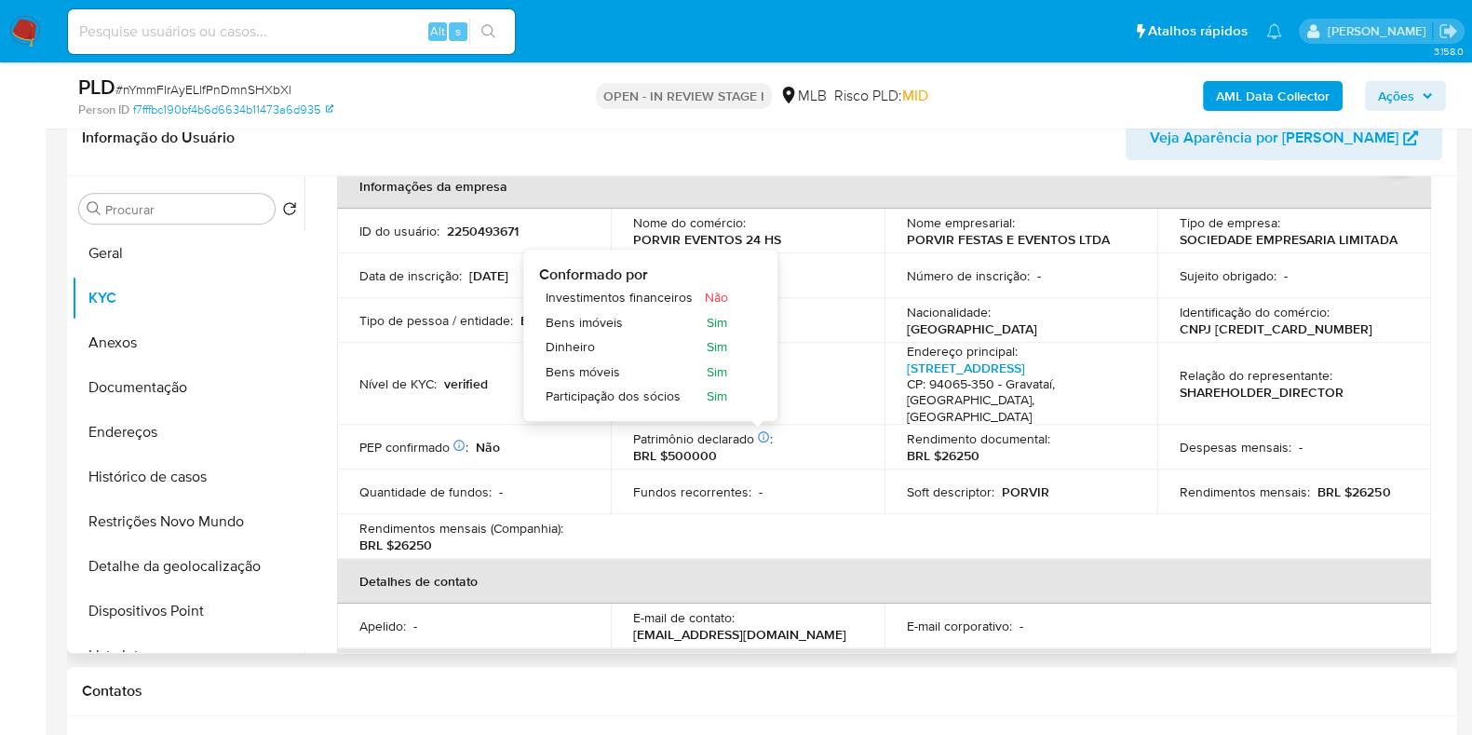
scroll to position [102, 0]
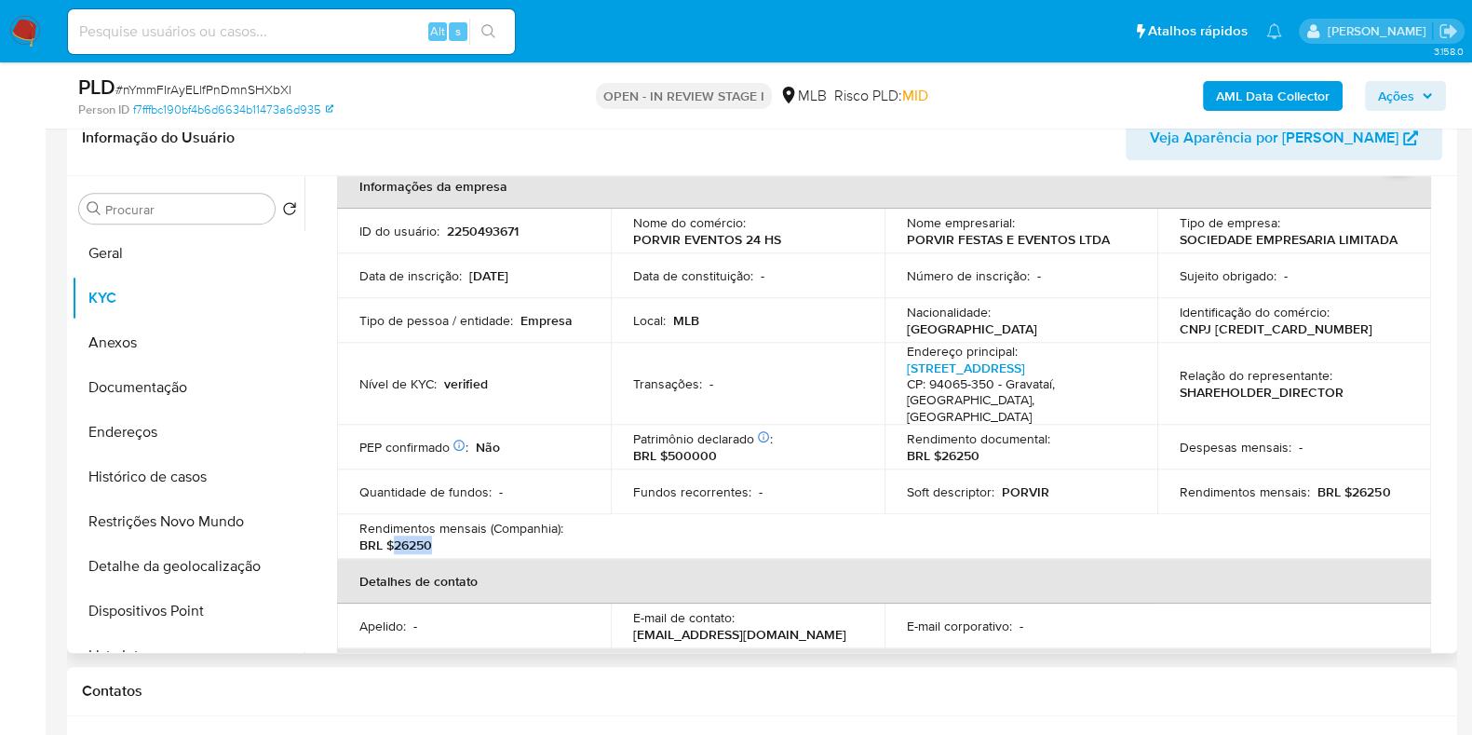
drag, startPoint x: 391, startPoint y: 547, endPoint x: 438, endPoint y: 547, distance: 46.6
click at [438, 547] on div "Rendimentos mensais (Companhia) : BRL $26250" at bounding box center [473, 537] width 229 height 34
copy p "26250"
click at [1406, 90] on span "Ações" at bounding box center [1396, 96] width 36 height 30
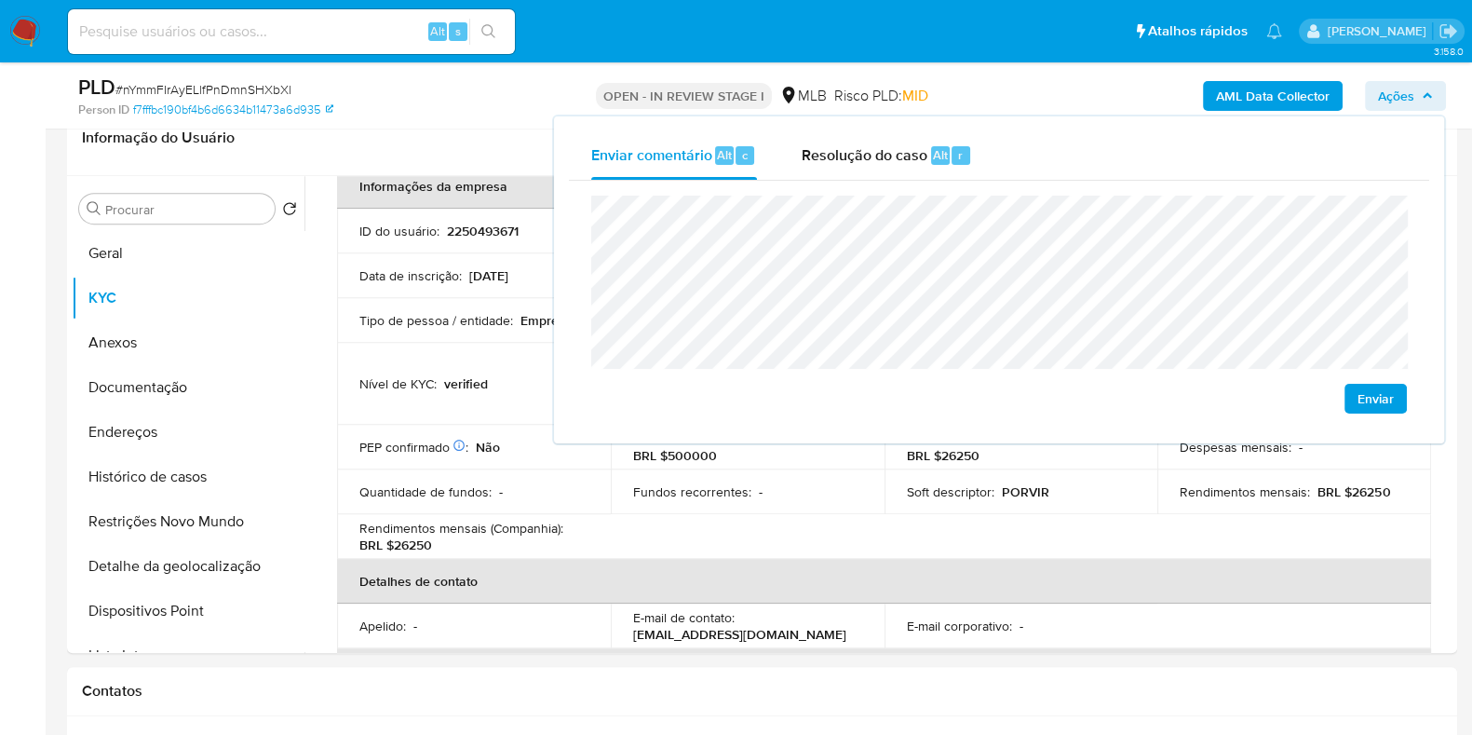
click at [0, 0] on lt-span "econômica" at bounding box center [0, 0] width 0 height 0
click at [0, 0] on lt-span "Gravataí" at bounding box center [0, 0] width 0 height 0
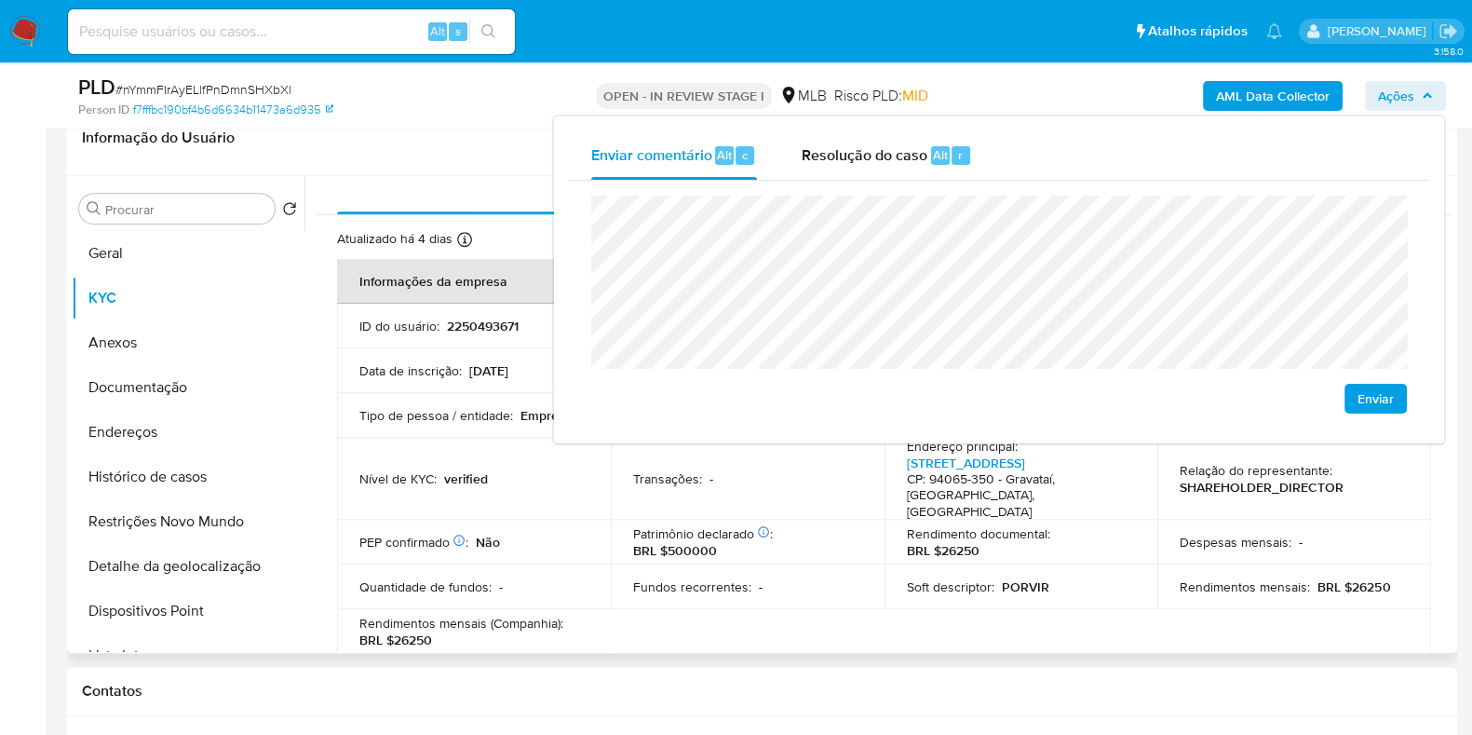
scroll to position [0, 0]
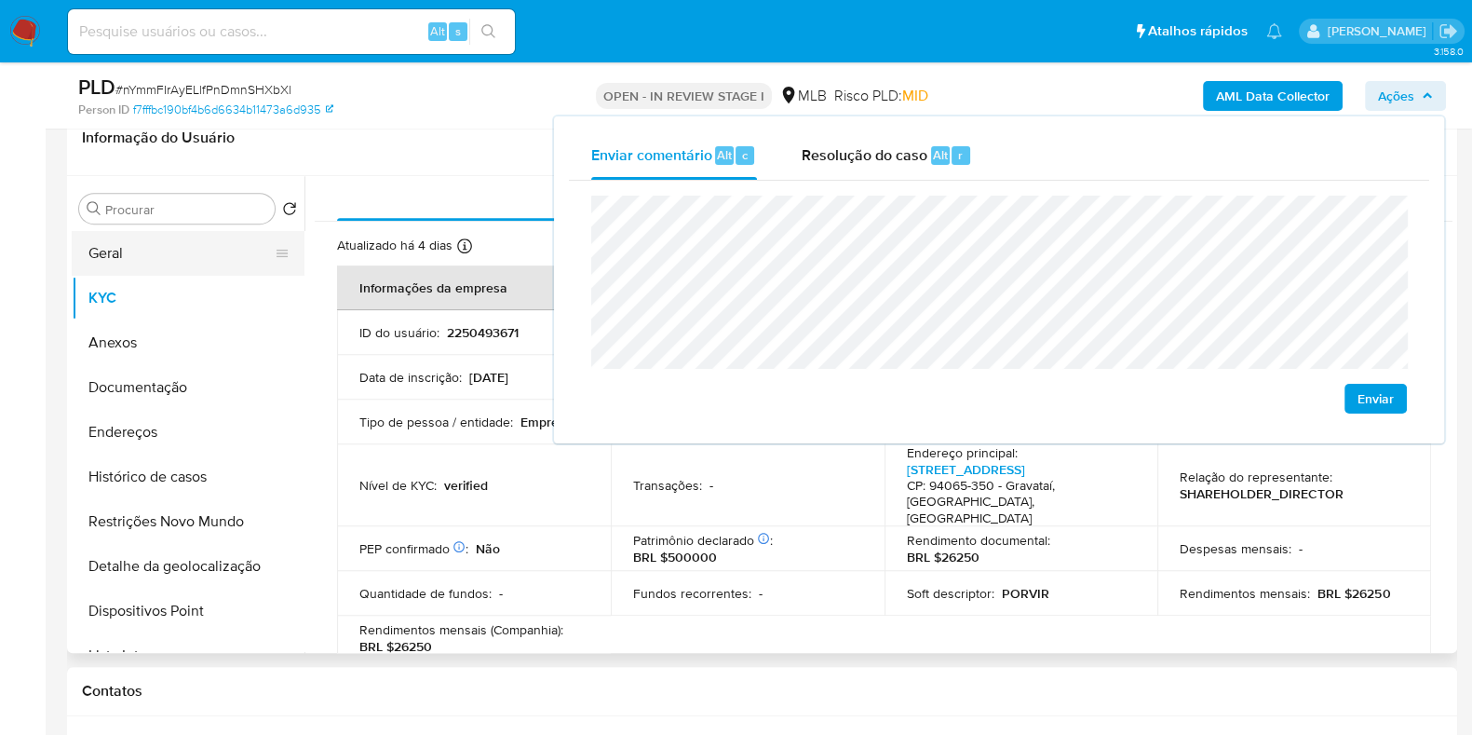
click at [178, 263] on button "Geral" at bounding box center [181, 253] width 218 height 45
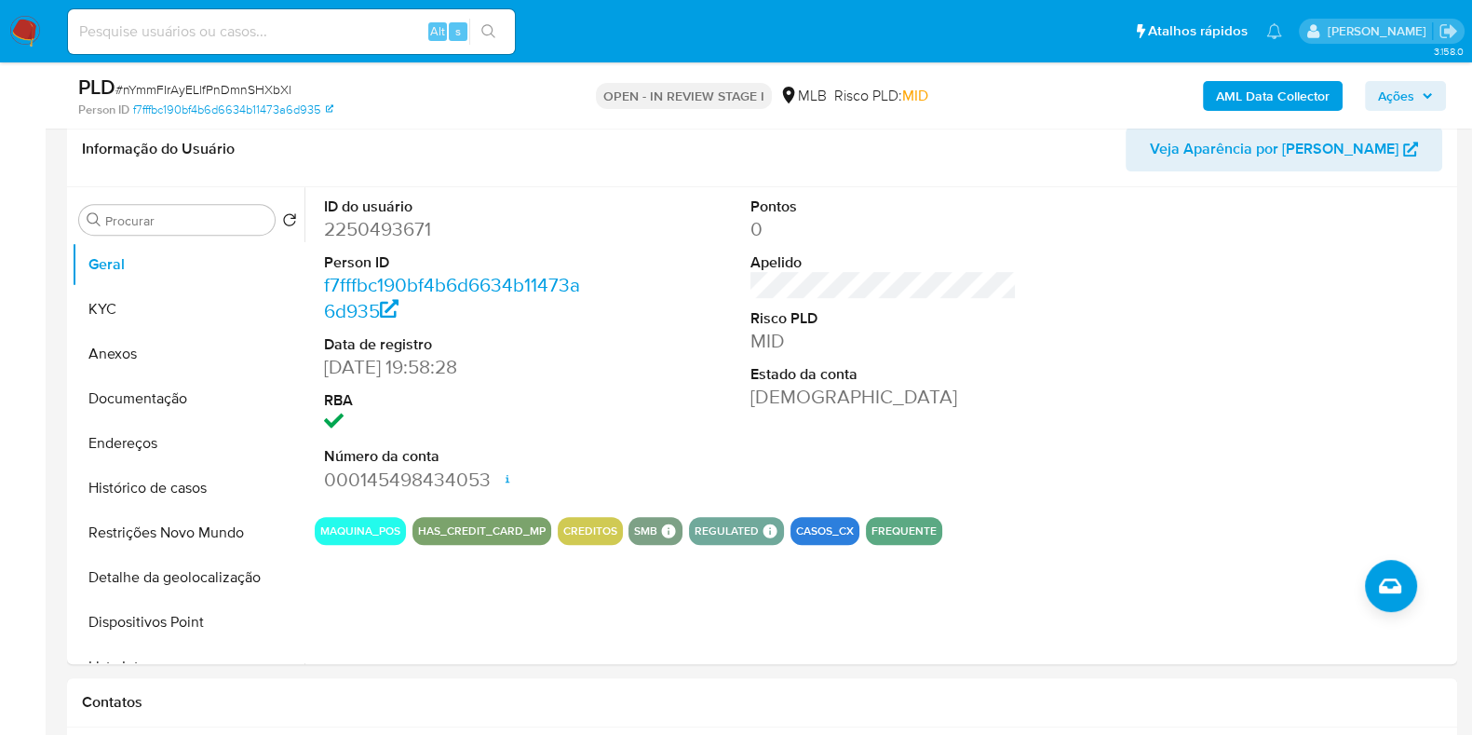
scroll to position [1057, 0]
